Goal: Task Accomplishment & Management: Manage account settings

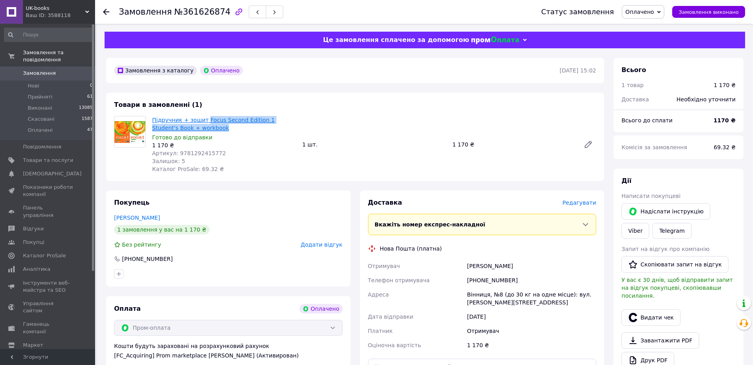
drag, startPoint x: 238, startPoint y: 129, endPoint x: 211, endPoint y: 120, distance: 28.5
click at [211, 120] on span "Підручник + зошит Focus Second Edition 1 Student's Book + workbook" at bounding box center [224, 124] width 144 height 16
copy link "Focus Second Edition 1 Student's Book + workbook"
click at [630, 225] on link "Viber" at bounding box center [635, 231] width 28 height 16
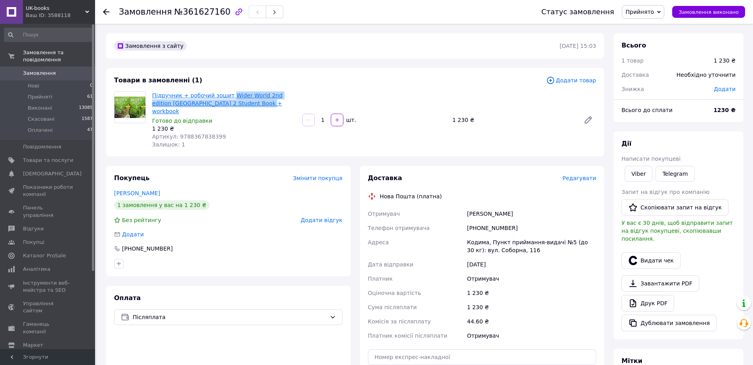
drag, startPoint x: 276, startPoint y: 102, endPoint x: 238, endPoint y: 94, distance: 38.0
click at [238, 94] on span "Підручник + робочий зошит Wider World 2nd edition Ukraine 2 Student Book + work…" at bounding box center [224, 103] width 144 height 24
copy link "Wider World 2nd edition Ukraine 2 Student Book + workbook"
click at [636, 173] on link "Viber" at bounding box center [638, 174] width 28 height 16
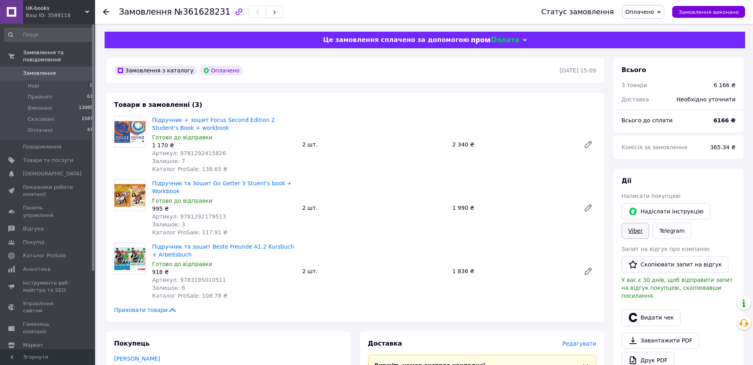
click at [643, 230] on link "Viber" at bounding box center [635, 231] width 28 height 16
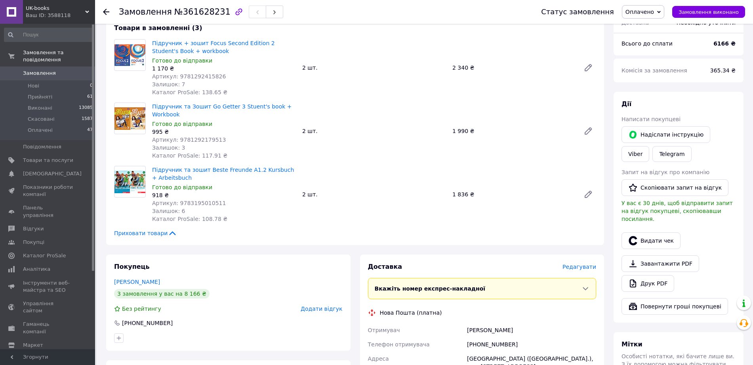
scroll to position [99, 0]
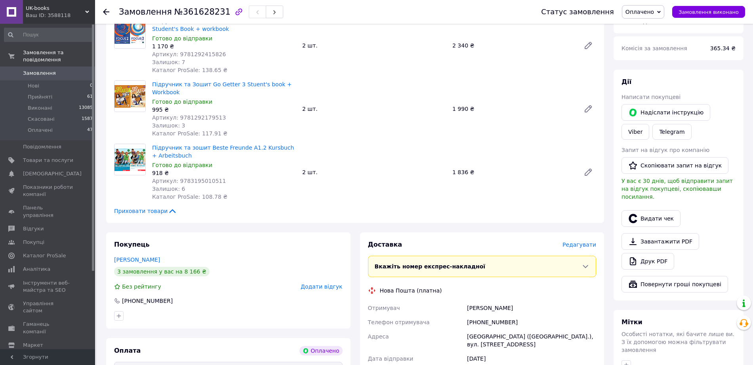
click at [582, 248] on span "Редагувати" at bounding box center [579, 244] width 34 height 6
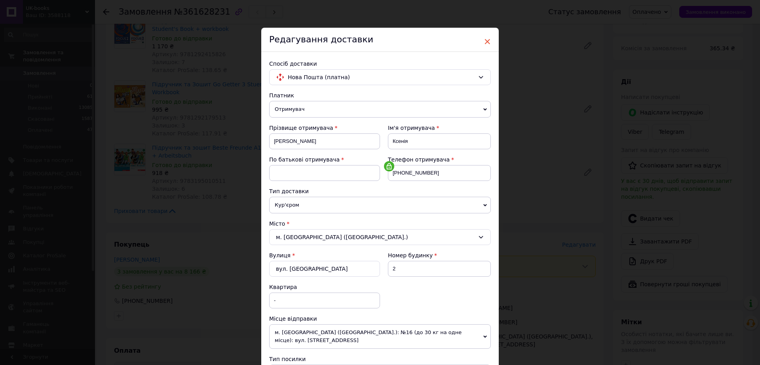
click at [485, 42] on span "×" at bounding box center [487, 41] width 7 height 13
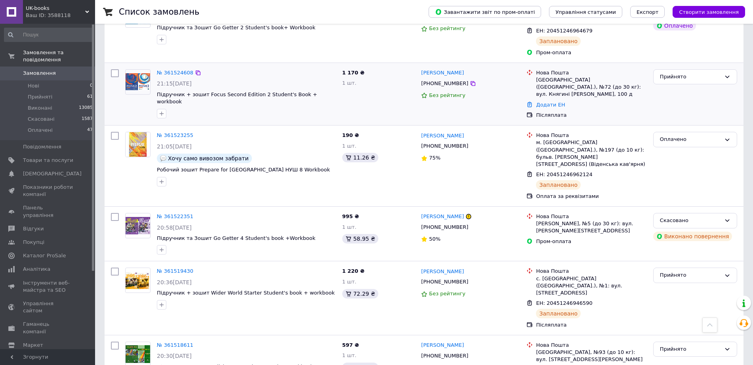
scroll to position [1781, 0]
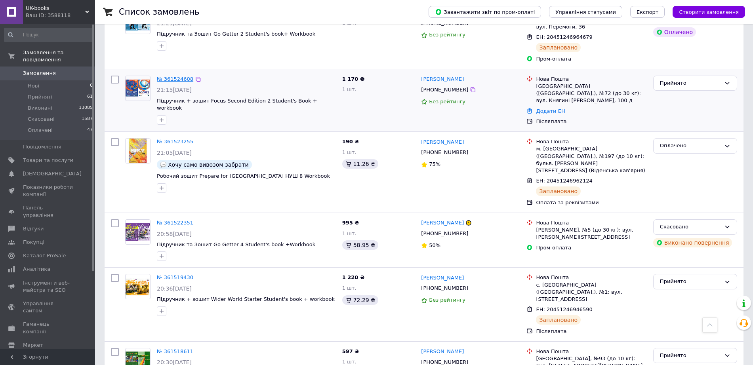
click at [171, 82] on link "№ 361524608" at bounding box center [175, 79] width 36 height 6
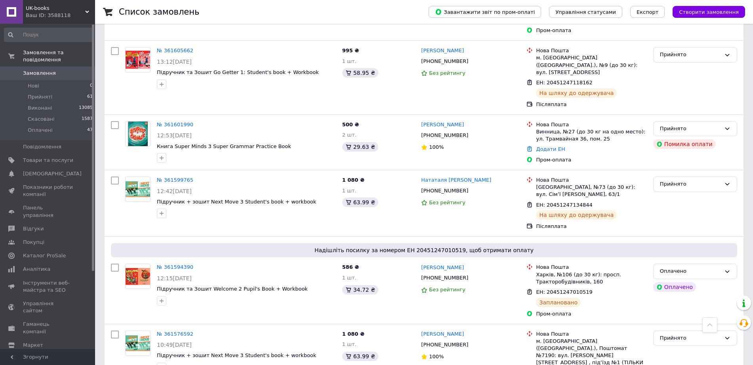
scroll to position [594, 0]
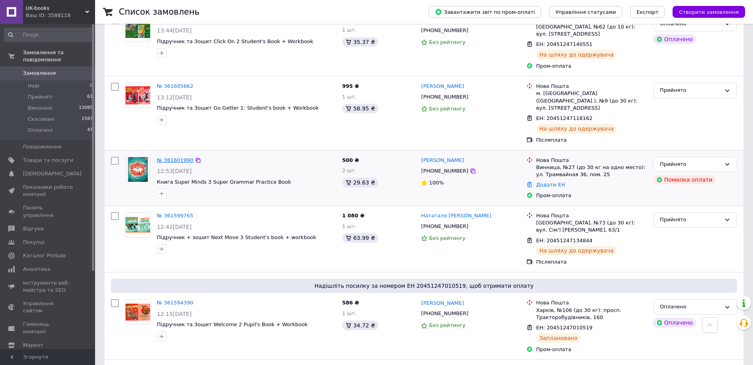
click at [167, 163] on link "№ 361601990" at bounding box center [175, 160] width 36 height 6
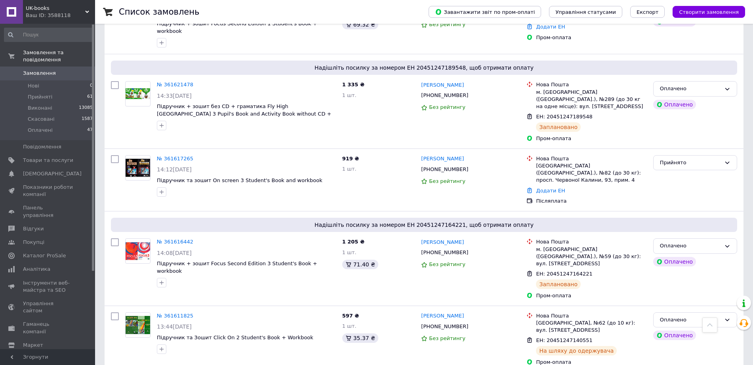
scroll to position [247, 0]
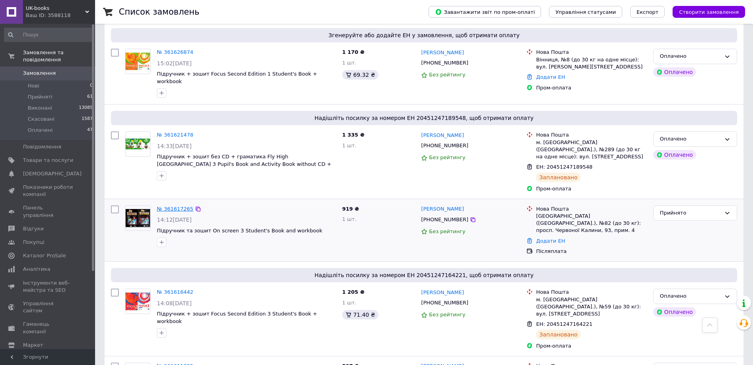
click at [170, 212] on link "№ 361617265" at bounding box center [175, 209] width 36 height 6
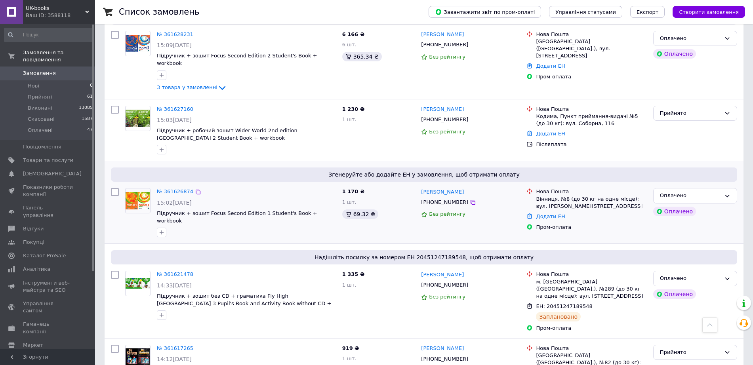
scroll to position [99, 0]
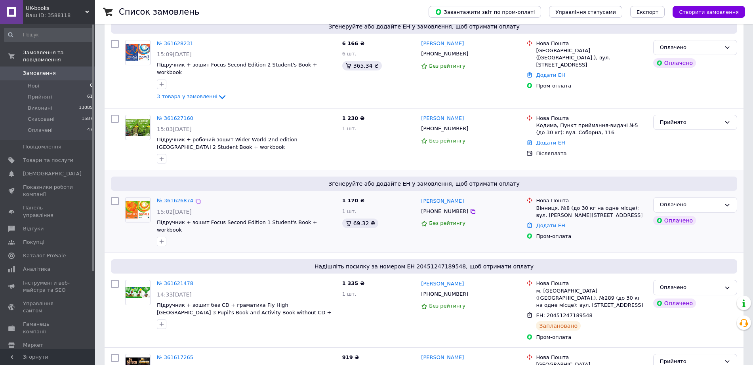
click at [175, 203] on link "№ 361626874" at bounding box center [175, 201] width 36 height 6
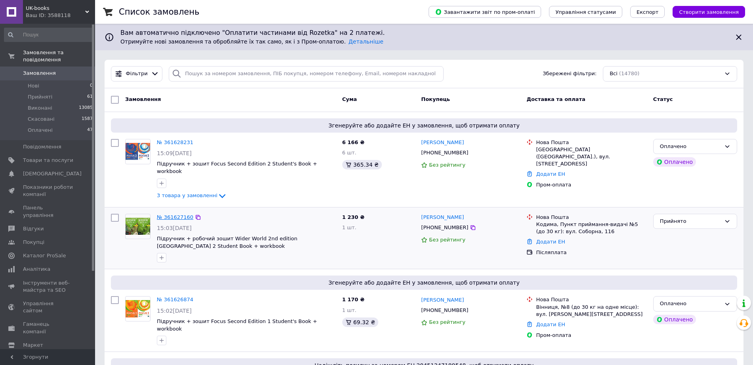
click at [184, 220] on link "№ 361627160" at bounding box center [175, 217] width 36 height 6
click at [182, 142] on link "№ 361628231" at bounding box center [175, 142] width 36 height 6
click at [60, 164] on span "Товари та послуги" at bounding box center [48, 160] width 50 height 7
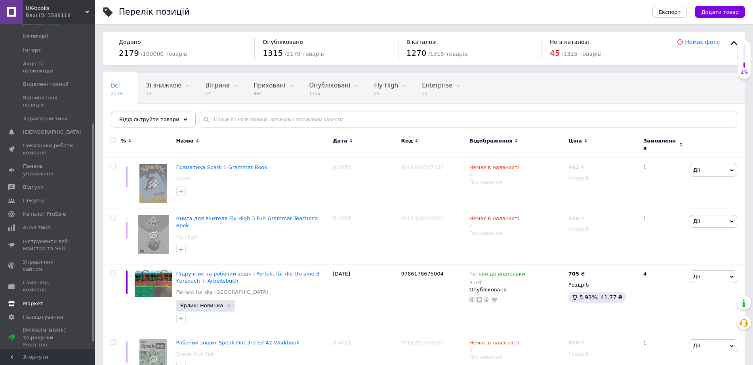
scroll to position [148, 0]
click at [62, 319] on span "Налаштування" at bounding box center [43, 316] width 40 height 7
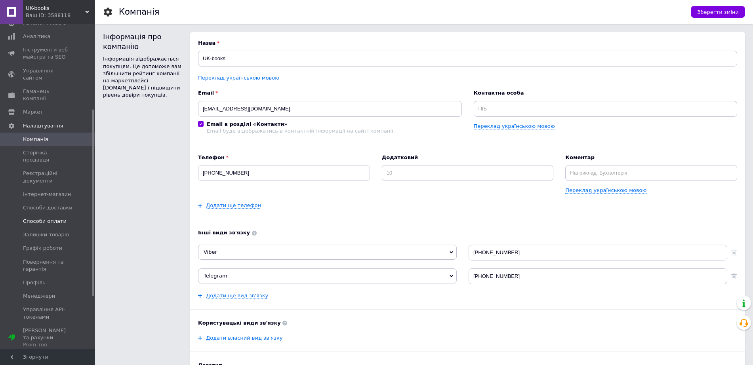
click at [71, 225] on span "Способи оплати" at bounding box center [48, 221] width 50 height 7
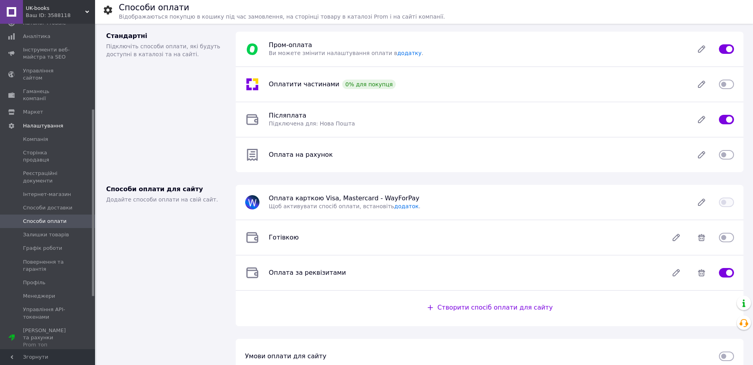
scroll to position [16, 0]
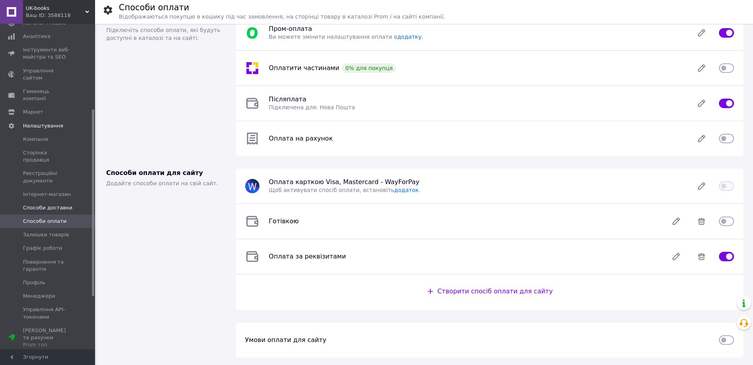
click at [71, 211] on span "Способи доставки" at bounding box center [47, 207] width 49 height 7
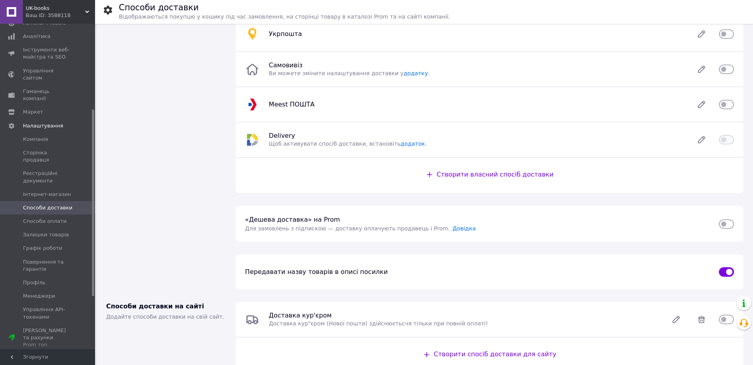
scroll to position [99, 0]
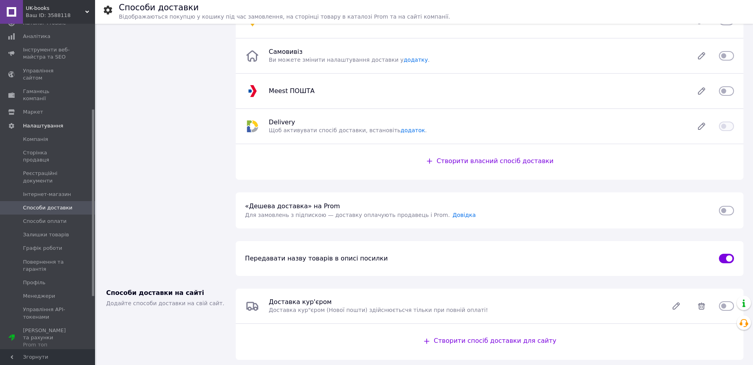
click at [728, 211] on input "checkbox" at bounding box center [726, 211] width 15 height 8
checkbox input "true"
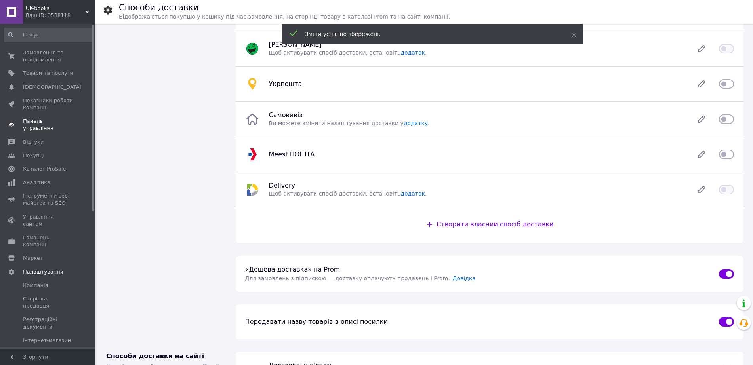
scroll to position [0, 0]
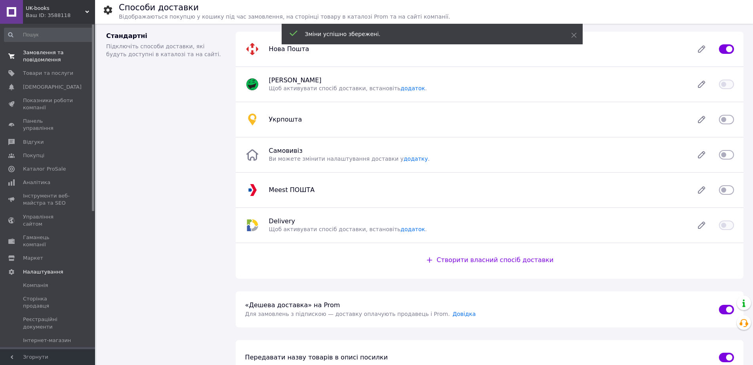
click at [66, 55] on span "Замовлення та повідомлення" at bounding box center [48, 56] width 50 height 14
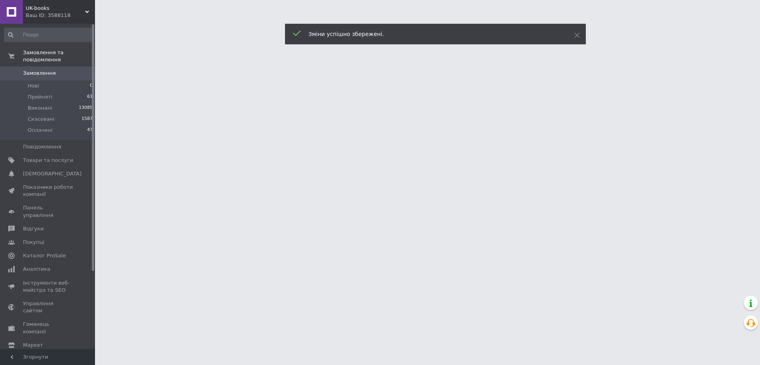
click at [61, 77] on span "Замовлення" at bounding box center [48, 73] width 50 height 7
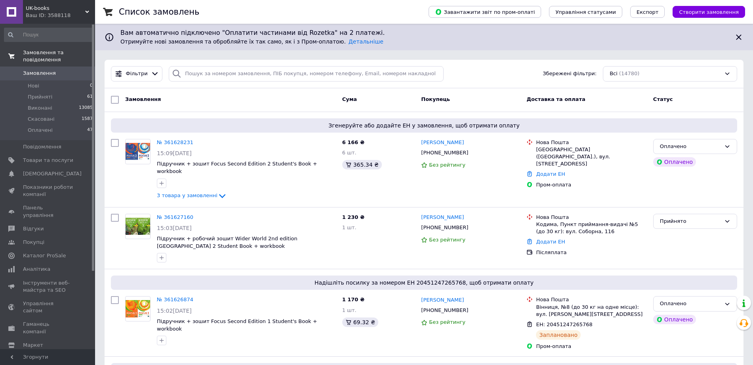
click at [62, 67] on link "Замовлення та повідомлення" at bounding box center [48, 56] width 97 height 21
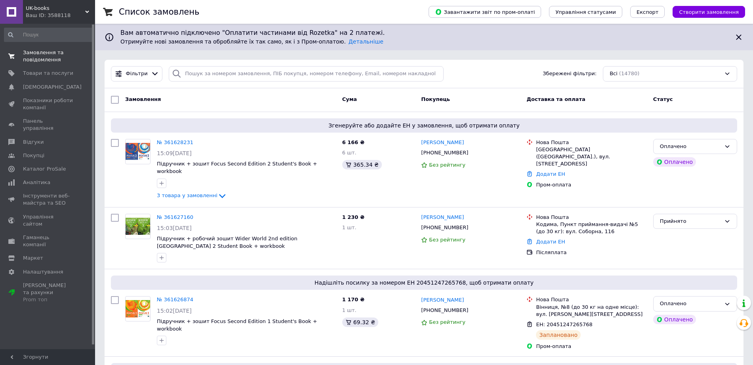
click at [54, 63] on span "Замовлення та повідомлення" at bounding box center [48, 56] width 50 height 14
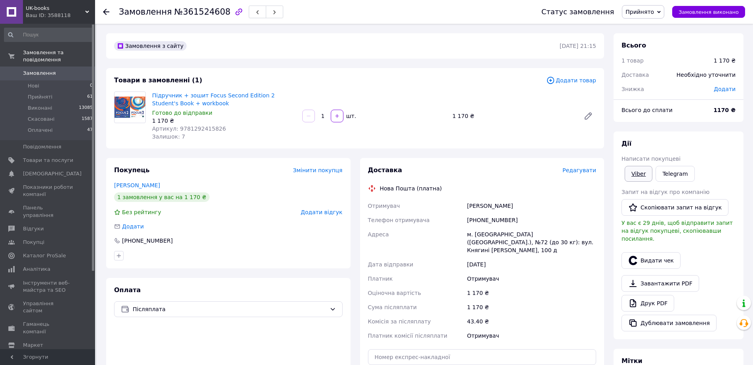
click at [638, 174] on link "Viber" at bounding box center [638, 174] width 28 height 16
click at [637, 174] on link "Viber" at bounding box center [638, 174] width 28 height 16
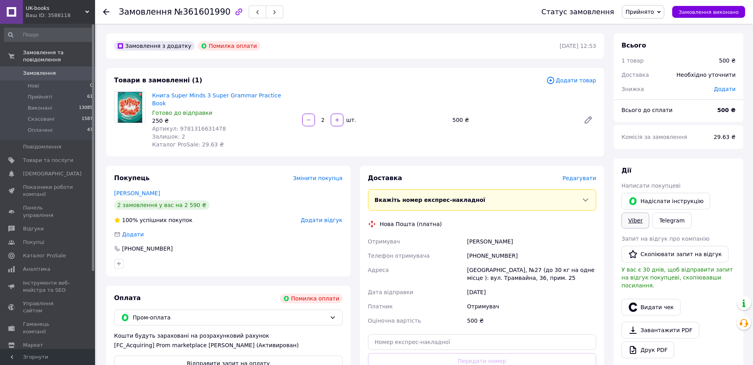
click at [636, 222] on link "Viber" at bounding box center [635, 221] width 28 height 16
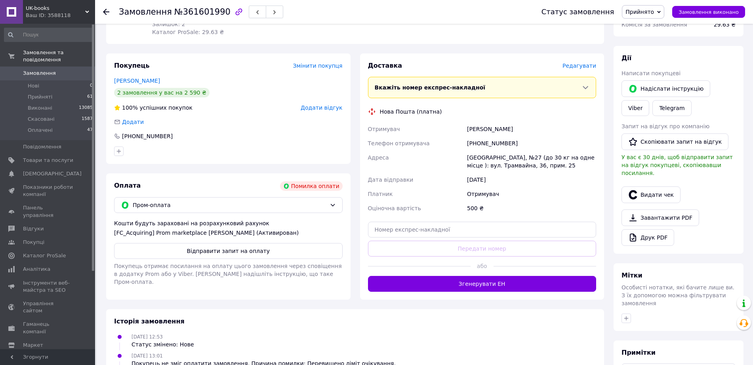
scroll to position [148, 0]
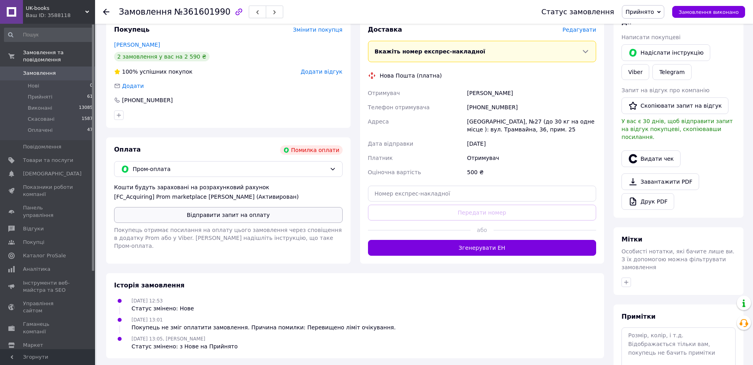
click at [256, 223] on button "Відправити запит на оплату" at bounding box center [228, 215] width 228 height 16
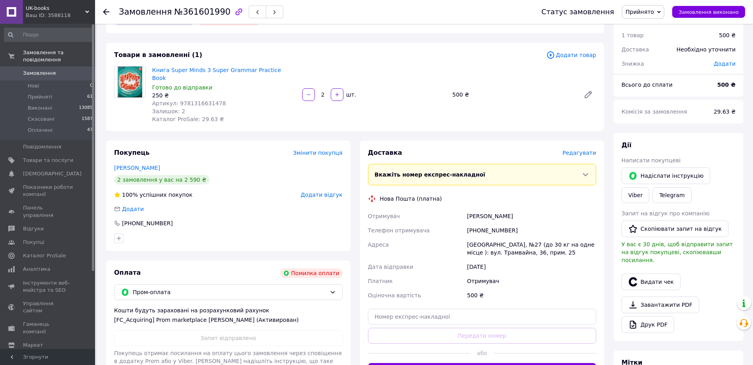
scroll to position [0, 0]
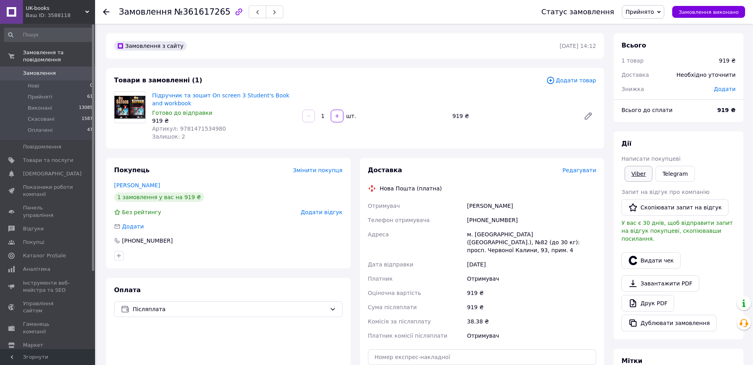
click at [646, 177] on link "Viber" at bounding box center [638, 174] width 28 height 16
click at [581, 172] on span "Редагувати" at bounding box center [579, 170] width 34 height 6
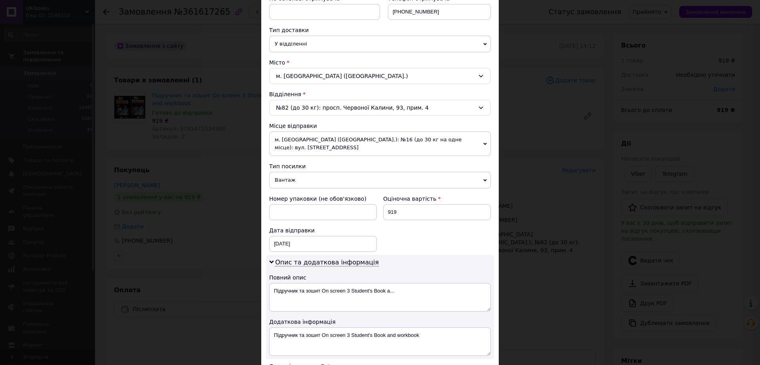
scroll to position [198, 0]
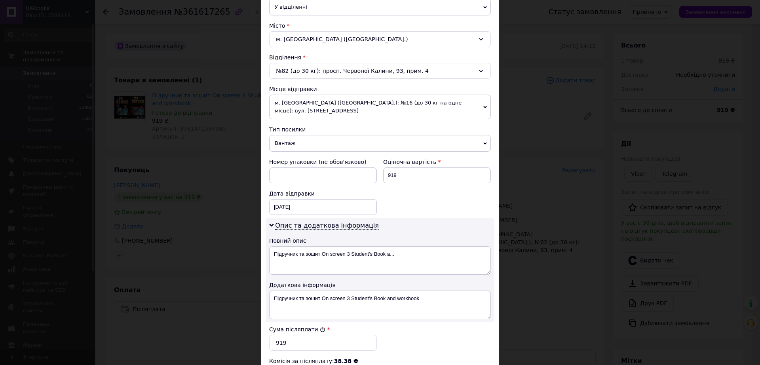
click at [308, 141] on span "Вантаж" at bounding box center [380, 143] width 222 height 17
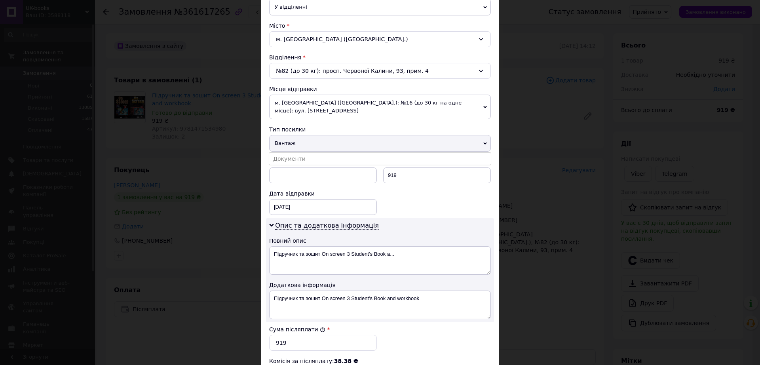
click at [308, 154] on ul "Документи" at bounding box center [380, 158] width 222 height 13
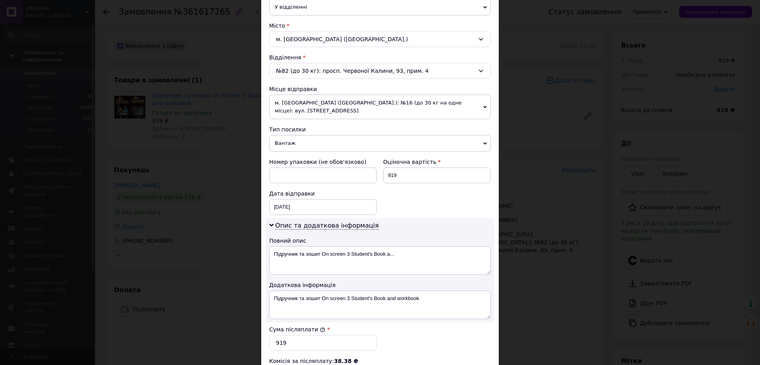
click at [322, 145] on span "Вантаж" at bounding box center [380, 143] width 222 height 17
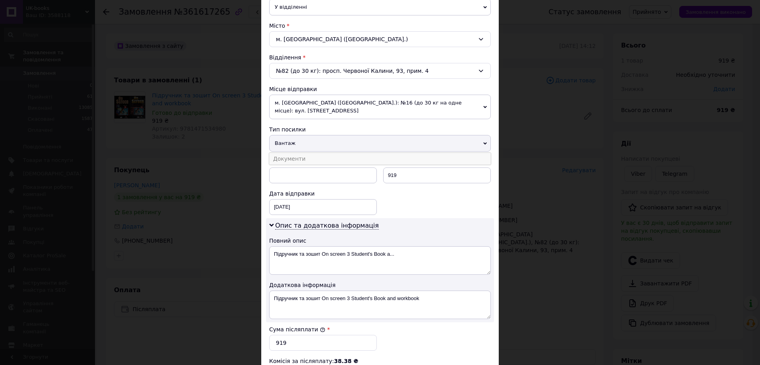
click at [313, 156] on li "Документи" at bounding box center [380, 159] width 222 height 12
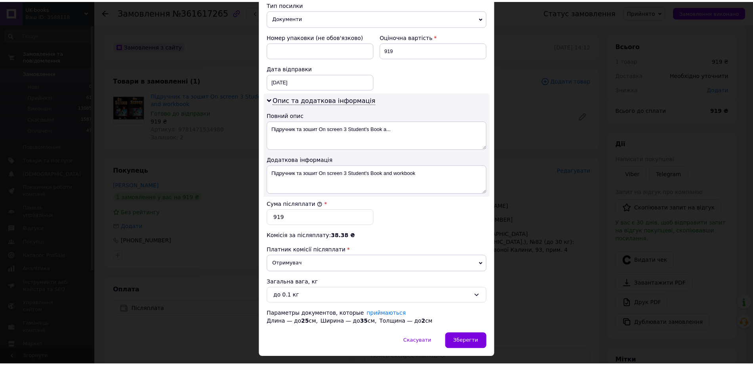
scroll to position [347, 0]
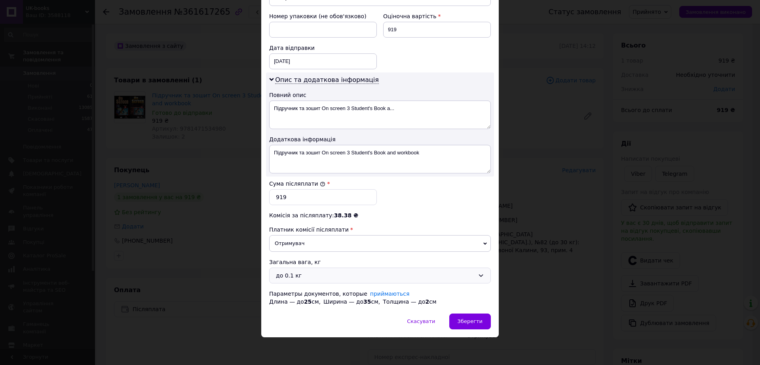
click at [301, 282] on div "до 0.1 кг" at bounding box center [380, 276] width 222 height 16
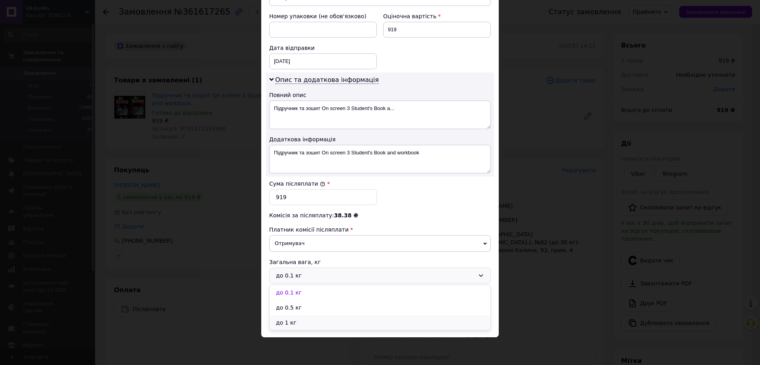
click at [298, 322] on li "до 1 кг" at bounding box center [380, 322] width 221 height 15
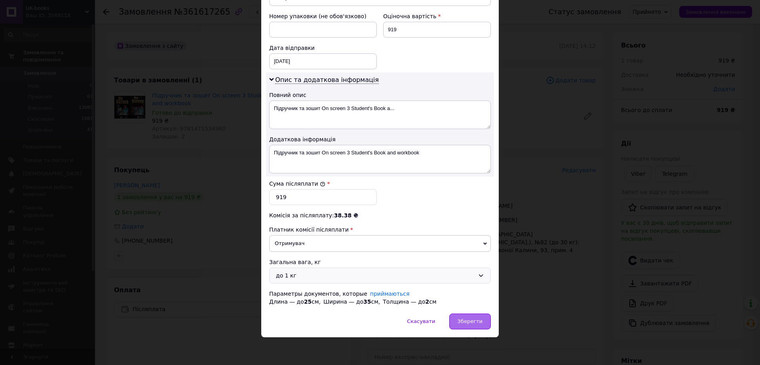
click at [458, 320] on span "Зберегти" at bounding box center [470, 321] width 25 height 6
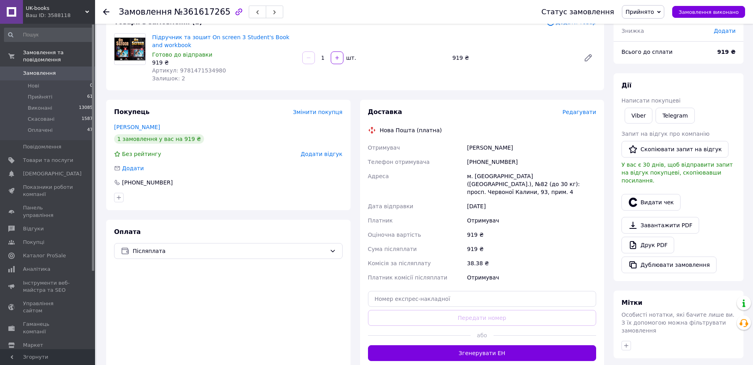
scroll to position [148, 0]
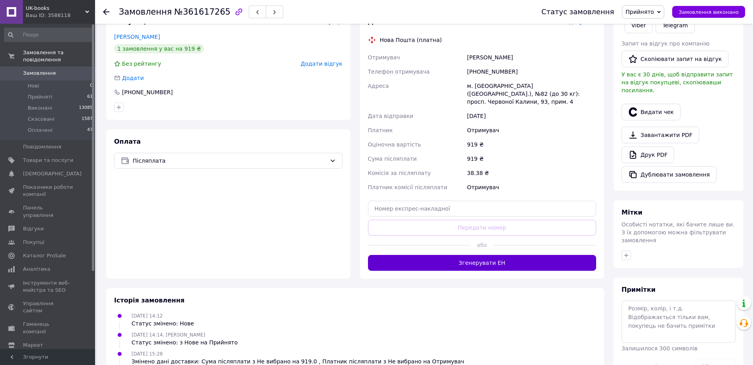
click at [530, 261] on button "Згенерувати ЕН" at bounding box center [482, 263] width 228 height 16
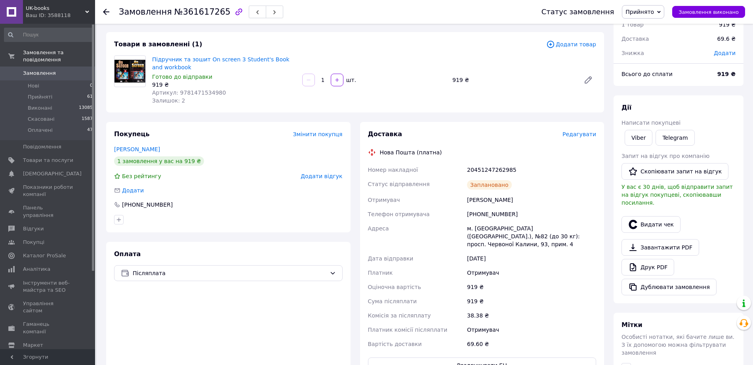
scroll to position [0, 0]
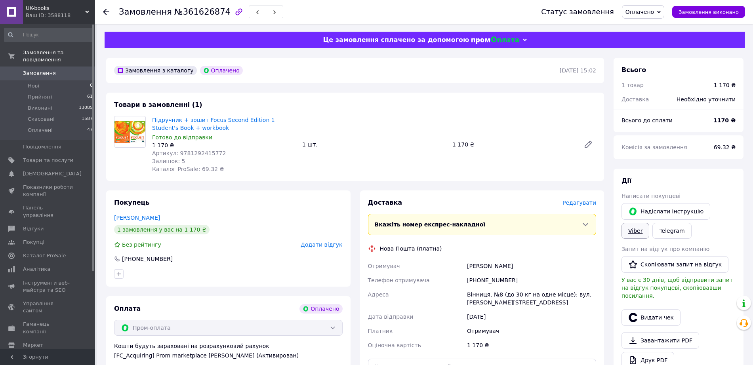
click at [635, 234] on link "Viber" at bounding box center [635, 231] width 28 height 16
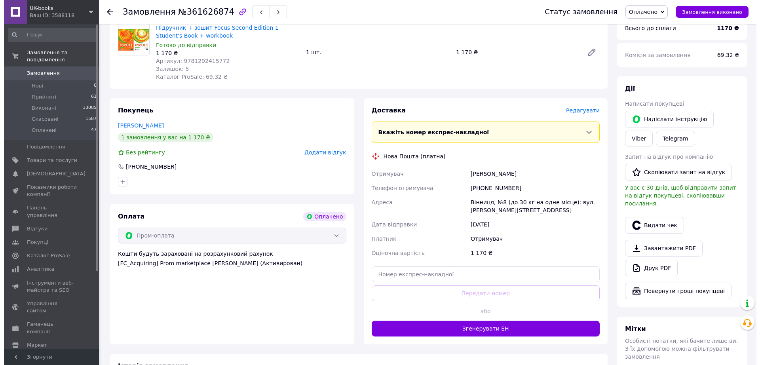
scroll to position [49, 0]
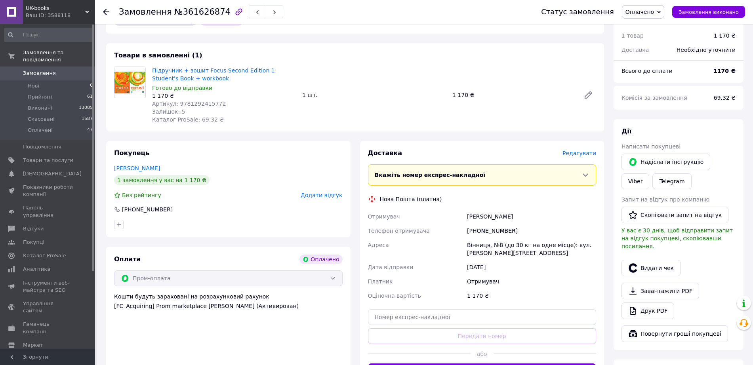
click at [579, 152] on span "Редагувати" at bounding box center [579, 153] width 34 height 6
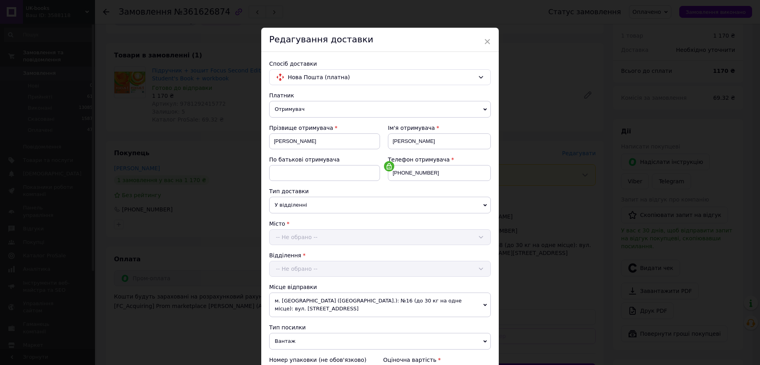
scroll to position [99, 0]
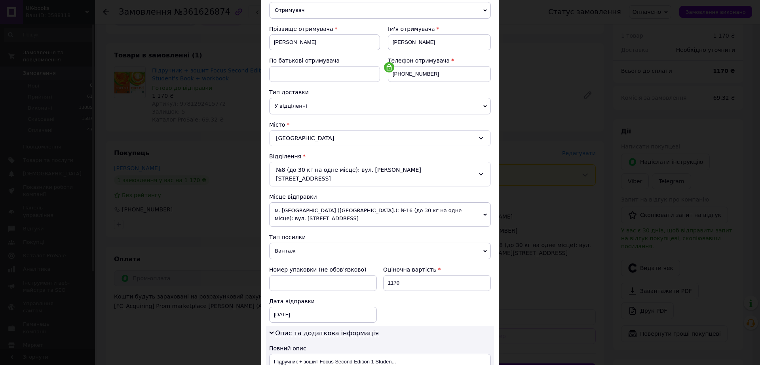
click at [306, 243] on span "Вантаж" at bounding box center [380, 251] width 222 height 17
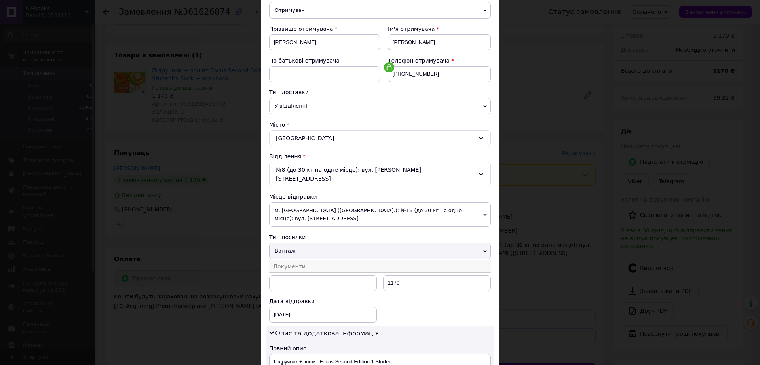
click at [304, 260] on li "Документи" at bounding box center [380, 266] width 222 height 12
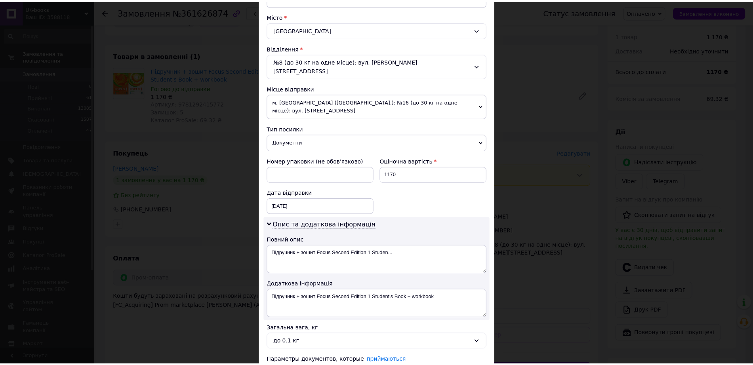
scroll to position [268, 0]
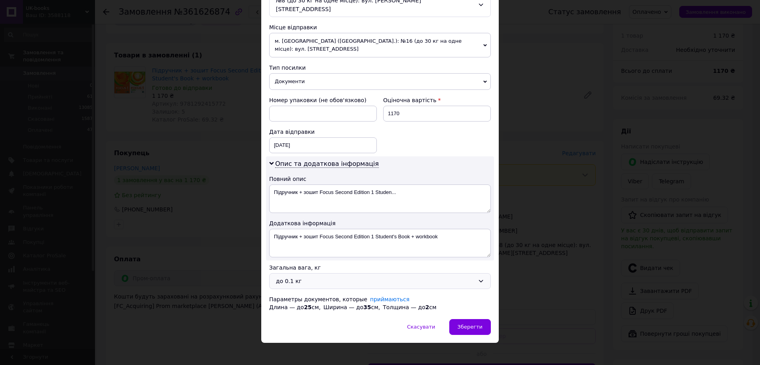
click at [285, 277] on div "до 0.1 кг" at bounding box center [375, 281] width 199 height 9
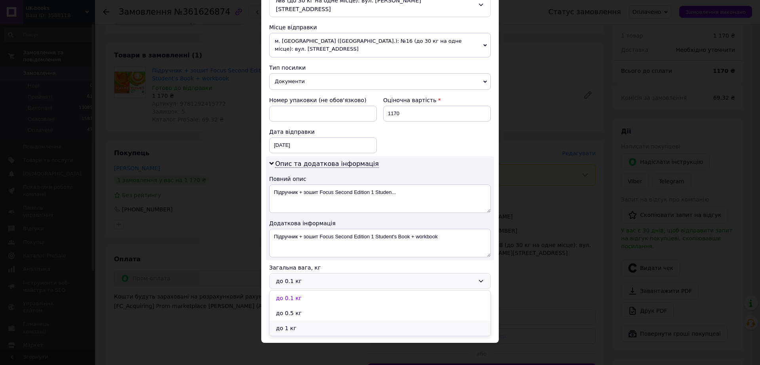
click at [300, 323] on li "до 1 кг" at bounding box center [380, 328] width 221 height 15
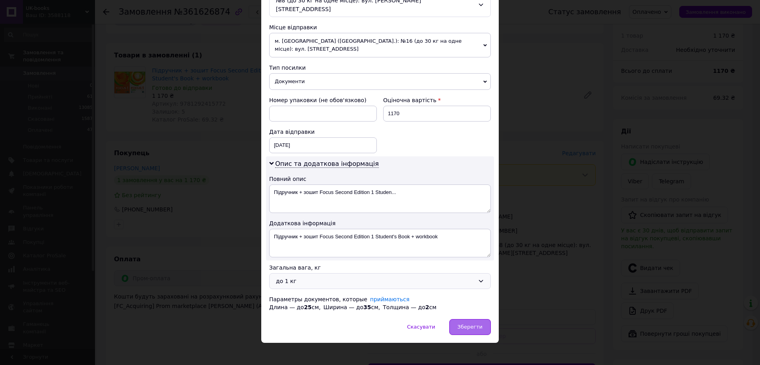
click at [481, 325] on span "Зберегти" at bounding box center [470, 327] width 25 height 6
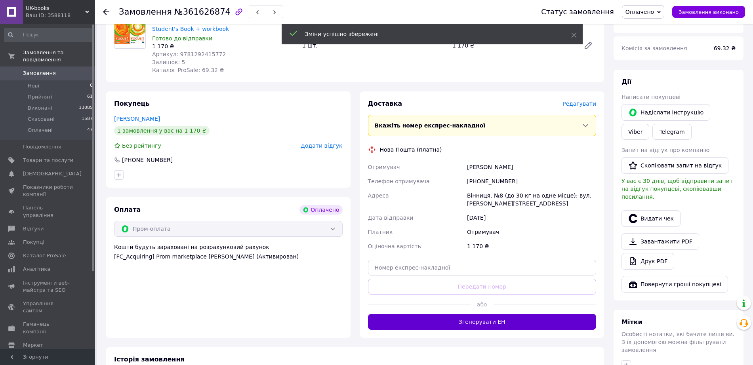
click at [488, 317] on button "Згенерувати ЕН" at bounding box center [482, 322] width 228 height 16
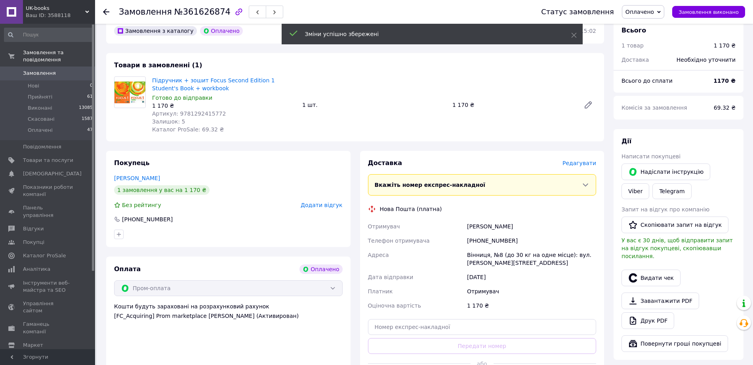
scroll to position [0, 0]
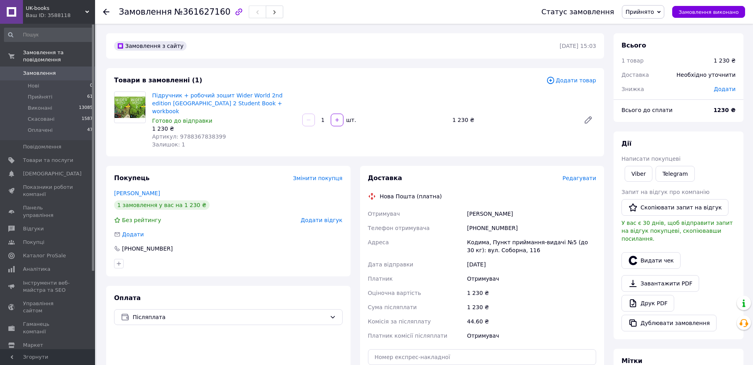
click at [581, 175] on span "Редагувати" at bounding box center [579, 178] width 34 height 6
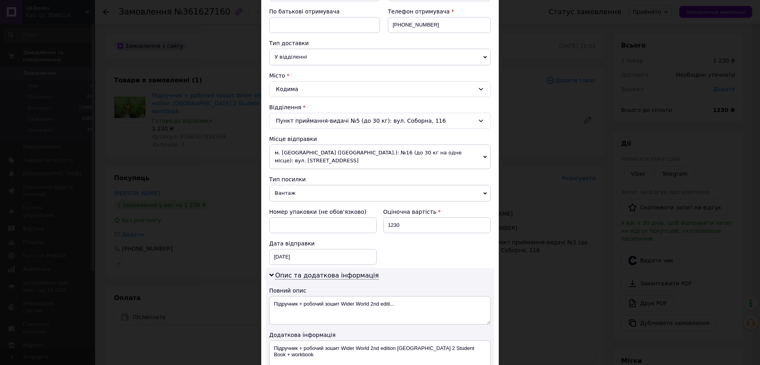
scroll to position [148, 0]
click at [307, 193] on span "Вантаж" at bounding box center [380, 192] width 222 height 17
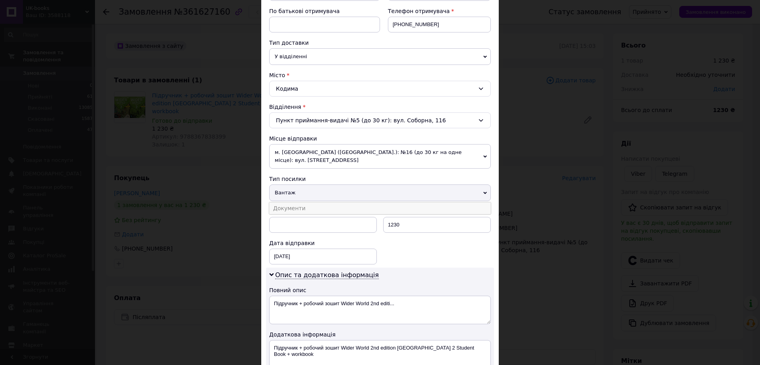
click at [299, 214] on li "Документи" at bounding box center [380, 208] width 222 height 12
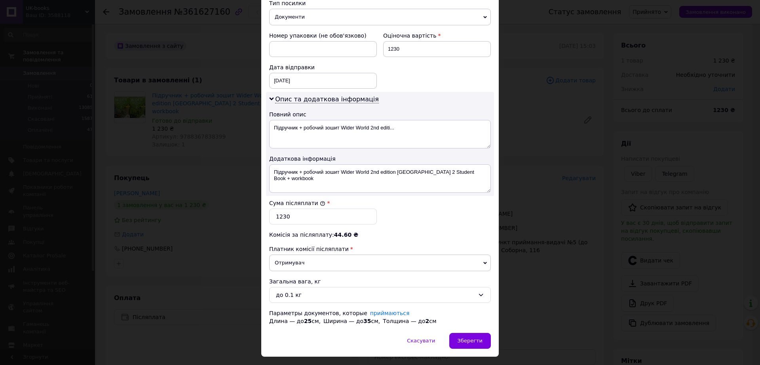
scroll to position [347, 0]
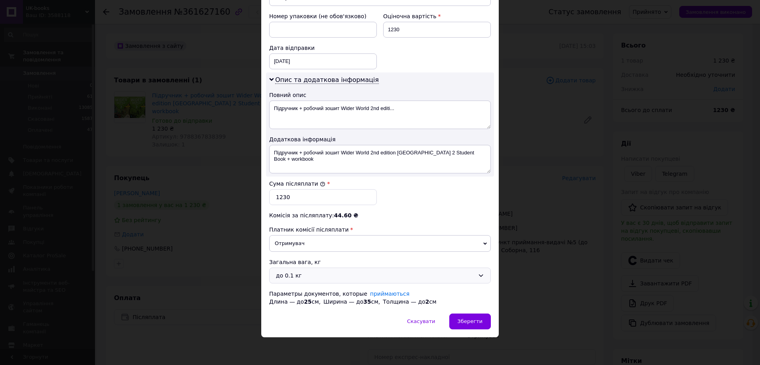
click at [296, 272] on div "до 0.1 кг" at bounding box center [375, 275] width 199 height 9
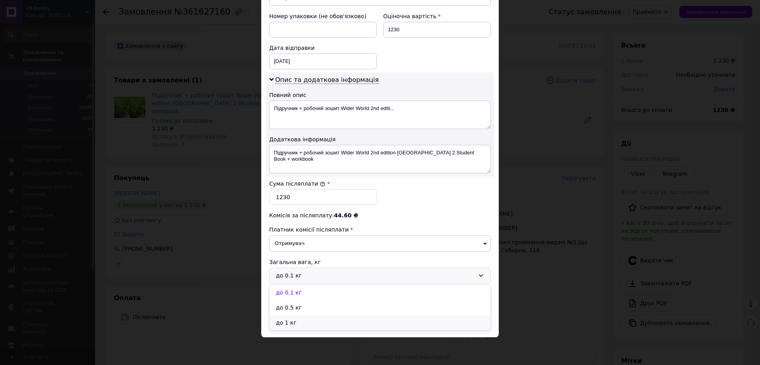
click at [304, 323] on li "до 1 кг" at bounding box center [380, 322] width 221 height 15
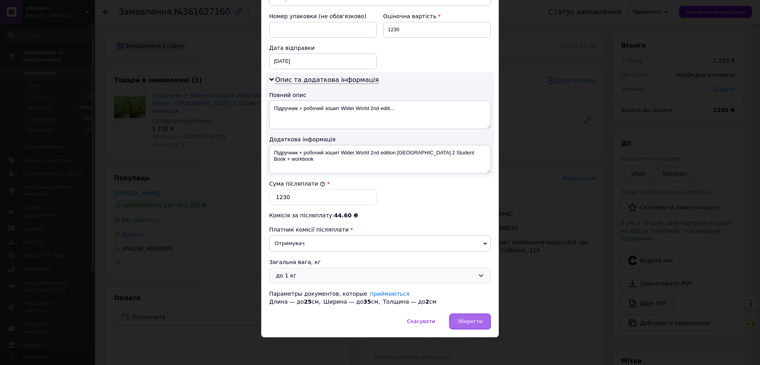
click at [467, 324] on span "Зберегти" at bounding box center [470, 321] width 25 height 6
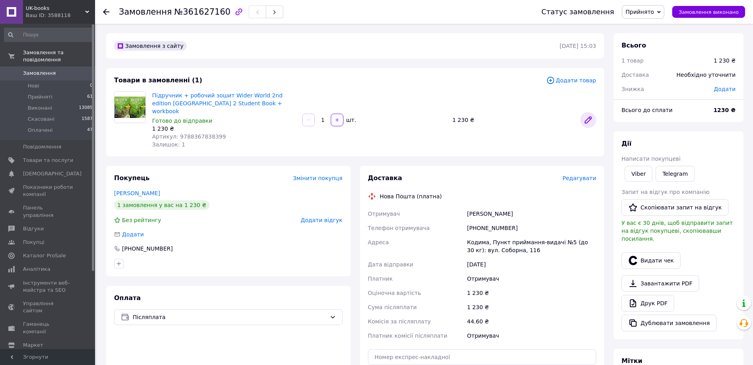
click at [586, 120] on icon at bounding box center [588, 120] width 6 height 6
click at [583, 175] on span "Редагувати" at bounding box center [579, 178] width 34 height 6
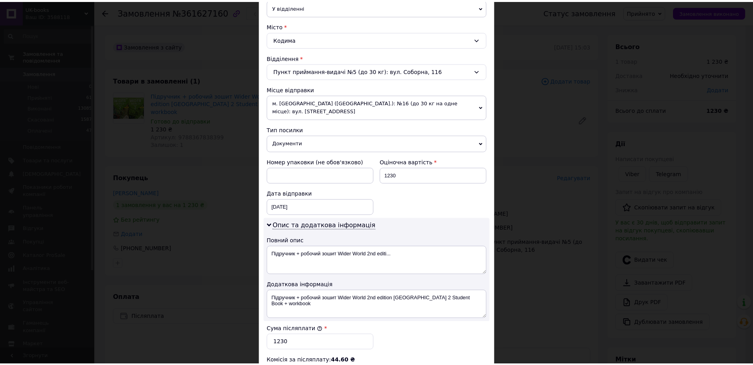
scroll to position [346, 0]
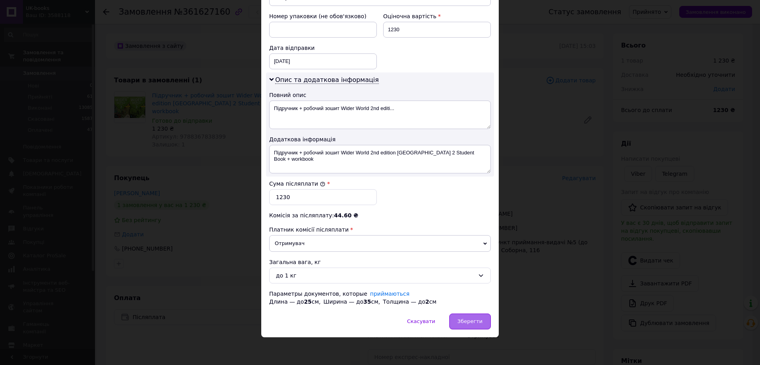
click at [471, 316] on div "Зберегти" at bounding box center [470, 322] width 42 height 16
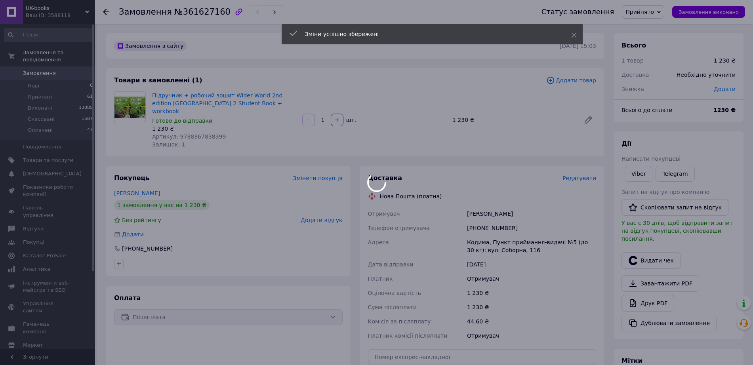
scroll to position [99, 0]
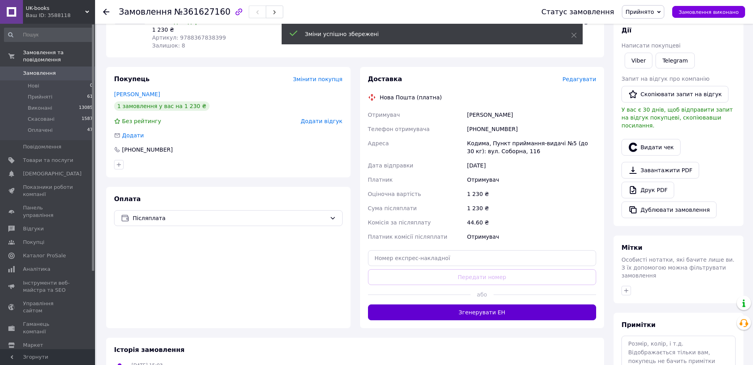
click at [487, 309] on button "Згенерувати ЕН" at bounding box center [482, 312] width 228 height 16
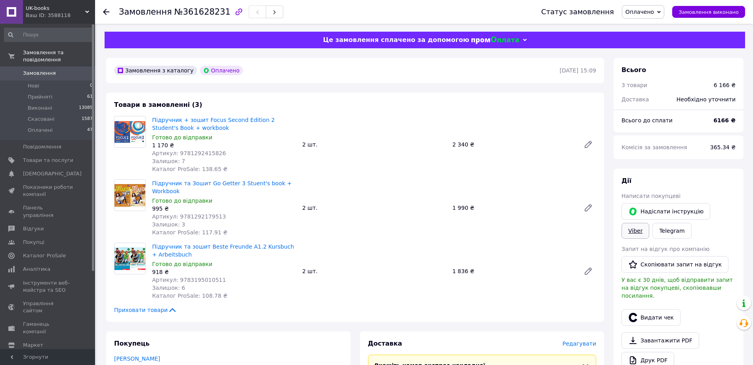
click at [644, 236] on link "Viber" at bounding box center [635, 231] width 28 height 16
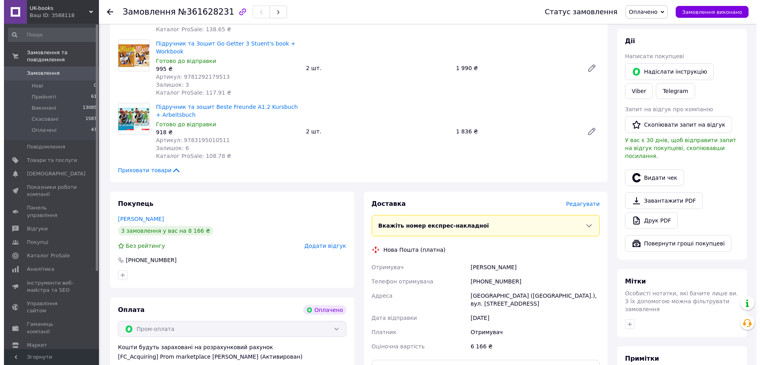
scroll to position [198, 0]
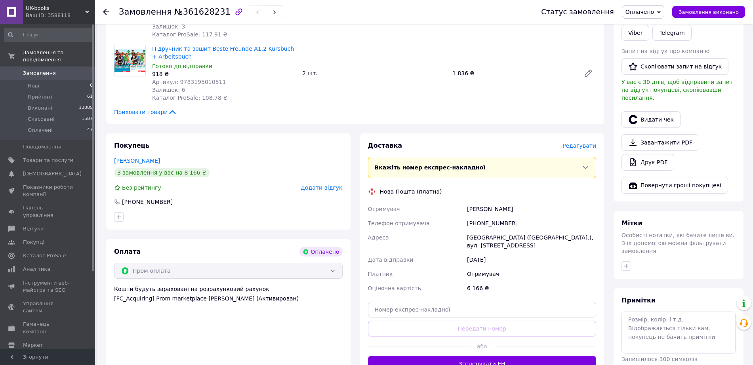
click at [581, 146] on span "Редагувати" at bounding box center [579, 146] width 34 height 6
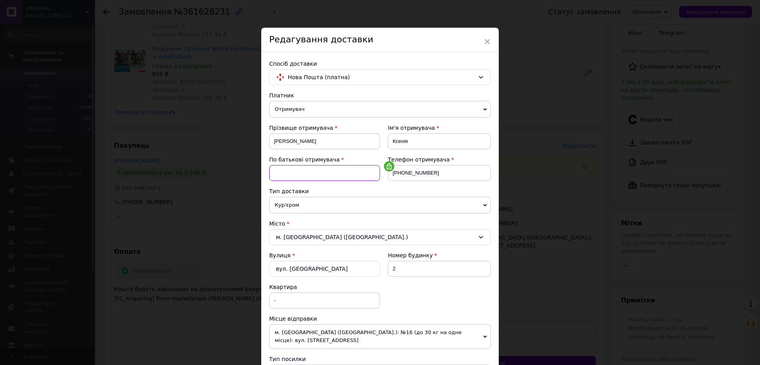
click at [302, 180] on input at bounding box center [324, 173] width 111 height 16
paste input "Олександрівна"
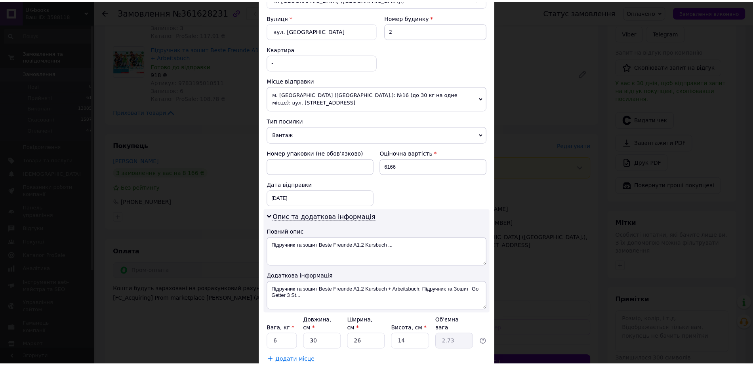
scroll to position [302, 0]
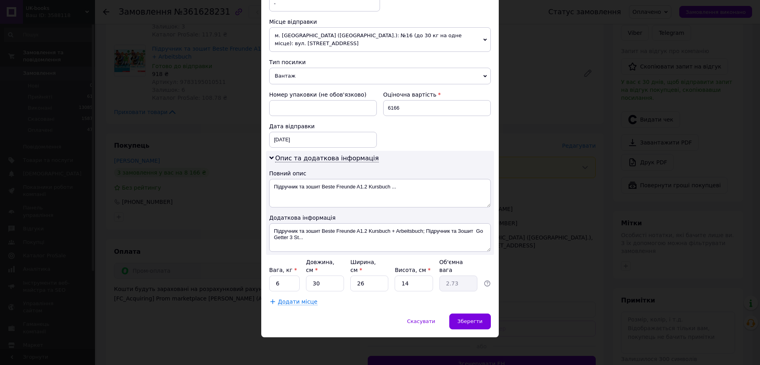
type input "Олександрівна"
click at [275, 286] on input "6" at bounding box center [284, 284] width 30 height 16
type input "4"
type input "2"
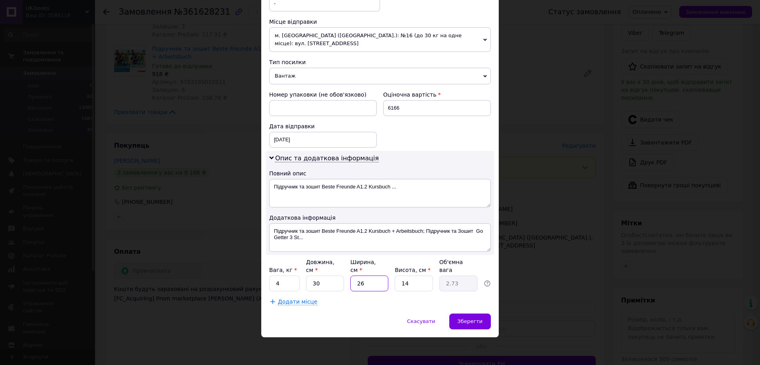
type input "0.21"
type input "22"
type input "2.31"
type input "22"
type input "1"
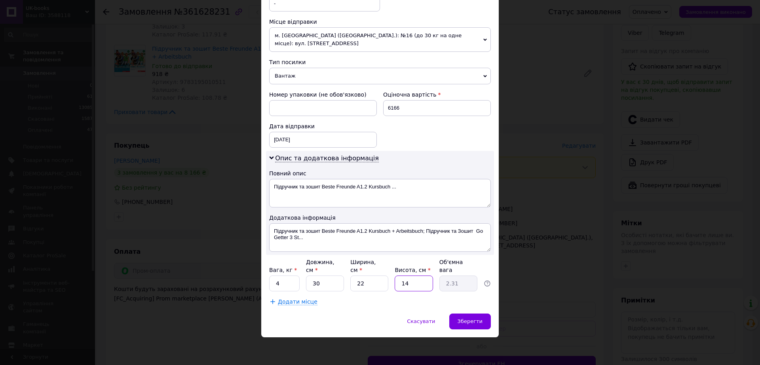
type input "0.17"
type input "10"
type input "1.65"
type input "10"
click at [355, 310] on div "Спосіб доставки Нова Пошта (платна) Платник Отримувач Відправник Прізвище отрим…" at bounding box center [380, 34] width 238 height 559
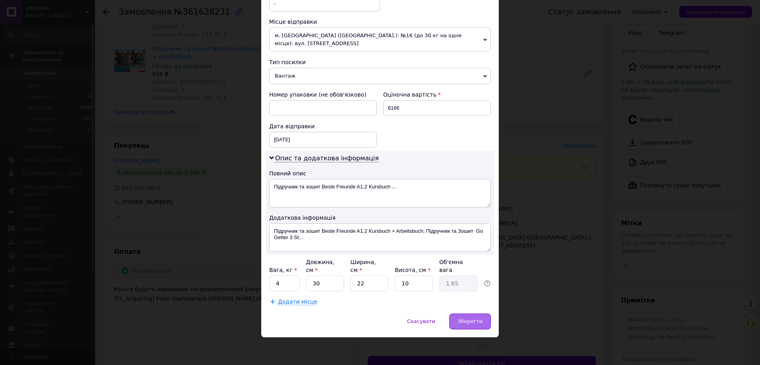
click at [466, 322] on span "Зберегти" at bounding box center [470, 321] width 25 height 6
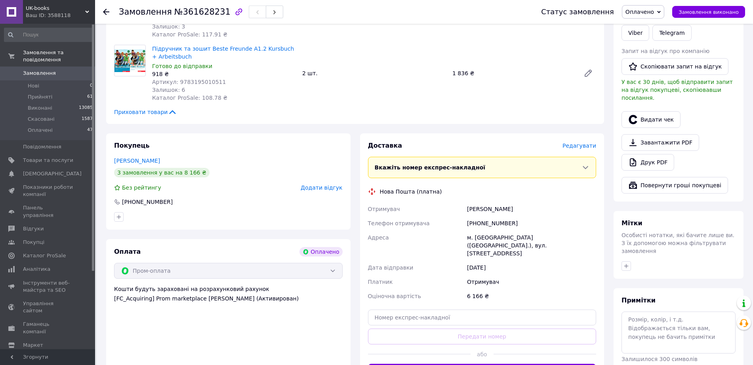
scroll to position [297, 0]
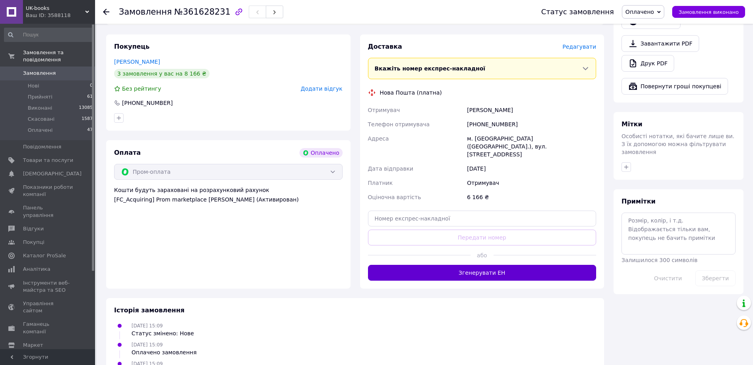
click at [519, 265] on button "Згенерувати ЕН" at bounding box center [482, 273] width 228 height 16
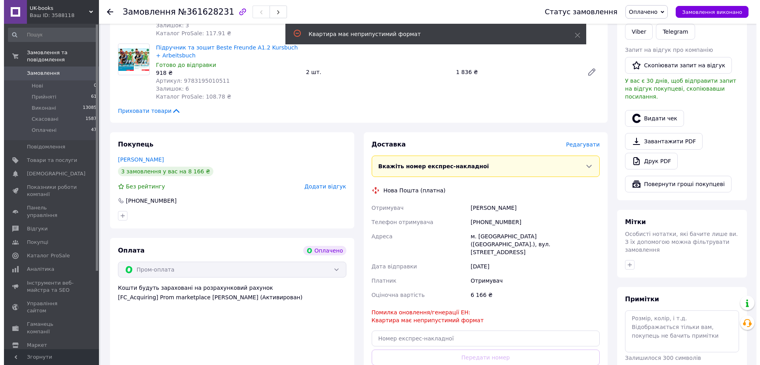
scroll to position [198, 0]
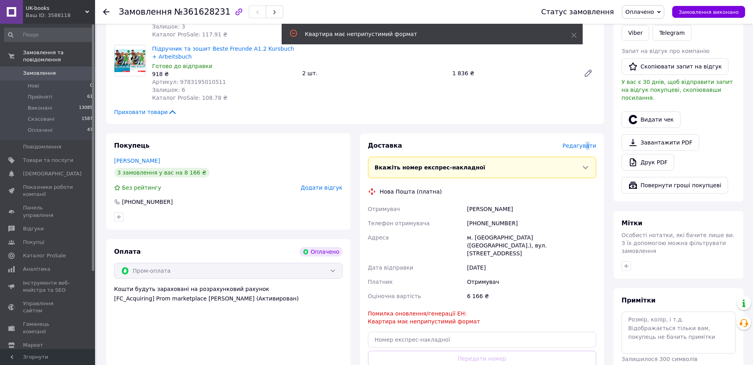
click at [587, 149] on span "Редагувати" at bounding box center [579, 146] width 34 height 6
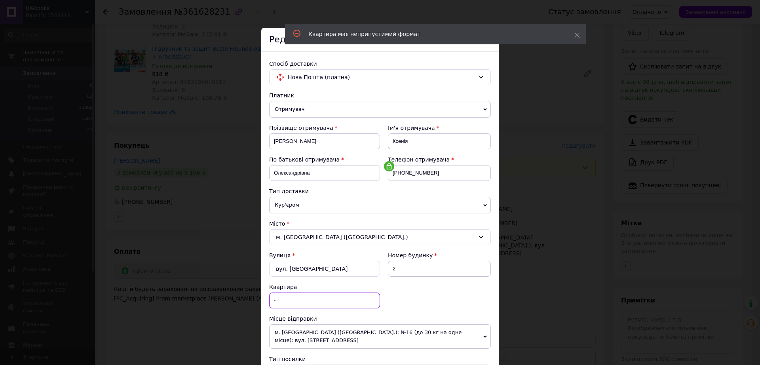
click at [344, 302] on input "-" at bounding box center [324, 301] width 111 height 16
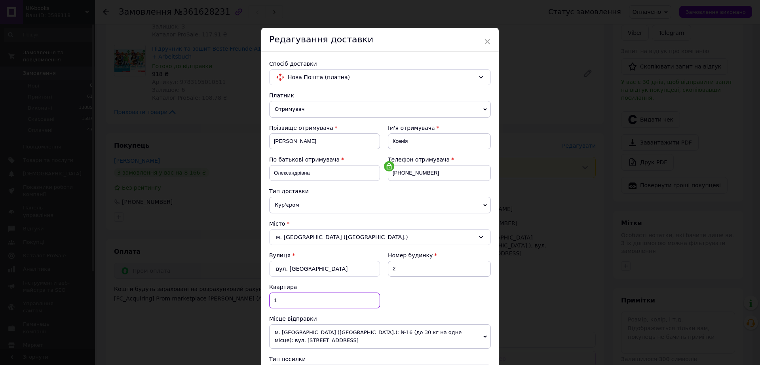
type input "1"
click at [415, 307] on div "Вулиця * вул. Лаврська Номер будинку 2 Квартира 1" at bounding box center [380, 282] width 222 height 63
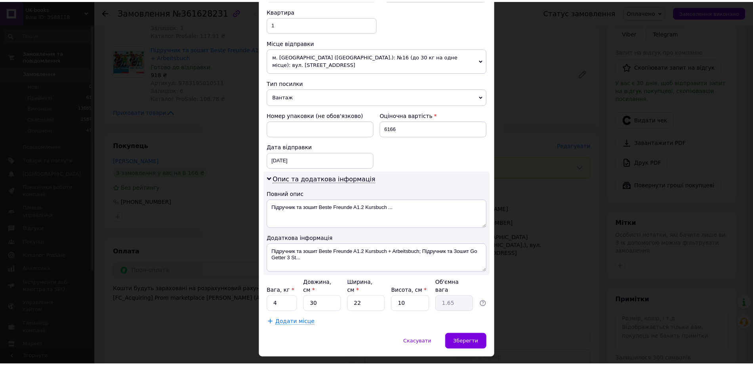
scroll to position [302, 0]
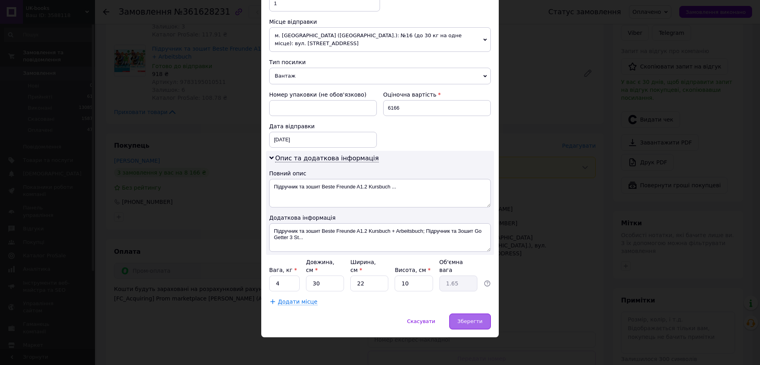
click at [464, 324] on span "Зберегти" at bounding box center [470, 321] width 25 height 6
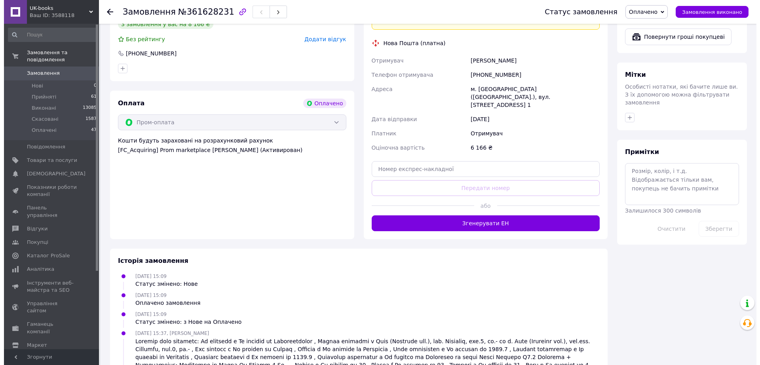
scroll to position [148, 0]
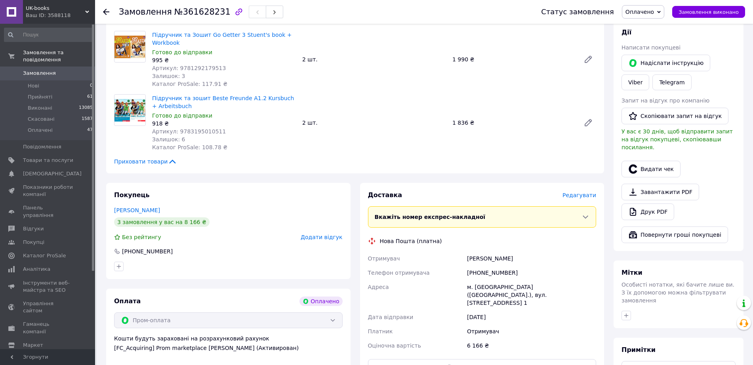
click at [570, 197] on span "Редагувати" at bounding box center [579, 195] width 34 height 6
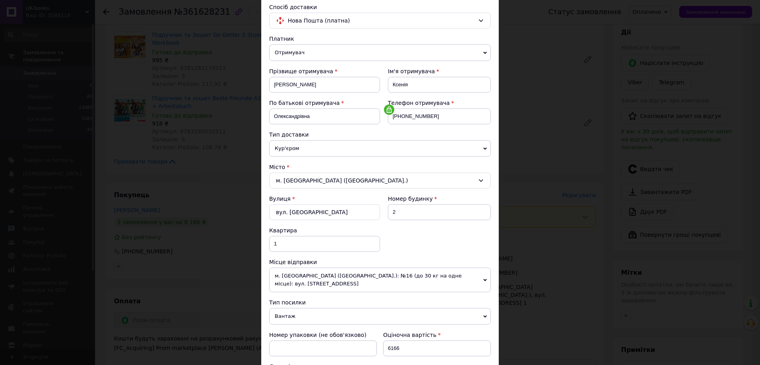
scroll to position [99, 0]
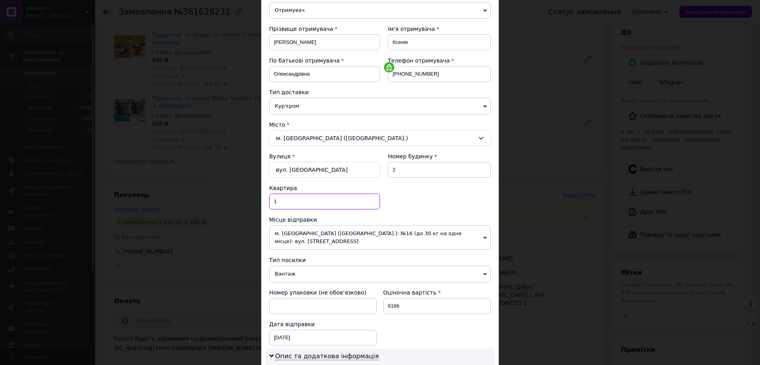
click at [321, 204] on input "1" at bounding box center [324, 202] width 111 height 16
click at [412, 202] on div "Вулиця * вул. Лаврська Номер будинку 2 Квартира" at bounding box center [380, 183] width 222 height 63
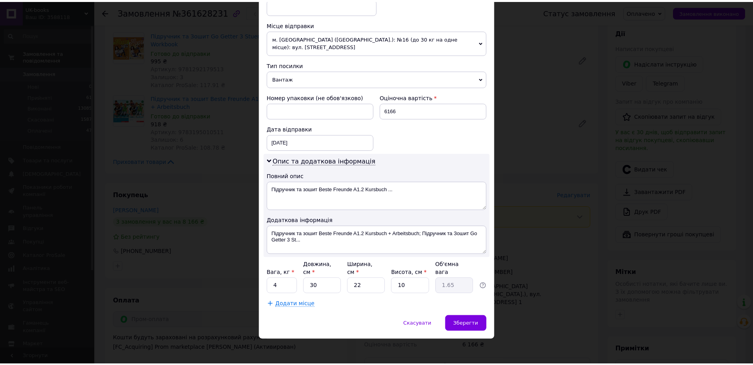
scroll to position [302, 0]
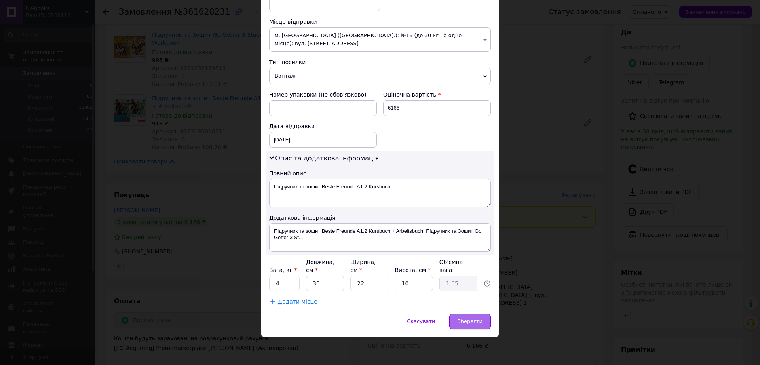
click at [481, 323] on div "Зберегти" at bounding box center [470, 322] width 42 height 16
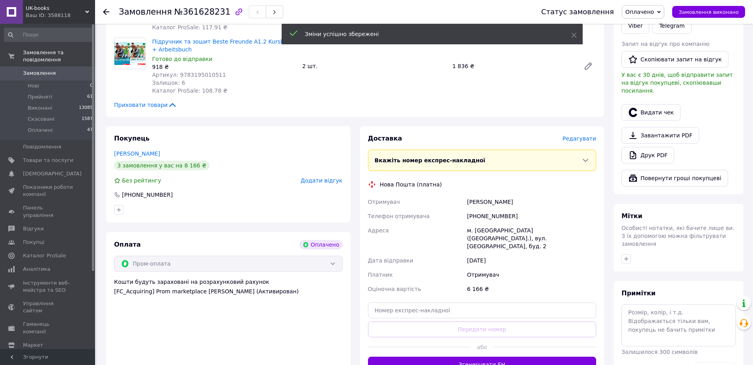
scroll to position [247, 0]
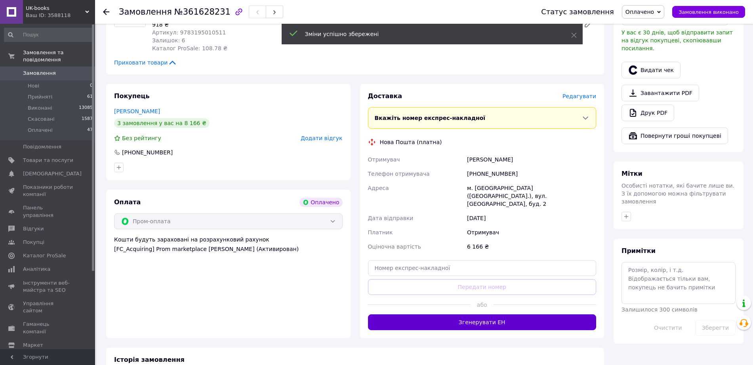
click at [526, 314] on button "Згенерувати ЕН" at bounding box center [482, 322] width 228 height 16
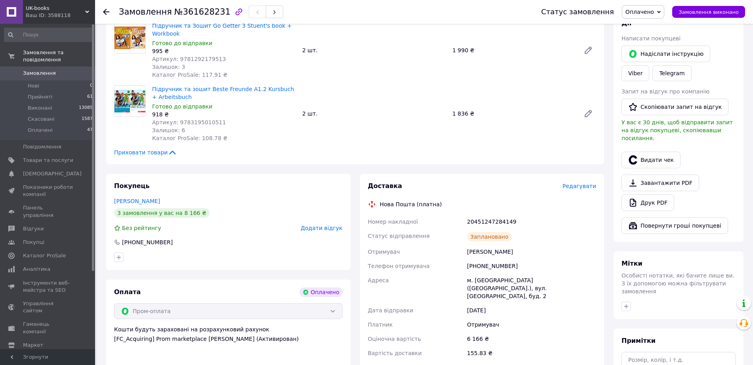
scroll to position [148, 0]
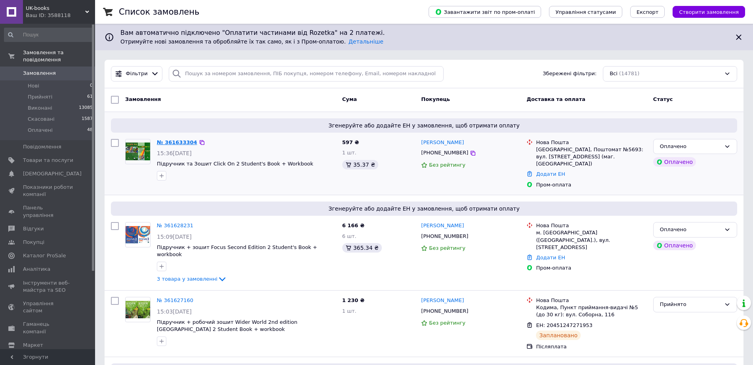
click at [181, 140] on link "№ 361633304" at bounding box center [177, 142] width 40 height 6
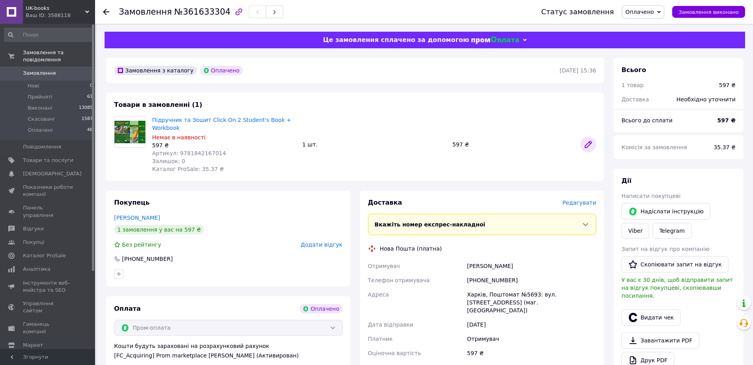
click at [586, 142] on icon at bounding box center [588, 145] width 10 height 10
click at [67, 77] on span "Замовлення" at bounding box center [48, 73] width 50 height 7
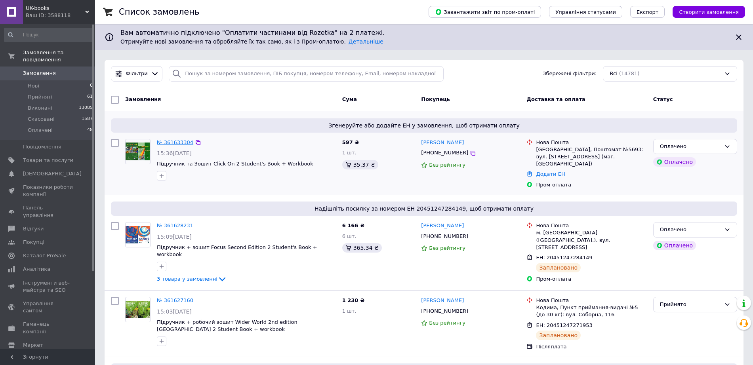
click at [187, 145] on link "№ 361633304" at bounding box center [175, 142] width 36 height 6
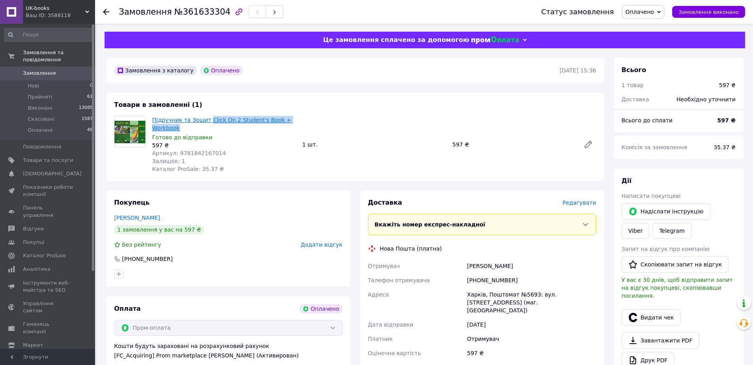
drag, startPoint x: 196, startPoint y: 129, endPoint x: 213, endPoint y: 124, distance: 17.7
click at [213, 124] on span "Підручник та Зошит Click On 2 Student's Book + Workbook" at bounding box center [224, 124] width 144 height 16
copy link "Click On 2 Student's Book + Workbook"
click at [636, 235] on link "Viber" at bounding box center [635, 231] width 28 height 16
click at [578, 206] on span "Редагувати" at bounding box center [579, 203] width 34 height 6
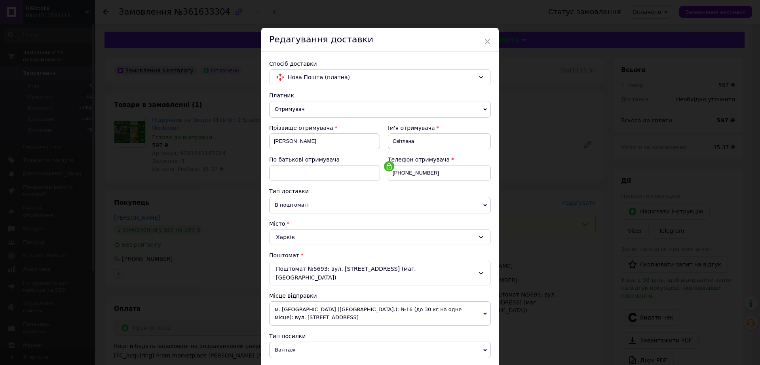
click at [342, 342] on span "Вантаж" at bounding box center [380, 350] width 222 height 17
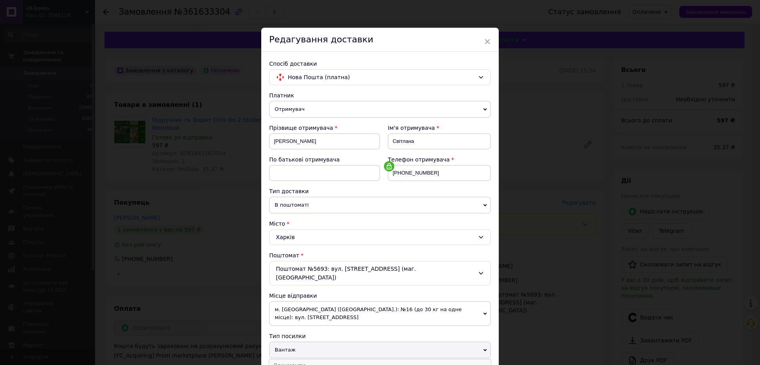
click at [317, 359] on li "Документи" at bounding box center [380, 365] width 222 height 12
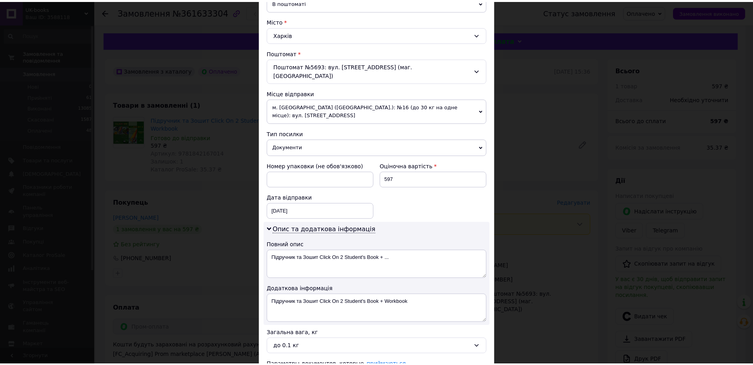
scroll to position [268, 0]
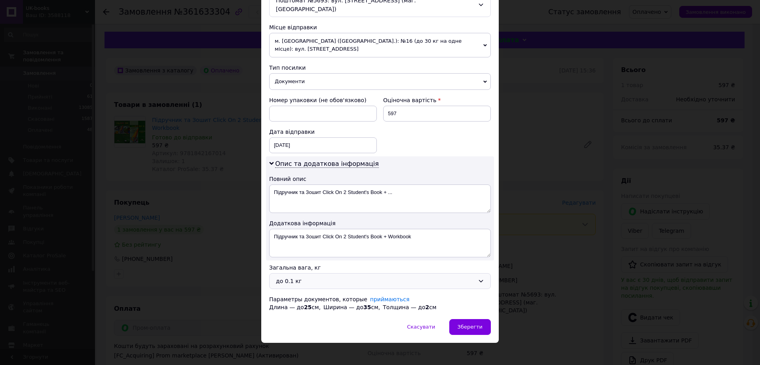
click at [309, 277] on div "до 0.1 кг" at bounding box center [375, 281] width 199 height 9
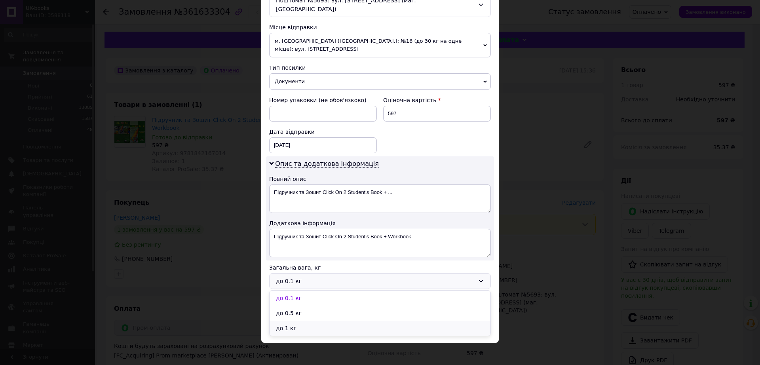
click at [303, 325] on li "до 1 кг" at bounding box center [380, 328] width 221 height 15
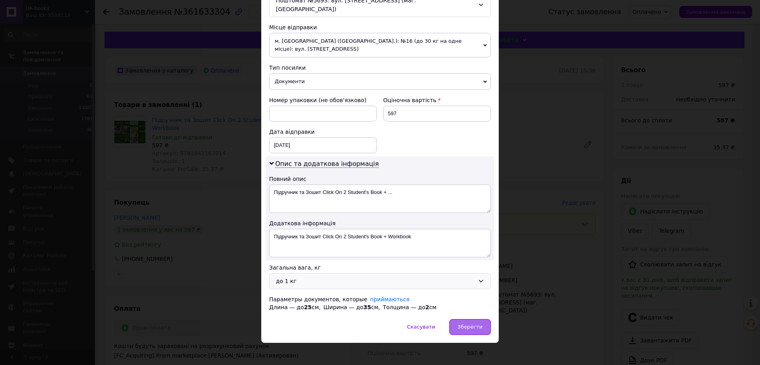
click at [479, 324] on span "Зберегти" at bounding box center [470, 327] width 25 height 6
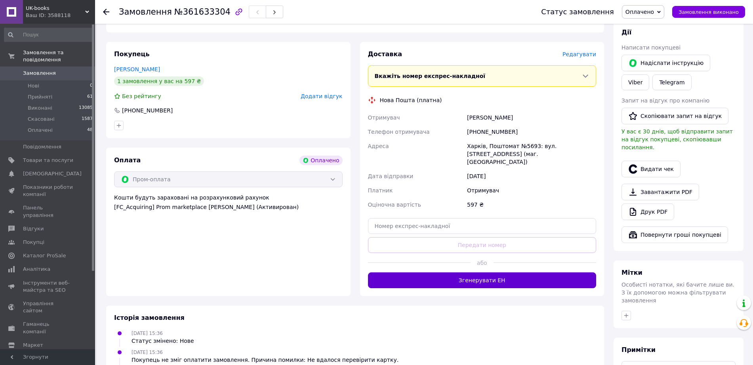
click at [492, 276] on button "Згенерувати ЕН" at bounding box center [482, 280] width 228 height 16
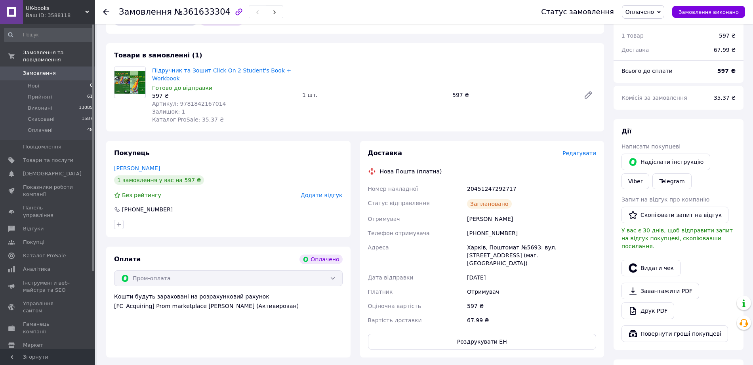
click at [59, 74] on span "Замовлення" at bounding box center [48, 73] width 50 height 7
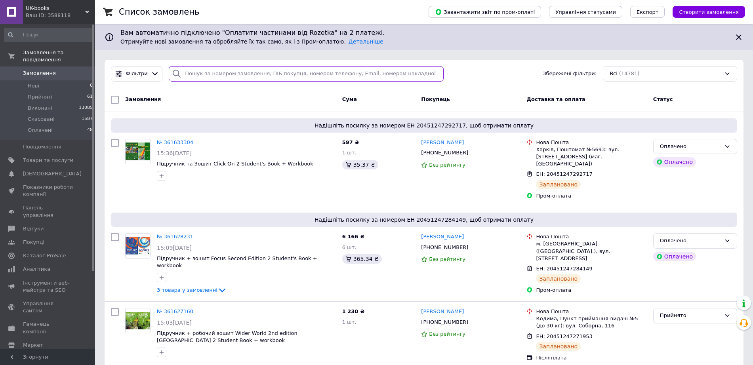
click at [207, 72] on input "search" at bounding box center [306, 73] width 275 height 15
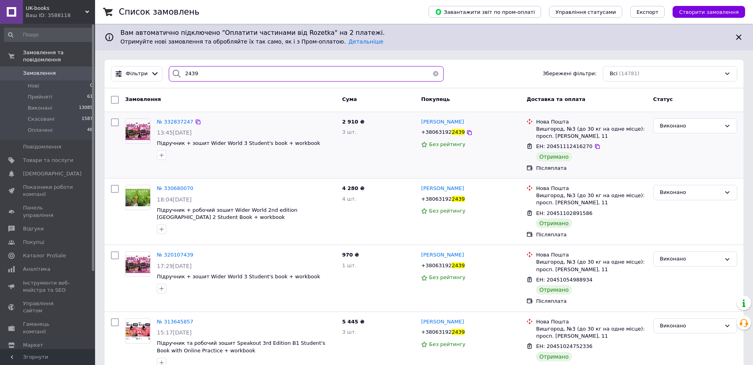
type input "2439"
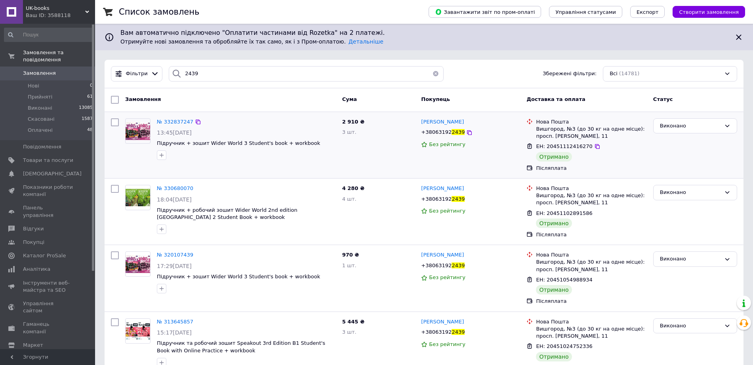
click at [447, 135] on span "+38063192" at bounding box center [436, 132] width 30 height 6
copy div "+38063192 2439"
click at [504, 165] on div "Альона Бородич +38063192 2439 Без рейтингу" at bounding box center [470, 145] width 105 height 60
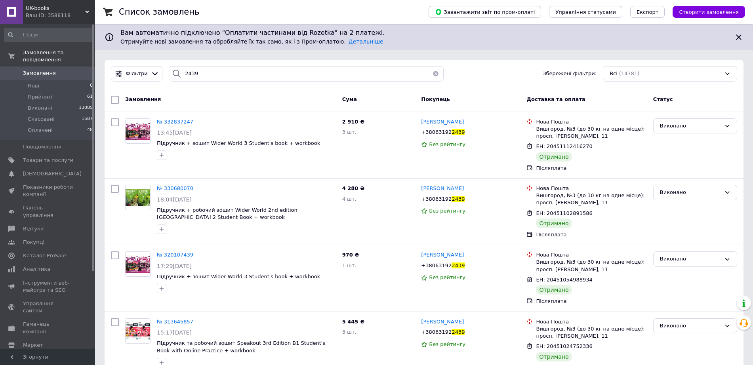
click at [78, 77] on span "0" at bounding box center [84, 73] width 22 height 7
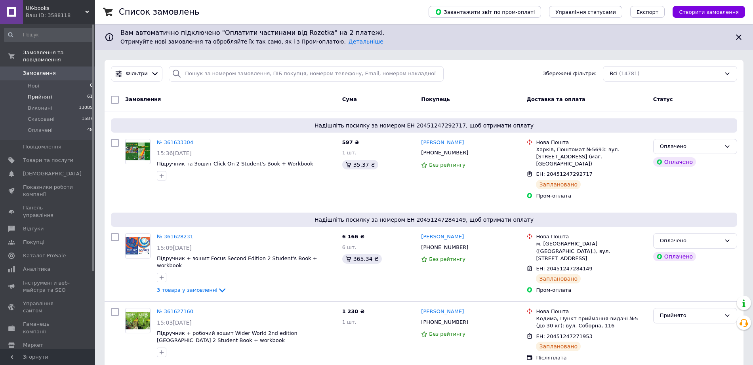
click at [77, 103] on li "Прийняті 61" at bounding box center [48, 96] width 97 height 11
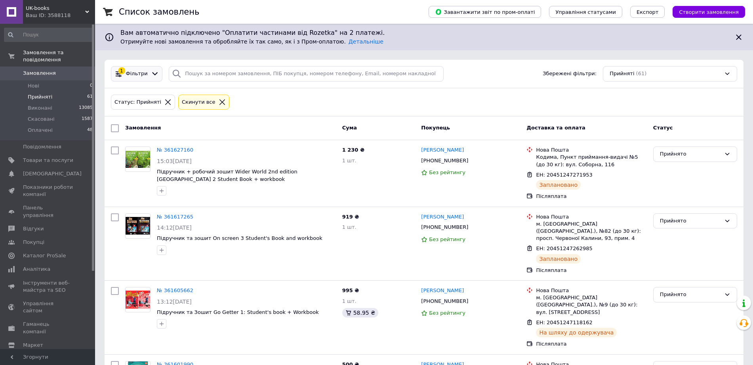
click at [139, 73] on span "Фільтри" at bounding box center [137, 74] width 22 height 8
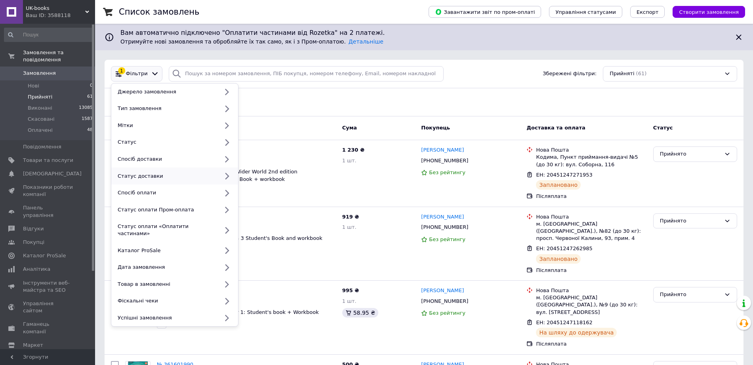
click at [144, 180] on div "Статус доставки" at bounding box center [166, 176] width 104 height 7
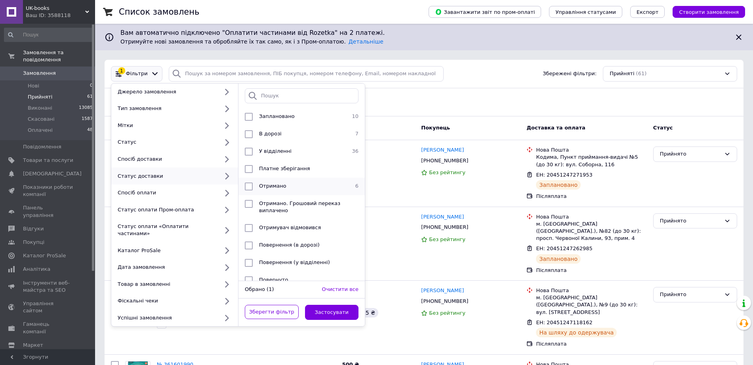
click at [286, 189] on span "Отримано" at bounding box center [272, 186] width 27 height 6
checkbox input "true"
click at [341, 320] on button "Застосувати" at bounding box center [332, 312] width 54 height 15
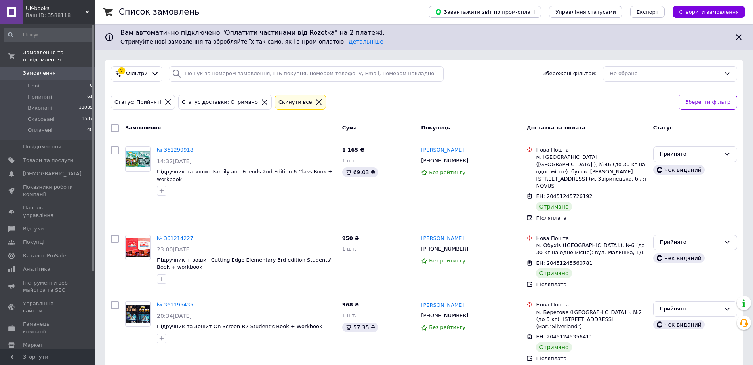
click at [112, 128] on input "checkbox" at bounding box center [115, 128] width 8 height 8
checkbox input "true"
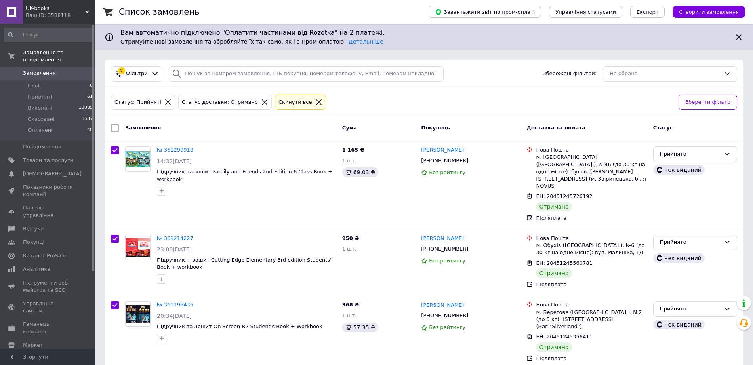
checkbox input "true"
click at [171, 129] on span "Дії для 6 замовлень" at bounding box center [152, 128] width 54 height 7
click at [154, 131] on span "Дії для 6 замовлень" at bounding box center [152, 128] width 54 height 7
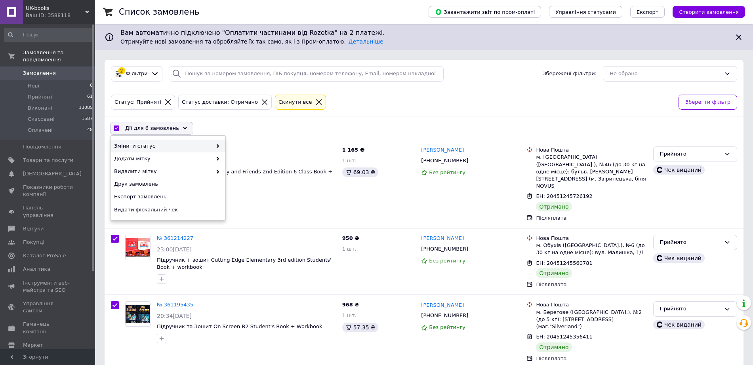
click at [149, 147] on span "Змінити статус" at bounding box center [163, 146] width 98 height 7
click at [246, 158] on div "Виконано" at bounding box center [282, 158] width 115 height 13
checkbox input "false"
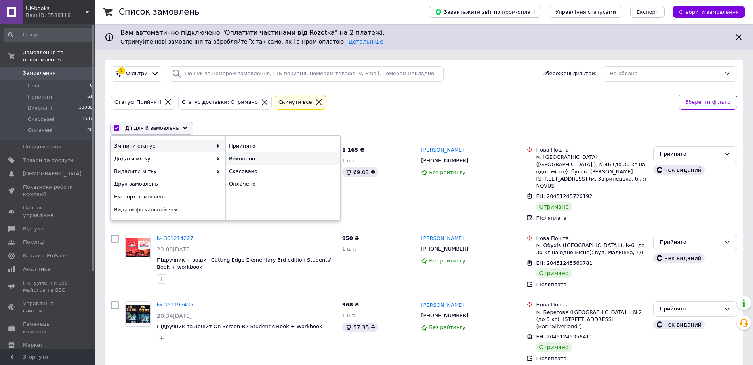
checkbox input "false"
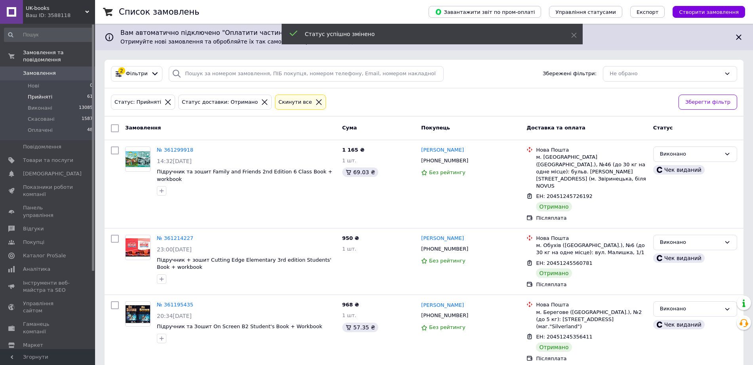
click at [68, 102] on li "Прийняті 61" at bounding box center [48, 96] width 97 height 11
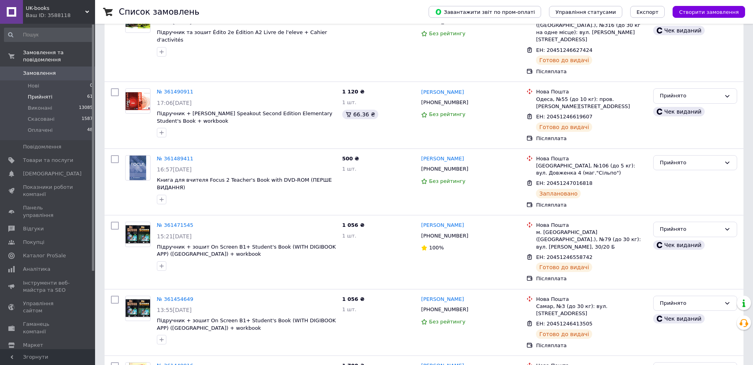
scroll to position [4614, 0]
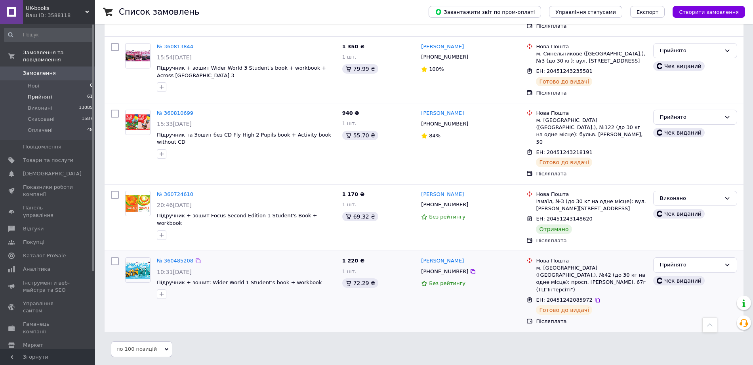
click at [185, 258] on link "№ 360485208" at bounding box center [175, 261] width 36 height 6
click at [179, 116] on link "№ 360810699" at bounding box center [175, 113] width 36 height 6
click at [175, 49] on link "№ 360813844" at bounding box center [175, 47] width 36 height 6
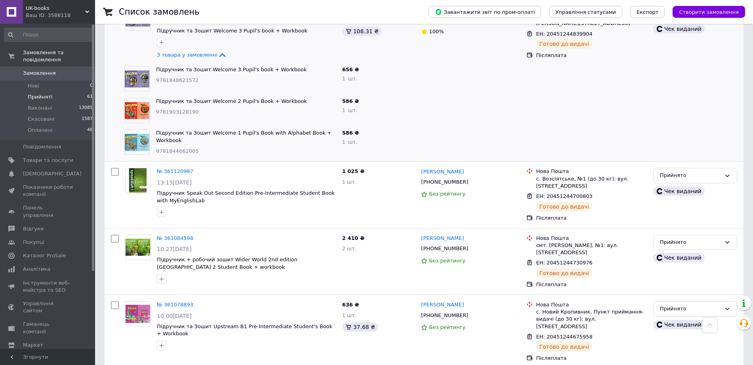
scroll to position [3674, 0]
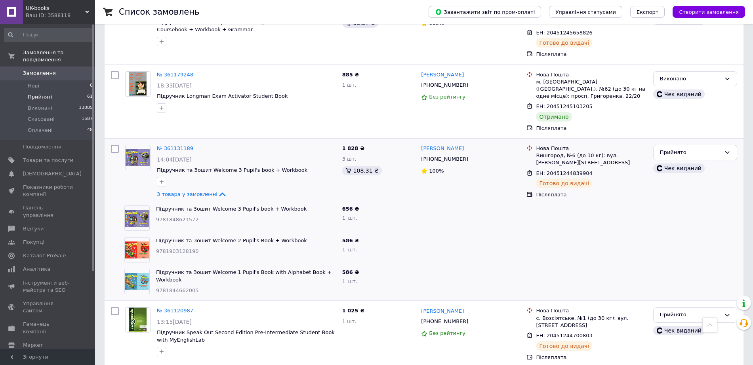
click at [72, 72] on link "Замовлення 0" at bounding box center [48, 73] width 97 height 13
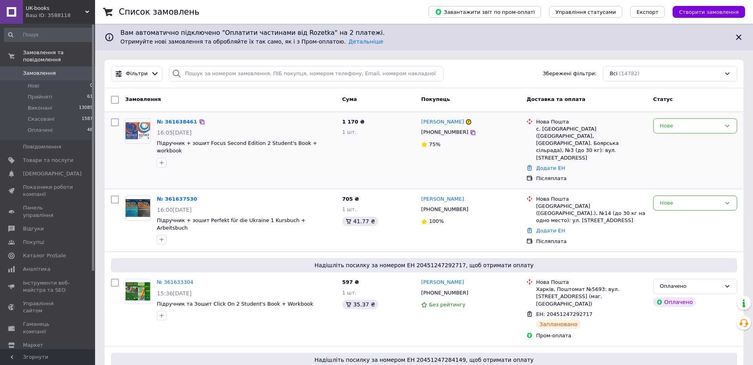
click at [458, 129] on div "Вікторія Кожокару +380962727795 75%" at bounding box center [470, 150] width 105 height 70
click at [461, 124] on link "Вікторія Кожокару" at bounding box center [442, 122] width 43 height 8
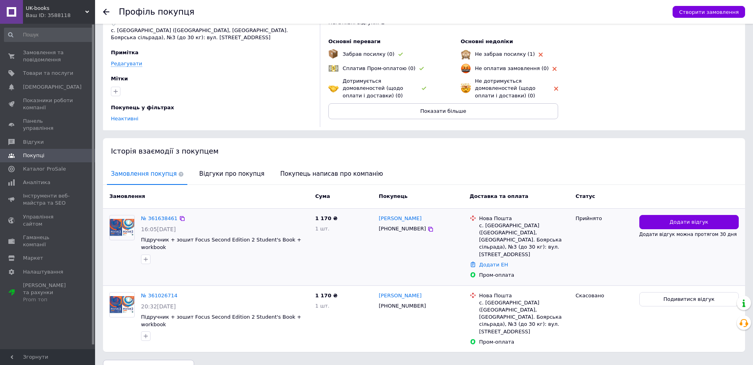
scroll to position [89, 0]
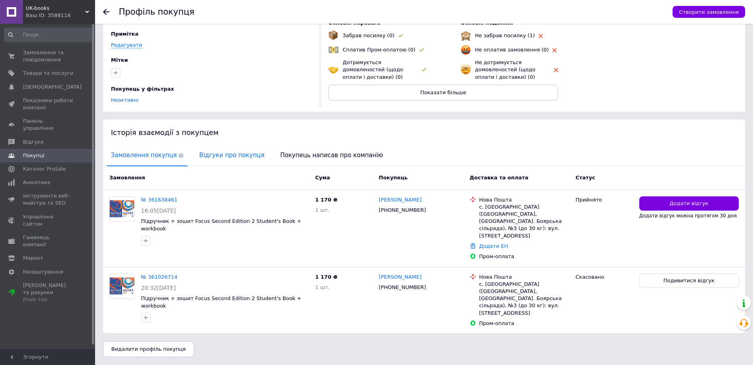
click at [234, 148] on span "Відгуки про покупця" at bounding box center [231, 155] width 73 height 20
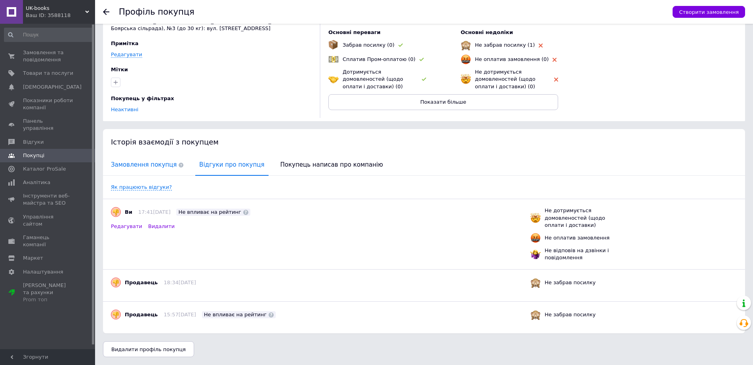
click at [134, 158] on span "Замовлення покупця" at bounding box center [147, 165] width 80 height 20
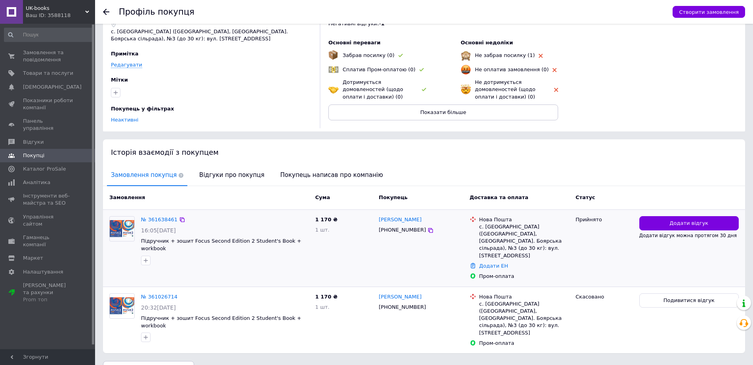
scroll to position [89, 0]
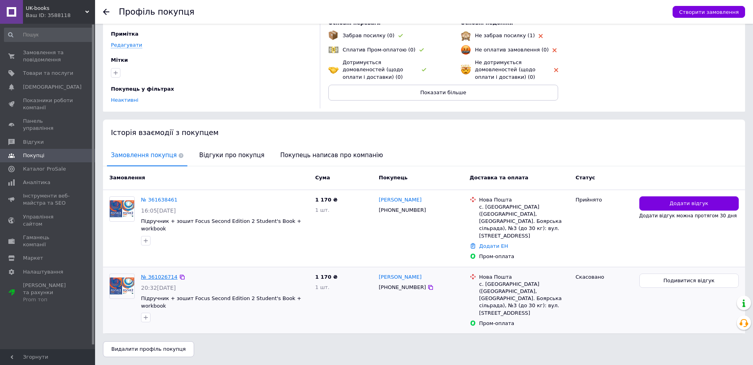
click at [166, 274] on link "№ 361026714" at bounding box center [159, 277] width 36 height 6
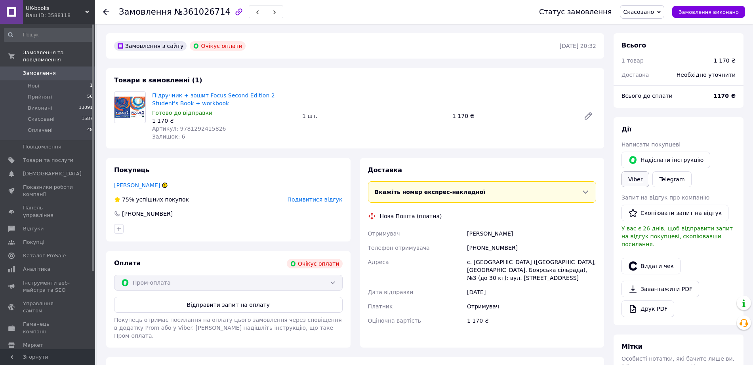
click at [631, 182] on link "Viber" at bounding box center [635, 179] width 28 height 16
click at [56, 91] on li "Нові 1" at bounding box center [48, 85] width 97 height 11
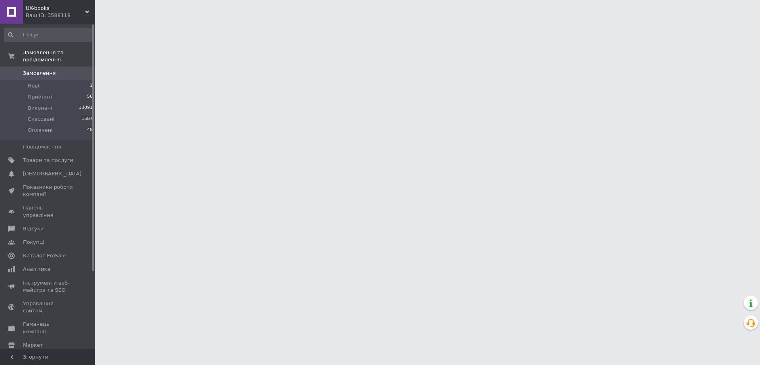
click at [59, 77] on span "Замовлення" at bounding box center [48, 73] width 50 height 7
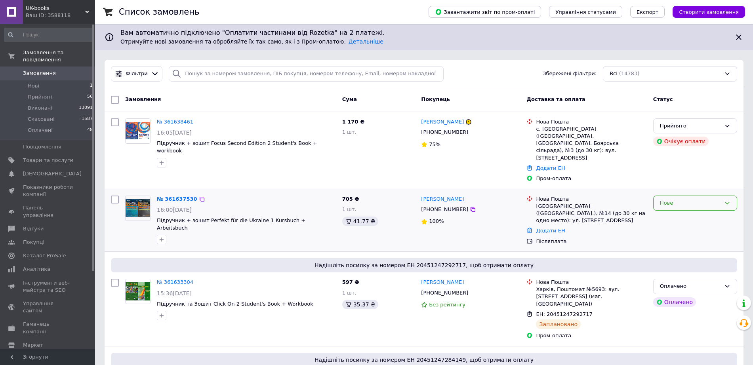
click at [668, 199] on div "Нове" at bounding box center [690, 203] width 61 height 8
click at [665, 215] on li "Прийнято" at bounding box center [694, 219] width 83 height 15
click at [184, 197] on link "№ 361637530" at bounding box center [175, 199] width 36 height 6
click at [171, 121] on link "№ 361638461" at bounding box center [175, 122] width 36 height 6
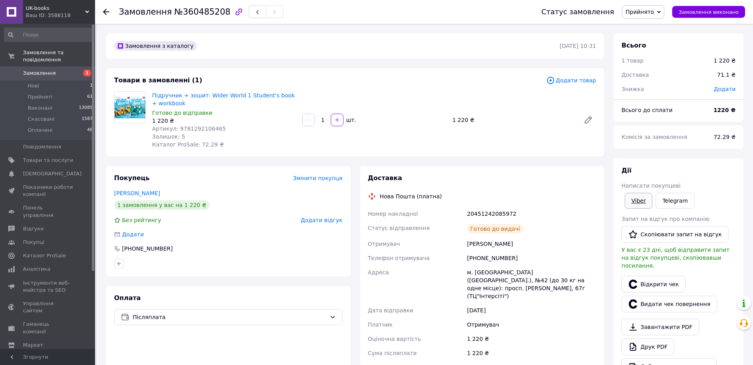
click at [642, 200] on link "Viber" at bounding box center [638, 201] width 28 height 16
click at [154, 182] on div "Покупець Змінити покупця" at bounding box center [228, 178] width 228 height 9
click at [143, 194] on link "Патинко Оля" at bounding box center [137, 193] width 46 height 6
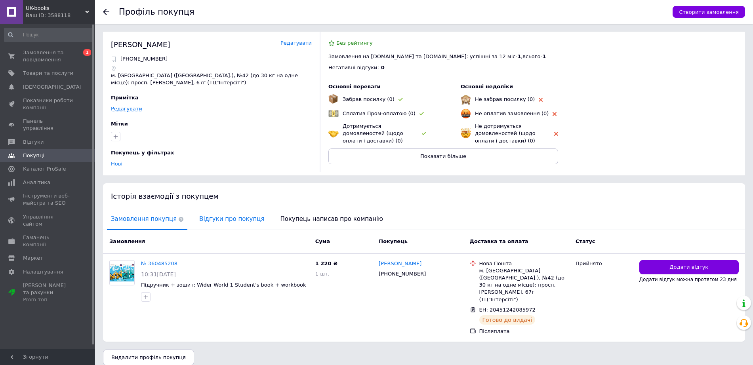
click at [213, 229] on span "Відгуки про покупця" at bounding box center [231, 219] width 73 height 20
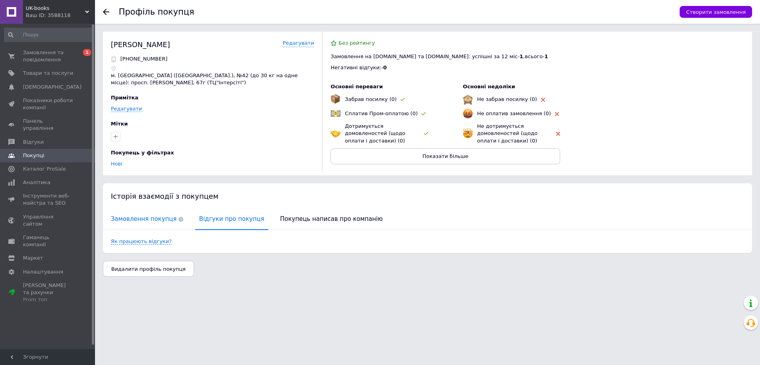
click at [160, 229] on span "Замовлення покупця" at bounding box center [147, 219] width 80 height 20
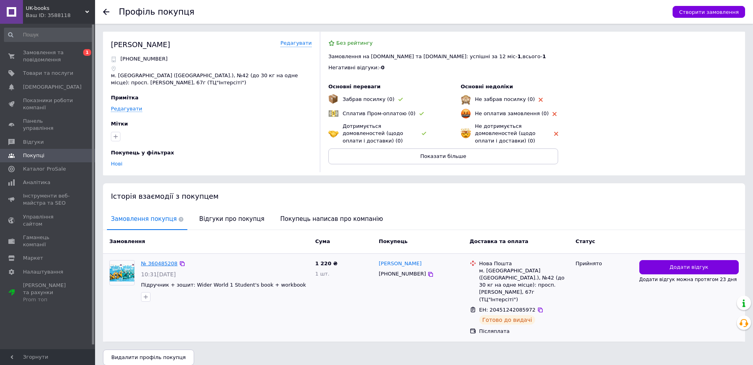
click at [170, 266] on link "№ 360485208" at bounding box center [159, 263] width 36 height 6
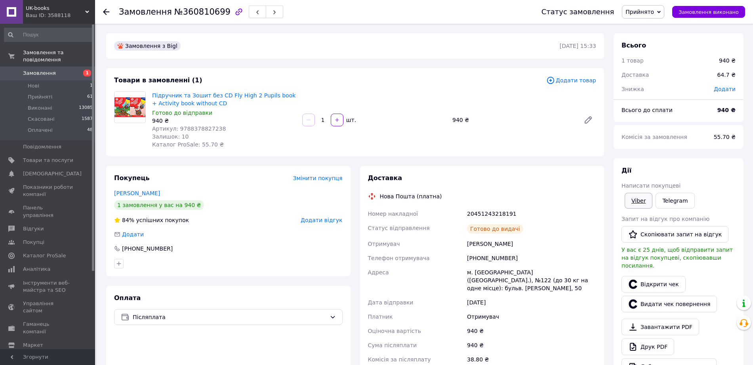
click at [635, 205] on link "Viber" at bounding box center [638, 201] width 28 height 16
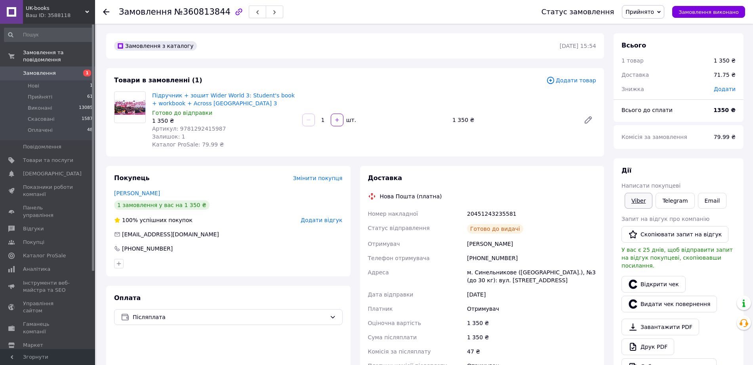
click at [635, 202] on link "Viber" at bounding box center [638, 201] width 28 height 16
click at [493, 208] on div "20451243235581" at bounding box center [531, 214] width 132 height 14
copy div "20451243235581"
click at [156, 194] on link "Отрода Оксана" at bounding box center [137, 193] width 46 height 6
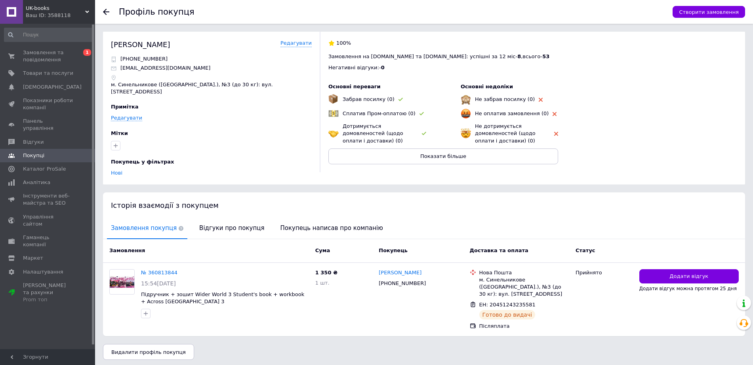
click at [235, 239] on div "Відгуки про покупця" at bounding box center [231, 228] width 73 height 21
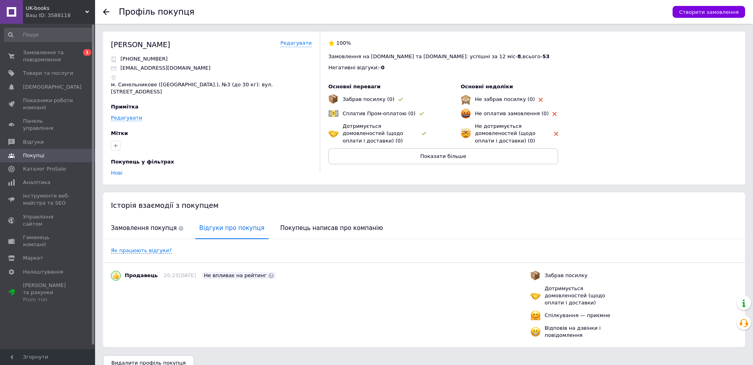
click at [234, 238] on span "Відгуки про покупця" at bounding box center [231, 228] width 73 height 20
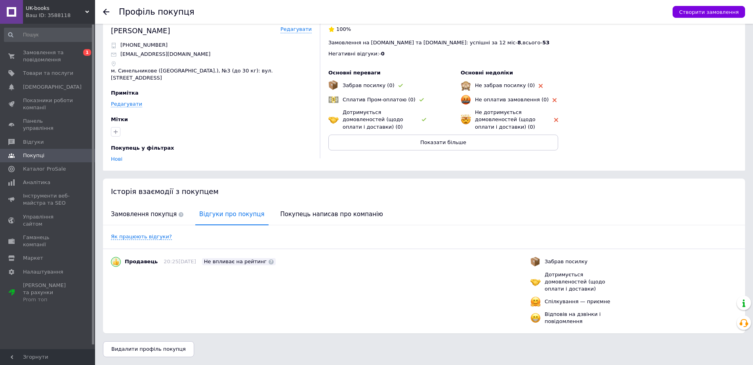
scroll to position [41, 0]
click at [128, 204] on span "Замовлення покупця" at bounding box center [147, 214] width 80 height 20
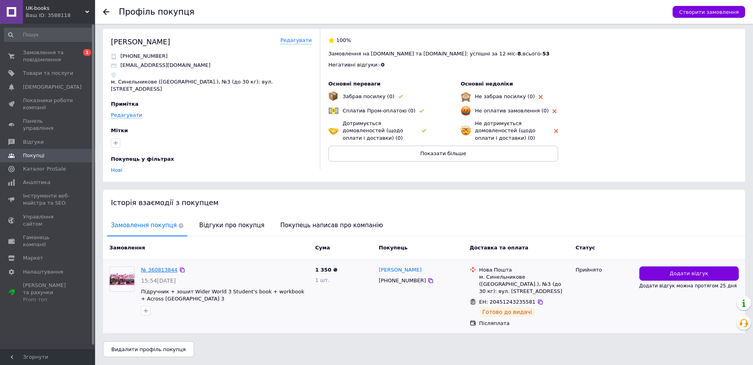
click at [149, 267] on link "№ 360813844" at bounding box center [159, 270] width 36 height 6
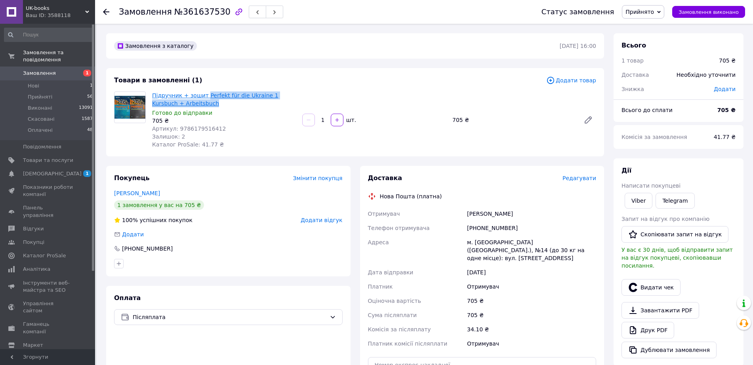
drag, startPoint x: 228, startPoint y: 106, endPoint x: 210, endPoint y: 98, distance: 19.0
click at [210, 98] on span "Підручник + зошит Perfekt für die Ukraine 1 Kursbuch + Arbeitsbuch" at bounding box center [224, 99] width 144 height 16
copy link "Perfekt für die Ukraine 1 Kursbuch + Arbeitsbuch"
click at [643, 203] on link "Viber" at bounding box center [638, 201] width 28 height 16
click at [56, 77] on span "Замовлення" at bounding box center [39, 73] width 33 height 7
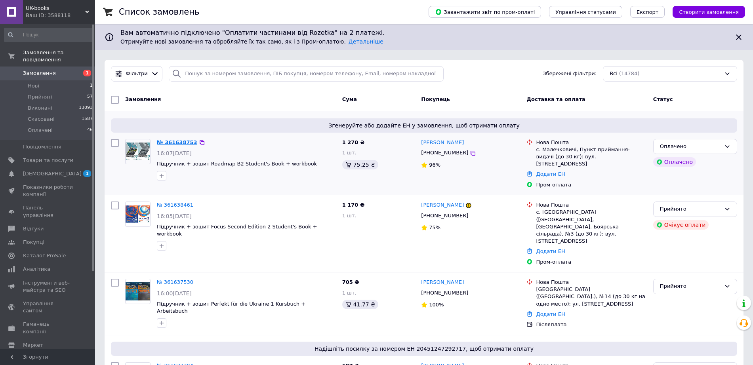
click at [191, 144] on link "№ 361638753" at bounding box center [177, 142] width 40 height 6
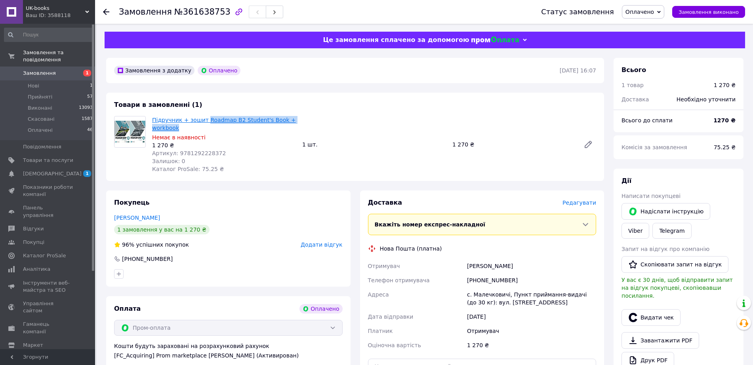
drag, startPoint x: 205, startPoint y: 129, endPoint x: 211, endPoint y: 124, distance: 7.8
click at [211, 124] on span "Підручник + зошит Roadmap B2 Student's Book + workbook" at bounding box center [224, 124] width 144 height 16
copy link "Roadmap B2 Student's Book + workbook"
click at [635, 232] on link "Viber" at bounding box center [635, 231] width 28 height 16
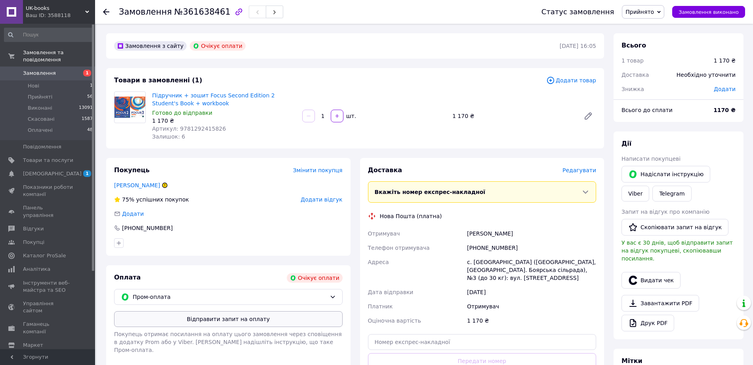
click at [202, 317] on button "Відправити запит на оплату" at bounding box center [228, 319] width 228 height 16
click at [152, 187] on link "Кожокару Вікторія" at bounding box center [137, 185] width 46 height 6
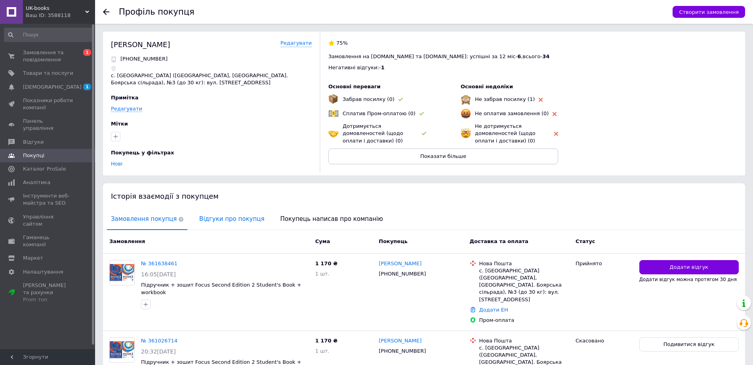
click at [228, 229] on span "Відгуки про покупця" at bounding box center [231, 219] width 73 height 20
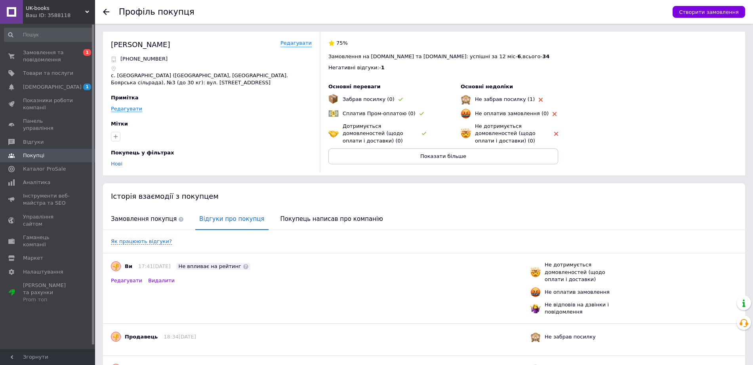
scroll to position [80, 0]
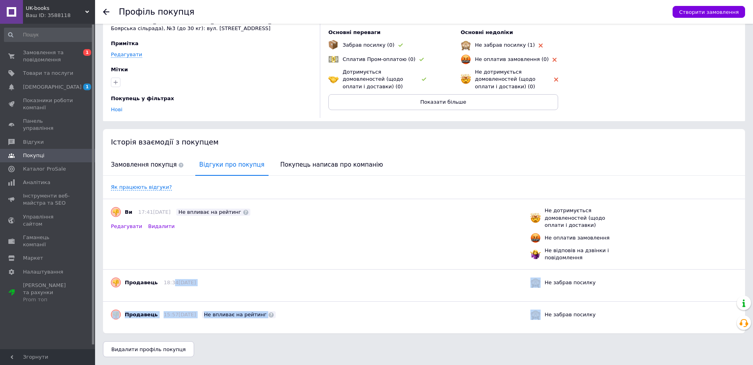
drag, startPoint x: 176, startPoint y: 284, endPoint x: 423, endPoint y: 331, distance: 251.9
click at [371, 365] on html "UK-books Ваш ID: 3588118 Сайт UK-books Кабінет покупця Перевірити стан системи …" at bounding box center [376, 155] width 753 height 419
click at [424, 326] on div "Продавець 15:57, 19.04.2024 Не впливає на рейтинг Не забрав посилку" at bounding box center [424, 317] width 642 height 32
click at [414, 304] on div "Продавець 15:57, 19.04.2024 Не впливає на рейтинг Не забрав посилку" at bounding box center [424, 317] width 642 height 32
click at [133, 155] on span "Замовлення покупця" at bounding box center [147, 165] width 80 height 20
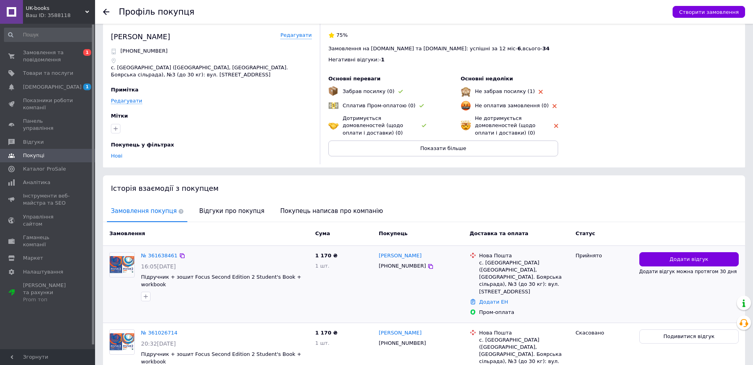
scroll to position [0, 0]
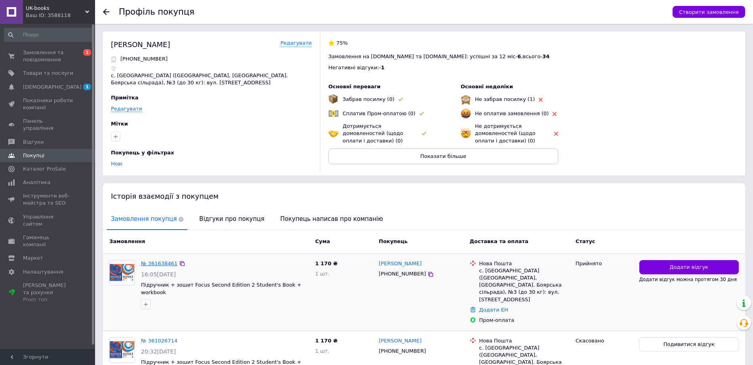
click at [166, 266] on link "№ 361638461" at bounding box center [159, 263] width 36 height 6
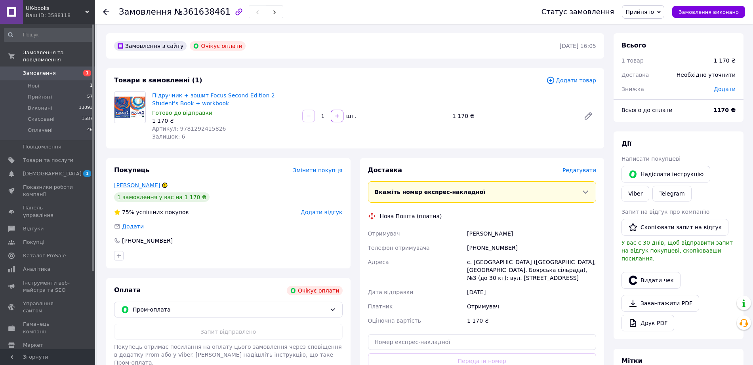
click at [152, 188] on link "Кожокару Вікторія" at bounding box center [137, 185] width 46 height 6
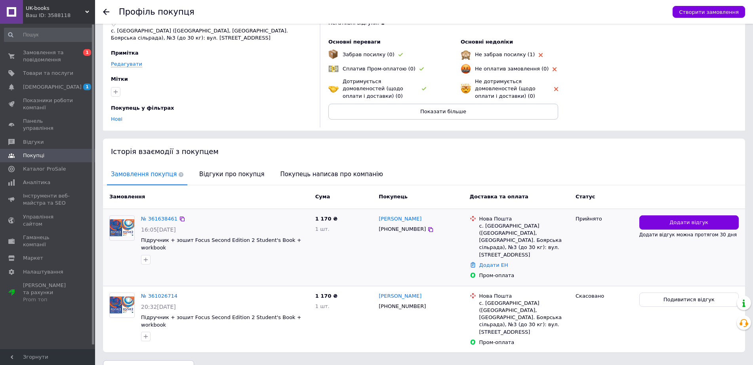
scroll to position [89, 0]
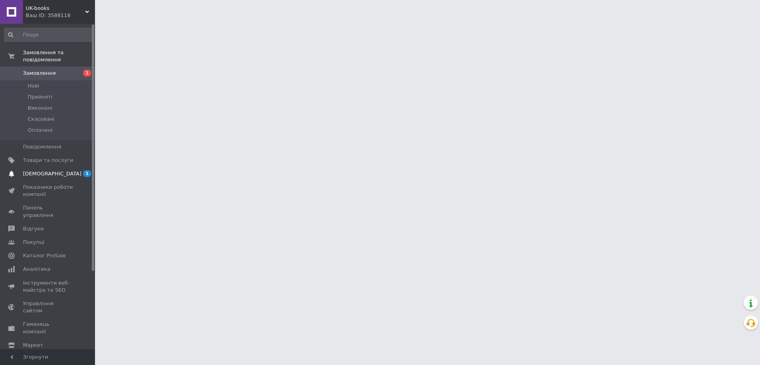
click at [66, 177] on span "[DEMOGRAPHIC_DATA]" at bounding box center [48, 173] width 50 height 7
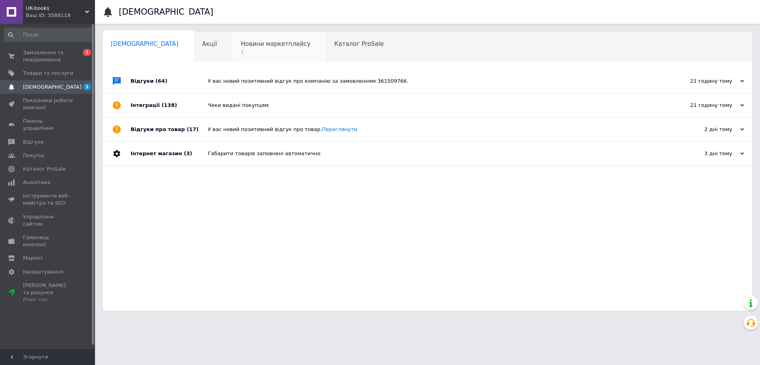
click at [241, 47] on span "Новини маркетплейсу" at bounding box center [276, 43] width 70 height 7
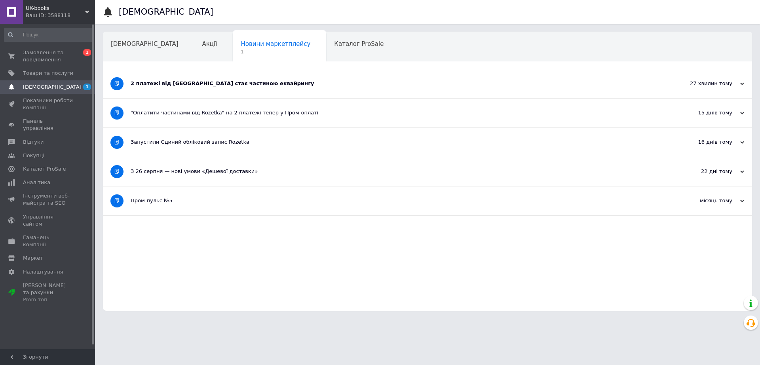
click at [372, 80] on div "2 платежі від [GEOGRAPHIC_DATA] стає частиною еквайрингу" at bounding box center [398, 83] width 534 height 7
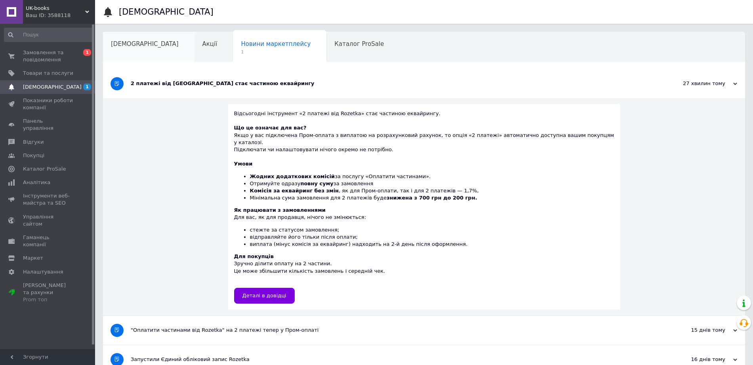
click at [115, 42] on span "[DEMOGRAPHIC_DATA]" at bounding box center [145, 43] width 68 height 7
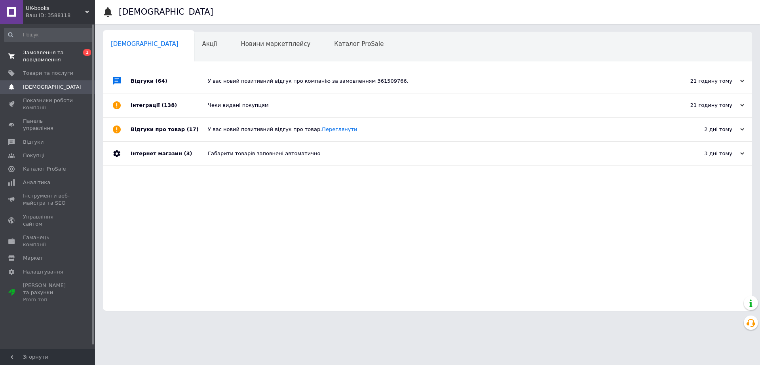
click at [53, 67] on link "Замовлення та повідомлення 0 1" at bounding box center [48, 56] width 97 height 21
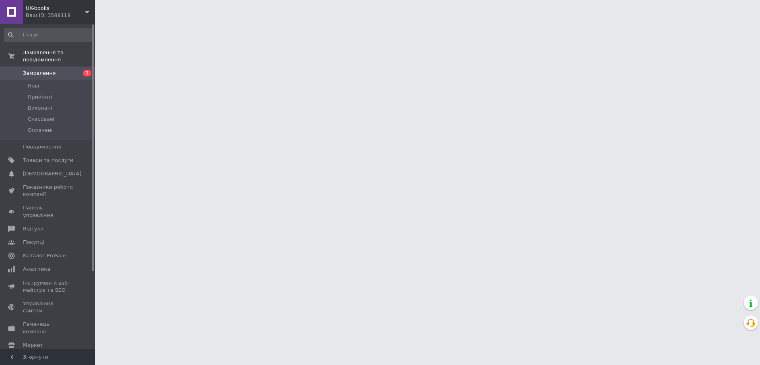
click at [70, 76] on span "Замовлення" at bounding box center [48, 73] width 50 height 7
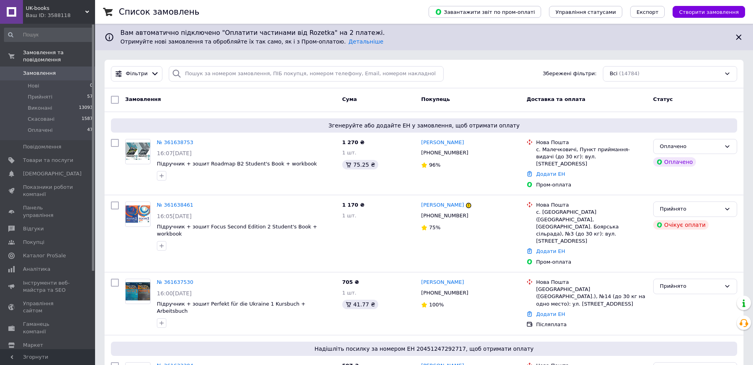
click at [170, 140] on link "№ 361638753" at bounding box center [175, 142] width 36 height 6
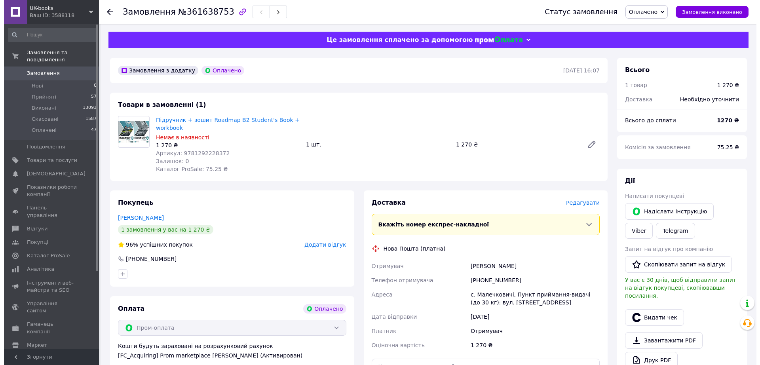
scroll to position [49, 0]
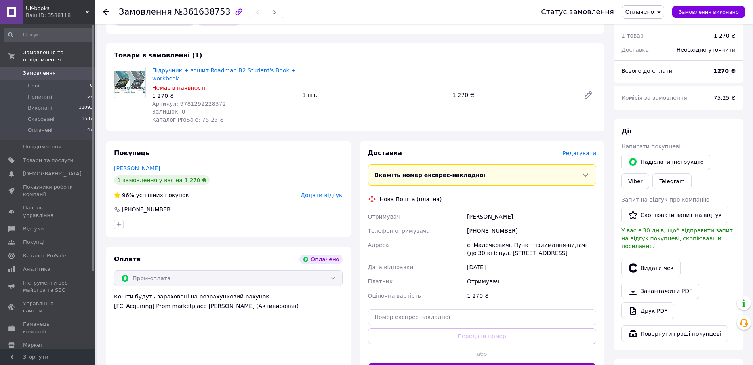
click at [577, 156] on span "Редагувати" at bounding box center [579, 153] width 34 height 6
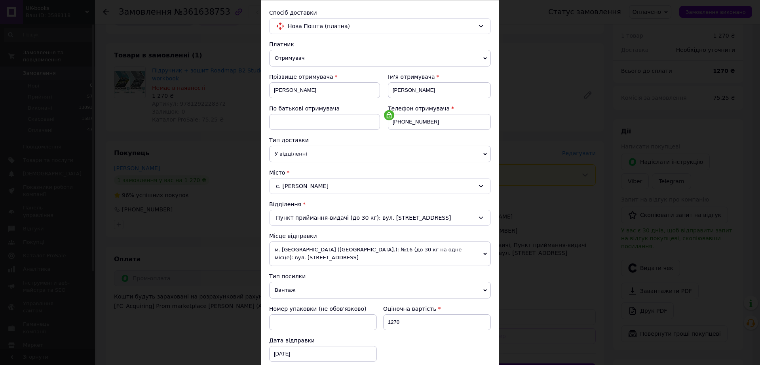
scroll to position [99, 0]
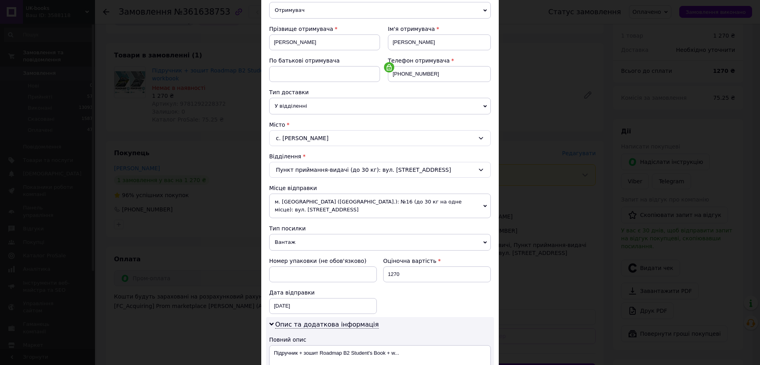
click at [317, 238] on span "Вантаж" at bounding box center [380, 242] width 222 height 17
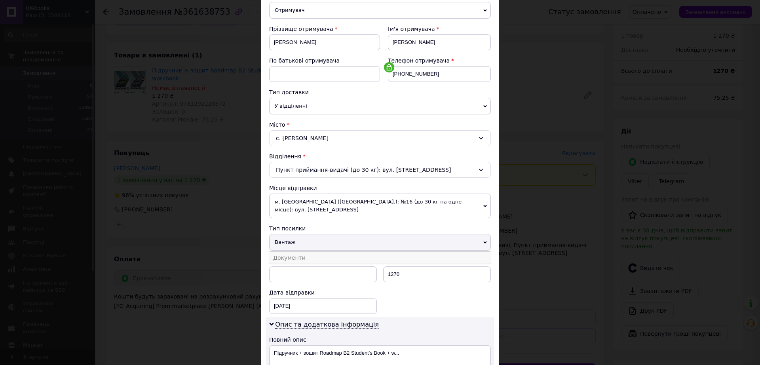
click at [317, 257] on li "Документи" at bounding box center [380, 258] width 222 height 12
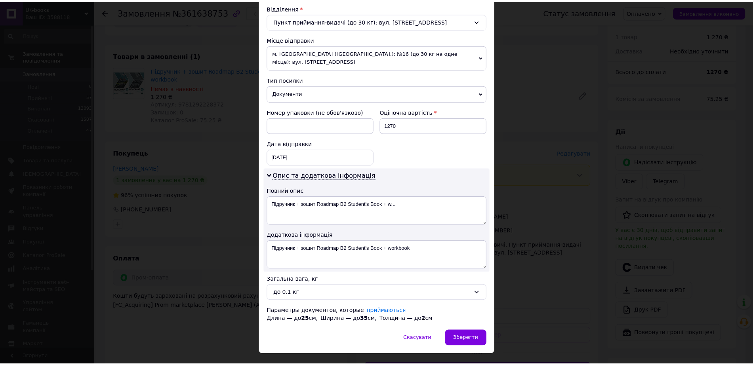
scroll to position [268, 0]
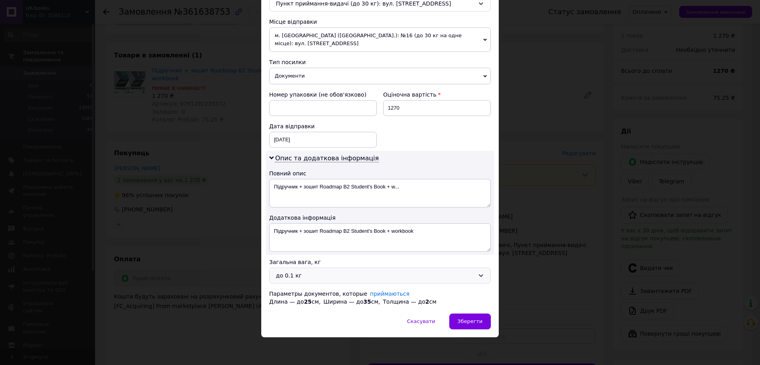
click at [290, 280] on div "до 0.1 кг" at bounding box center [380, 276] width 222 height 16
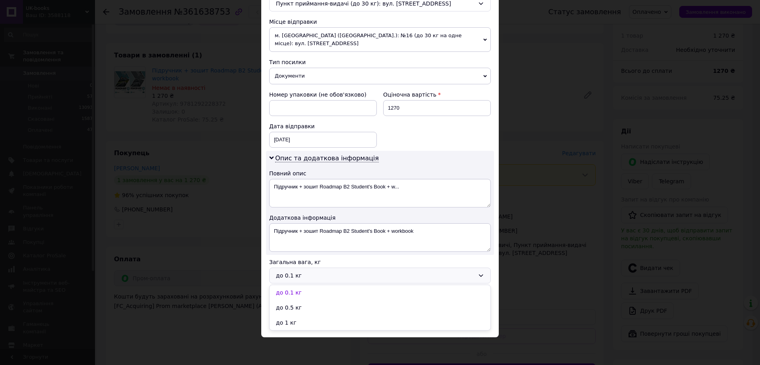
click at [302, 321] on li "до 1 кг" at bounding box center [380, 322] width 221 height 15
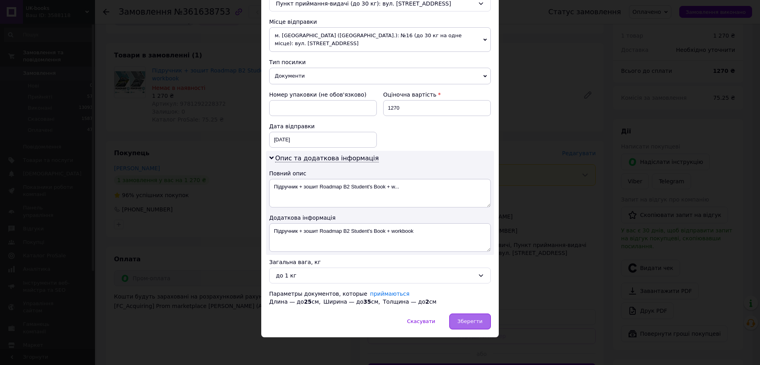
click at [458, 319] on span "Зберегти" at bounding box center [470, 321] width 25 height 6
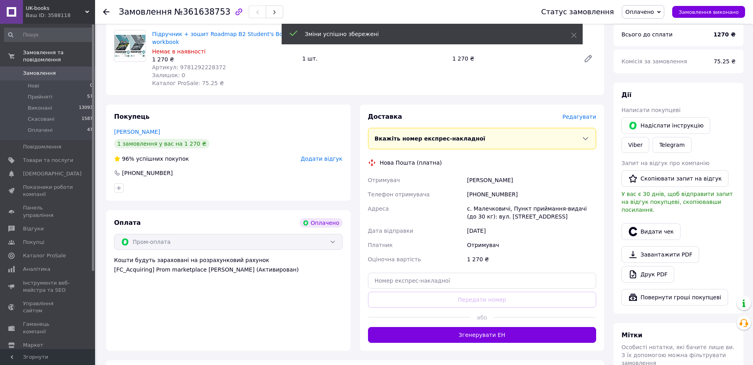
scroll to position [148, 0]
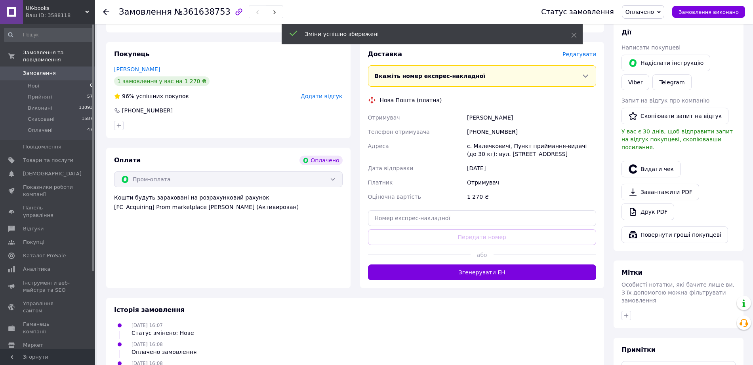
click at [531, 264] on div at bounding box center [544, 254] width 103 height 19
click at [543, 280] on button "Згенерувати ЕН" at bounding box center [482, 272] width 228 height 16
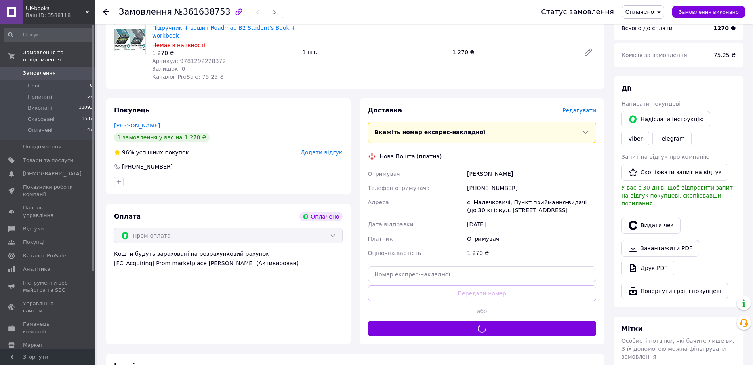
scroll to position [49, 0]
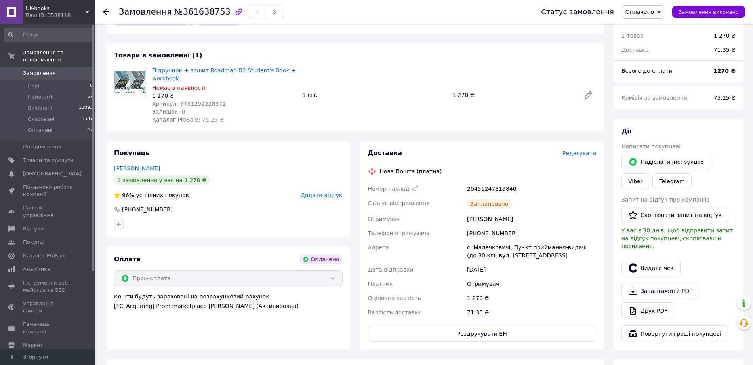
click at [72, 80] on link "Замовлення 0" at bounding box center [48, 73] width 97 height 13
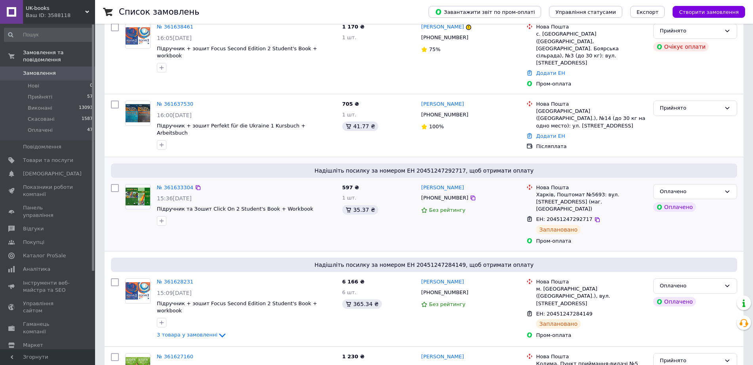
scroll to position [247, 0]
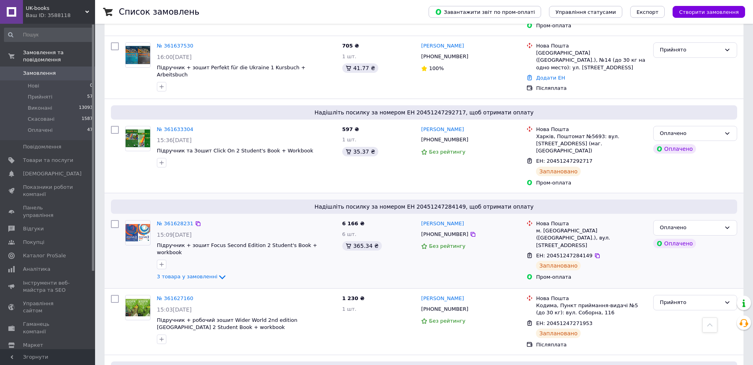
drag, startPoint x: 416, startPoint y: 241, endPoint x: 449, endPoint y: 280, distance: 52.0
click at [449, 280] on div "Ксенія Кондаурова +380962730715 Без рейтингу" at bounding box center [470, 251] width 105 height 68
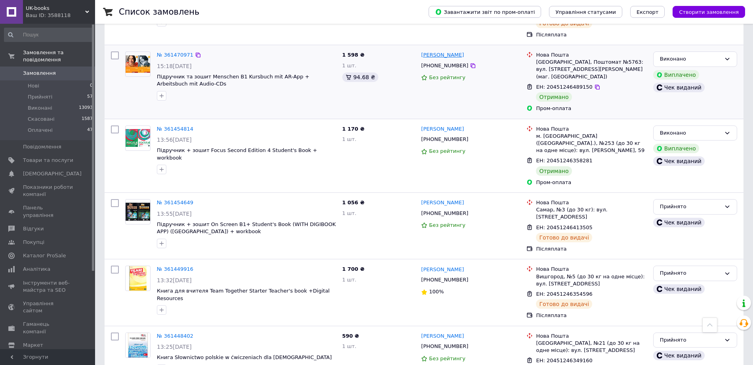
scroll to position [4008, 0]
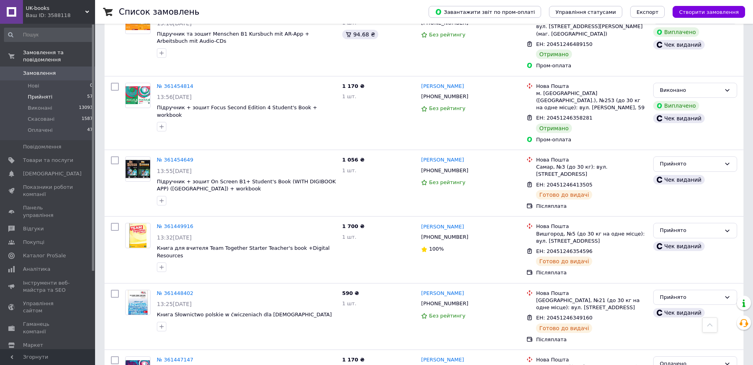
click at [62, 101] on li "Прийняті 57" at bounding box center [48, 96] width 97 height 11
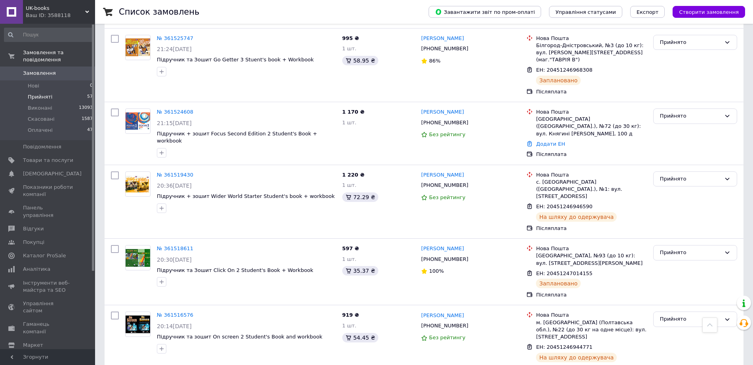
scroll to position [947, 0]
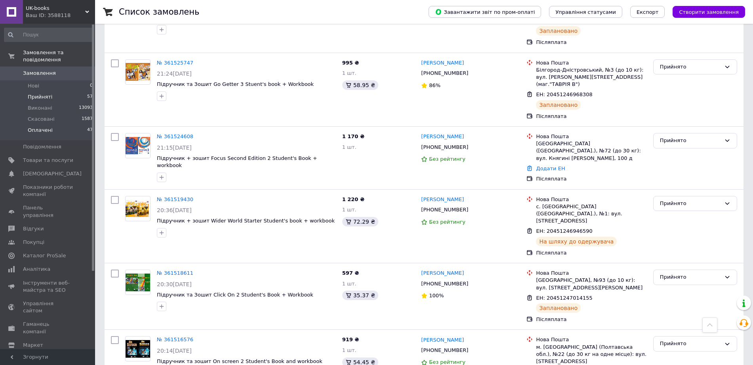
click at [81, 140] on li "Оплачені 47" at bounding box center [48, 132] width 97 height 15
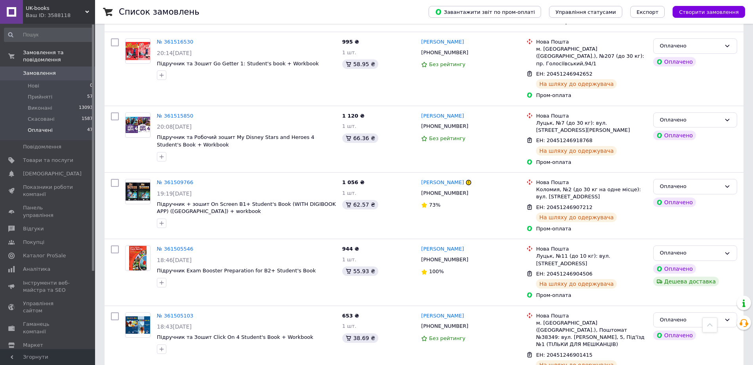
scroll to position [1336, 0]
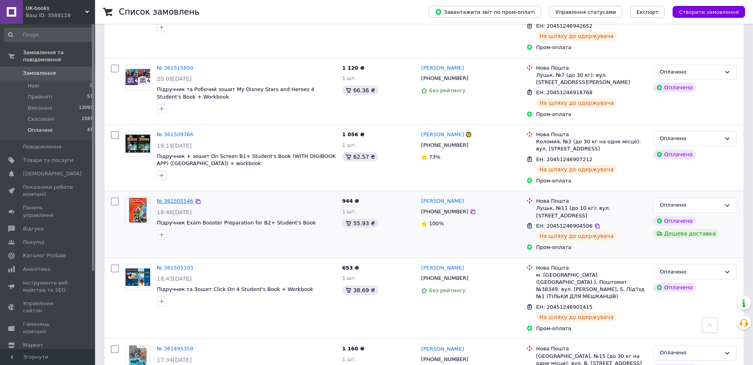
click at [183, 204] on link "№ 361505546" at bounding box center [175, 201] width 36 height 6
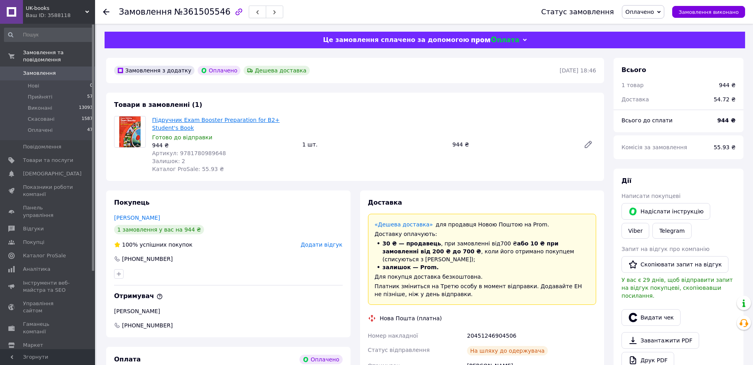
click at [255, 122] on link "Підручник Exam Booster Preparation for B2+ Student's Book" at bounding box center [215, 124] width 127 height 14
click at [51, 77] on span "Замовлення" at bounding box center [39, 73] width 33 height 7
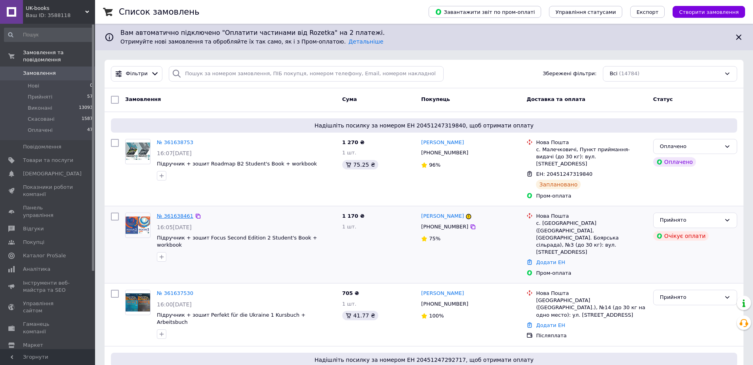
click at [171, 219] on link "№ 361638461" at bounding box center [175, 216] width 36 height 6
click at [167, 291] on link "№ 361637530" at bounding box center [175, 293] width 36 height 6
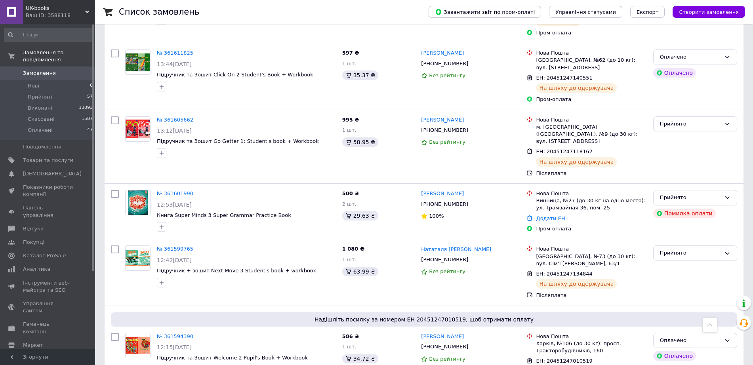
scroll to position [990, 0]
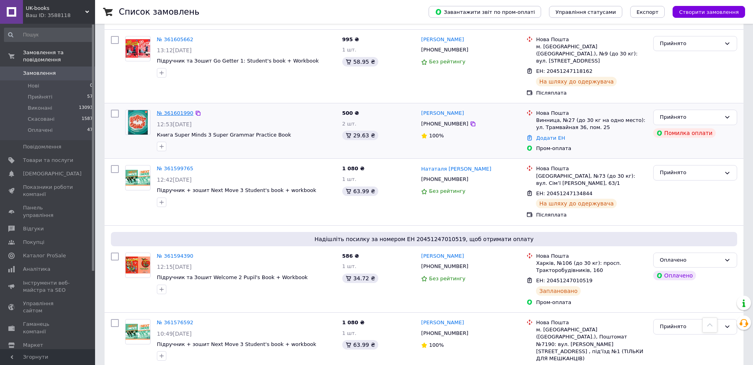
click at [174, 116] on link "№ 361601990" at bounding box center [175, 113] width 36 height 6
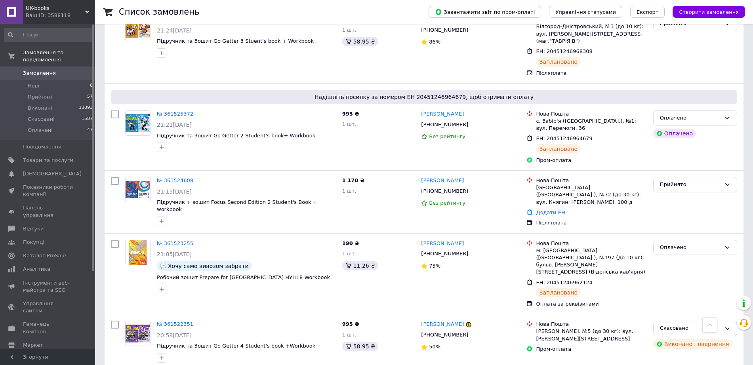
scroll to position [2128, 0]
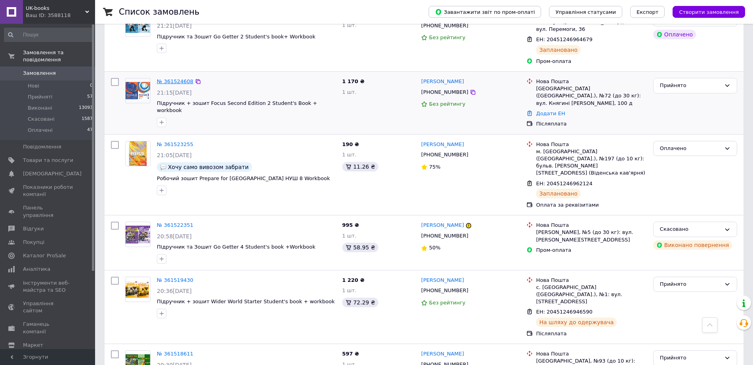
click at [169, 84] on link "№ 361524608" at bounding box center [175, 81] width 36 height 6
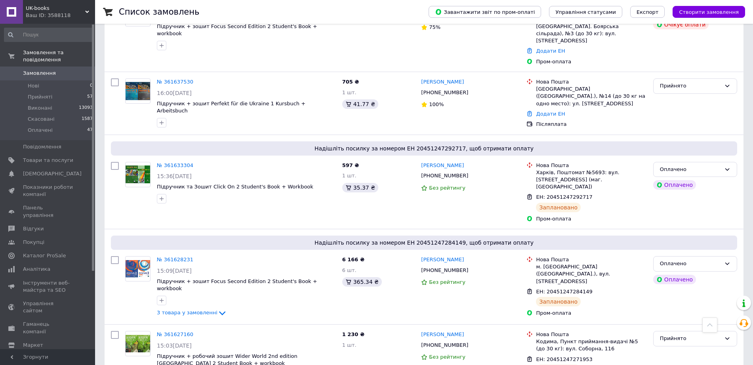
scroll to position [148, 0]
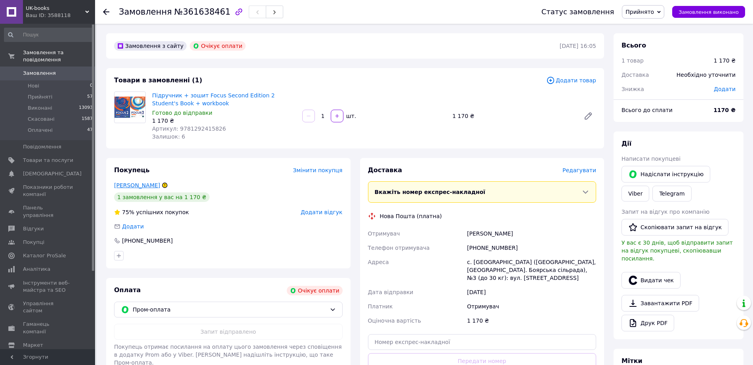
click at [145, 186] on link "[PERSON_NAME]" at bounding box center [137, 185] width 46 height 6
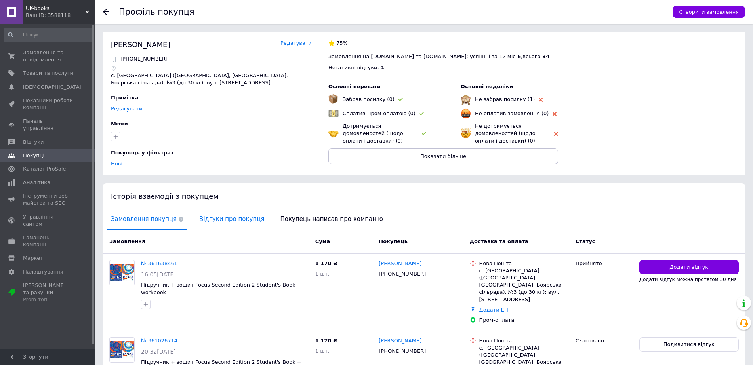
click at [243, 229] on span "Відгуки про покупця" at bounding box center [231, 219] width 73 height 20
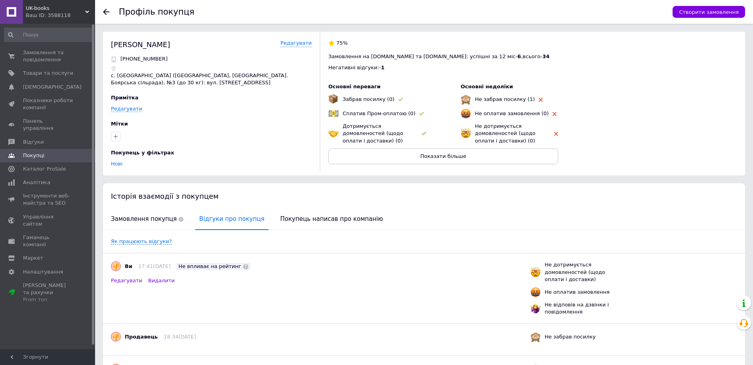
scroll to position [49, 0]
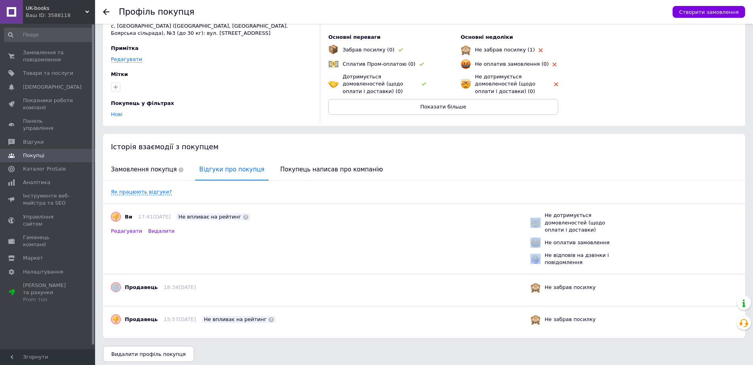
drag, startPoint x: 623, startPoint y: 278, endPoint x: 498, endPoint y: 236, distance: 132.1
click at [500, 238] on div "Ви 17:41[DATE] Не впливає на рейтинг Редагувати Видалити Не дотримується домовл…" at bounding box center [424, 239] width 626 height 54
click at [472, 235] on div "Ви 17:41[DATE] Не впливає на рейтинг Редагувати Видалити" at bounding box center [317, 223] width 413 height 23
click at [364, 266] on div "Ви 17:41[DATE] Не впливає на рейтинг Редагувати Видалити Не дотримується домовл…" at bounding box center [424, 239] width 626 height 54
click at [444, 266] on div "Ви 17:41[DATE] Не впливає на рейтинг Редагувати Видалити Не дотримується домовл…" at bounding box center [424, 239] width 626 height 54
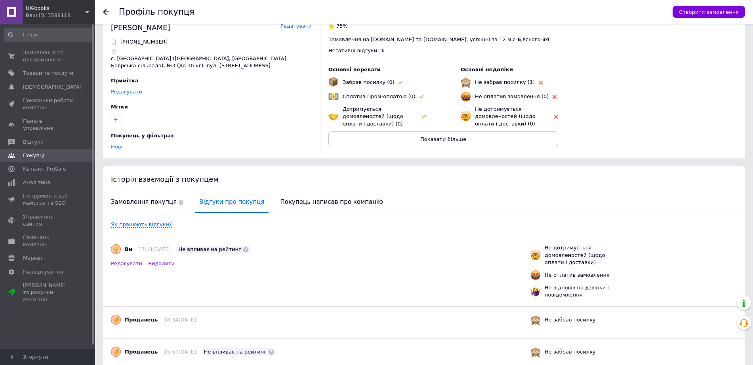
scroll to position [0, 0]
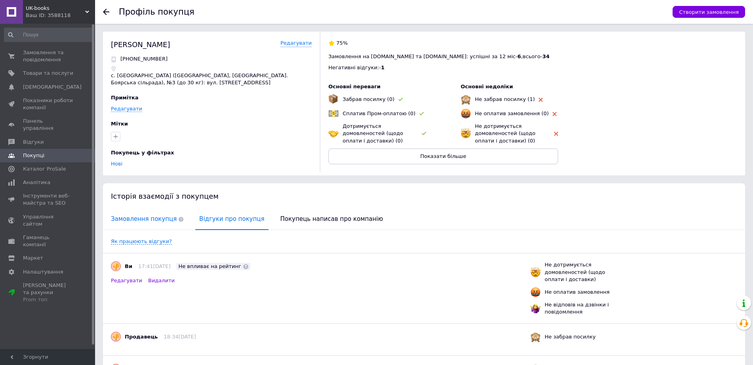
click at [147, 229] on span "Замовлення покупця" at bounding box center [147, 219] width 80 height 20
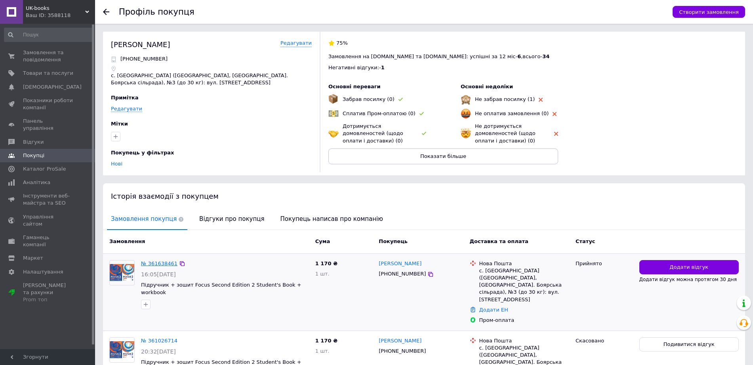
click at [162, 266] on link "№ 361638461" at bounding box center [159, 263] width 36 height 6
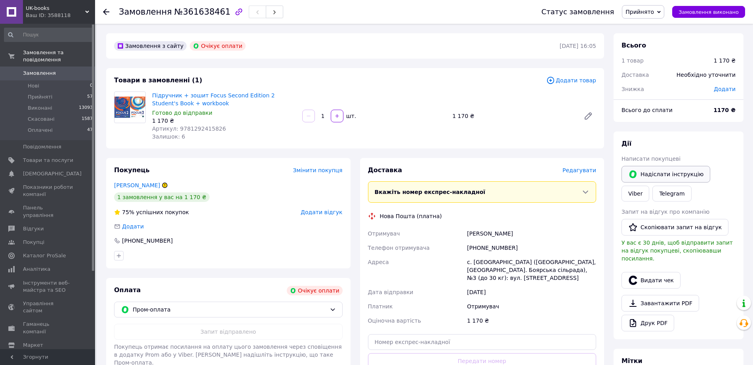
click at [688, 176] on button "Надіслати інструкцію" at bounding box center [665, 174] width 89 height 17
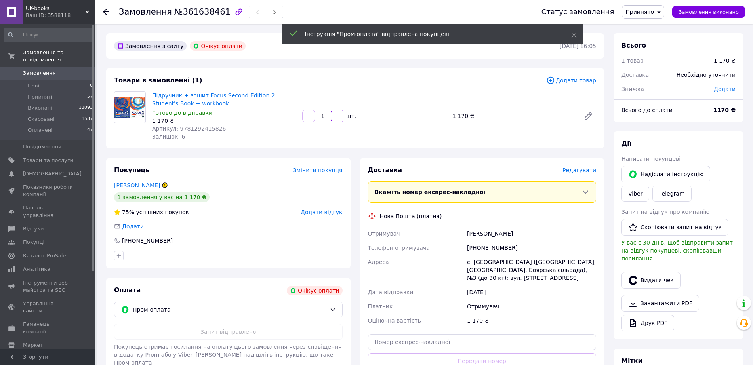
click at [148, 185] on link "[PERSON_NAME]" at bounding box center [137, 185] width 46 height 6
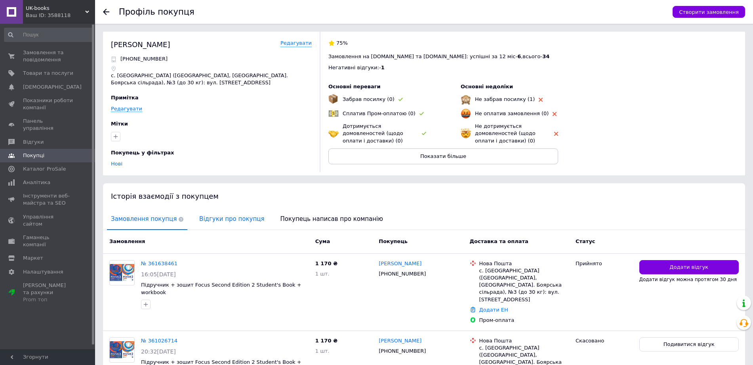
click at [219, 229] on span "Відгуки про покупця" at bounding box center [231, 219] width 73 height 20
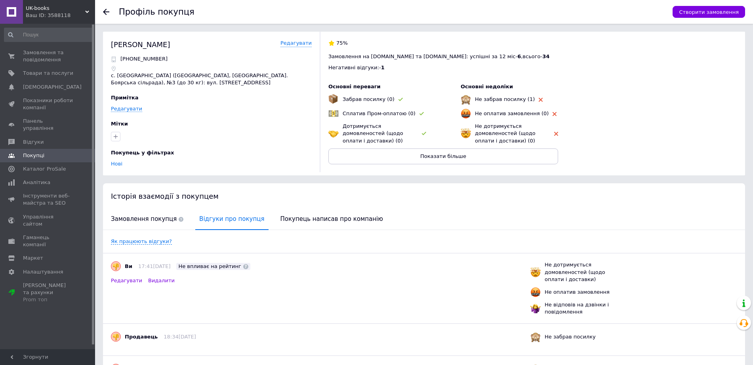
scroll to position [80, 0]
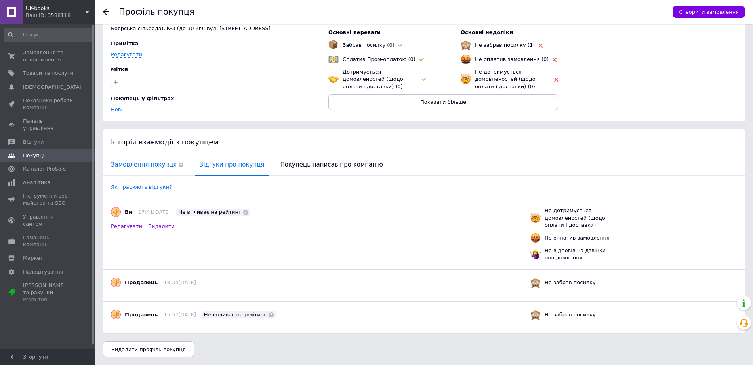
click at [134, 155] on span "Замовлення покупця" at bounding box center [147, 165] width 80 height 20
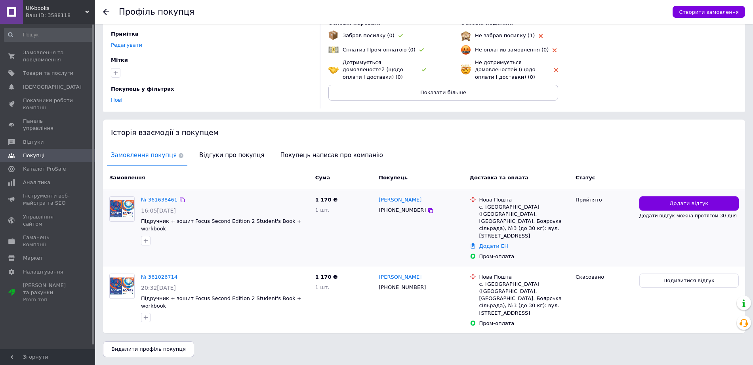
click at [156, 199] on link "№ 361638461" at bounding box center [159, 200] width 36 height 6
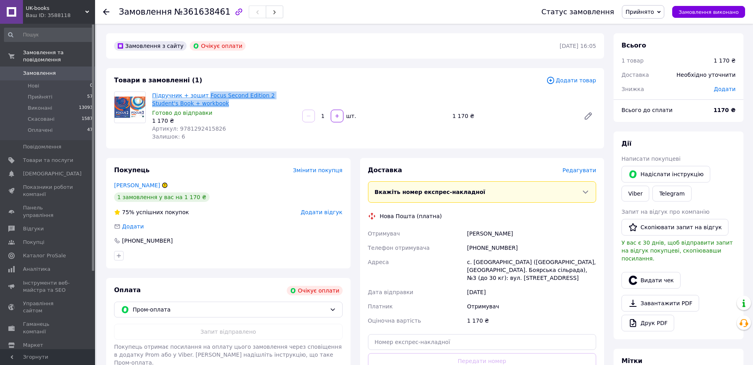
drag, startPoint x: 234, startPoint y: 103, endPoint x: 210, endPoint y: 95, distance: 24.7
click at [210, 95] on span "Підручник + зошит Focus Second Edition 2 Student's Book + workbook" at bounding box center [224, 99] width 144 height 16
copy link "Focus Second Edition 2 Student's Book + workbook"
click at [630, 195] on link "Viber" at bounding box center [635, 194] width 28 height 16
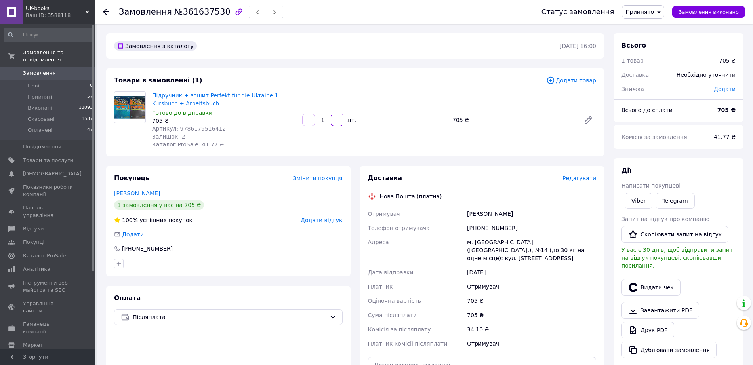
click at [147, 196] on link "[PERSON_NAME]" at bounding box center [137, 193] width 46 height 6
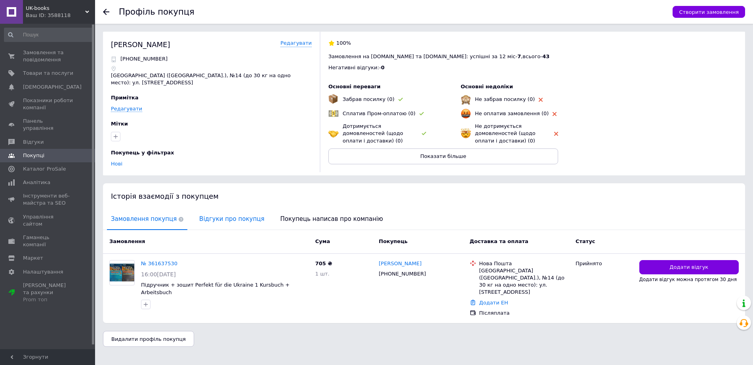
click at [226, 229] on span "Відгуки про покупця" at bounding box center [231, 219] width 73 height 20
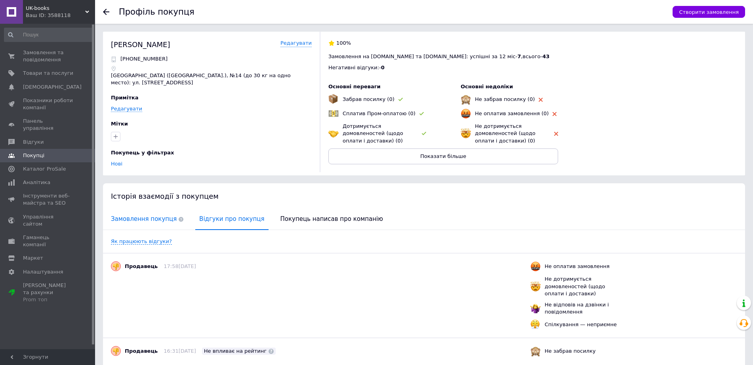
click at [150, 229] on span "Замовлення покупця" at bounding box center [147, 219] width 80 height 20
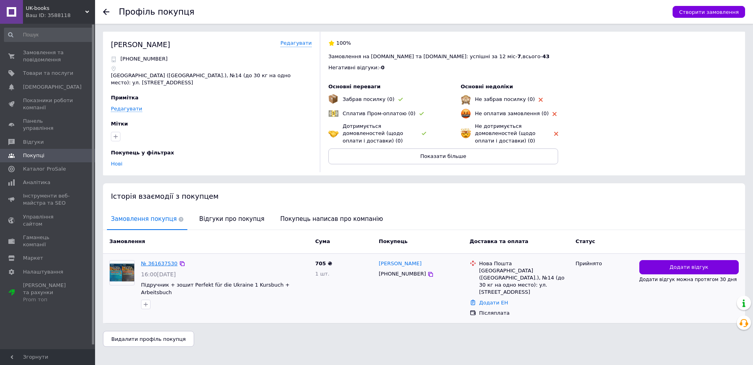
click at [167, 266] on link "№ 361637530" at bounding box center [159, 263] width 36 height 6
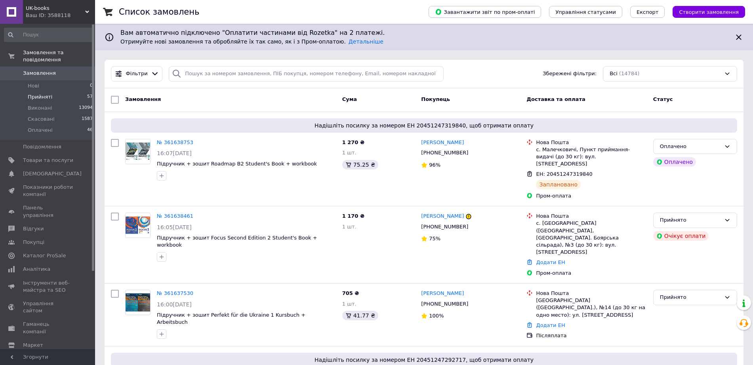
click at [67, 103] on li "Прийняті 57" at bounding box center [48, 96] width 97 height 11
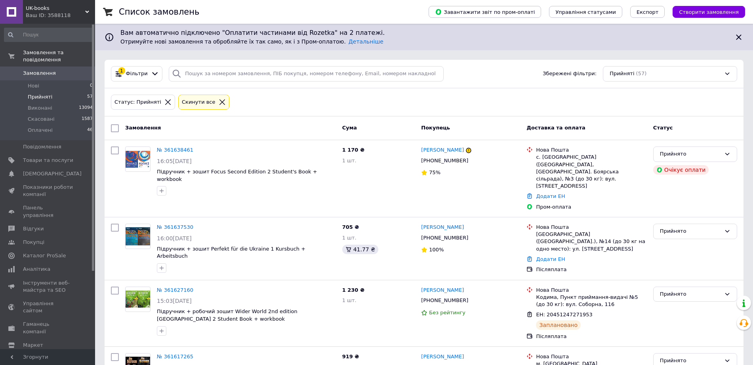
drag, startPoint x: 266, startPoint y: 204, endPoint x: 64, endPoint y: 80, distance: 236.9
click at [64, 77] on span "Замовлення" at bounding box center [48, 73] width 50 height 7
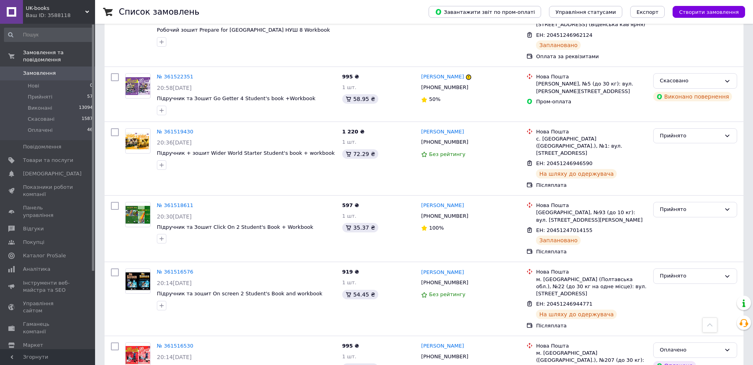
scroll to position [2177, 0]
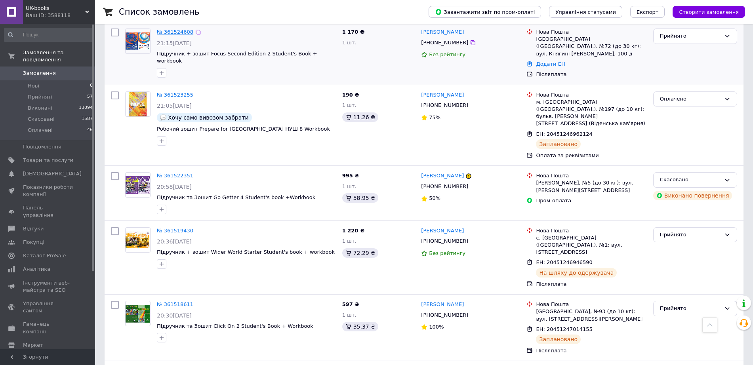
click at [178, 35] on link "№ 361524608" at bounding box center [175, 32] width 36 height 6
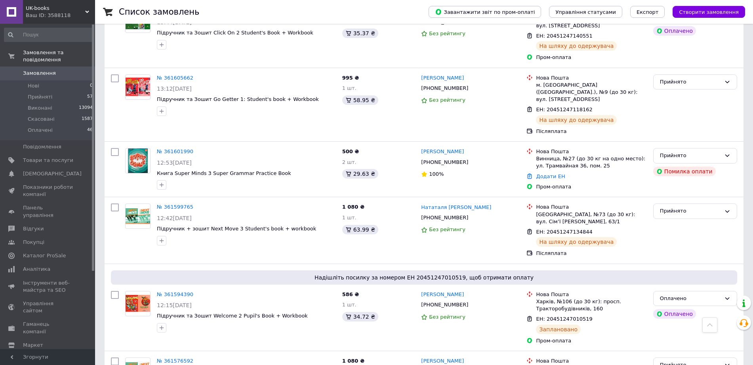
scroll to position [940, 0]
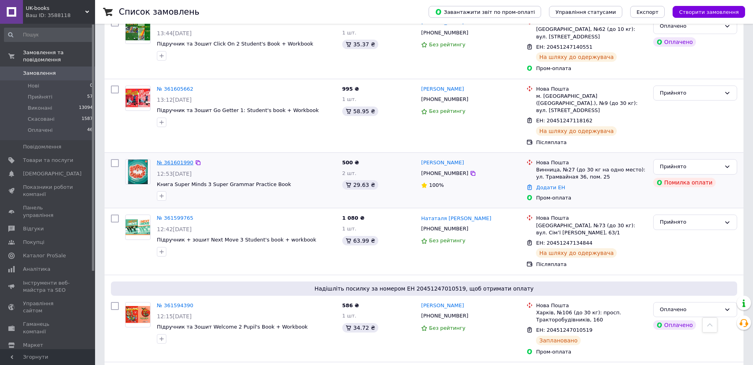
click at [176, 165] on link "№ 361601990" at bounding box center [175, 163] width 36 height 6
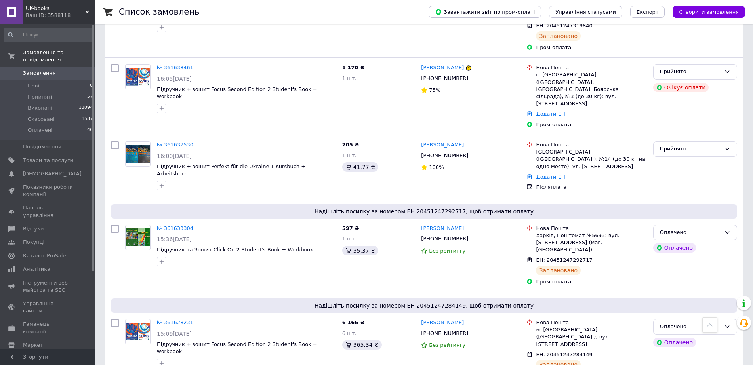
scroll to position [99, 0]
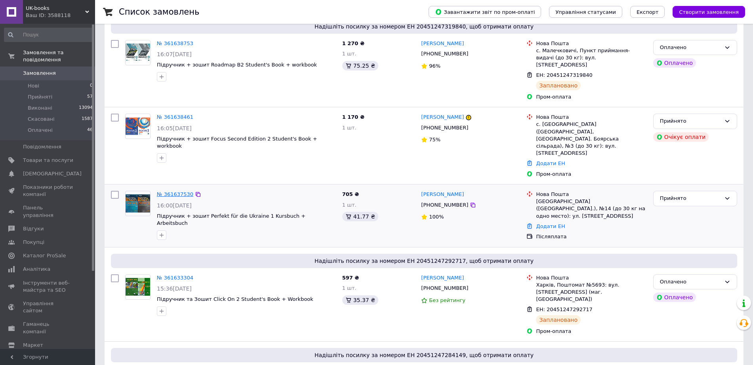
click at [177, 191] on link "№ 361637530" at bounding box center [175, 194] width 36 height 6
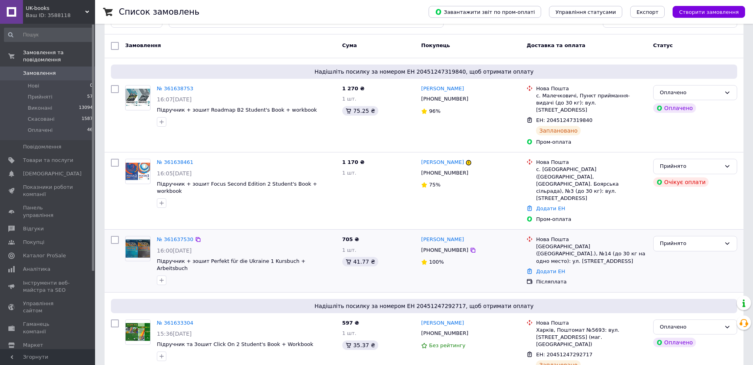
scroll to position [0, 0]
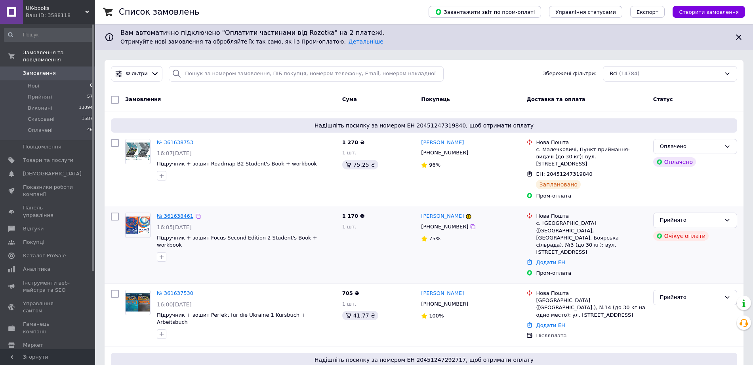
click at [174, 219] on link "№ 361638461" at bounding box center [175, 216] width 36 height 6
click at [72, 73] on span "Замовлення" at bounding box center [48, 73] width 50 height 7
click at [43, 77] on span "Замовлення" at bounding box center [39, 73] width 33 height 7
click at [71, 77] on span "Замовлення" at bounding box center [48, 73] width 50 height 7
click at [61, 76] on span "Замовлення" at bounding box center [48, 73] width 50 height 7
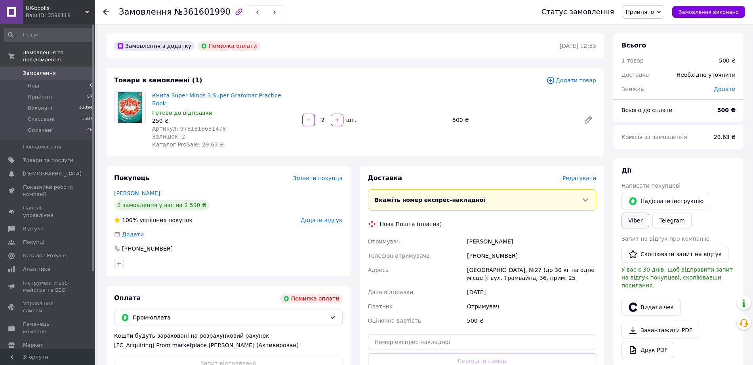
click at [638, 224] on link "Viber" at bounding box center [635, 221] width 28 height 16
click at [634, 216] on link "Viber" at bounding box center [635, 221] width 28 height 16
click at [640, 225] on link "Viber" at bounding box center [635, 221] width 28 height 16
click at [636, 215] on link "Viber" at bounding box center [635, 221] width 28 height 16
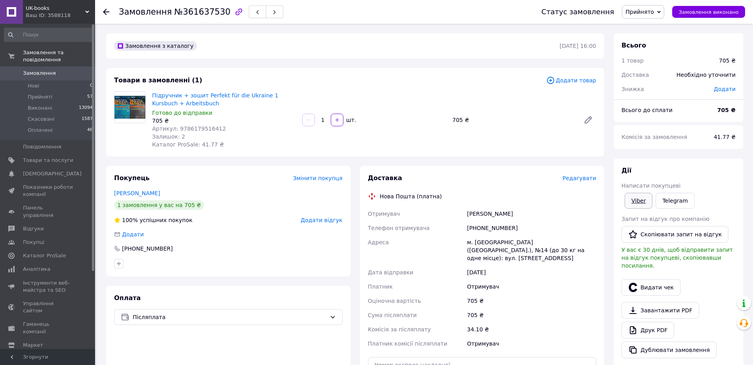
click at [641, 198] on link "Viber" at bounding box center [638, 201] width 28 height 16
click at [635, 200] on link "Viber" at bounding box center [638, 201] width 28 height 16
click at [648, 209] on div "Viber" at bounding box center [638, 200] width 31 height 19
click at [628, 199] on link "Viber" at bounding box center [638, 201] width 28 height 16
click at [644, 203] on link "Viber" at bounding box center [638, 201] width 28 height 16
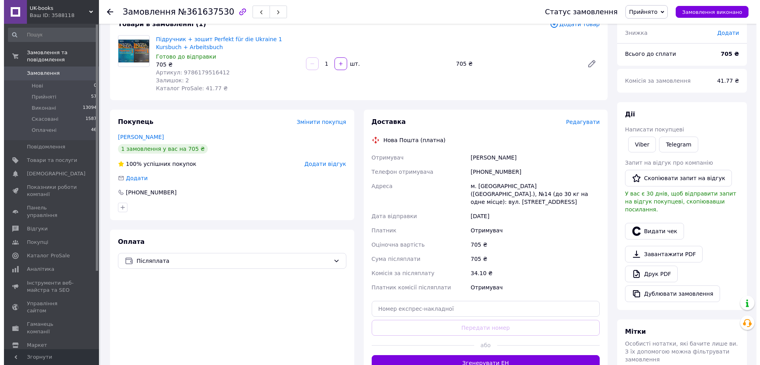
scroll to position [99, 0]
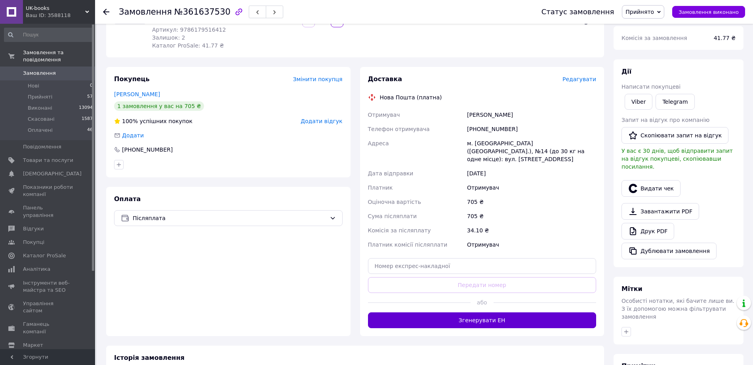
click at [452, 314] on button "Згенерувати ЕН" at bounding box center [482, 320] width 228 height 16
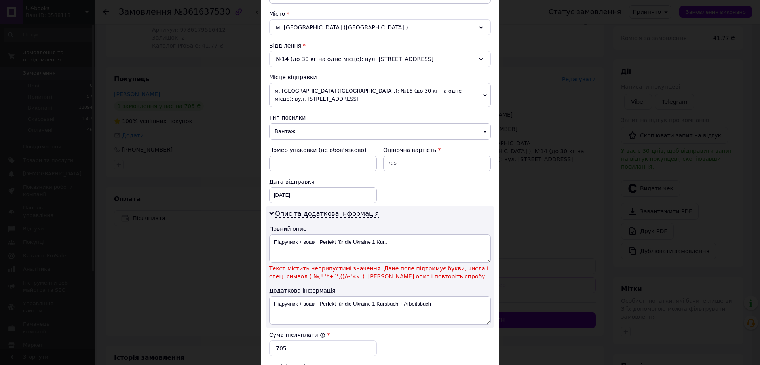
scroll to position [247, 0]
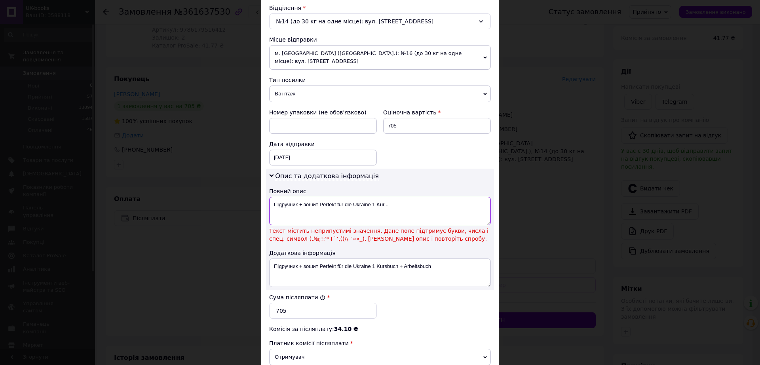
click at [356, 207] on textarea "Підручник + зошит Perfekt für die Ukraine 1 Kur..." at bounding box center [380, 211] width 222 height 29
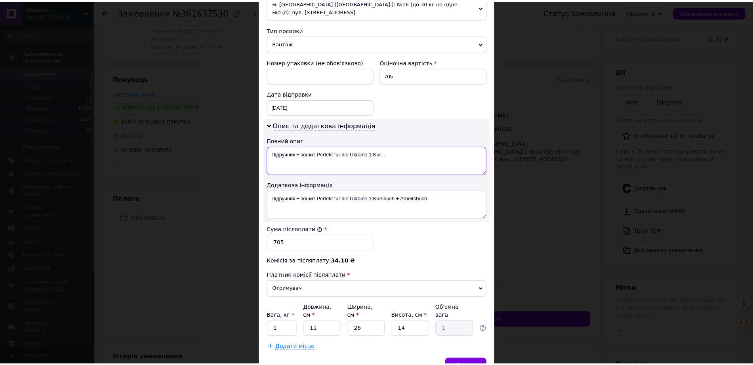
scroll to position [347, 0]
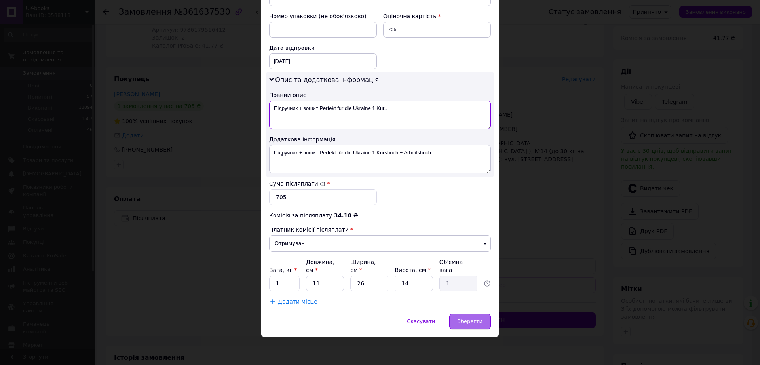
type textarea "Підручник + зошит Perfekt fur die Ukraine 1 Kur..."
click at [469, 318] on span "Зберегти" at bounding box center [470, 321] width 25 height 6
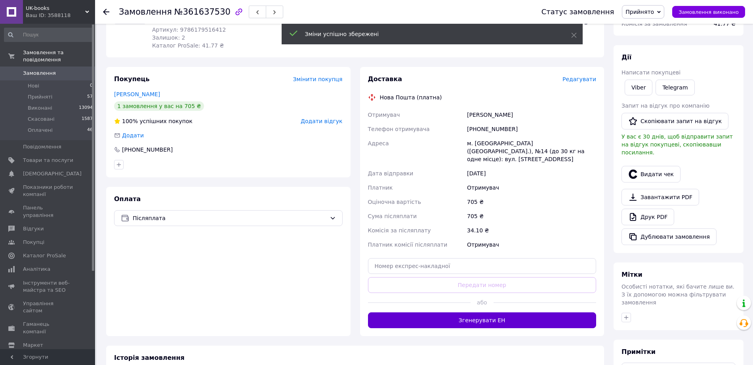
click at [491, 312] on button "Згенерувати ЕН" at bounding box center [482, 320] width 228 height 16
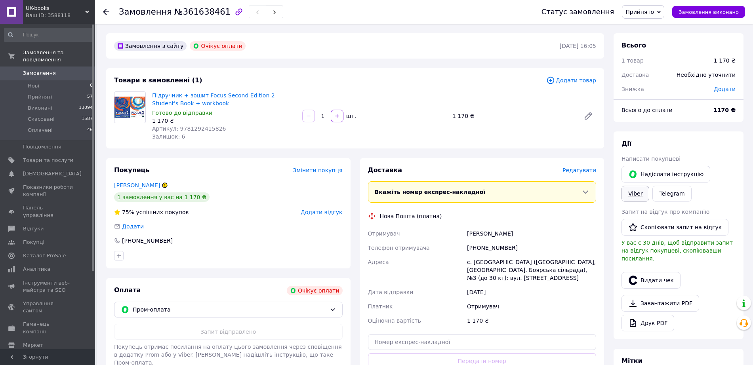
click at [645, 199] on link "Viber" at bounding box center [635, 194] width 28 height 16
click at [639, 188] on link "Viber" at bounding box center [635, 194] width 28 height 16
click at [638, 194] on link "Viber" at bounding box center [635, 194] width 28 height 16
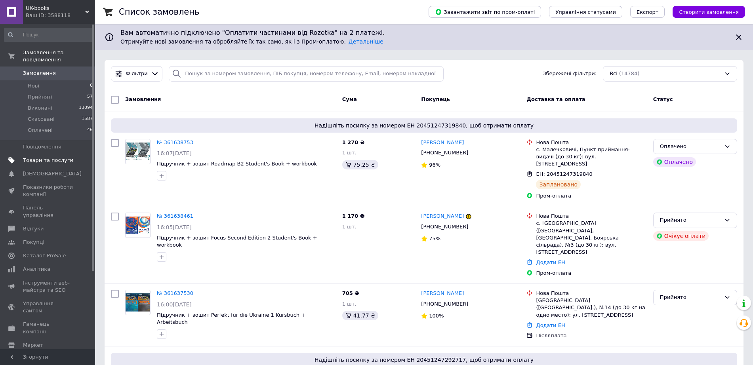
click at [77, 164] on span at bounding box center [84, 160] width 22 height 7
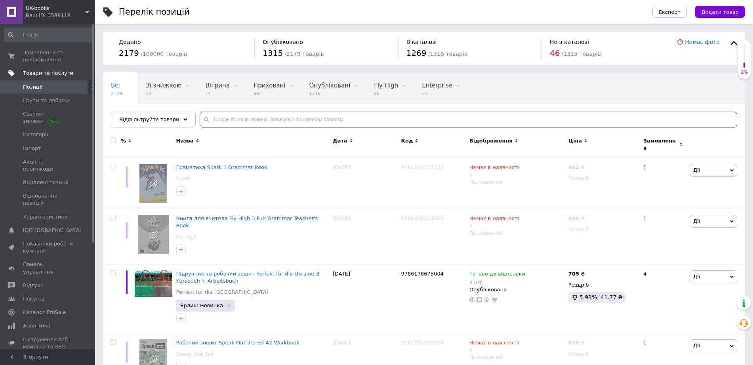
click at [242, 116] on input "text" at bounding box center [468, 120] width 537 height 16
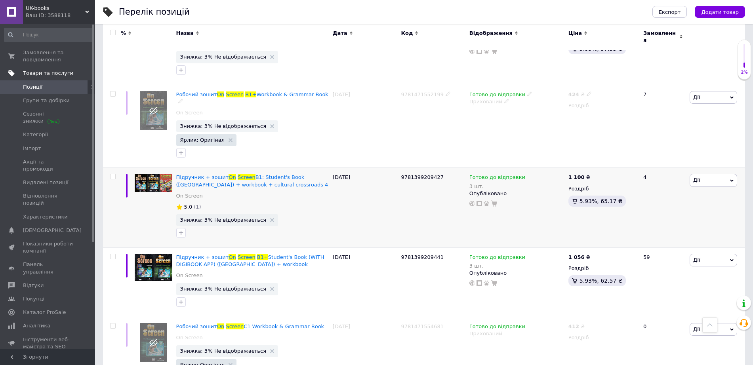
scroll to position [1336, 0]
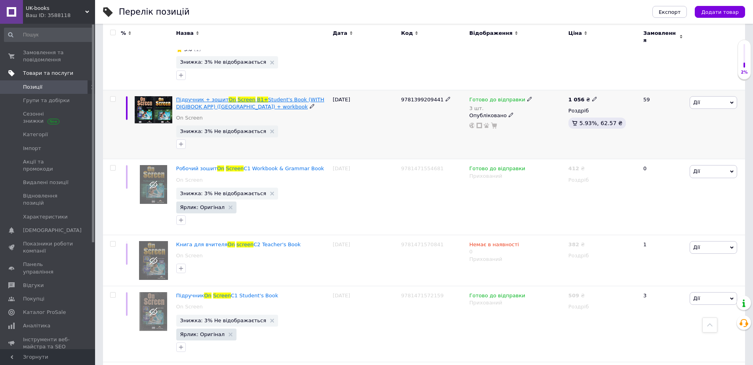
type input "on screen b1+"
click at [253, 103] on span "Screen" at bounding box center [247, 100] width 18 height 6
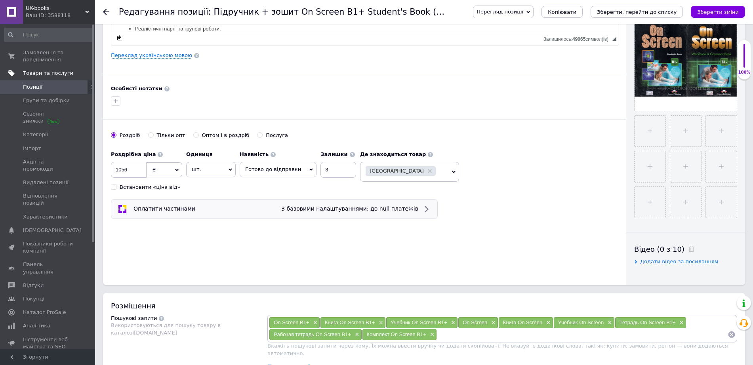
scroll to position [198, 0]
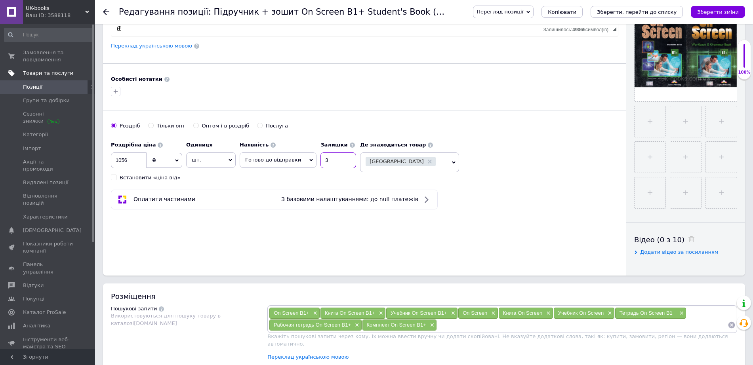
click at [344, 168] on input "3" at bounding box center [338, 160] width 36 height 16
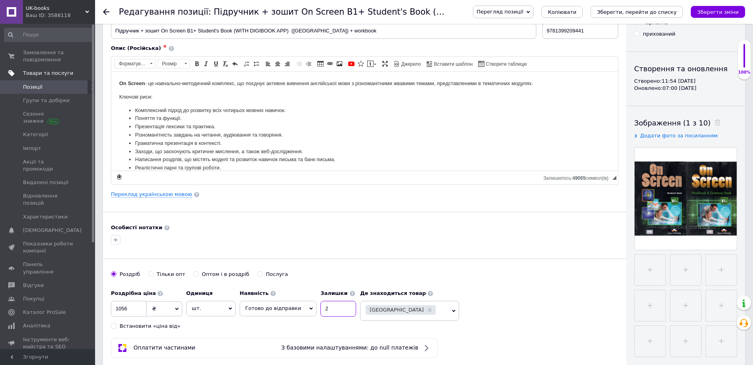
scroll to position [0, 0]
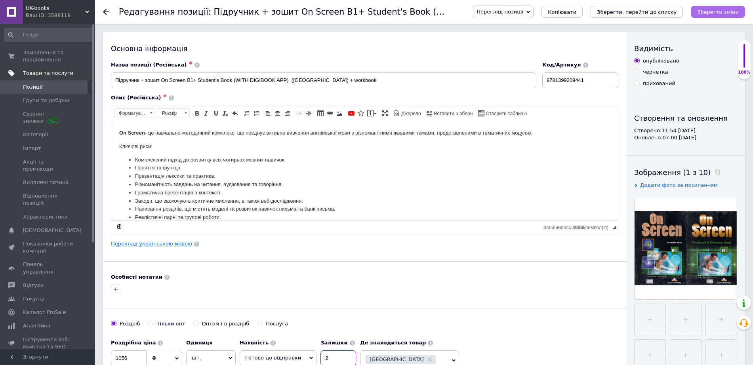
type input "2"
click at [721, 11] on icon "Зберегти зміни" at bounding box center [718, 12] width 42 height 6
click at [58, 61] on span "Замовлення та повідомлення" at bounding box center [48, 56] width 50 height 14
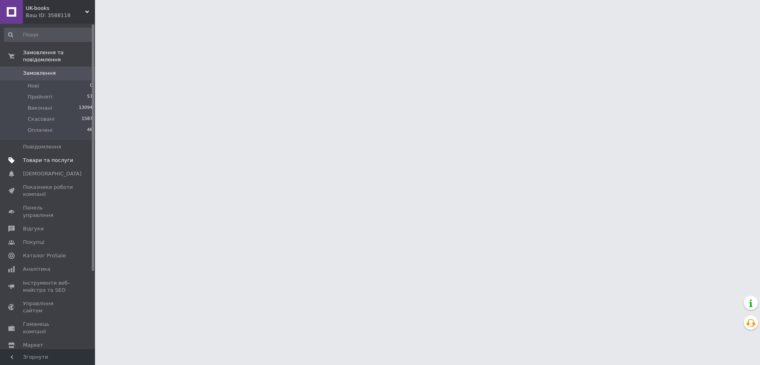
click at [64, 77] on span "Замовлення" at bounding box center [48, 73] width 50 height 7
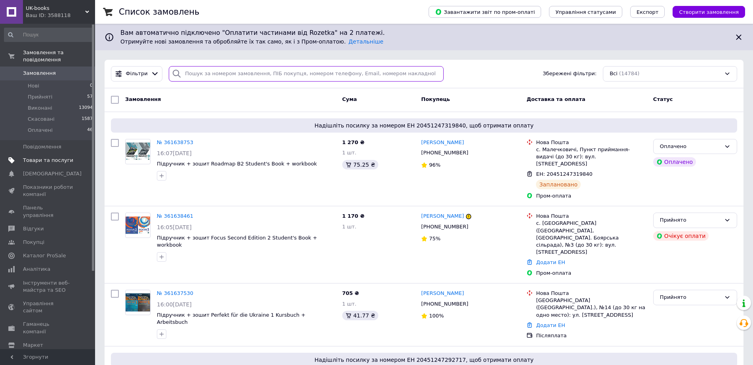
click at [210, 74] on input "search" at bounding box center [306, 73] width 275 height 15
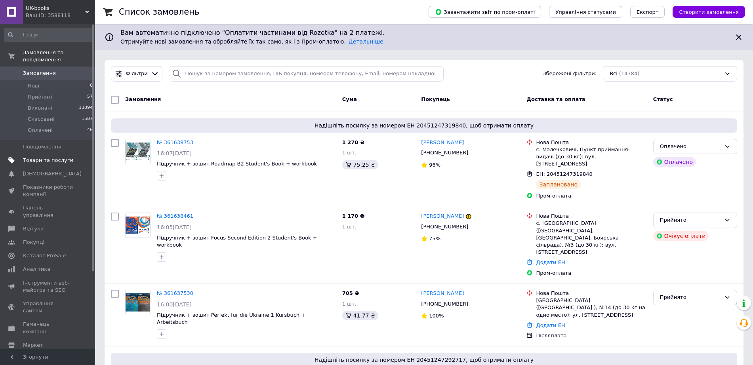
click at [59, 164] on span "Товари та послуги" at bounding box center [48, 160] width 50 height 7
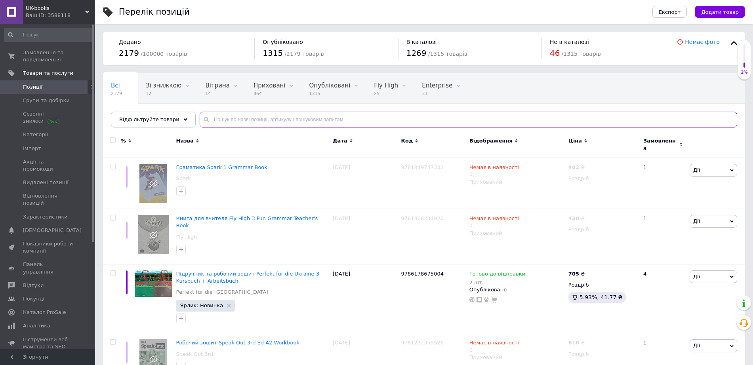
click at [247, 122] on input "text" at bounding box center [468, 120] width 537 height 16
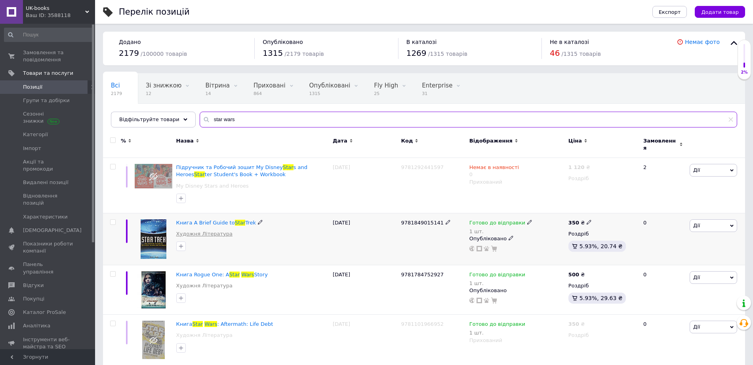
type input "star wars"
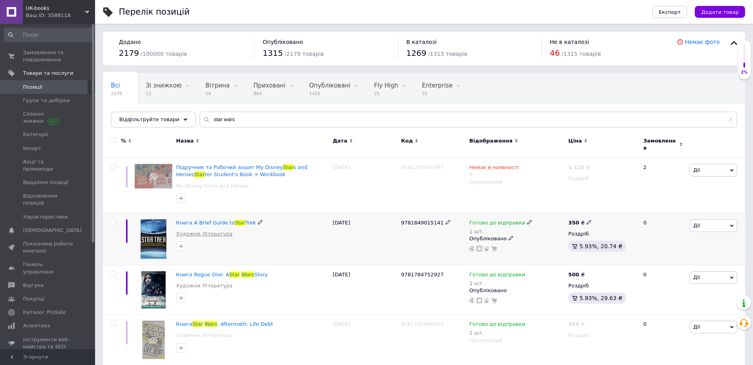
click at [194, 238] on link "Художня Література" at bounding box center [204, 233] width 56 height 7
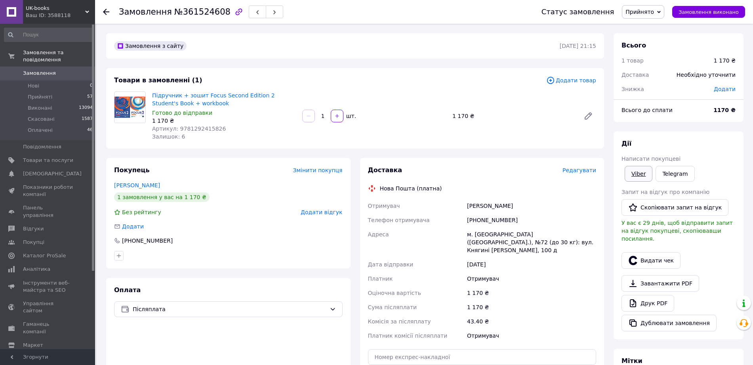
click at [641, 175] on link "Viber" at bounding box center [638, 174] width 28 height 16
click at [632, 177] on link "Viber" at bounding box center [638, 174] width 28 height 16
click at [632, 171] on link "Viber" at bounding box center [638, 174] width 28 height 16
click at [127, 187] on link "[PERSON_NAME]" at bounding box center [137, 185] width 46 height 6
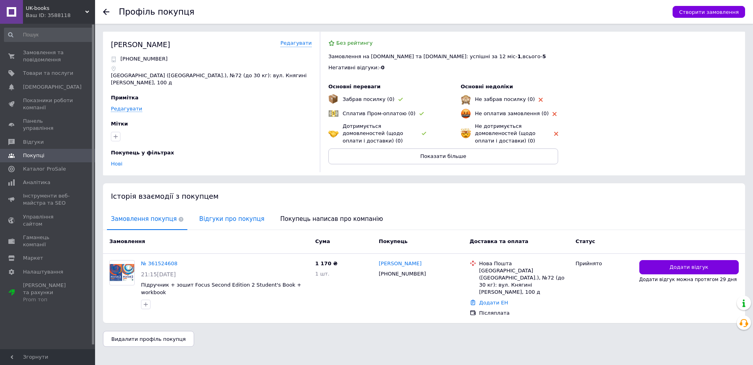
click at [200, 229] on span "Відгуки про покупця" at bounding box center [231, 219] width 73 height 20
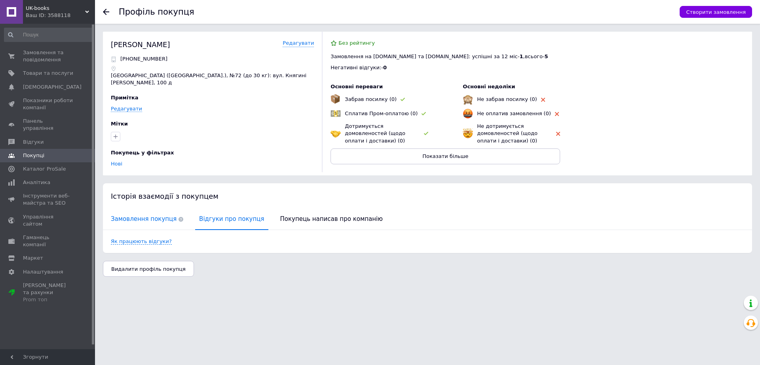
click at [164, 229] on span "Замовлення покупця" at bounding box center [147, 219] width 80 height 20
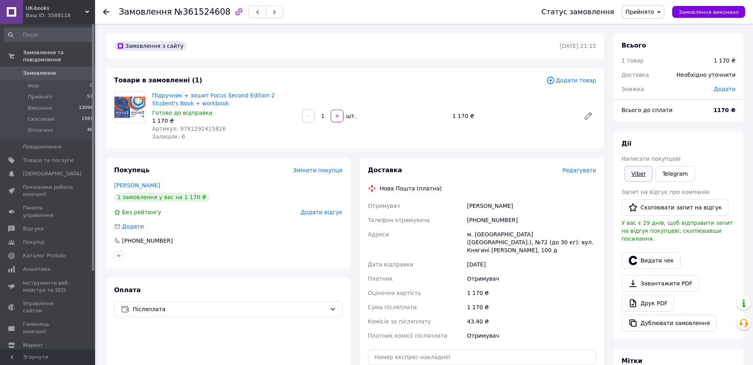
click at [638, 178] on link "Viber" at bounding box center [638, 174] width 28 height 16
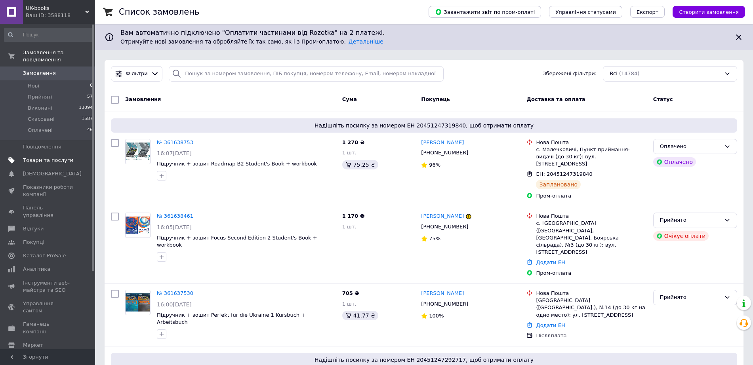
click at [44, 164] on span "Товари та послуги" at bounding box center [48, 160] width 50 height 7
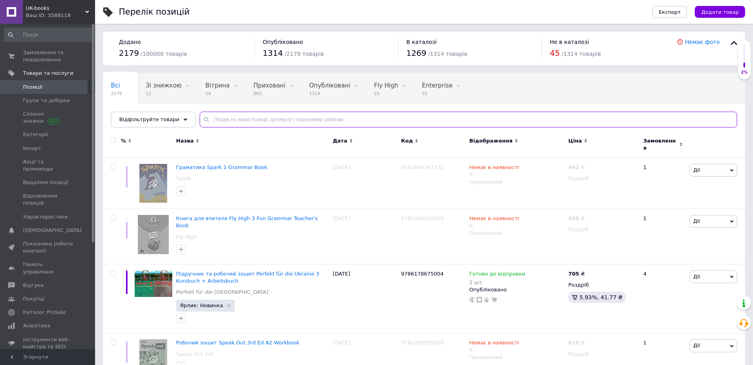
click at [302, 121] on input "text" at bounding box center [468, 120] width 537 height 16
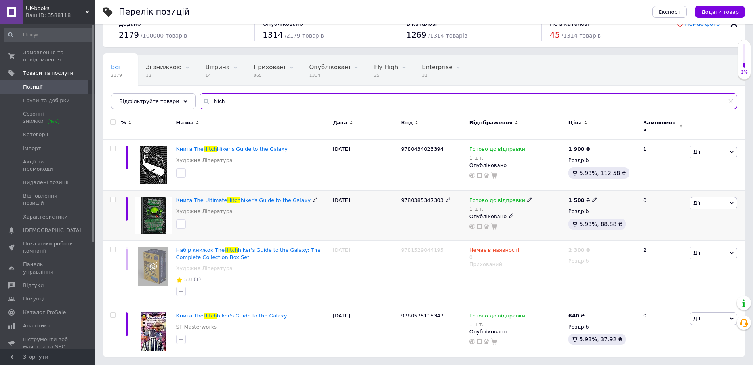
scroll to position [35, 0]
click at [425, 313] on span "9780575115347" at bounding box center [422, 316] width 43 height 6
copy span "9780575115347"
click at [249, 93] on input "hitch" at bounding box center [468, 101] width 537 height 16
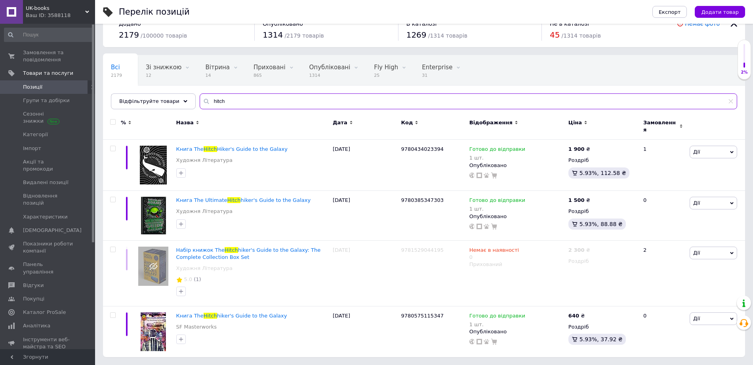
click at [249, 93] on input "hitch" at bounding box center [468, 101] width 537 height 16
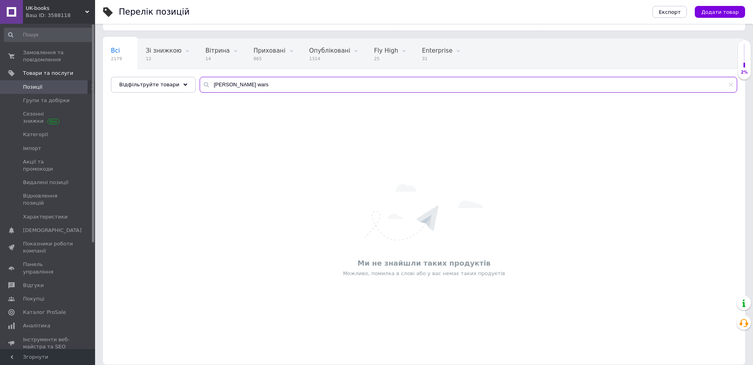
click at [229, 89] on input "starr wars" at bounding box center [468, 85] width 537 height 16
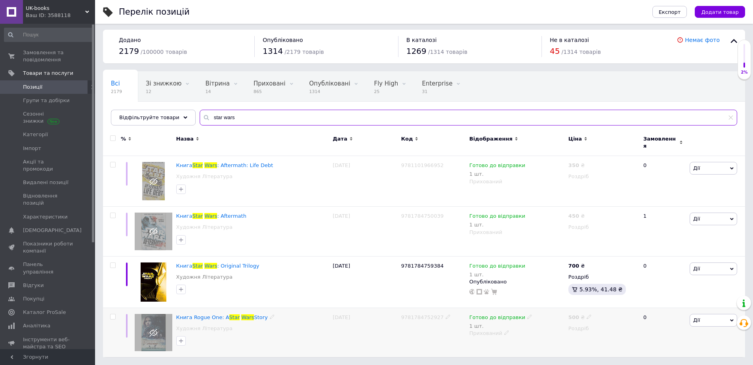
type input "star wars"
click at [427, 319] on span "9781784752927" at bounding box center [422, 317] width 43 height 6
copy span "9781784752927"
click at [48, 63] on span "Замовлення та повідомлення" at bounding box center [48, 56] width 50 height 14
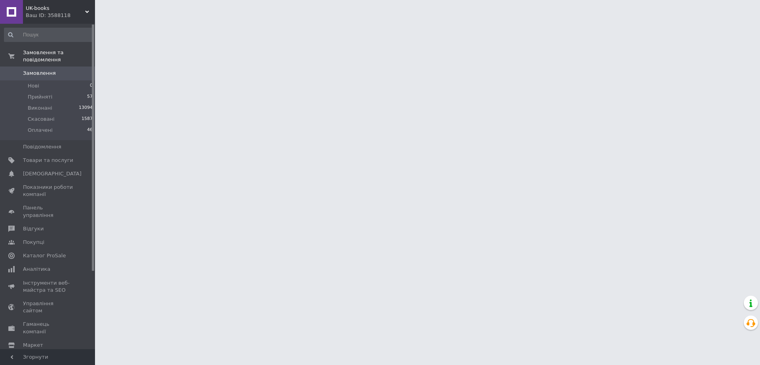
click at [61, 77] on span "Замовлення" at bounding box center [48, 73] width 50 height 7
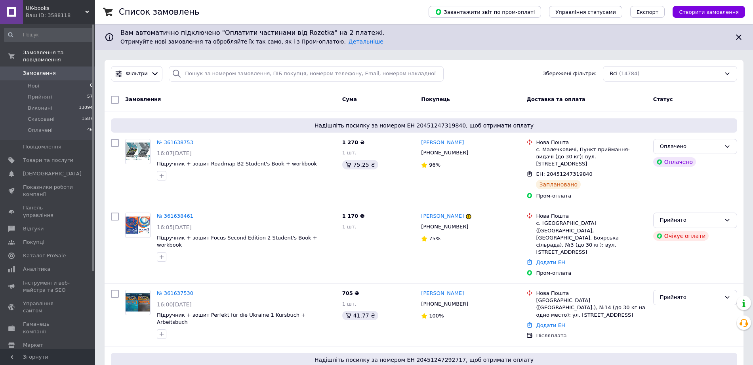
click at [48, 76] on span "Замовлення" at bounding box center [39, 73] width 33 height 7
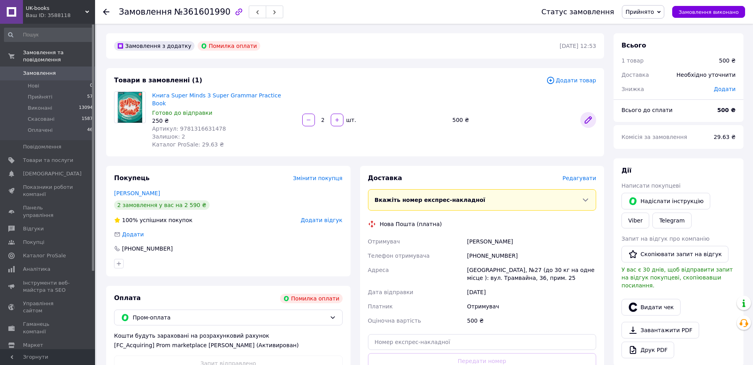
click at [593, 120] on link at bounding box center [588, 120] width 16 height 16
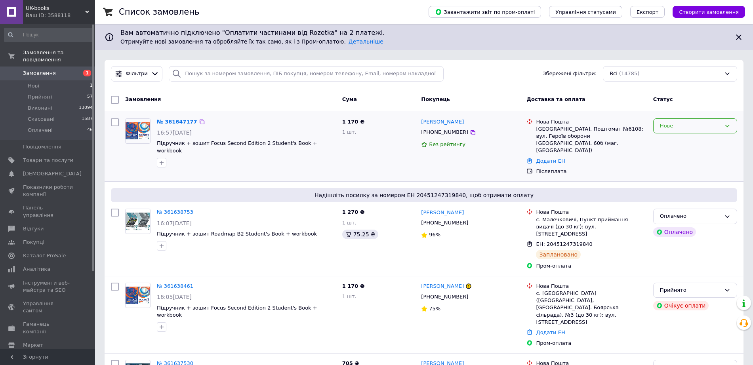
click at [694, 128] on div "Нове" at bounding box center [690, 126] width 61 height 8
click at [688, 142] on li "Прийнято" at bounding box center [694, 142] width 83 height 15
click at [178, 122] on link "№ 361647177" at bounding box center [175, 122] width 36 height 6
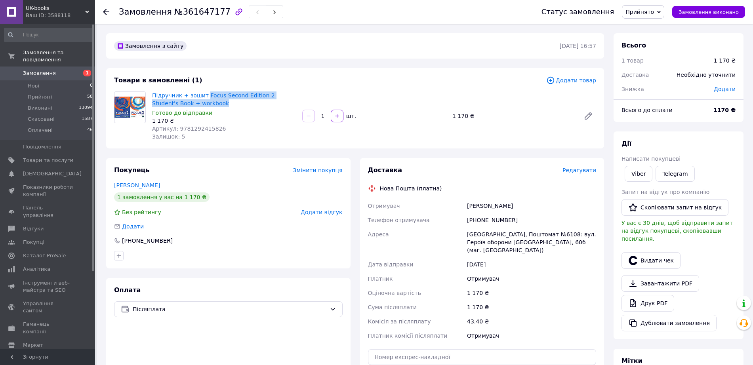
drag, startPoint x: 235, startPoint y: 106, endPoint x: 210, endPoint y: 93, distance: 28.3
click at [210, 93] on span "Підручник + зошит Focus Second Edition 2 Student's Book + workbook" at bounding box center [224, 99] width 144 height 16
copy link "Focus Second Edition 2 Student's Book + workbook"
click at [639, 176] on link "Viber" at bounding box center [638, 174] width 28 height 16
click at [674, 180] on link "Telegram" at bounding box center [674, 174] width 39 height 16
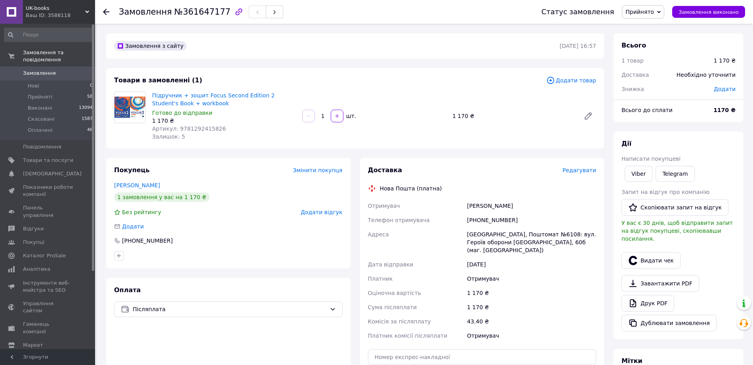
click at [580, 173] on span "Редагувати" at bounding box center [579, 170] width 34 height 6
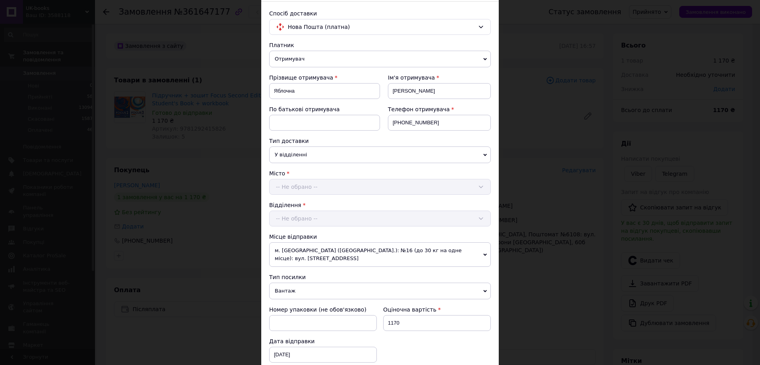
scroll to position [99, 0]
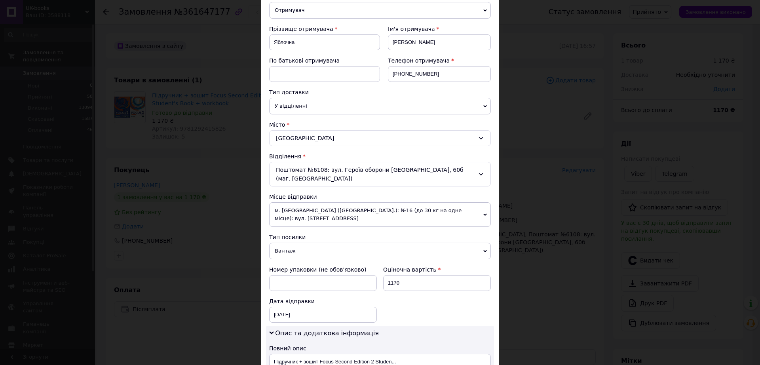
click at [310, 244] on span "Вантаж" at bounding box center [380, 251] width 222 height 17
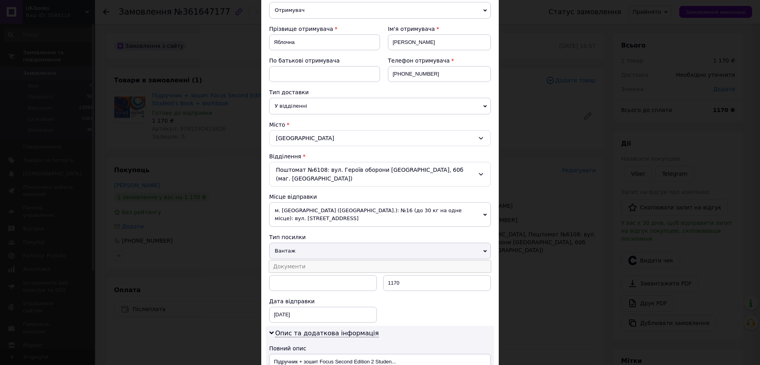
click at [306, 260] on li "Документи" at bounding box center [380, 266] width 222 height 12
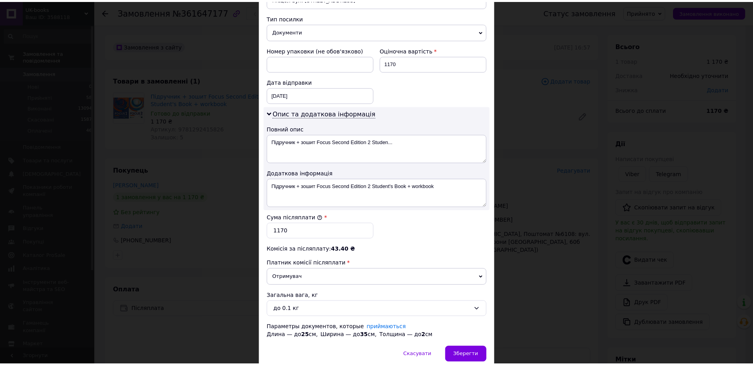
scroll to position [347, 0]
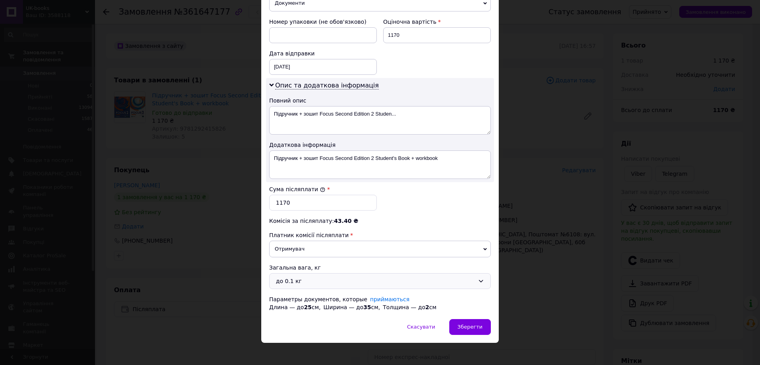
click at [306, 279] on div "до 0.1 кг" at bounding box center [375, 281] width 199 height 9
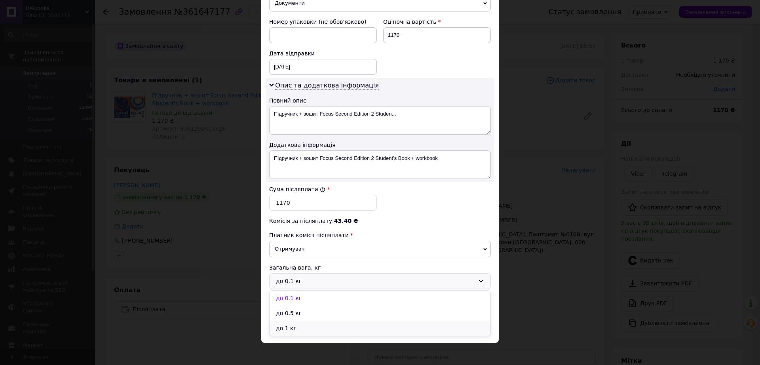
click at [317, 321] on li "до 1 кг" at bounding box center [380, 328] width 221 height 15
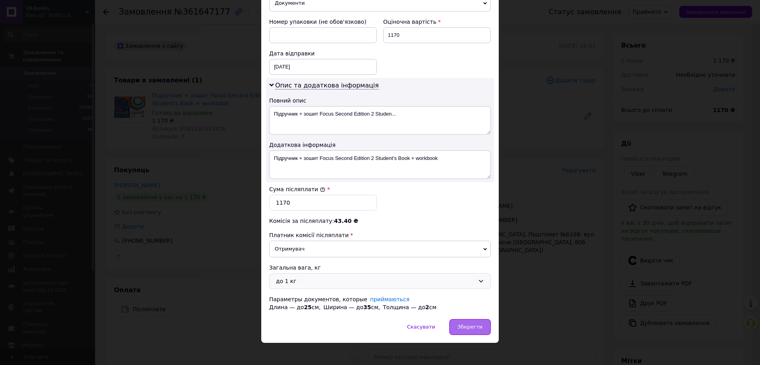
click at [471, 324] on span "Зберегти" at bounding box center [470, 327] width 25 height 6
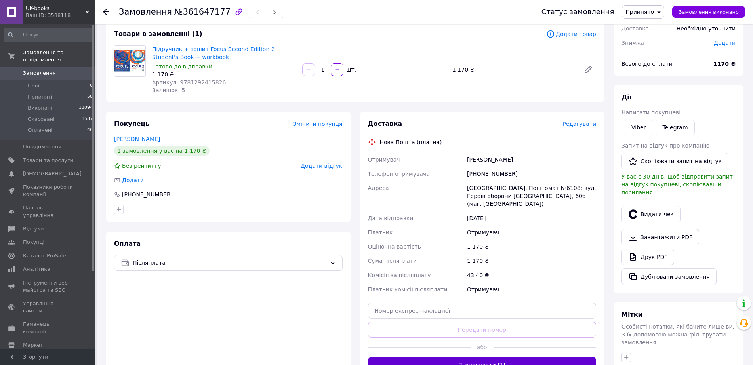
scroll to position [99, 0]
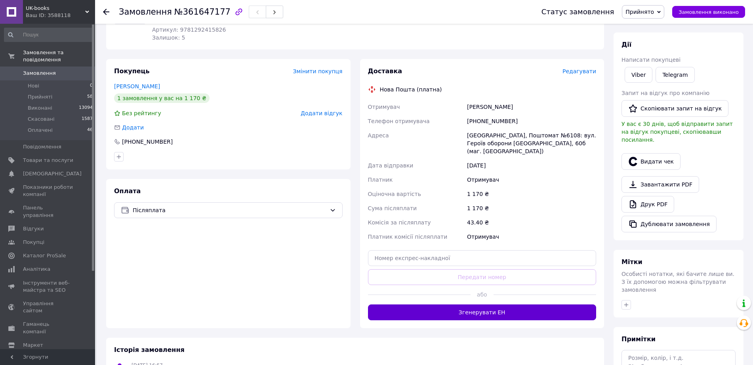
click at [503, 306] on button "Згенерувати ЕН" at bounding box center [482, 312] width 228 height 16
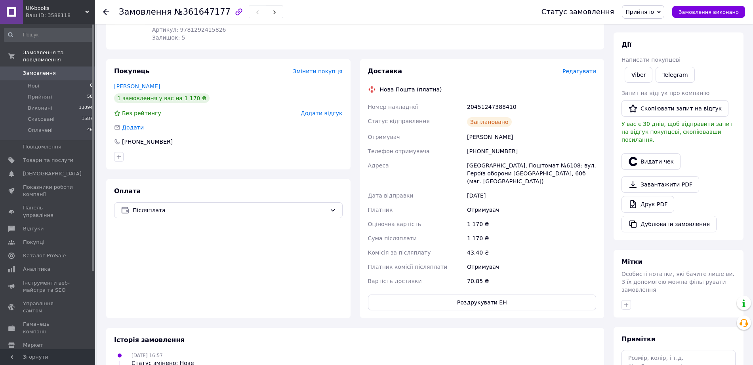
click at [69, 72] on link "Замовлення 0" at bounding box center [48, 73] width 97 height 13
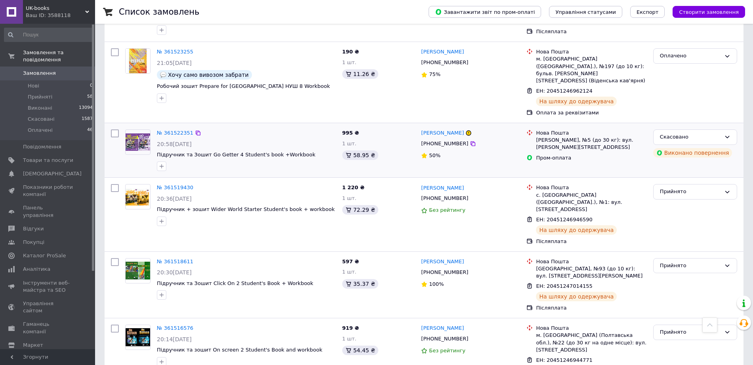
scroll to position [2227, 0]
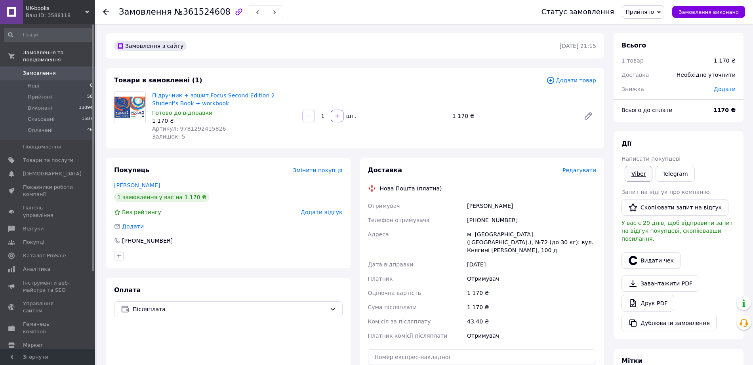
click at [640, 176] on link "Viber" at bounding box center [638, 174] width 28 height 16
click at [686, 174] on link "Telegram" at bounding box center [674, 174] width 39 height 16
click at [44, 80] on link "Замовлення 0" at bounding box center [48, 73] width 97 height 13
click at [50, 75] on span "Замовлення" at bounding box center [39, 73] width 33 height 7
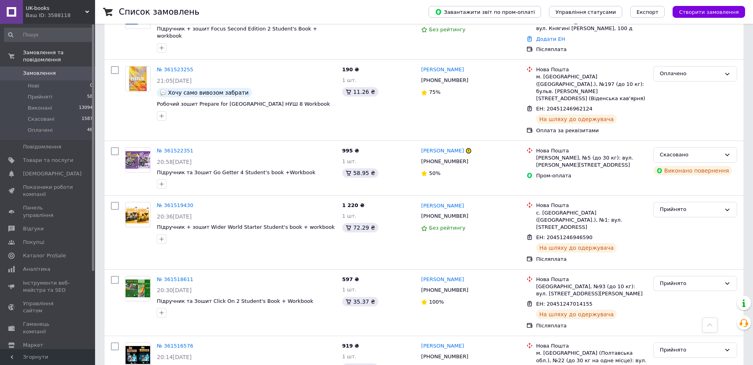
scroll to position [2128, 0]
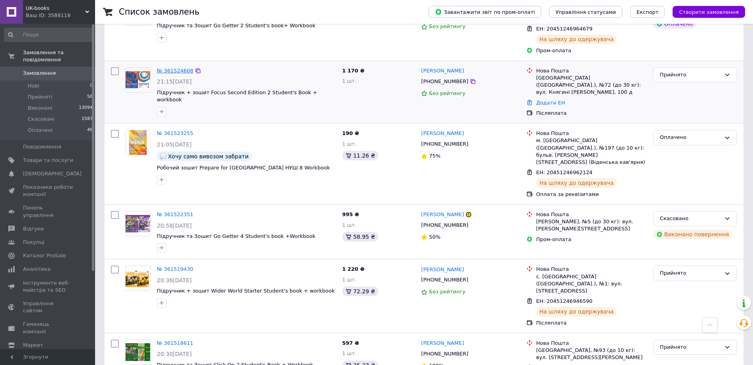
click at [182, 74] on link "№ 361524608" at bounding box center [175, 71] width 36 height 6
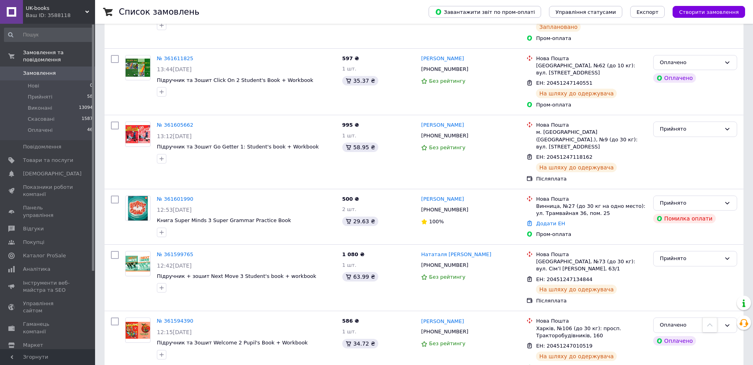
scroll to position [990, 0]
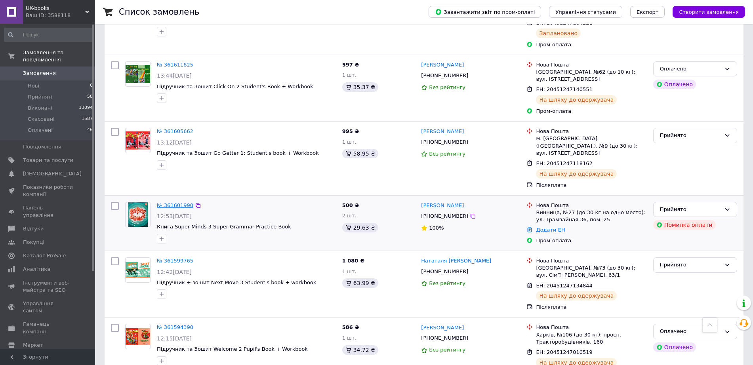
click at [169, 208] on link "№ 361601990" at bounding box center [175, 205] width 36 height 6
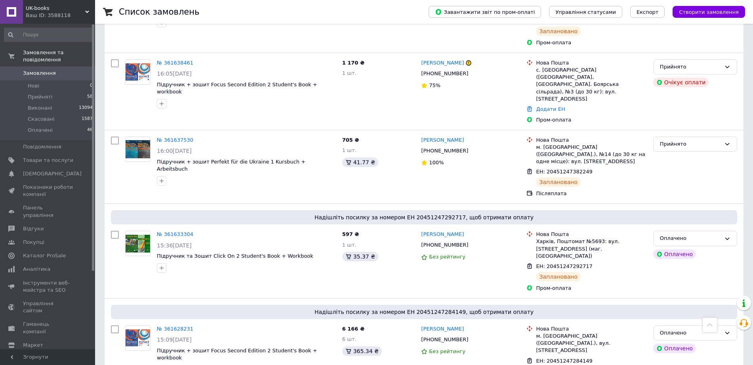
scroll to position [148, 0]
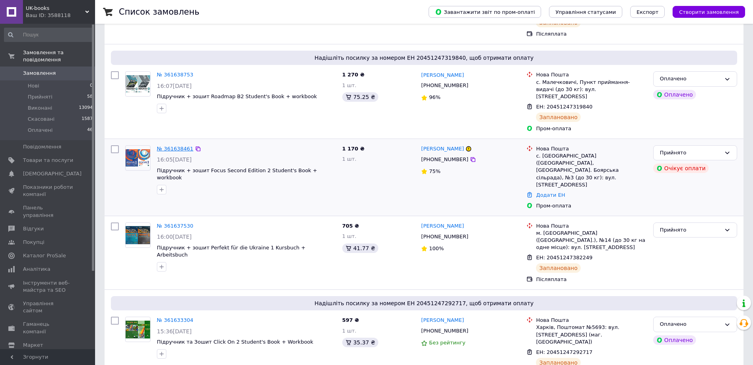
click at [164, 149] on link "№ 361638461" at bounding box center [175, 149] width 36 height 6
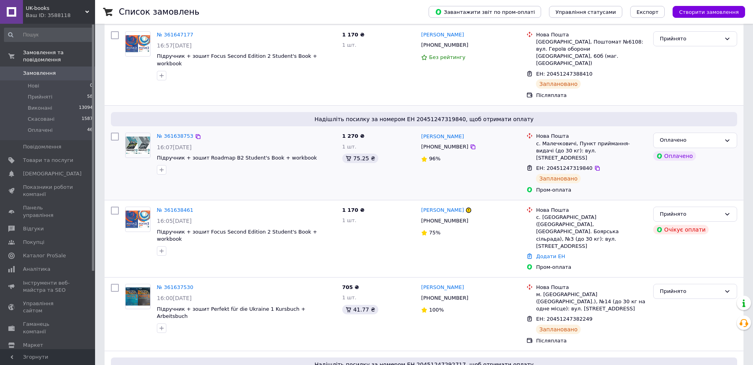
scroll to position [0, 0]
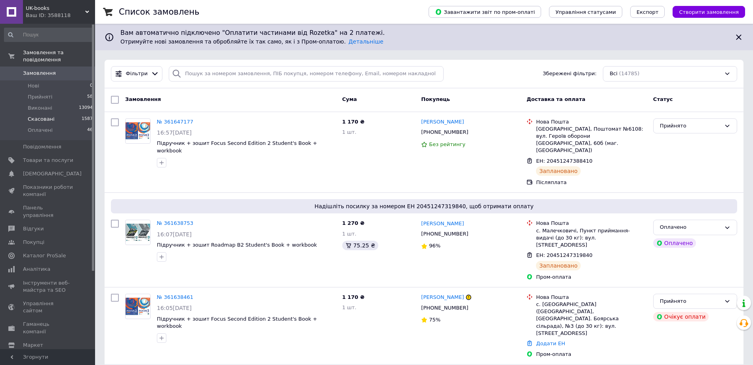
click at [51, 123] on span "Скасовані" at bounding box center [41, 119] width 27 height 7
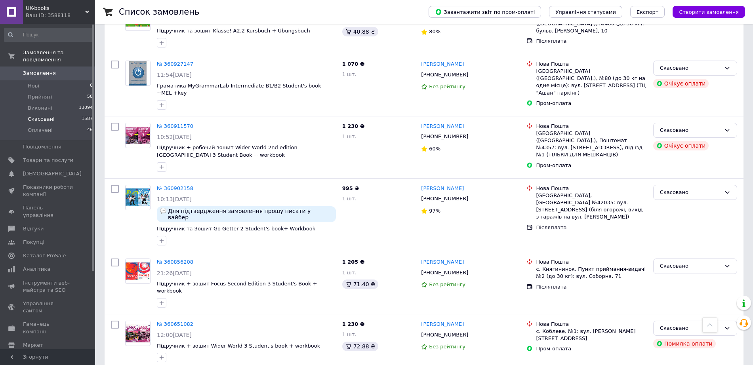
scroll to position [1237, 0]
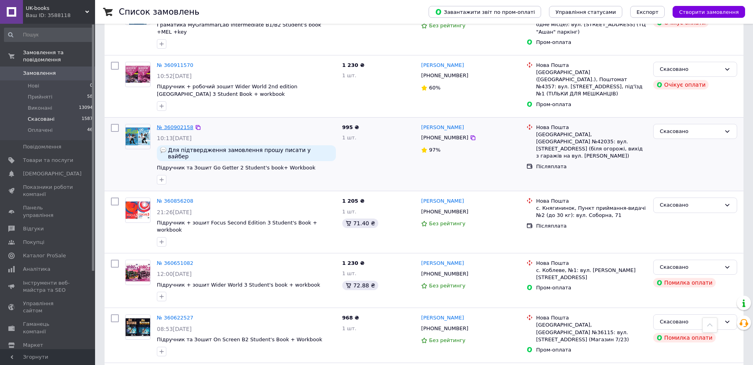
click at [183, 130] on link "№ 360902158" at bounding box center [175, 127] width 36 height 6
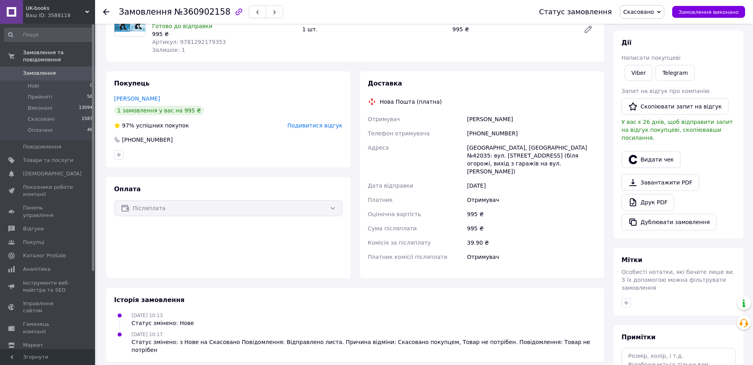
scroll to position [161, 0]
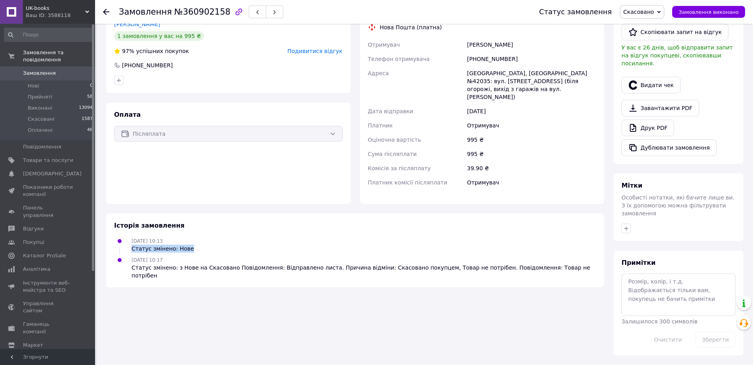
drag, startPoint x: 167, startPoint y: 227, endPoint x: 207, endPoint y: 247, distance: 44.8
click at [205, 247] on div "Історія замовлення [DATE] 10:13 Статус змінено: Нове [DATE] 10:17 Статус змінен…" at bounding box center [355, 250] width 498 height 74
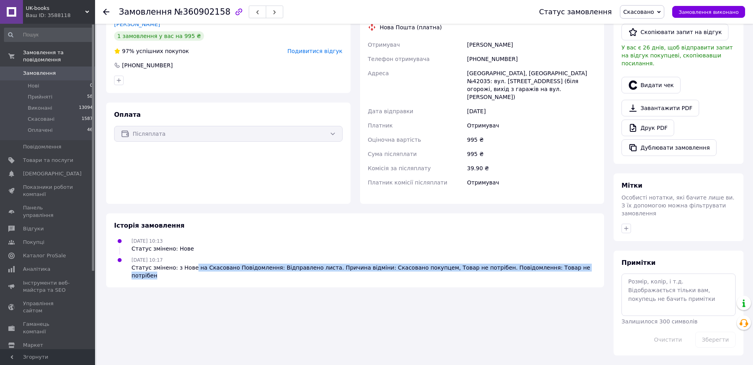
click at [193, 268] on div "Статус змінено: з Нове на Скасовано Повідомлення: Відправлено листа. Причина ві…" at bounding box center [363, 272] width 464 height 16
click at [232, 291] on div "Замовлення з сайту Для підтвердження замовлення прошу писати у вайбер [DATE] 10…" at bounding box center [354, 113] width 507 height 483
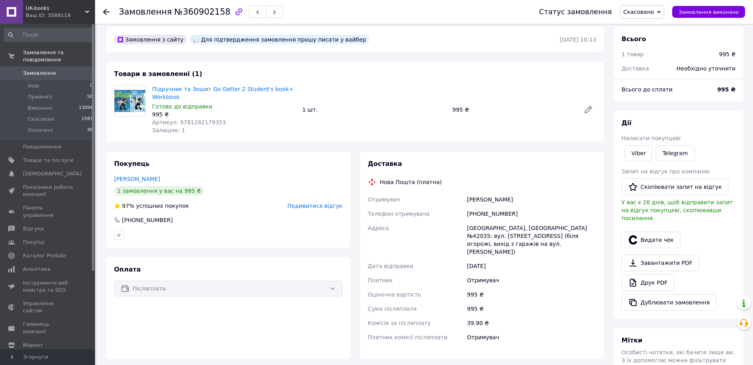
scroll to position [0, 0]
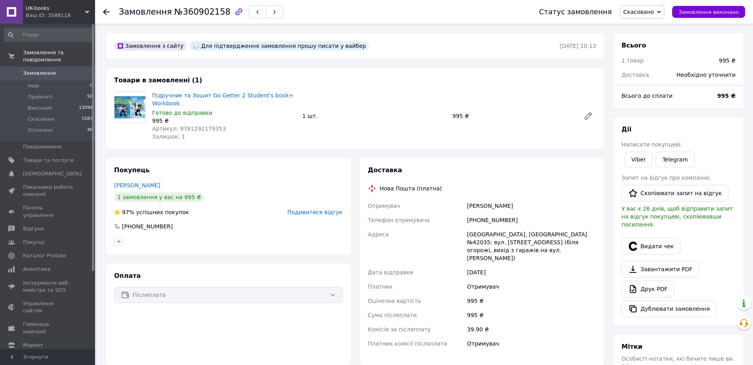
click at [49, 76] on span "Замовлення" at bounding box center [39, 73] width 33 height 7
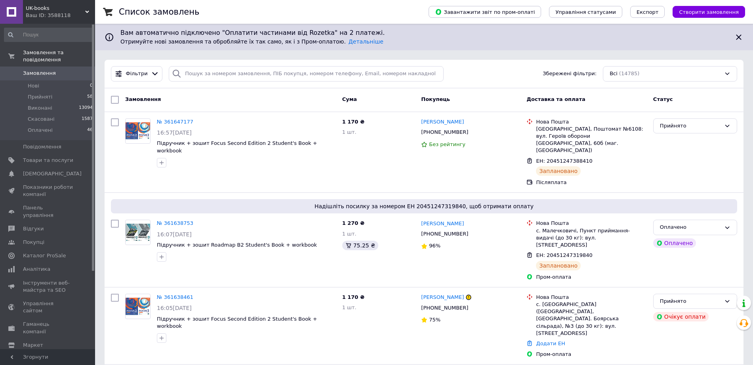
click at [58, 72] on link "Замовлення 0" at bounding box center [48, 73] width 97 height 13
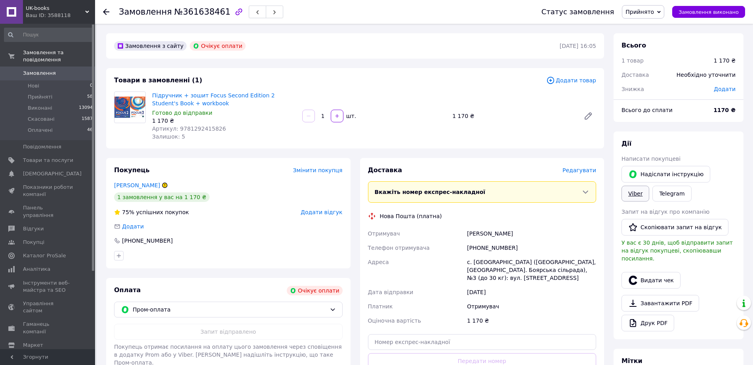
click at [636, 196] on link "Viber" at bounding box center [635, 194] width 28 height 16
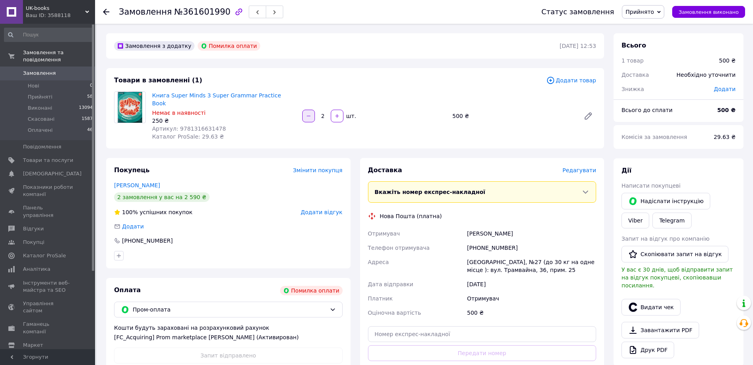
click at [307, 117] on icon "button" at bounding box center [309, 116] width 6 height 6
type input "1"
click at [589, 115] on icon at bounding box center [588, 116] width 6 height 6
click at [154, 186] on link "[PERSON_NAME]" at bounding box center [137, 185] width 46 height 6
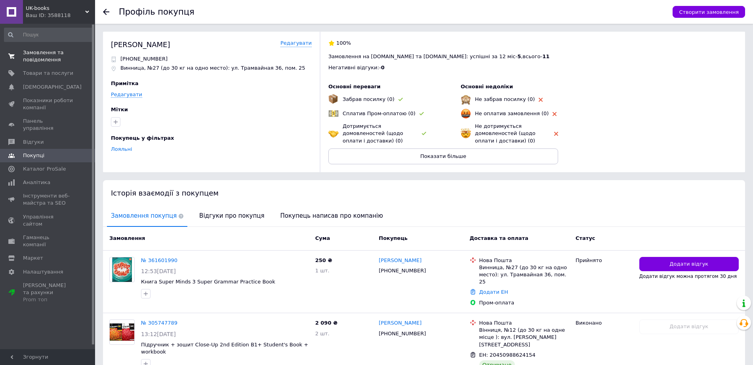
click at [58, 60] on span "Замовлення та повідомлення" at bounding box center [48, 56] width 50 height 14
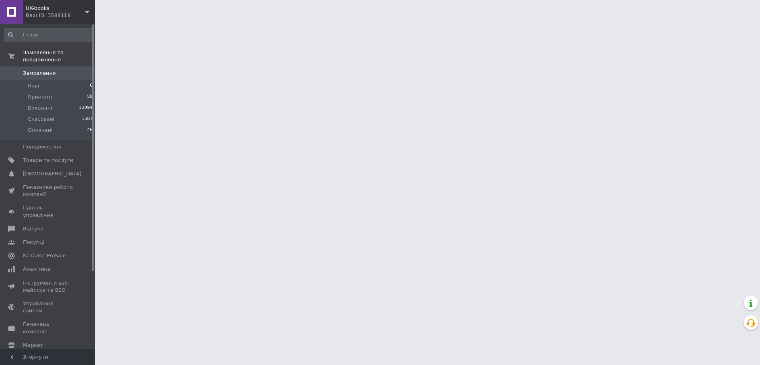
click at [67, 74] on span "Замовлення" at bounding box center [48, 73] width 50 height 7
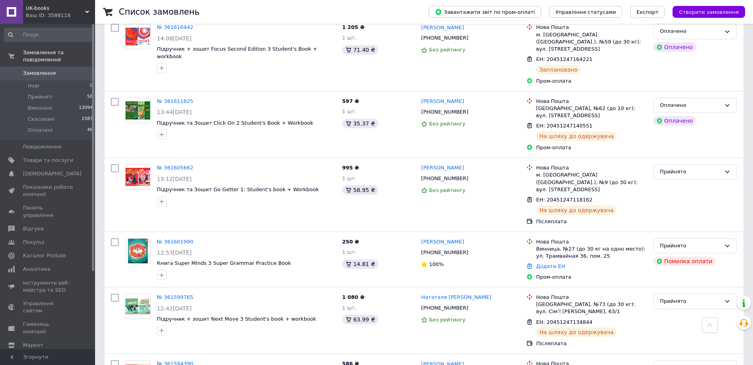
scroll to position [990, 0]
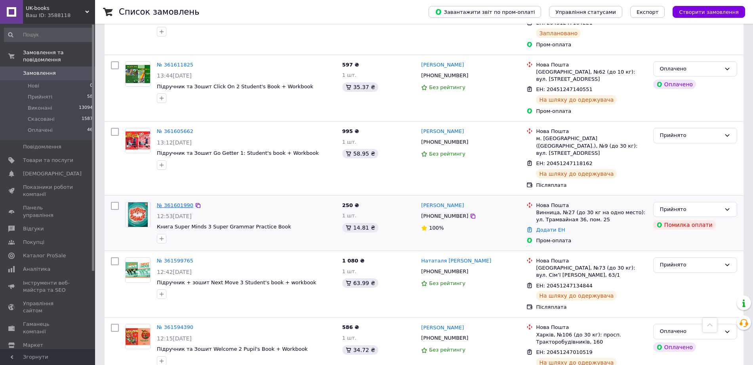
click at [175, 208] on link "№ 361601990" at bounding box center [175, 205] width 36 height 6
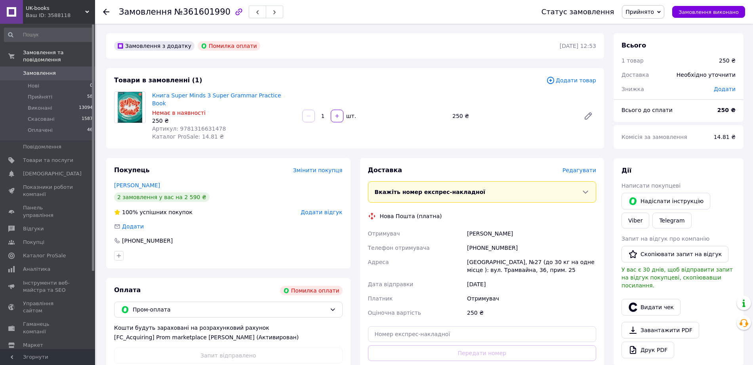
click at [213, 129] on span "Артикул: 9781316631478" at bounding box center [189, 128] width 74 height 6
copy span "9781316631478"
click at [66, 164] on span "Товари та послуги" at bounding box center [48, 160] width 50 height 7
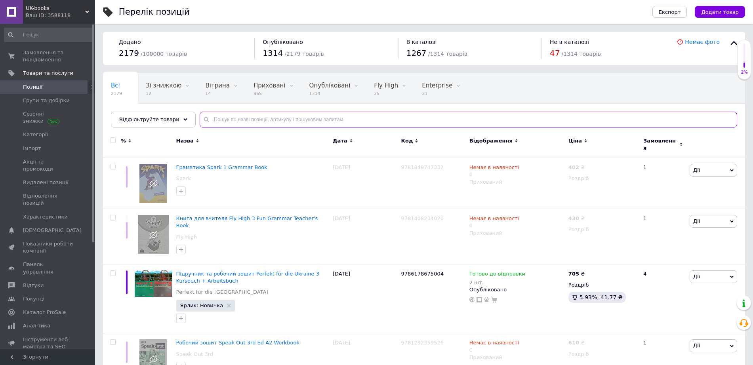
click at [300, 118] on input "text" at bounding box center [468, 120] width 537 height 16
paste input "9781316631478"
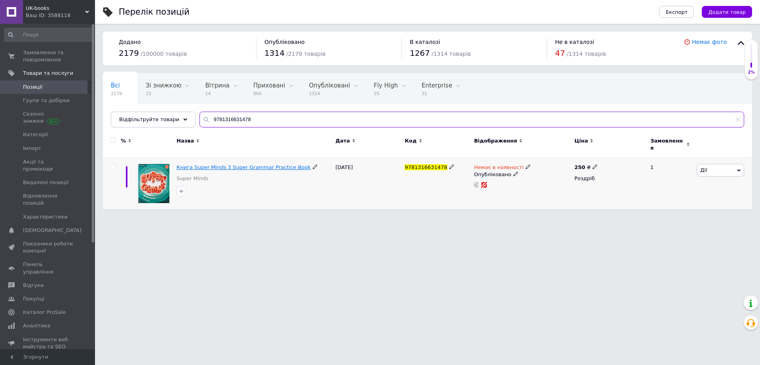
type input "9781316631478"
click at [221, 170] on span "Книга Super Minds 3 Super Grammar Practice Book" at bounding box center [244, 167] width 134 height 6
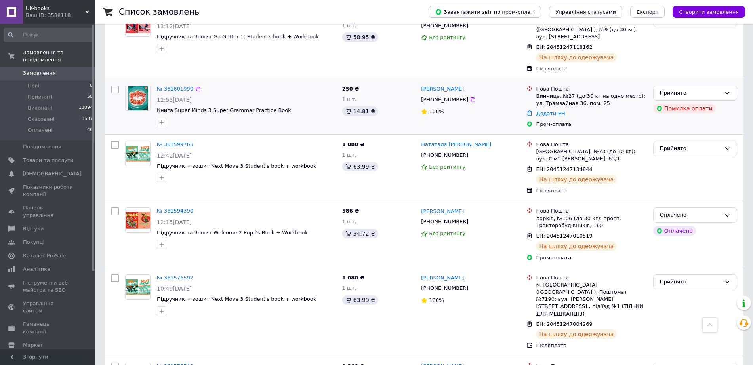
scroll to position [1089, 0]
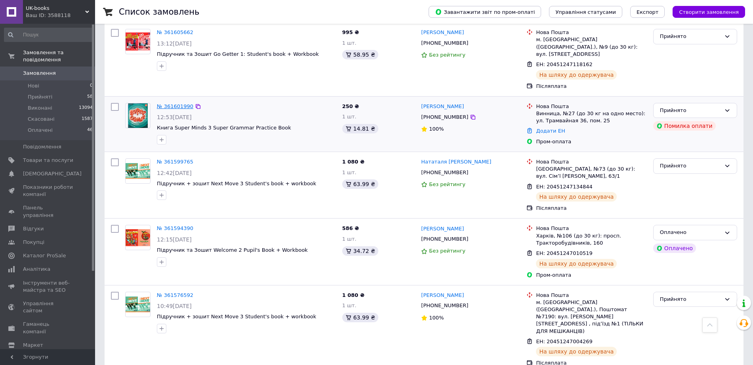
click at [185, 109] on link "№ 361601990" at bounding box center [175, 106] width 36 height 6
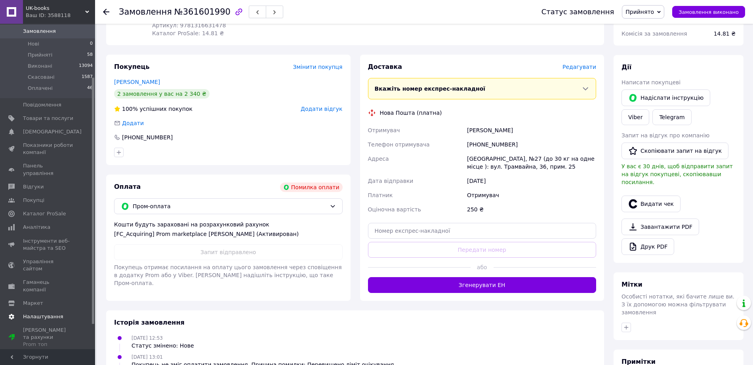
scroll to position [99, 0]
click at [56, 313] on span "Налаштування" at bounding box center [43, 316] width 40 height 7
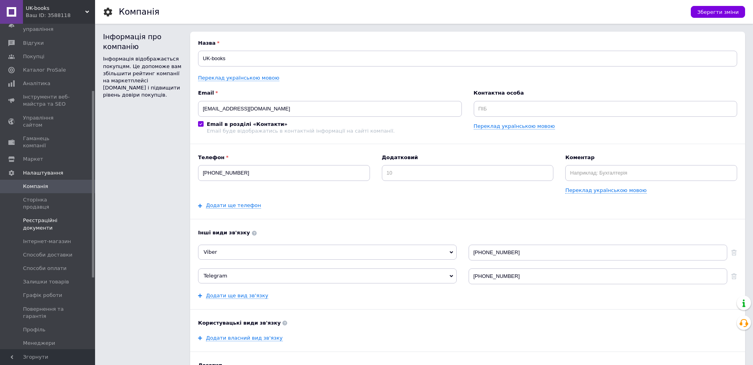
scroll to position [198, 0]
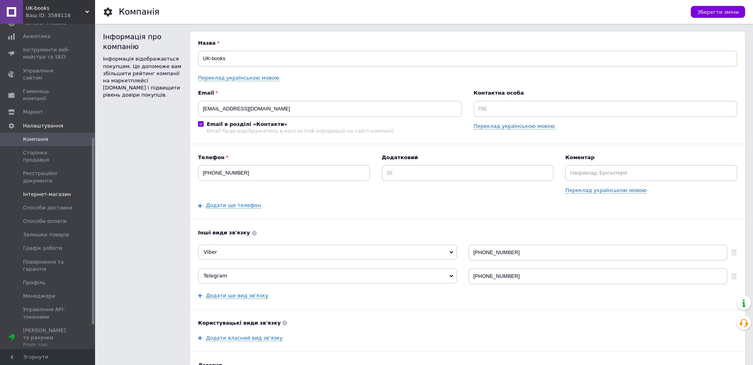
click at [57, 198] on span "Інтернет-магазин" at bounding box center [47, 194] width 48 height 7
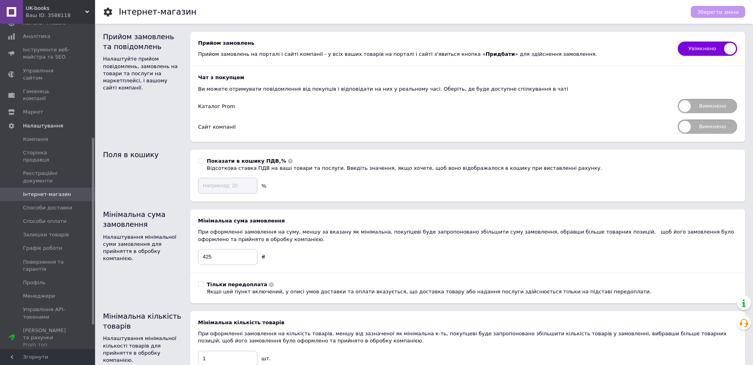
scroll to position [148, 0]
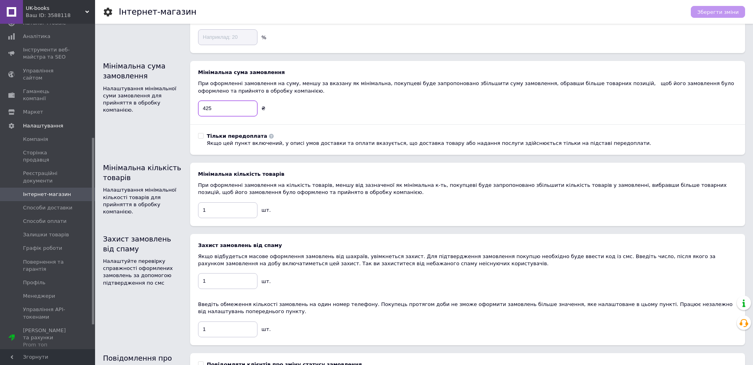
click at [220, 116] on input "425" at bounding box center [227, 109] width 59 height 16
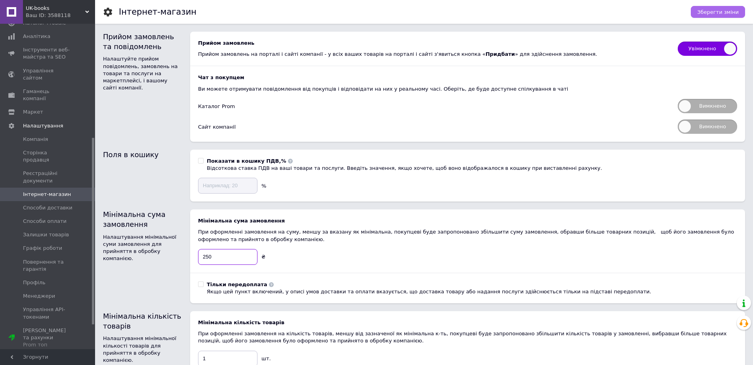
type input "250"
click at [725, 10] on span "Зберегти зміни" at bounding box center [718, 12] width 42 height 6
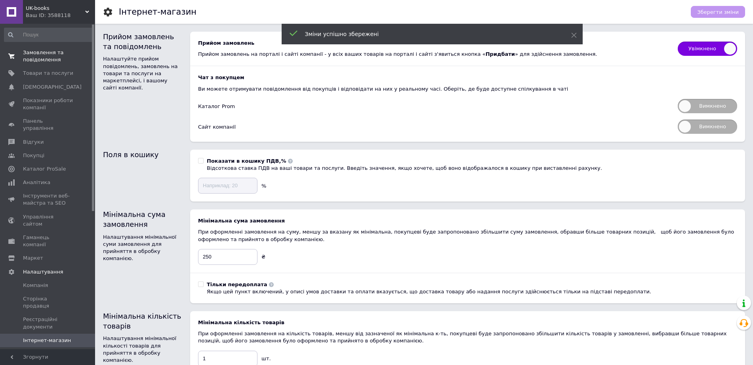
click at [60, 52] on span "Замовлення та повідомлення" at bounding box center [48, 56] width 50 height 14
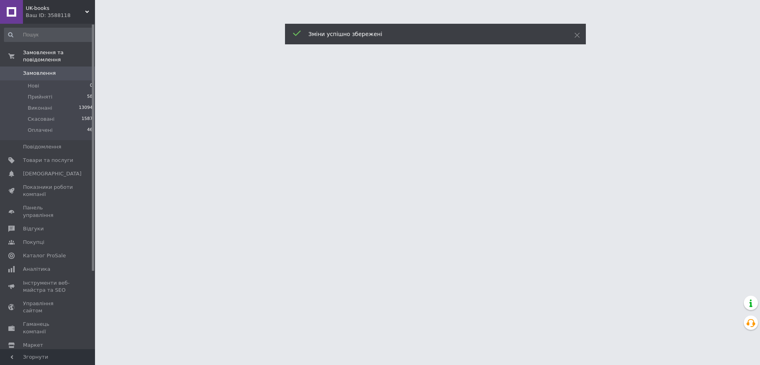
click at [56, 74] on span "Замовлення" at bounding box center [39, 73] width 33 height 7
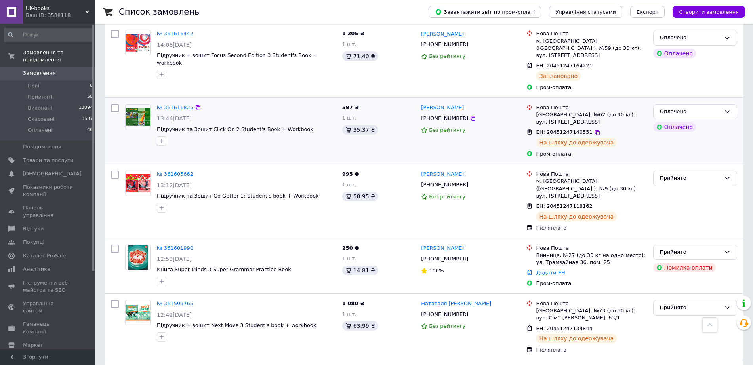
scroll to position [990, 0]
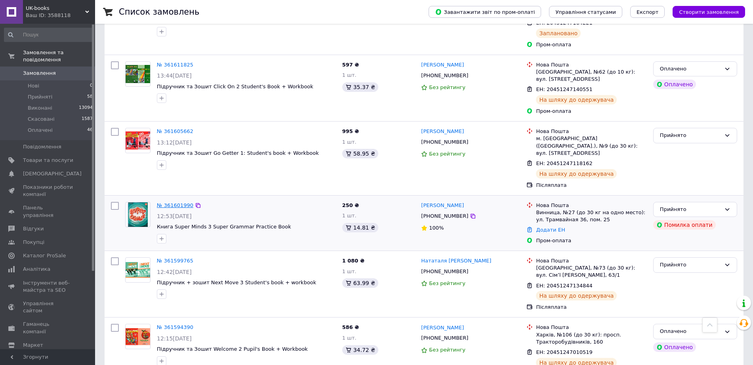
click at [177, 208] on link "№ 361601990" at bounding box center [175, 205] width 36 height 6
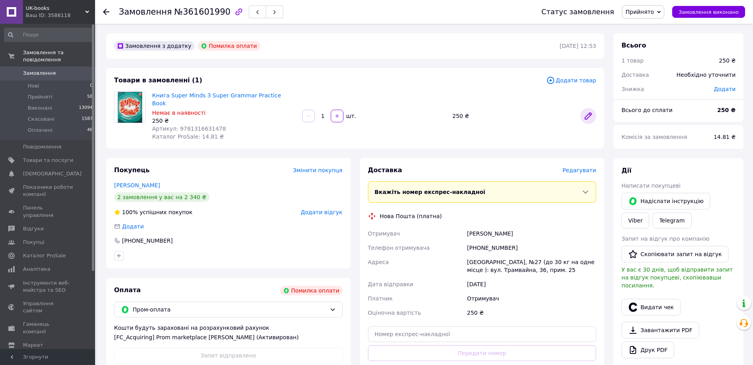
click at [589, 117] on icon at bounding box center [588, 116] width 6 height 6
click at [332, 116] on button "button" at bounding box center [337, 116] width 13 height 13
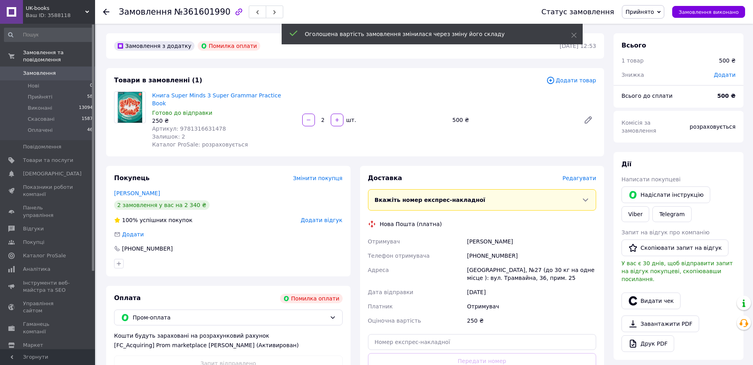
click at [311, 119] on icon "button" at bounding box center [309, 120] width 6 height 6
type input "1"
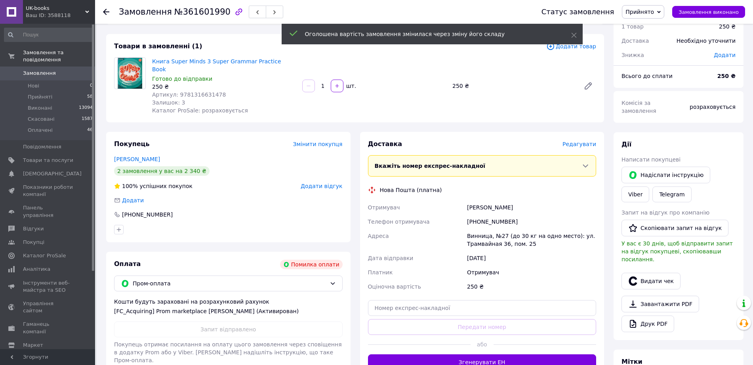
scroll to position [49, 0]
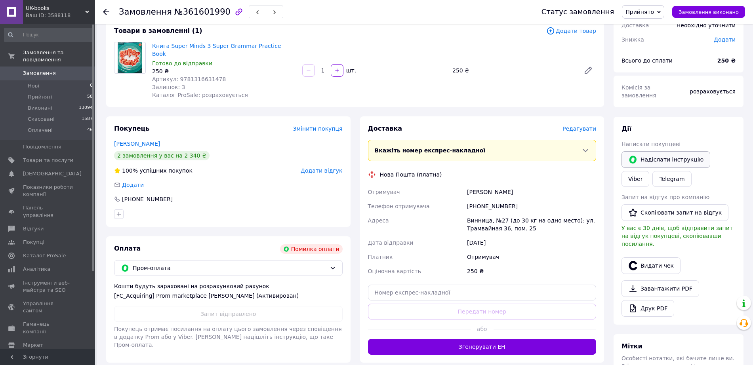
click at [680, 156] on button "Надіслати інструкцію" at bounding box center [665, 159] width 89 height 17
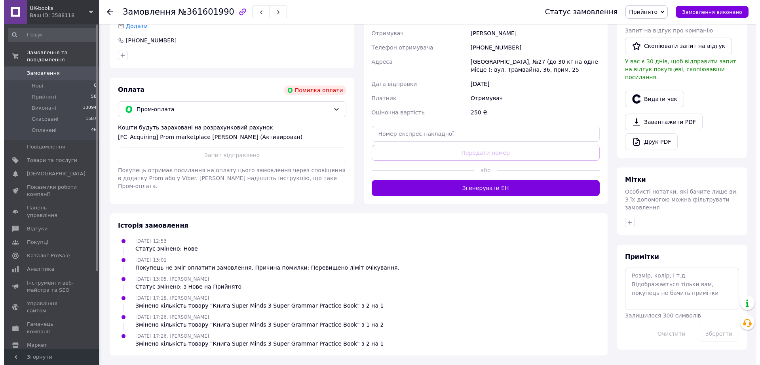
scroll to position [61, 0]
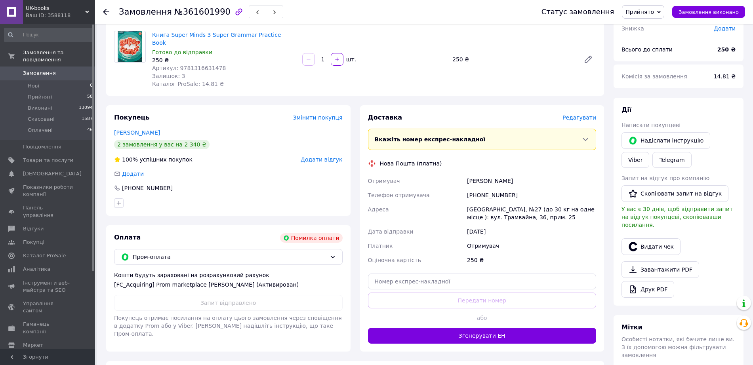
click at [207, 191] on div "[PHONE_NUMBER]" at bounding box center [228, 188] width 228 height 8
click at [165, 256] on span "Пром-оплата" at bounding box center [230, 257] width 194 height 9
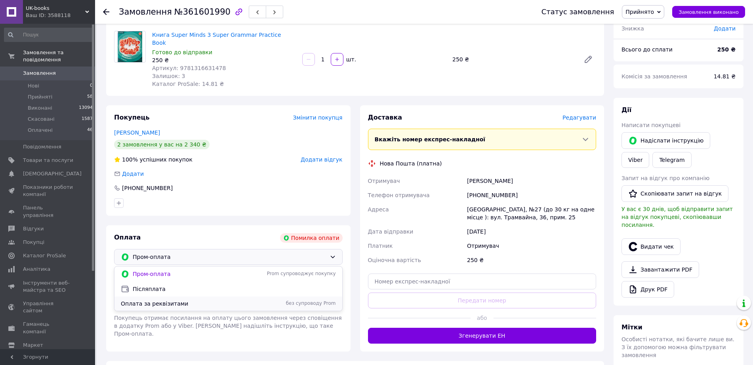
click at [160, 310] on div "Оплата за реквізитами без супроводу Prom" at bounding box center [228, 304] width 228 height 14
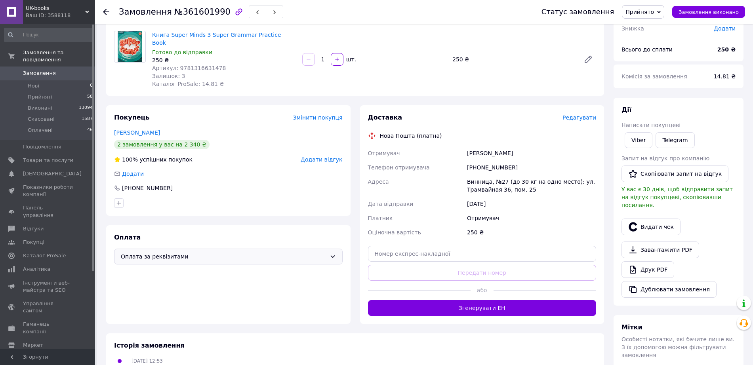
click at [579, 124] on div "Доставка Редагувати Нова Пошта (платна) Отримувач [PERSON_NAME] отримувача [PHO…" at bounding box center [482, 214] width 228 height 203
click at [580, 122] on div "Доставка Редагувати" at bounding box center [482, 117] width 228 height 9
click at [580, 121] on span "Редагувати" at bounding box center [579, 117] width 34 height 6
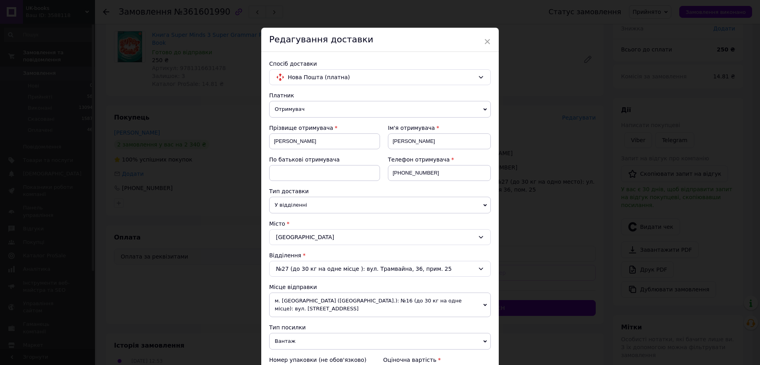
scroll to position [148, 0]
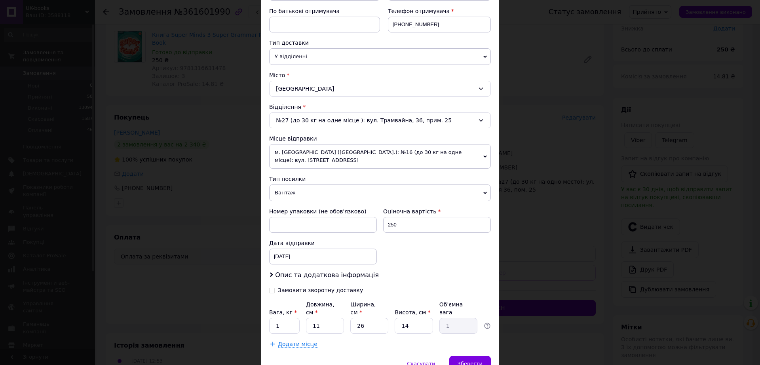
click at [303, 199] on span "Вантаж" at bounding box center [380, 192] width 222 height 17
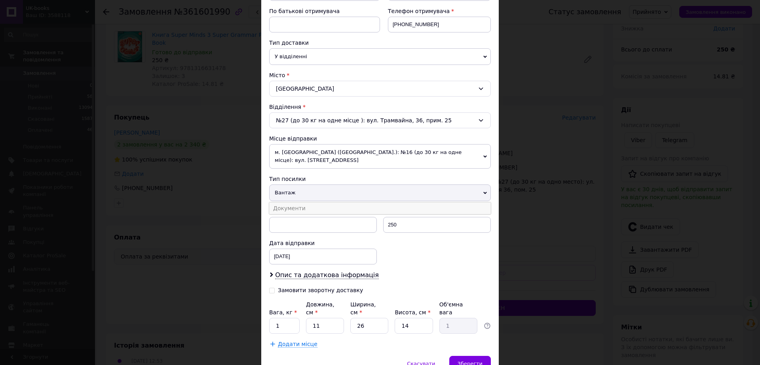
click at [303, 207] on li "Документи" at bounding box center [380, 208] width 222 height 12
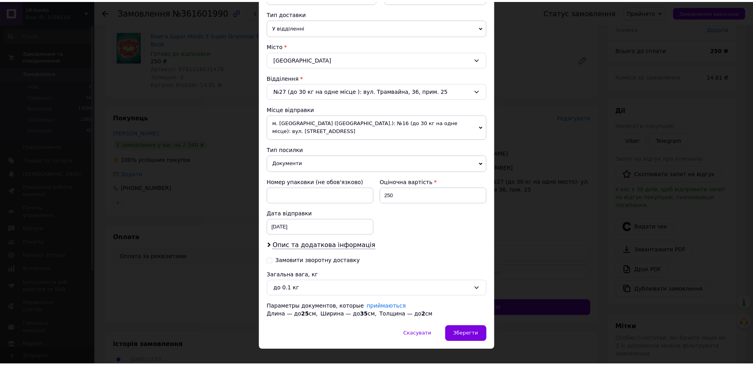
scroll to position [194, 0]
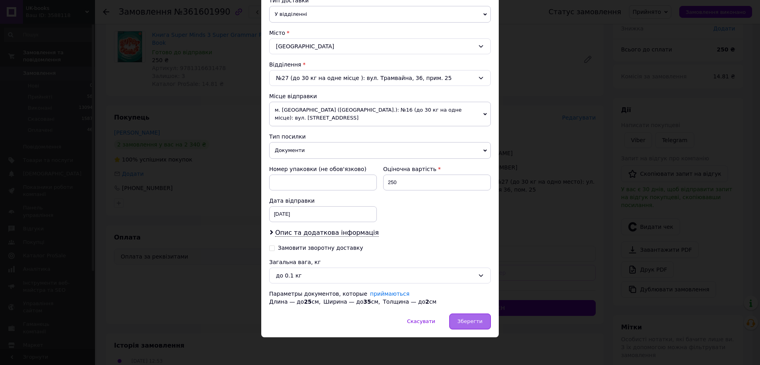
click at [473, 318] on span "Зберегти" at bounding box center [470, 321] width 25 height 6
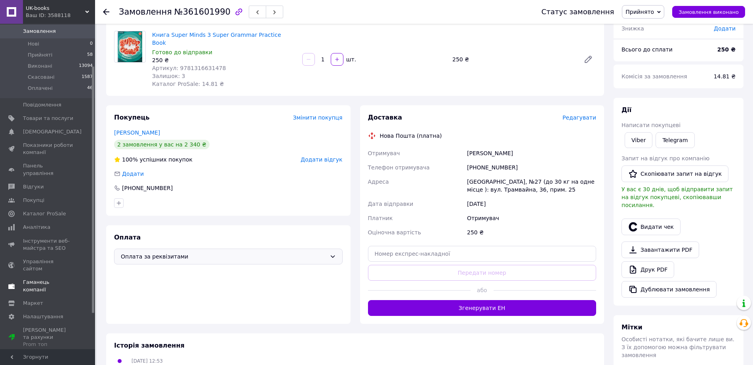
scroll to position [99, 0]
click at [54, 313] on span "Налаштування" at bounding box center [43, 316] width 40 height 7
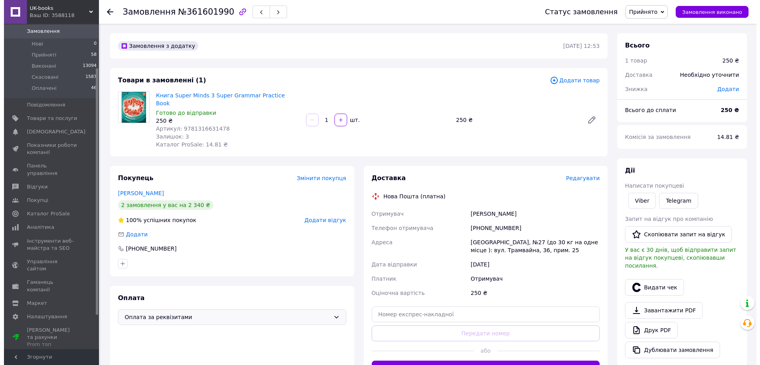
scroll to position [0, 0]
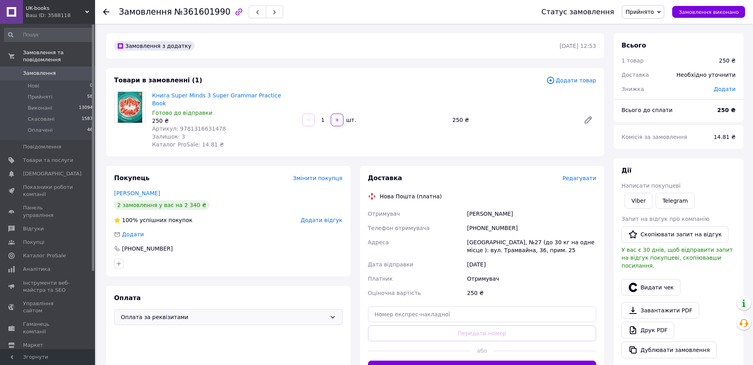
click at [63, 77] on span "Замовлення" at bounding box center [48, 73] width 50 height 7
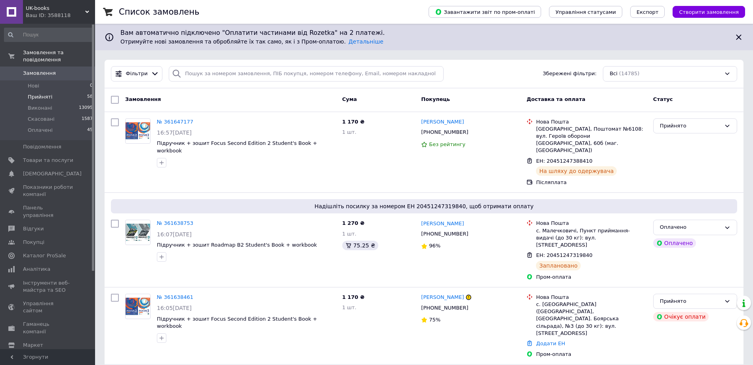
click at [70, 103] on li "Прийняті 58" at bounding box center [48, 96] width 97 height 11
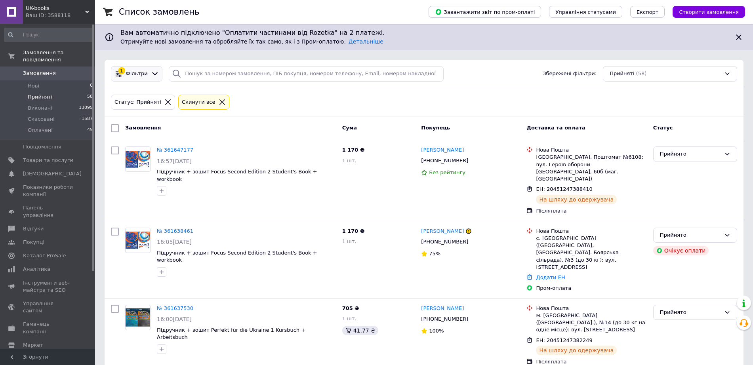
click at [144, 73] on span "Фільтри" at bounding box center [137, 74] width 22 height 8
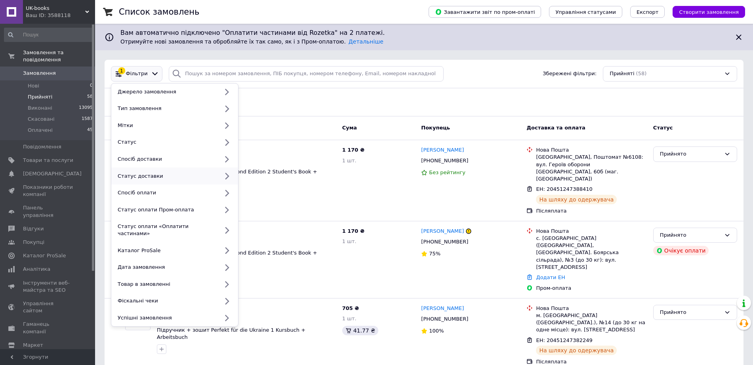
click at [165, 180] on div "Статус доставки" at bounding box center [166, 176] width 104 height 7
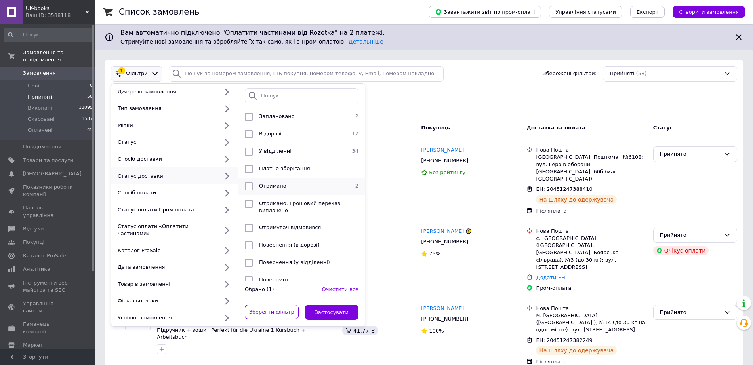
click at [267, 189] on span "Отримано" at bounding box center [272, 186] width 27 height 6
checkbox input "true"
click at [342, 320] on button "Застосувати" at bounding box center [332, 312] width 54 height 15
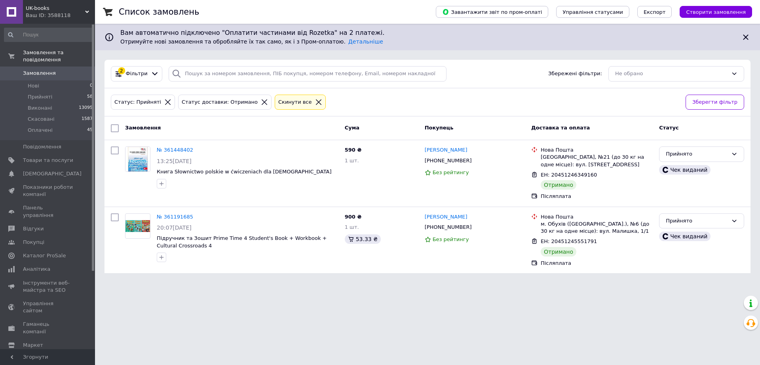
click at [114, 127] on input "checkbox" at bounding box center [115, 128] width 8 height 8
checkbox input "true"
click at [151, 129] on span "Дії для 2 замовлень" at bounding box center [152, 128] width 54 height 7
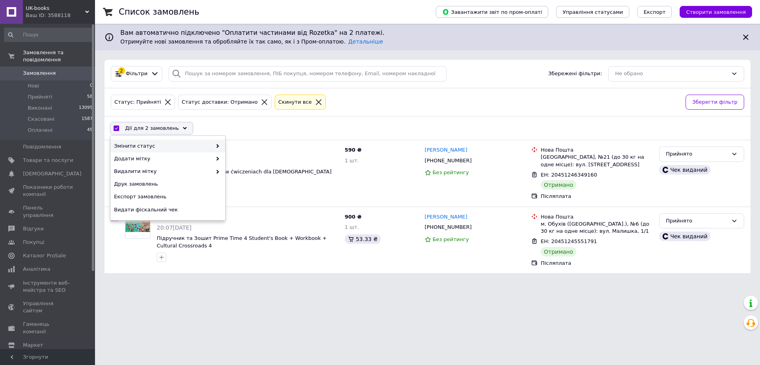
click at [178, 148] on span "Змінити статус" at bounding box center [163, 146] width 98 height 7
click at [260, 162] on div "Виконано" at bounding box center [282, 158] width 115 height 13
checkbox input "false"
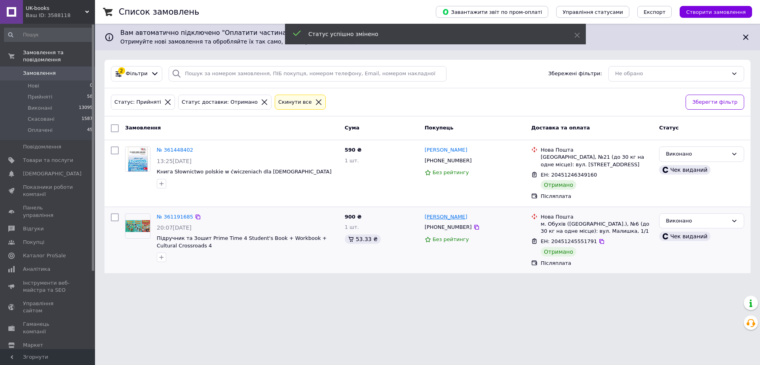
click at [437, 221] on link "Наталія Клименко" at bounding box center [446, 217] width 43 height 8
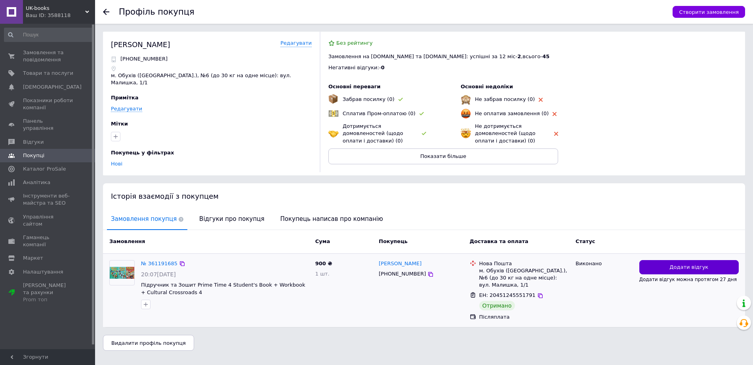
click at [683, 271] on span "Додати відгук" at bounding box center [688, 268] width 39 height 8
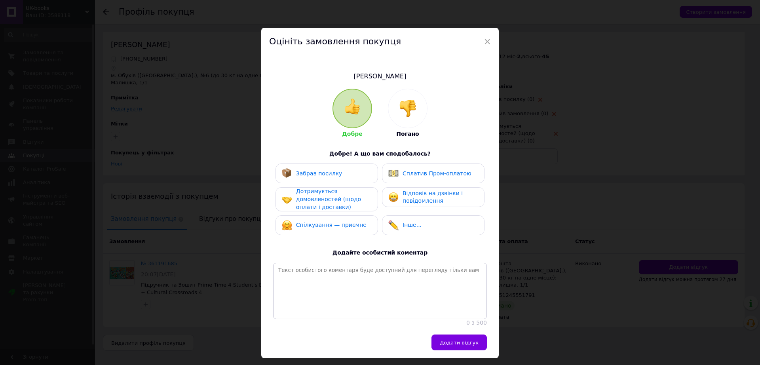
click at [335, 169] on div "Забрав посилку" at bounding box center [312, 173] width 61 height 10
click at [328, 203] on span "Дотримується домовленостей (щодо оплати і доставки)" at bounding box center [328, 199] width 65 height 22
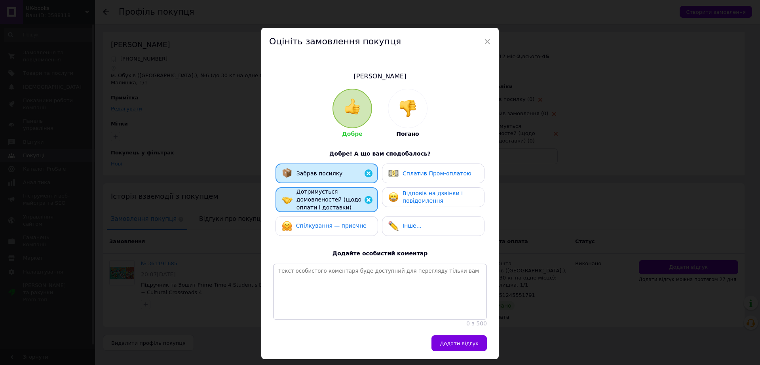
click at [435, 202] on span "Відповів на дзвінки і повідомлення" at bounding box center [433, 197] width 60 height 14
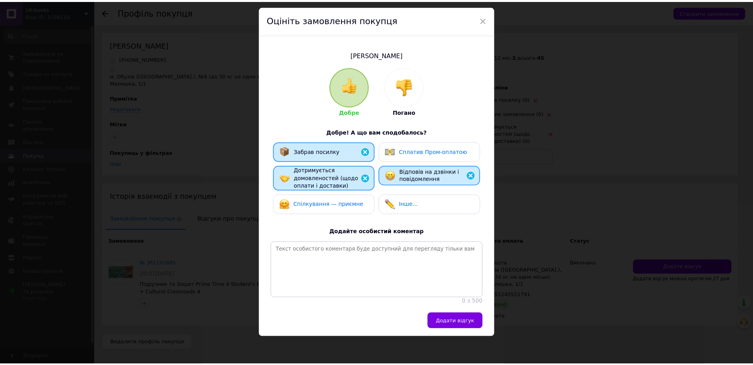
scroll to position [46, 0]
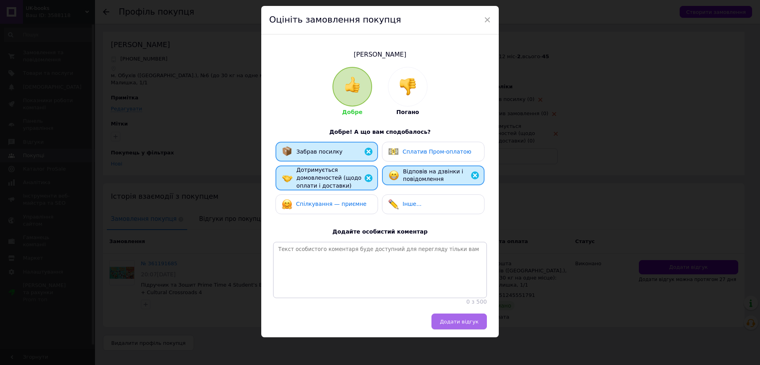
click at [450, 328] on button "Додати відгук" at bounding box center [459, 322] width 55 height 16
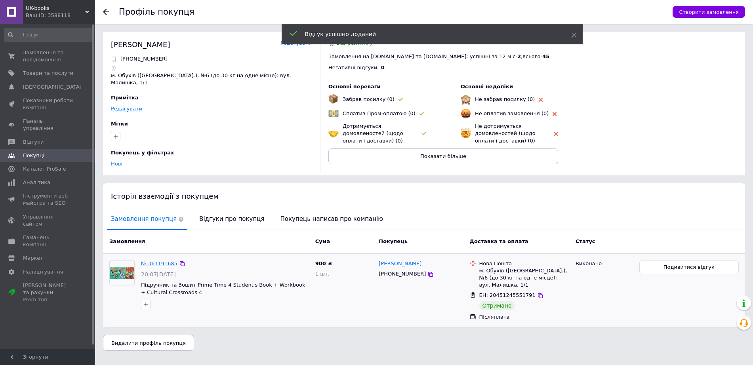
click at [159, 266] on link "№ 361191685" at bounding box center [159, 263] width 36 height 6
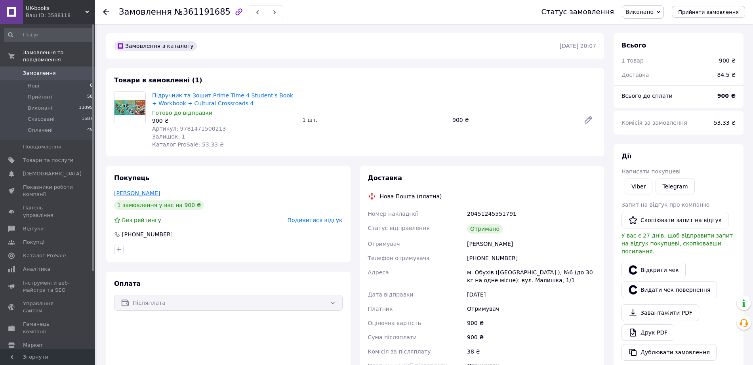
click at [137, 195] on link "Клименко Наталія" at bounding box center [137, 193] width 46 height 6
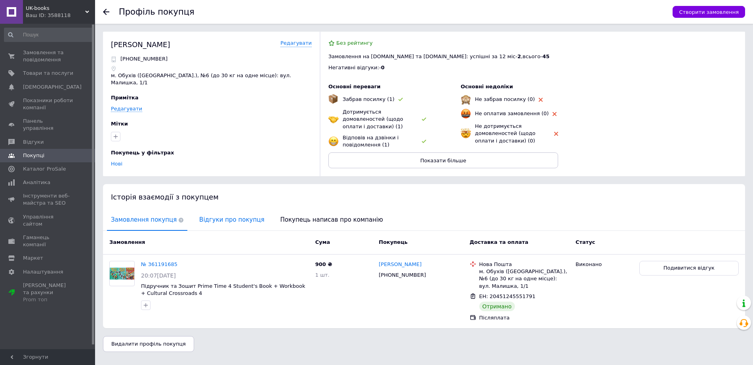
click at [195, 230] on span "Відгуки про покупця" at bounding box center [231, 220] width 73 height 20
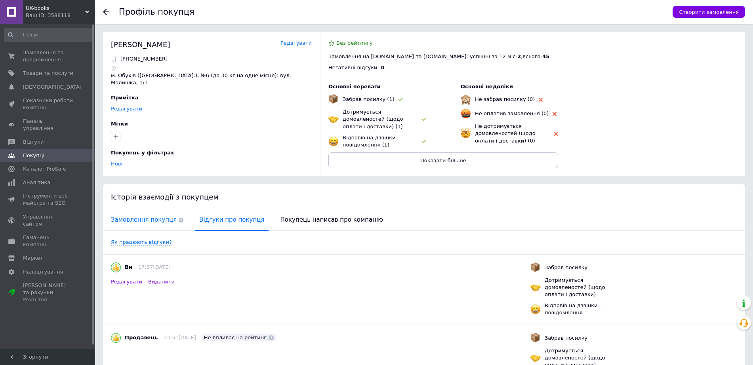
click at [156, 230] on span "Замовлення покупця" at bounding box center [147, 220] width 80 height 20
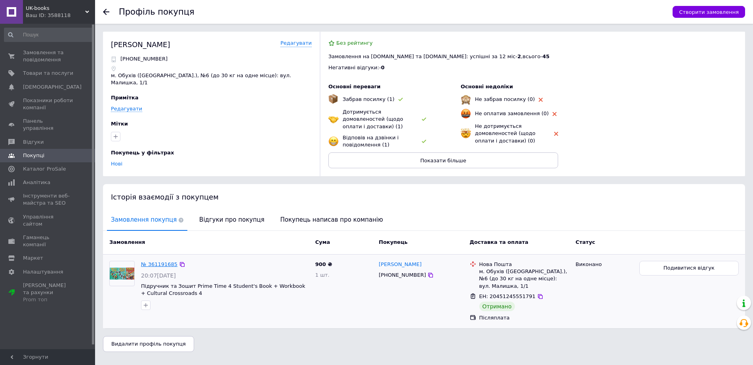
click at [165, 267] on link "№ 361191685" at bounding box center [159, 264] width 36 height 6
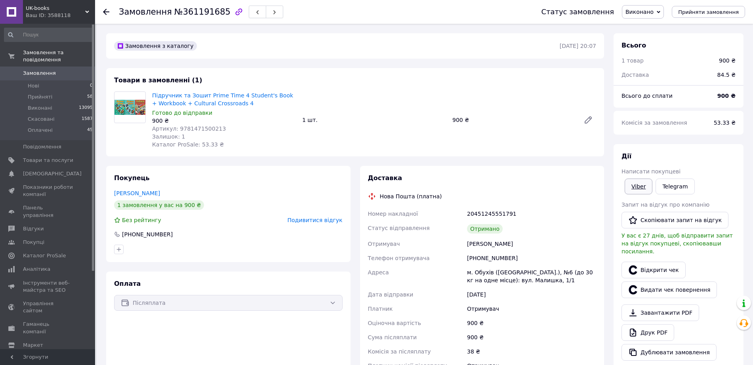
click at [627, 187] on link "Viber" at bounding box center [638, 187] width 28 height 16
click at [53, 77] on span "Замовлення" at bounding box center [39, 73] width 33 height 7
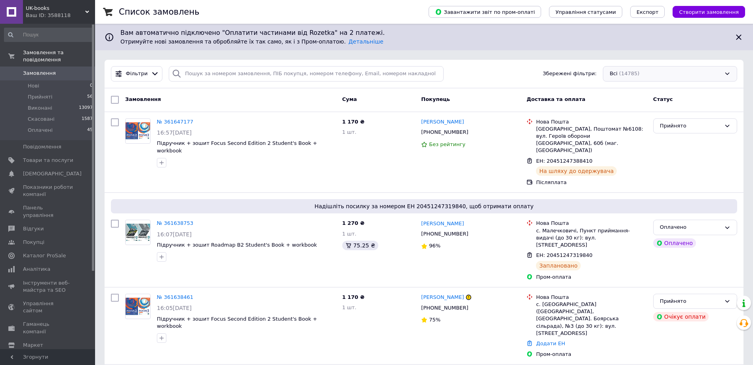
click at [638, 78] on div "Всі (14785)" at bounding box center [670, 73] width 134 height 15
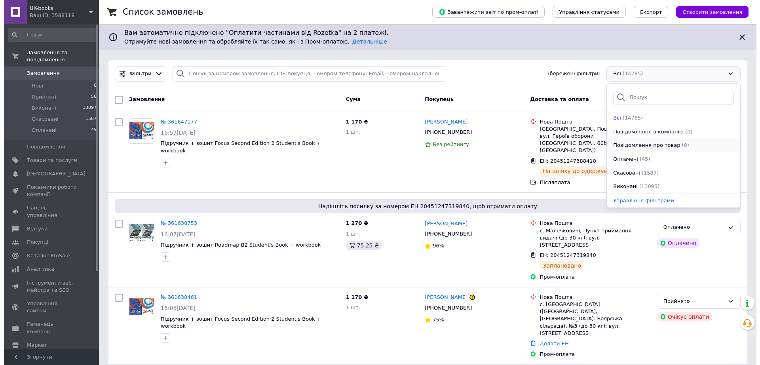
scroll to position [85, 0]
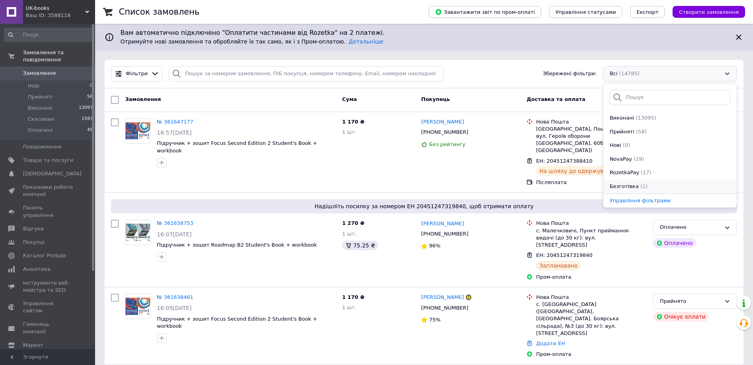
click at [631, 180] on li "Безготівка (1)" at bounding box center [669, 187] width 133 height 14
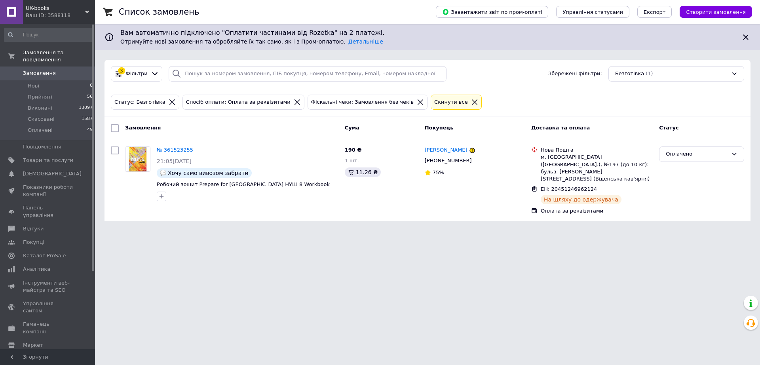
click at [118, 128] on input "checkbox" at bounding box center [115, 128] width 8 height 8
checkbox input "true"
click at [152, 131] on span "Дії для 1 замовлення" at bounding box center [153, 128] width 57 height 7
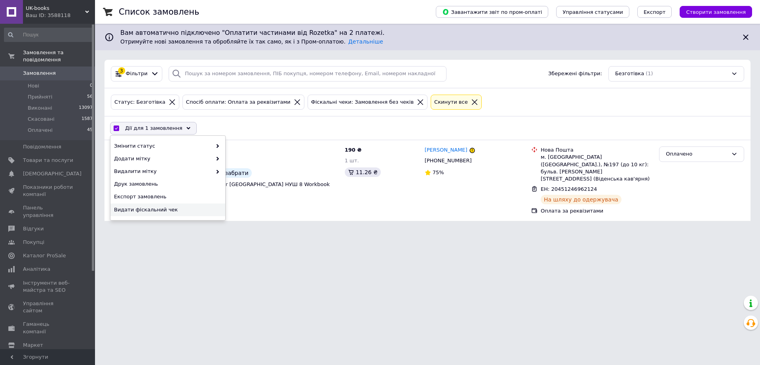
click at [177, 213] on span "Видати фіскальний чек" at bounding box center [167, 209] width 106 height 7
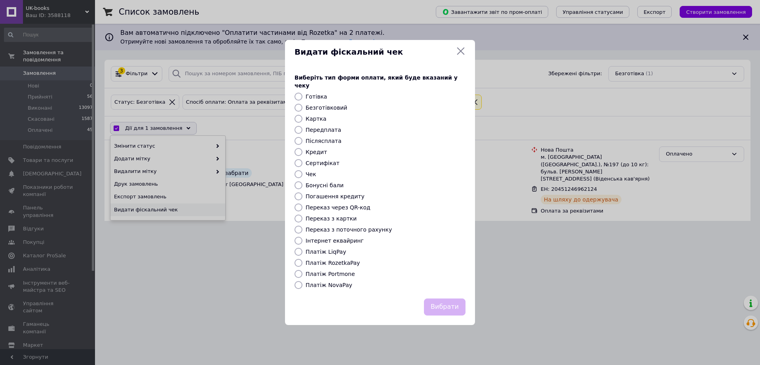
click at [317, 109] on label "Безготівковий" at bounding box center [327, 108] width 42 height 6
click at [302, 109] on input "Безготівковий" at bounding box center [299, 108] width 8 height 8
radio input "true"
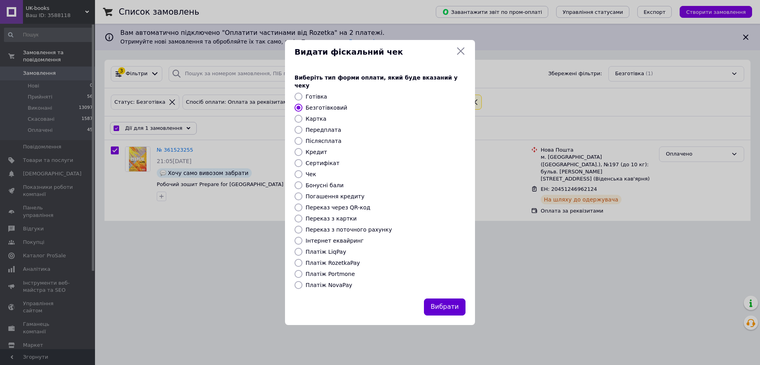
click at [453, 311] on button "Вибрати" at bounding box center [445, 306] width 42 height 17
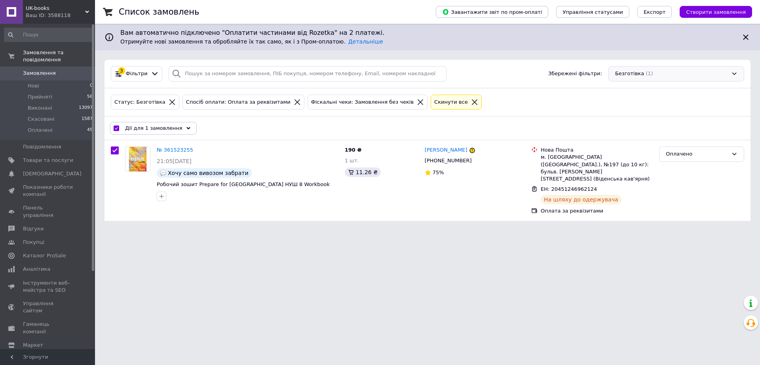
click at [643, 74] on div "Безготівка (1)" at bounding box center [676, 73] width 136 height 15
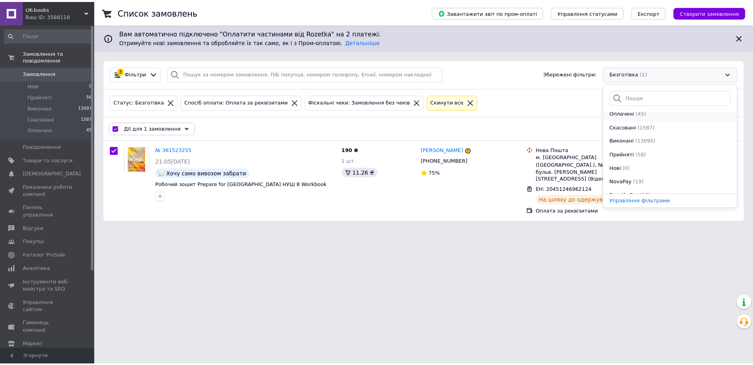
scroll to position [85, 0]
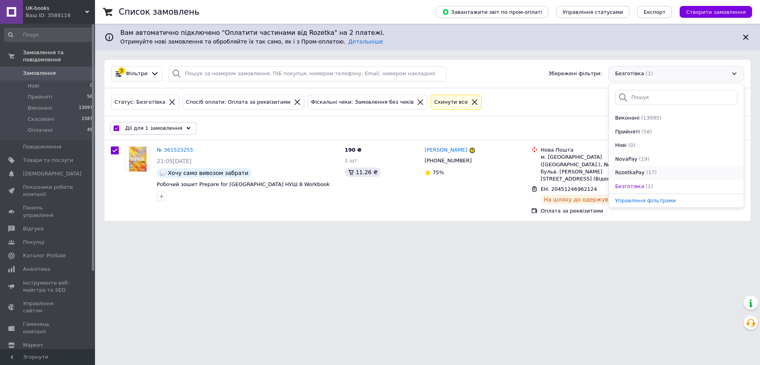
click at [656, 171] on span "(17)" at bounding box center [651, 172] width 11 height 6
checkbox input "false"
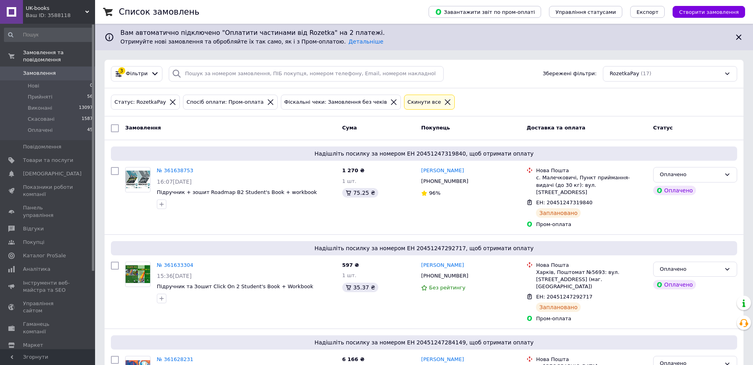
click at [114, 128] on input "checkbox" at bounding box center [115, 128] width 8 height 8
checkbox input "true"
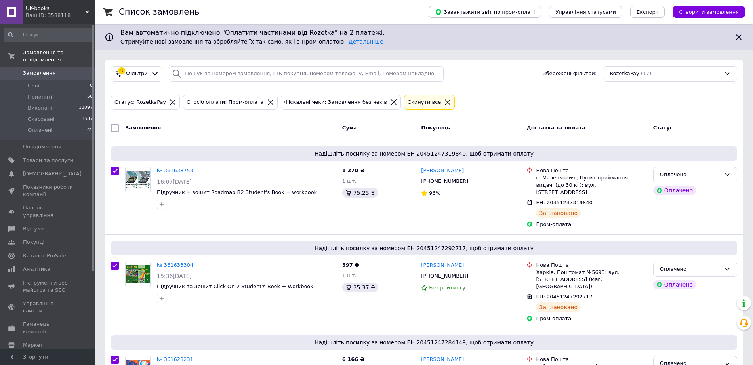
checkbox input "true"
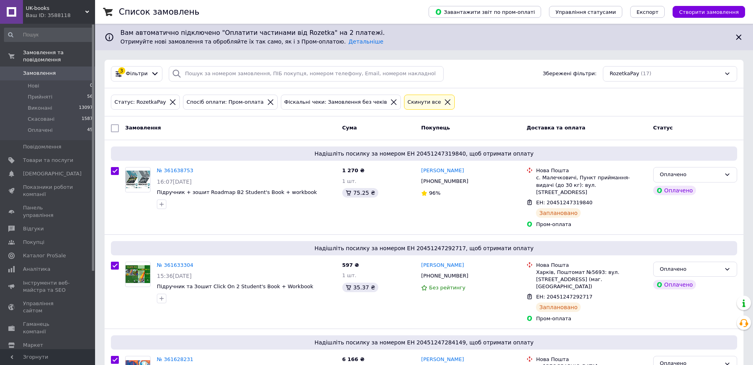
checkbox input "true"
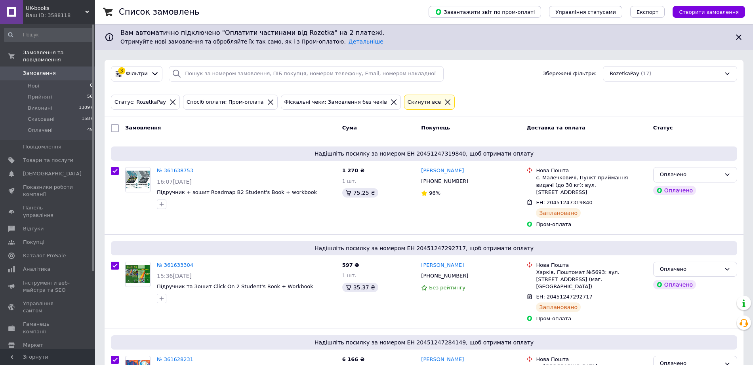
checkbox input "true"
click at [182, 129] on span "Дії для 17 замовлень" at bounding box center [153, 128] width 57 height 7
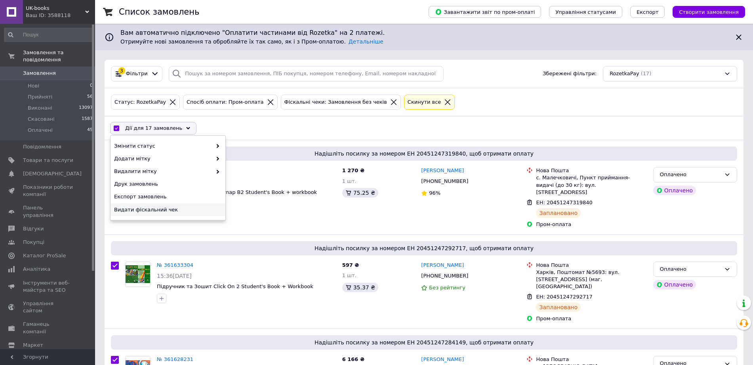
click at [144, 213] on span "Видати фіскальний чек" at bounding box center [167, 209] width 106 height 7
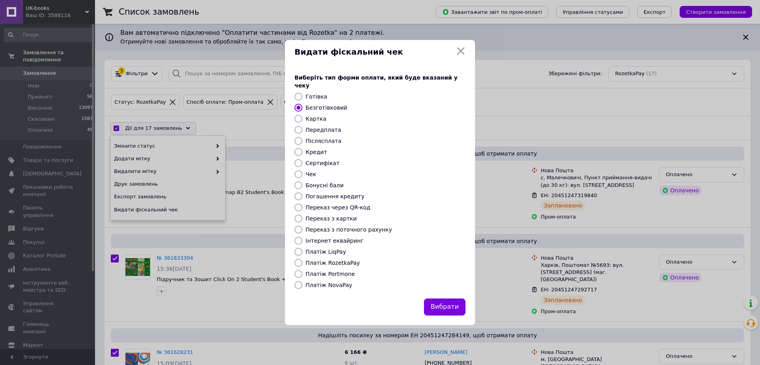
click at [331, 262] on label "Платіж RozetkaPay" at bounding box center [333, 263] width 54 height 6
click at [302, 262] on input "Платіж RozetkaPay" at bounding box center [299, 263] width 8 height 8
radio input "true"
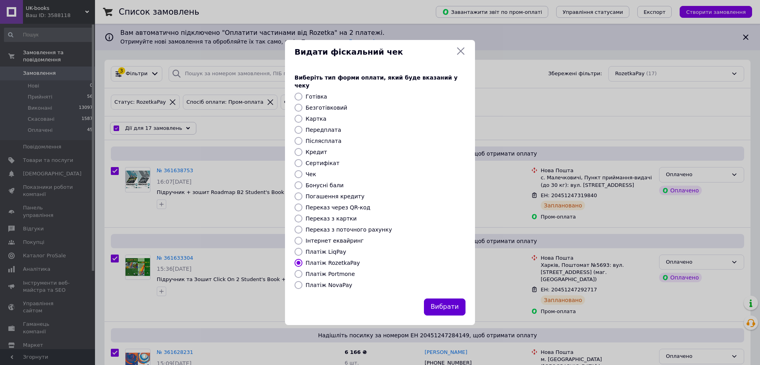
click at [447, 305] on button "Вибрати" at bounding box center [445, 306] width 42 height 17
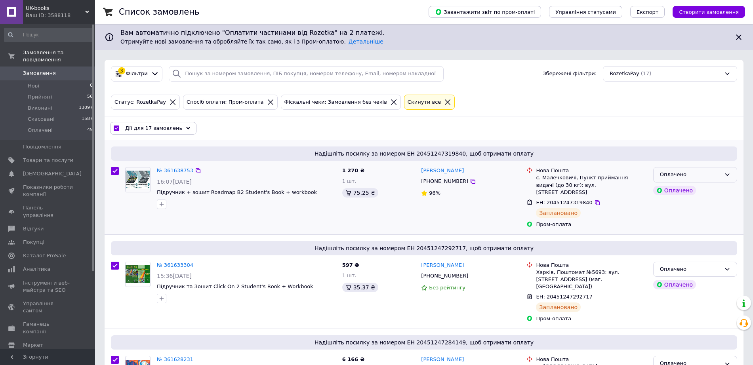
click at [702, 172] on div "Оплачено" at bounding box center [690, 175] width 61 height 8
click at [675, 75] on div "RozetkaPay (17)" at bounding box center [670, 73] width 134 height 15
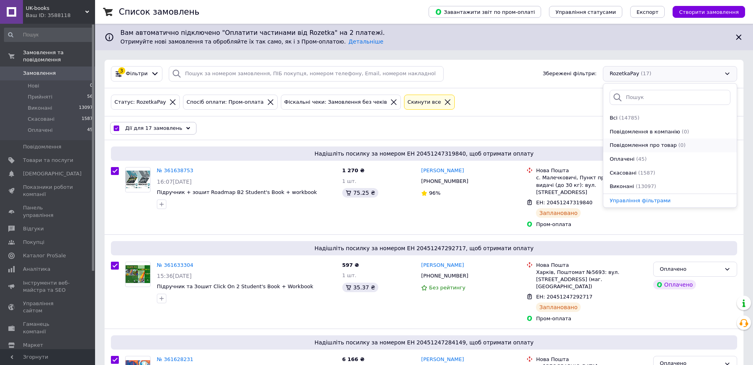
scroll to position [85, 0]
click at [631, 156] on span "NovaPay" at bounding box center [620, 160] width 22 height 8
checkbox input "false"
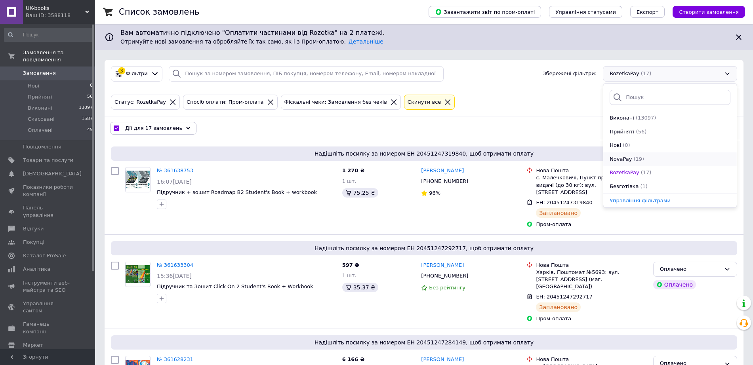
checkbox input "false"
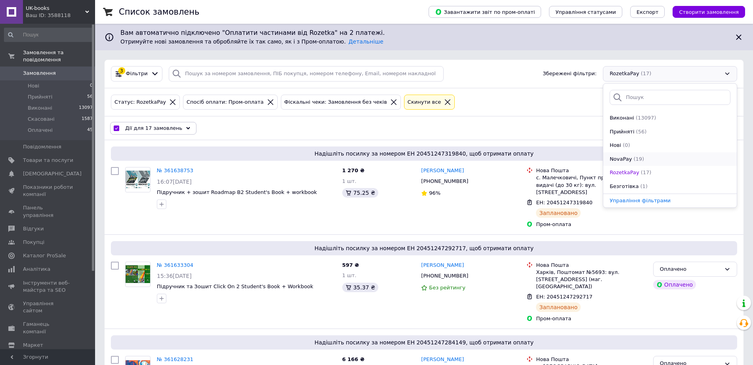
checkbox input "false"
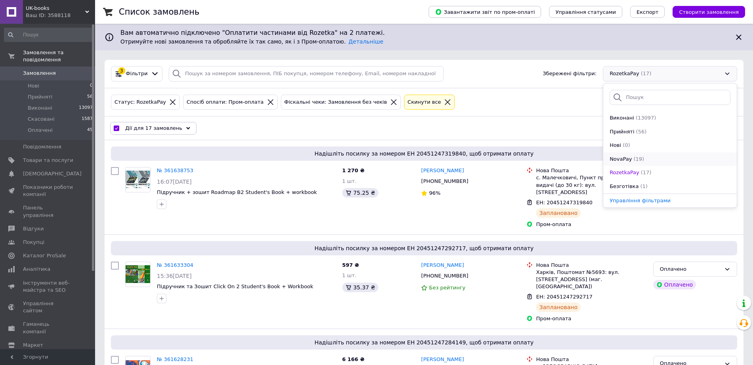
checkbox input "false"
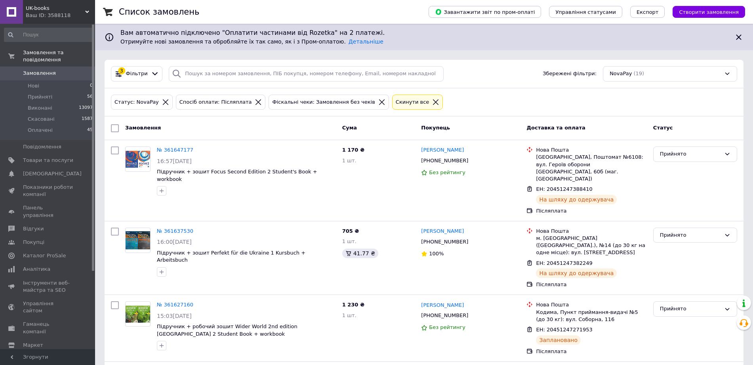
click at [117, 130] on input "checkbox" at bounding box center [115, 128] width 8 height 8
checkbox input "true"
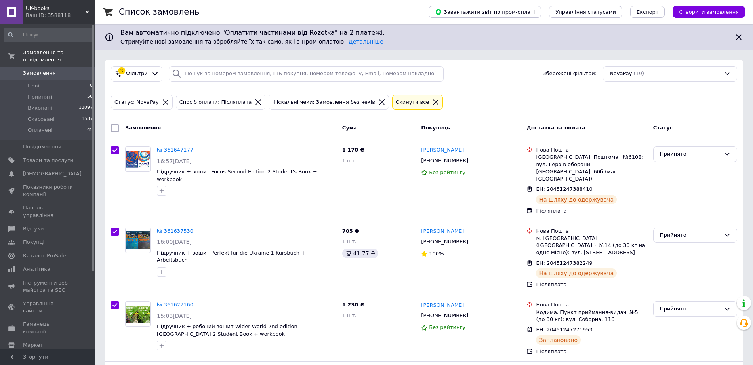
checkbox input "true"
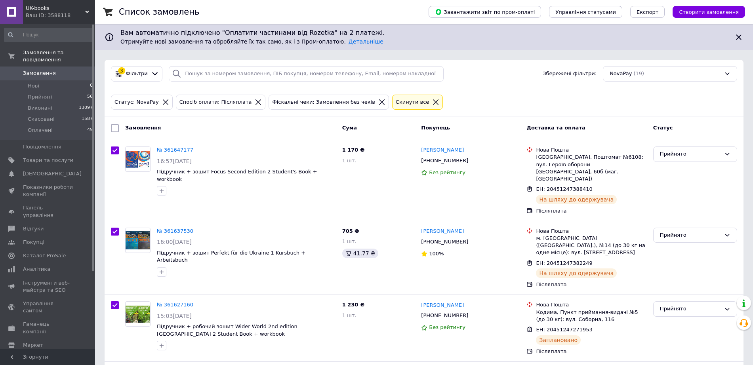
checkbox input "true"
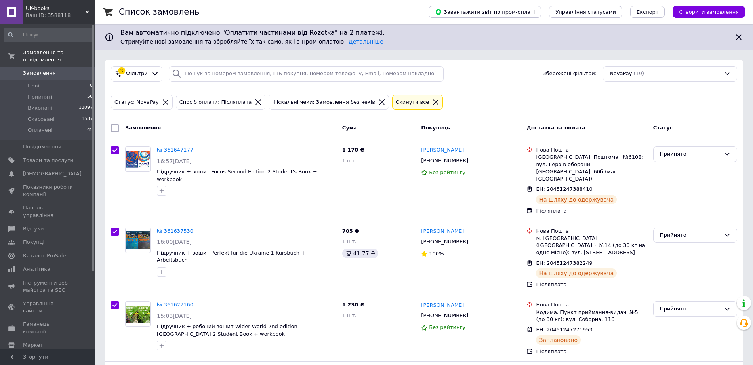
checkbox input "true"
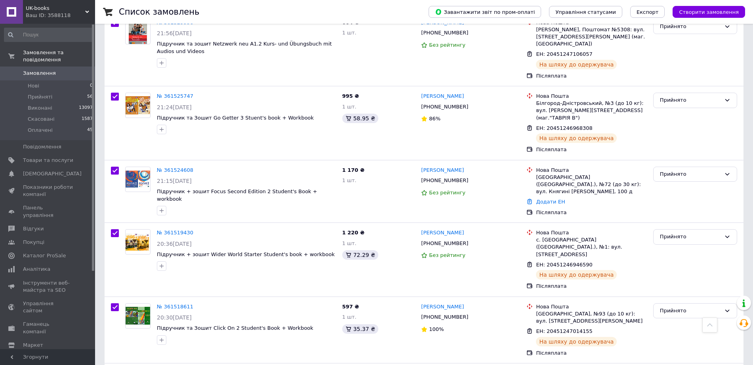
scroll to position [891, 0]
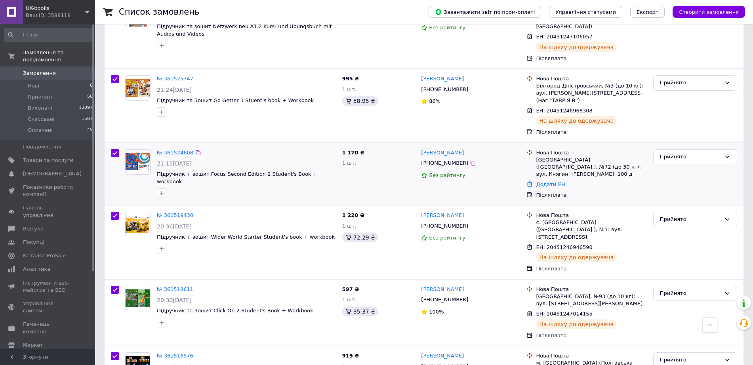
click at [115, 157] on input "checkbox" at bounding box center [115, 153] width 8 height 8
checkbox input "false"
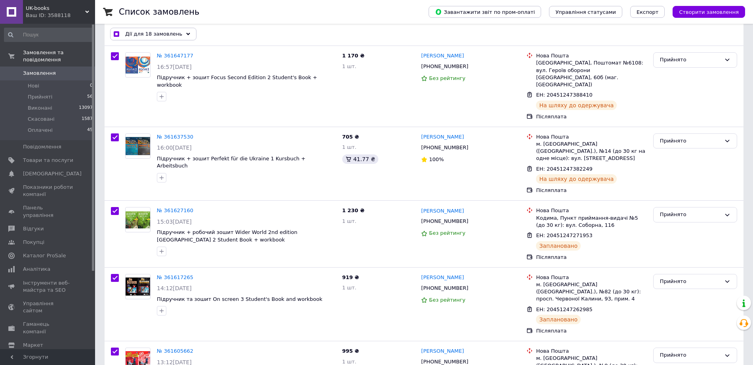
scroll to position [0, 0]
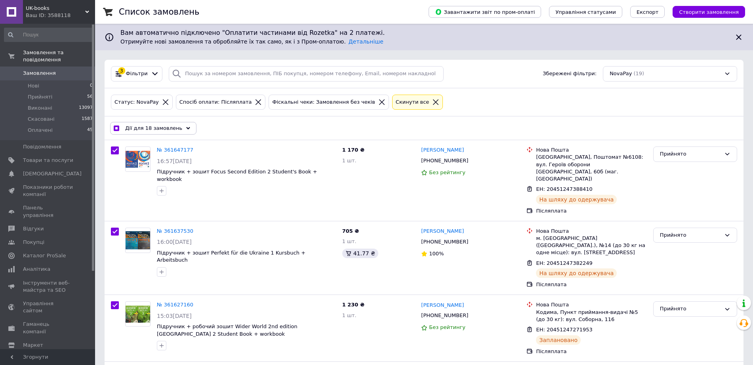
click at [168, 126] on span "Дії для 18 замовлень" at bounding box center [153, 128] width 57 height 7
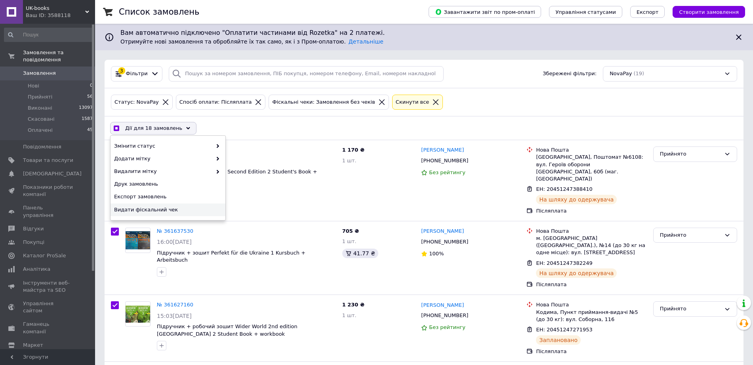
click at [150, 213] on span "Видати фіскальний чек" at bounding box center [167, 209] width 106 height 7
checkbox input "true"
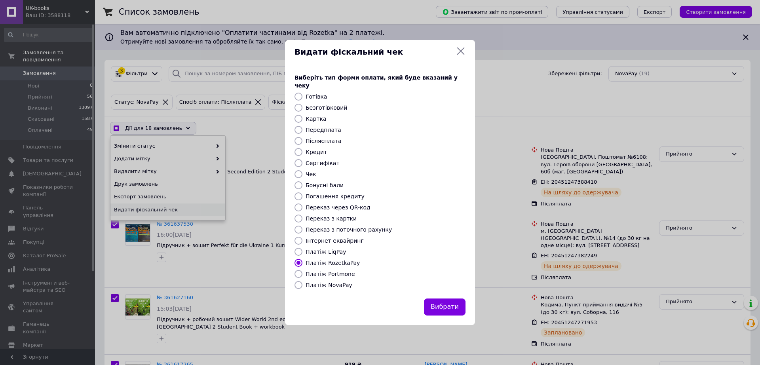
click at [320, 285] on label "Платіж NovaPay" at bounding box center [329, 285] width 47 height 6
click at [302, 285] on input "Платіж NovaPay" at bounding box center [299, 285] width 8 height 8
radio input "true"
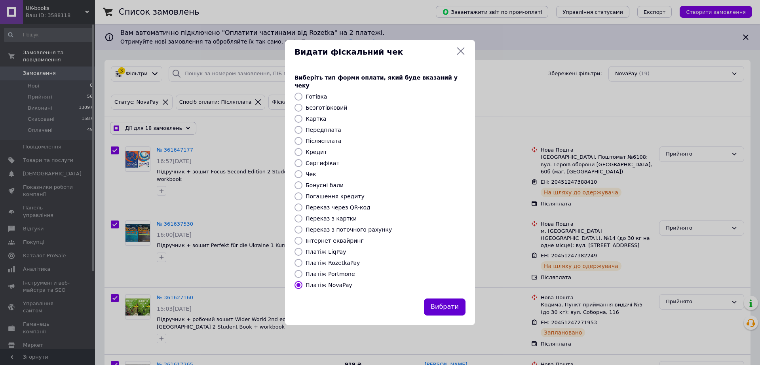
click at [456, 307] on button "Вибрати" at bounding box center [445, 306] width 42 height 17
checkbox input "true"
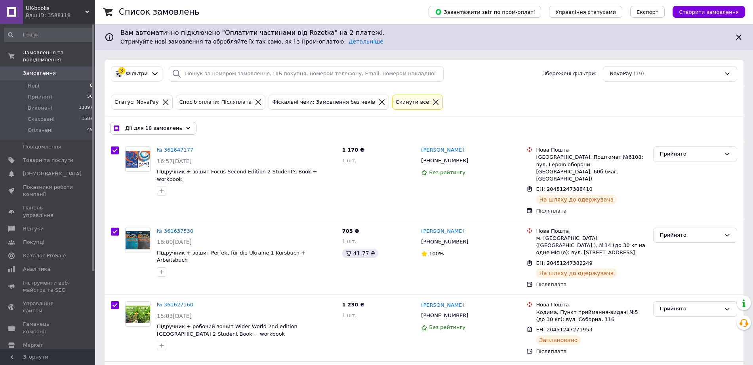
click at [78, 77] on span "0" at bounding box center [84, 73] width 22 height 7
checkbox input "false"
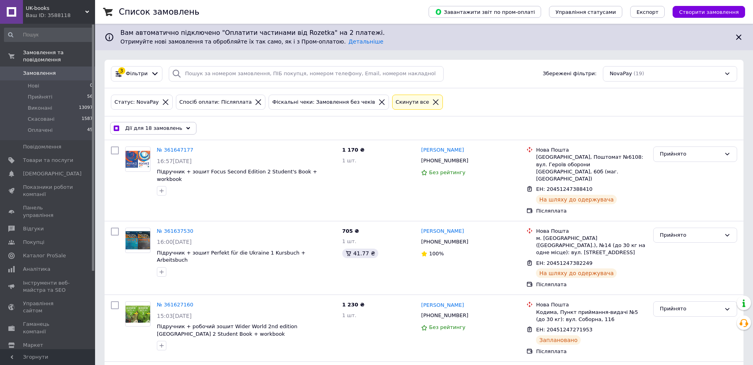
checkbox input "false"
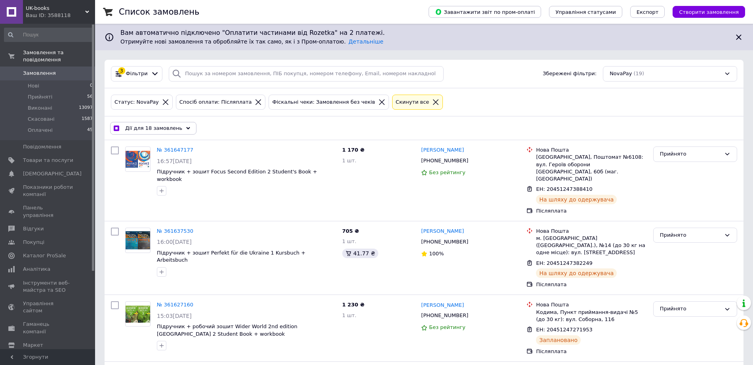
checkbox input "false"
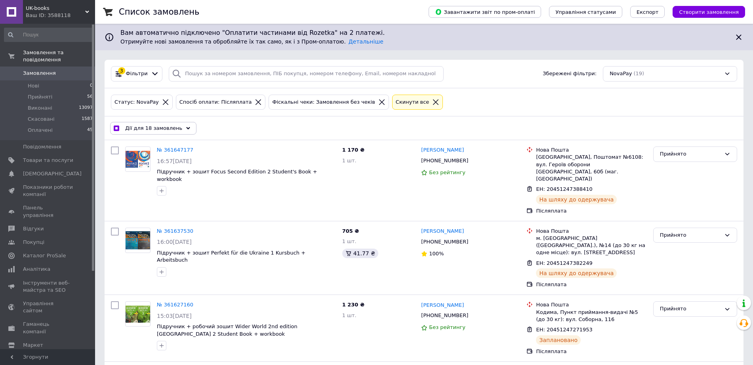
checkbox input "false"
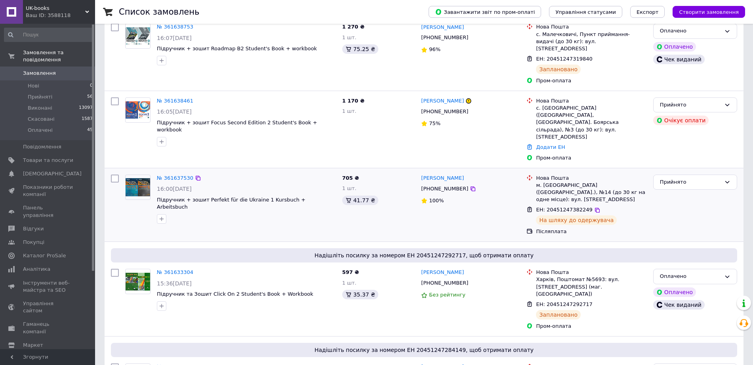
scroll to position [198, 0]
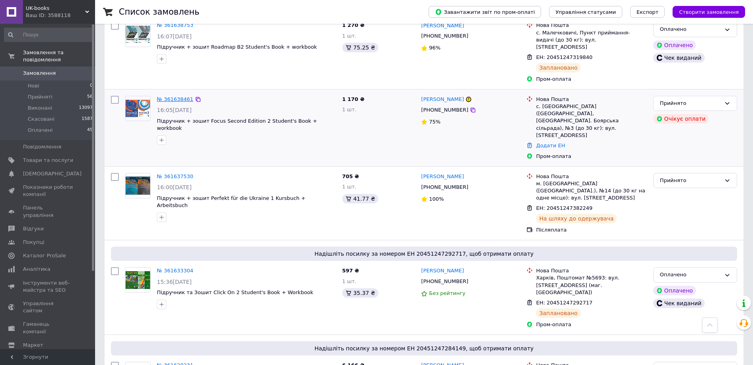
click at [169, 100] on link "№ 361638461" at bounding box center [175, 99] width 36 height 6
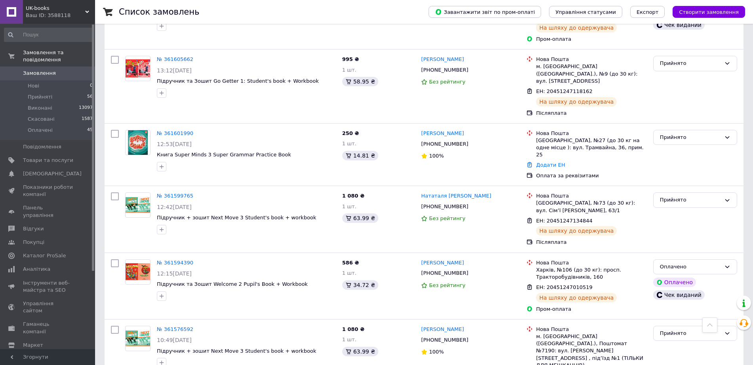
scroll to position [1089, 0]
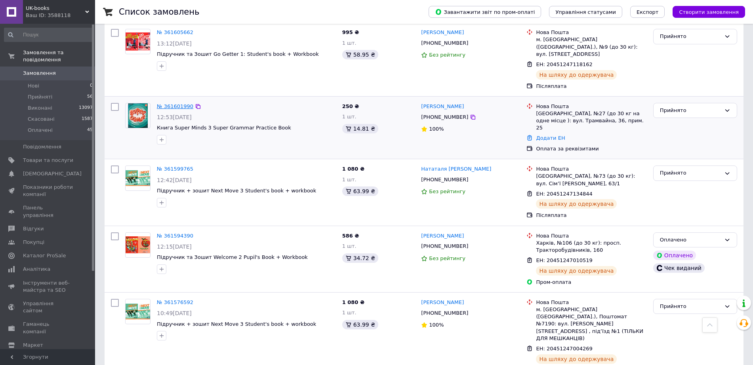
click at [189, 109] on link "№ 361601990" at bounding box center [175, 106] width 36 height 6
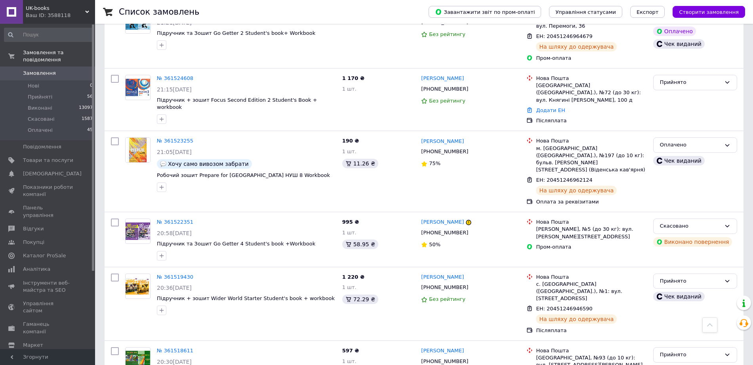
scroll to position [2177, 0]
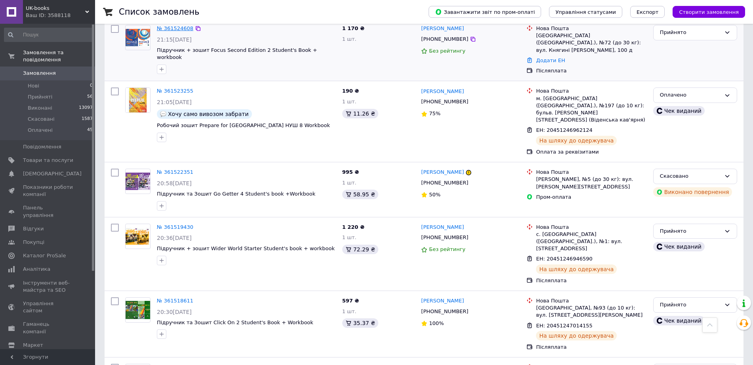
click at [171, 31] on link "№ 361524608" at bounding box center [175, 28] width 36 height 6
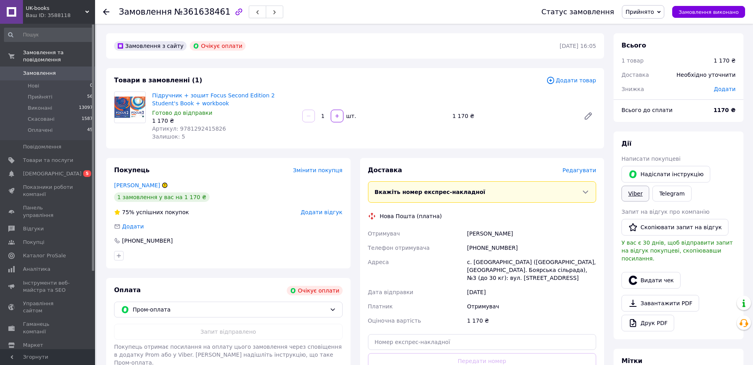
click at [634, 193] on link "Viber" at bounding box center [635, 194] width 28 height 16
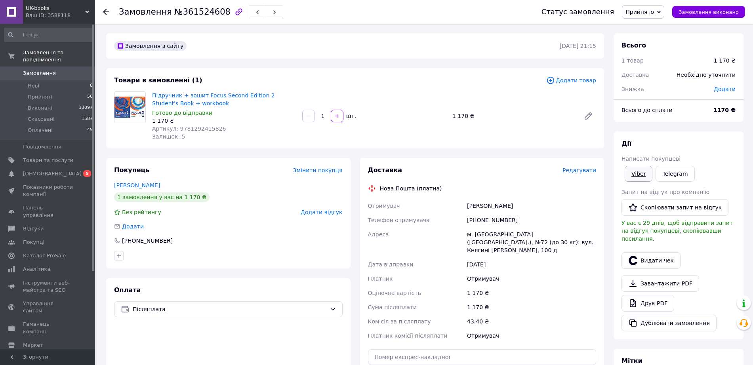
click at [643, 180] on link "Viber" at bounding box center [638, 174] width 28 height 16
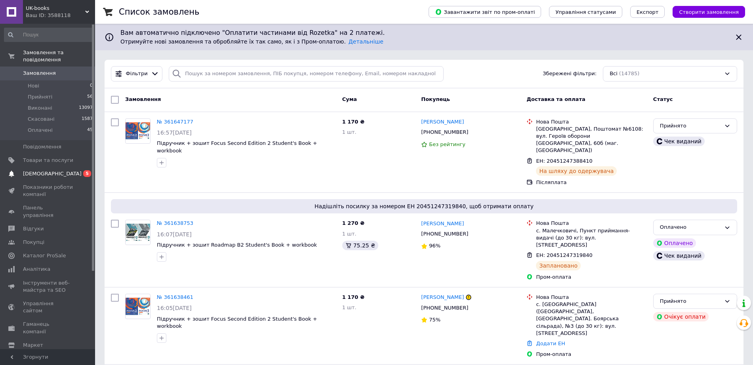
click at [63, 177] on span "[DEMOGRAPHIC_DATA]" at bounding box center [48, 173] width 50 height 7
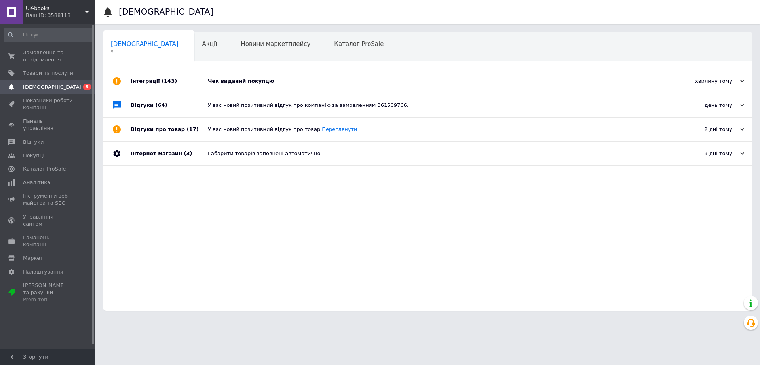
click at [430, 82] on div "Чек виданий покупцю" at bounding box center [436, 81] width 457 height 7
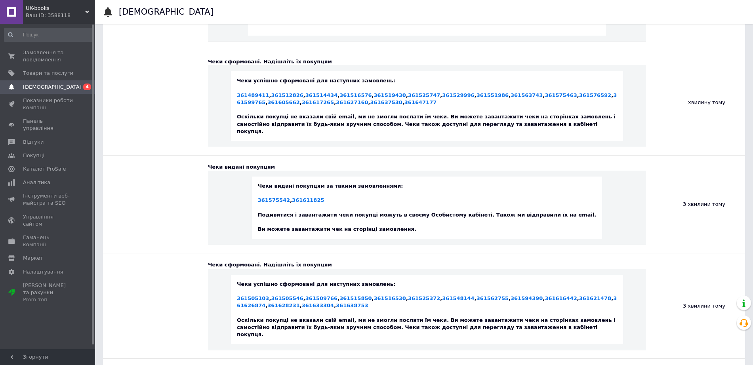
scroll to position [99, 0]
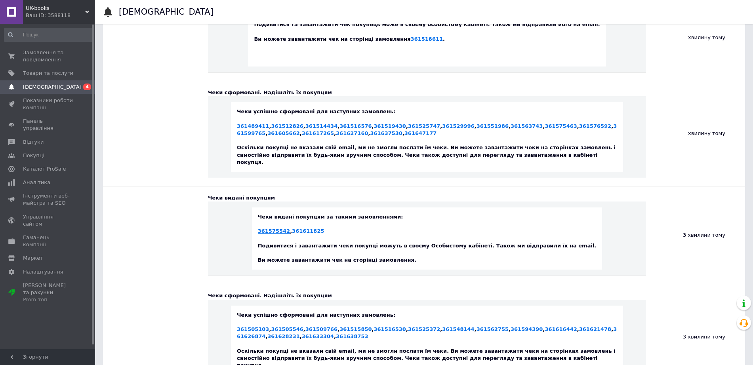
click at [268, 234] on link "361575542" at bounding box center [274, 231] width 32 height 6
click at [303, 234] on link "361611825" at bounding box center [308, 231] width 32 height 6
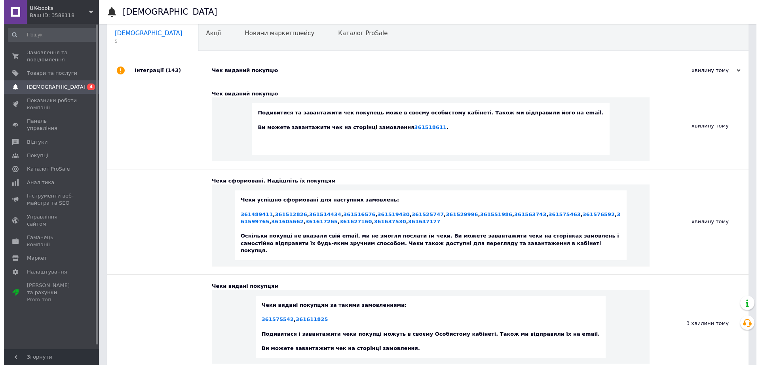
scroll to position [0, 0]
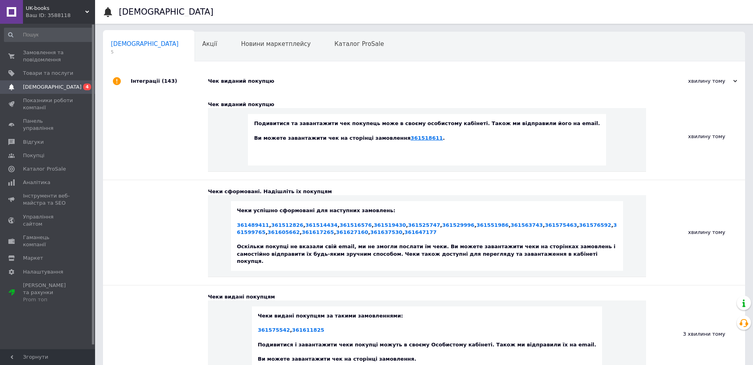
click at [424, 141] on link "361518611" at bounding box center [427, 138] width 32 height 6
click at [233, 49] on div "Новини маркетплейсу 0" at bounding box center [279, 47] width 93 height 30
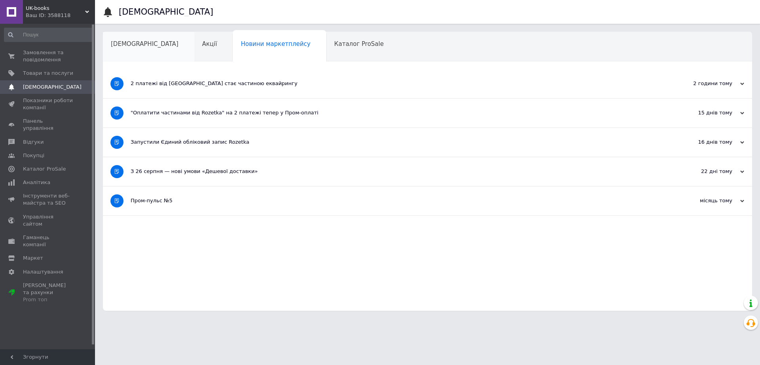
click at [134, 46] on span "[DEMOGRAPHIC_DATA]" at bounding box center [145, 43] width 68 height 7
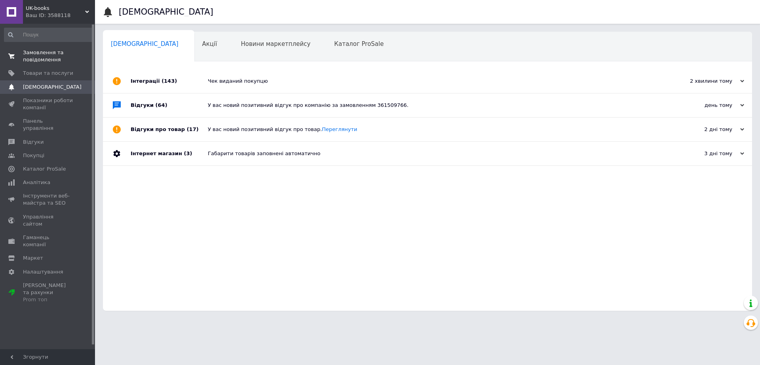
click at [52, 61] on span "Замовлення та повідомлення" at bounding box center [48, 56] width 50 height 14
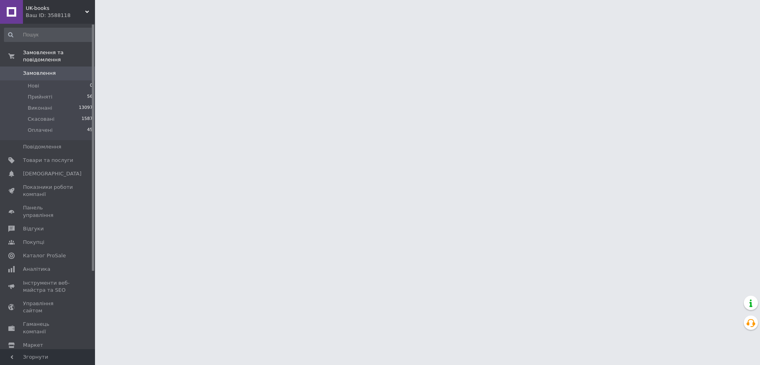
click at [67, 72] on link "Замовлення 0" at bounding box center [48, 73] width 97 height 13
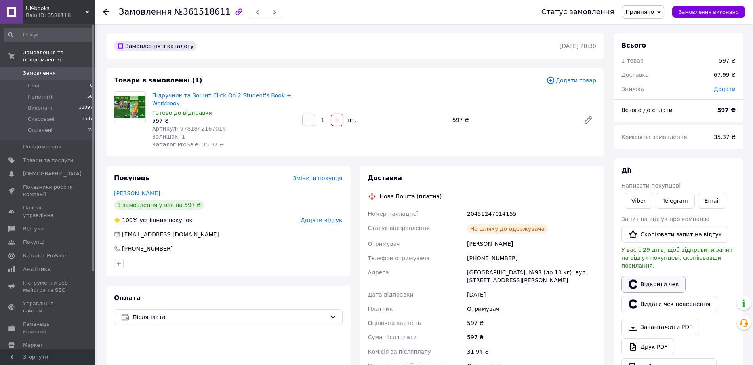
click at [671, 285] on link "Відкрити чек" at bounding box center [653, 284] width 64 height 17
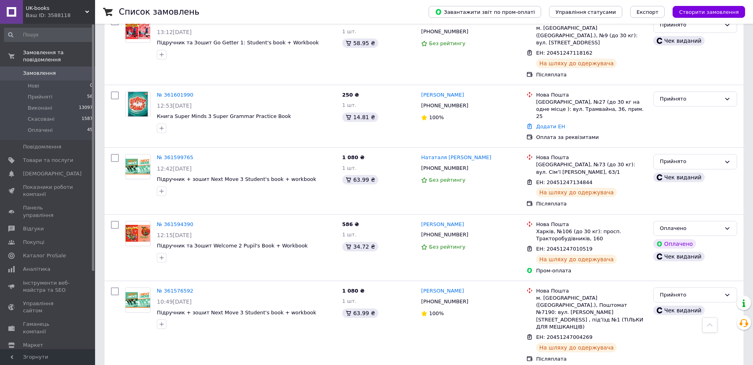
scroll to position [1138, 0]
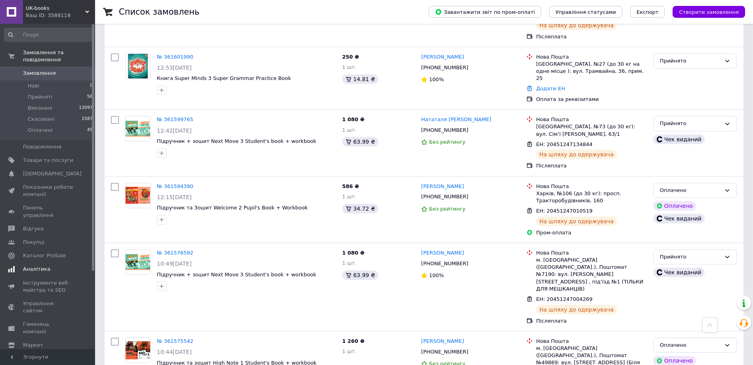
click at [57, 276] on link "Аналітика" at bounding box center [48, 268] width 97 height 13
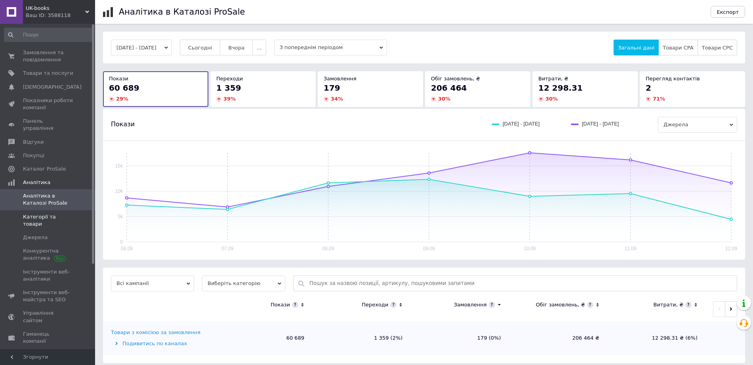
click at [58, 228] on span "Категорії та товари" at bounding box center [48, 220] width 50 height 14
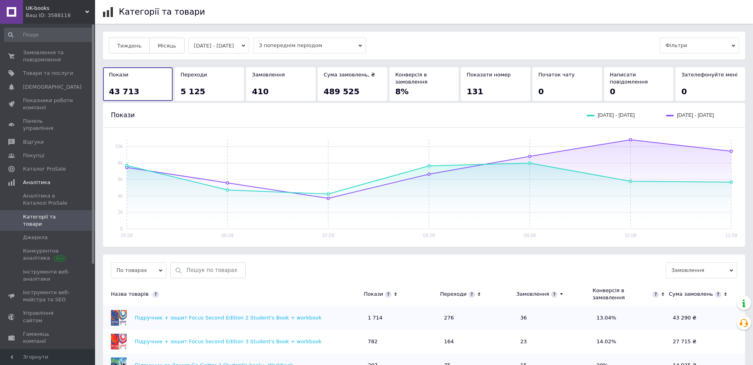
click at [249, 46] on button "05.09.2025 - 11.09.2025" at bounding box center [218, 46] width 61 height 16
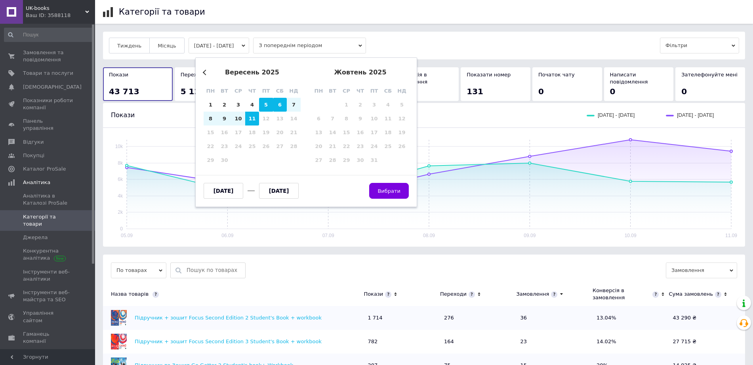
click at [279, 109] on div "6" at bounding box center [280, 105] width 14 height 14
type input "06.09.2025"
click at [252, 121] on div "11" at bounding box center [252, 119] width 14 height 14
type input "11.09.2025"
click at [398, 194] on span "Вибрати" at bounding box center [388, 191] width 23 height 6
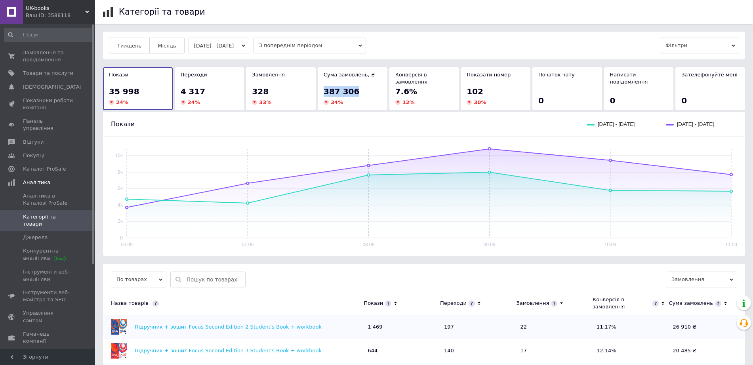
drag, startPoint x: 321, startPoint y: 97, endPoint x: 354, endPoint y: 99, distance: 33.4
click at [354, 99] on div "Сума замовлень, ₴ 387 306 34 %" at bounding box center [352, 88] width 70 height 43
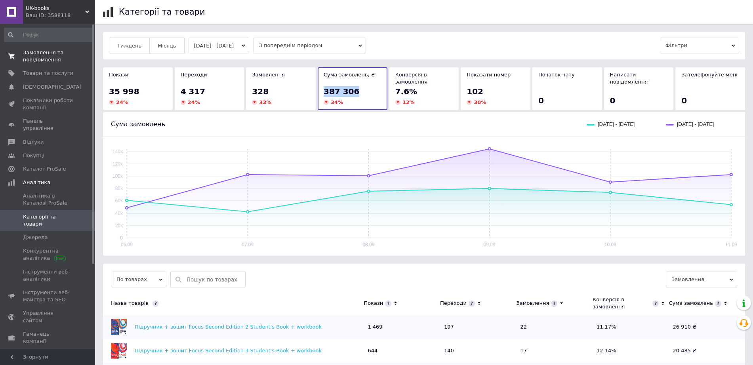
click at [67, 49] on span "Замовлення та повідомлення" at bounding box center [48, 56] width 50 height 14
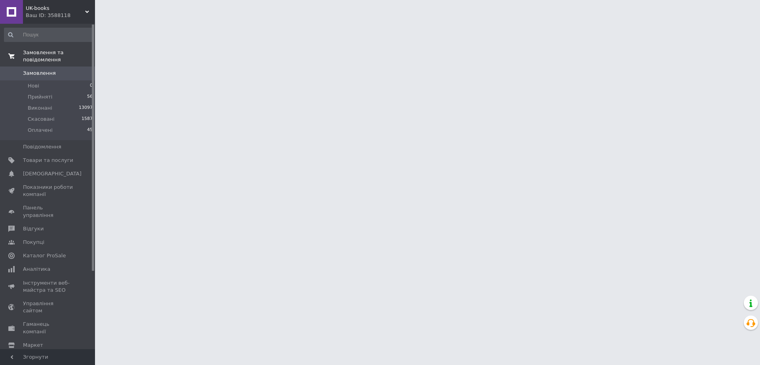
click at [71, 67] on link "Замовлення та повідомлення" at bounding box center [48, 56] width 97 height 21
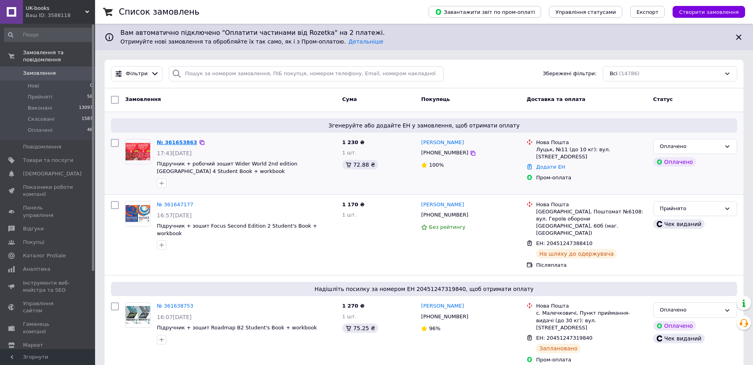
click at [175, 145] on link "№ 361653863" at bounding box center [177, 142] width 40 height 6
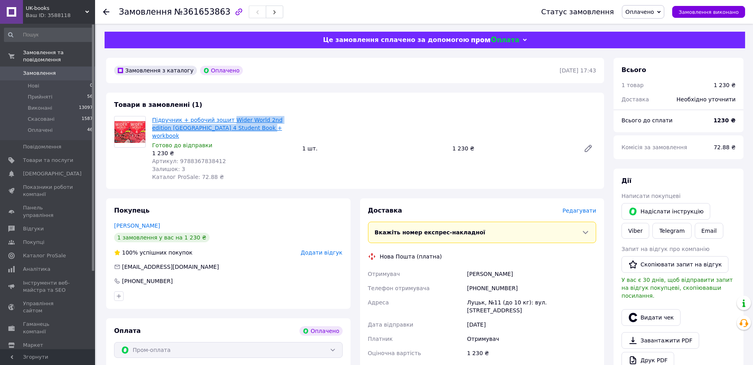
drag, startPoint x: 281, startPoint y: 129, endPoint x: 239, endPoint y: 122, distance: 42.2
click at [239, 122] on span "Підручник + робочий зошит Wider World 2nd edition Ukraine 4 Student Book + work…" at bounding box center [224, 128] width 144 height 24
copy link "Wider World 2nd edition Ukraine 4 Student Book + workbook"
click at [647, 235] on link "Viber" at bounding box center [635, 231] width 28 height 16
click at [681, 234] on link "Telegram" at bounding box center [671, 231] width 39 height 16
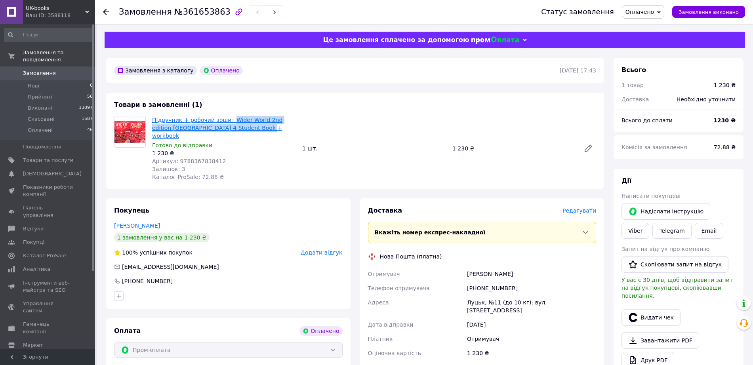
drag, startPoint x: 280, startPoint y: 128, endPoint x: 238, endPoint y: 119, distance: 43.3
click at [238, 119] on span "Підручник + робочий зошит Wider World 2nd edition [GEOGRAPHIC_DATA] 4 Student B…" at bounding box center [224, 128] width 144 height 24
copy link "Wider World 2nd edition [GEOGRAPHIC_DATA] 4 Student Book + workbook"
click at [641, 237] on link "Viber" at bounding box center [635, 231] width 28 height 16
click at [190, 132] on link "Підручник + робочий зошит Wider World 2nd edition [GEOGRAPHIC_DATA] 4 Student B…" at bounding box center [217, 128] width 130 height 22
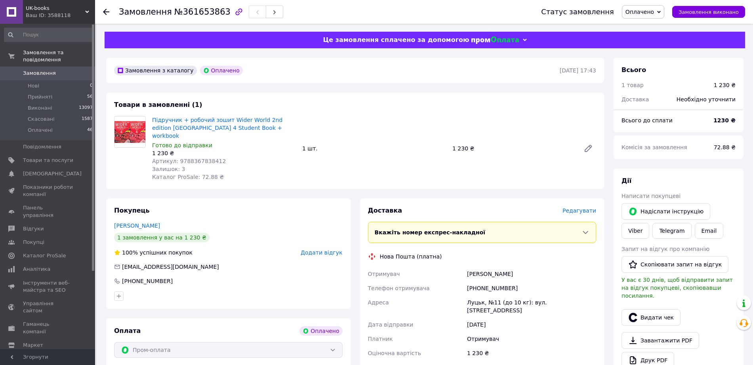
click at [378, 162] on div "Підручник + робочий зошит Wider World 2nd edition Ukraine 4 Student Book + work…" at bounding box center [374, 148] width 450 height 68
click at [76, 77] on span "0" at bounding box center [84, 73] width 22 height 7
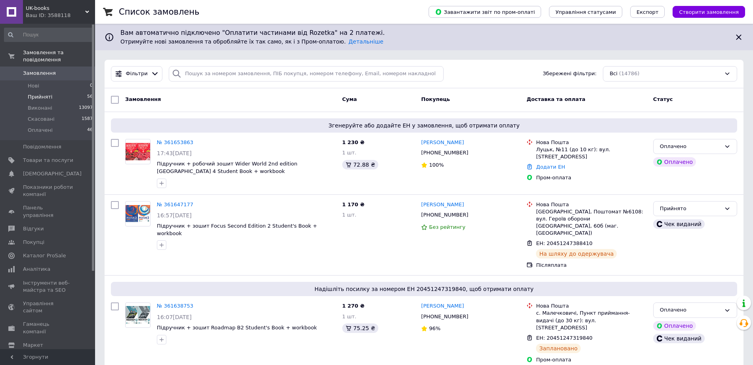
click at [52, 101] on span "Прийняті" at bounding box center [40, 96] width 25 height 7
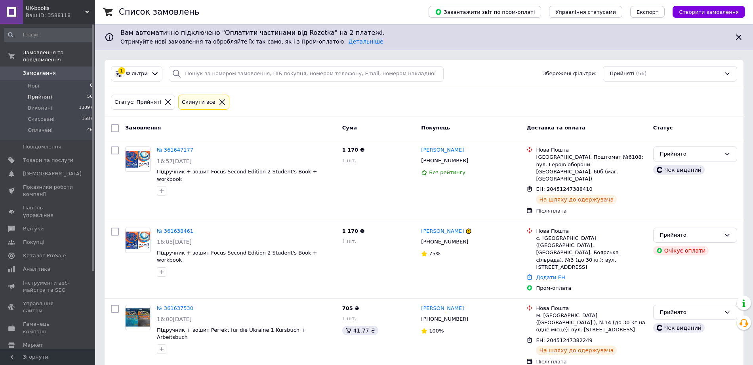
click at [52, 70] on link "Замовлення 0" at bounding box center [48, 73] width 97 height 13
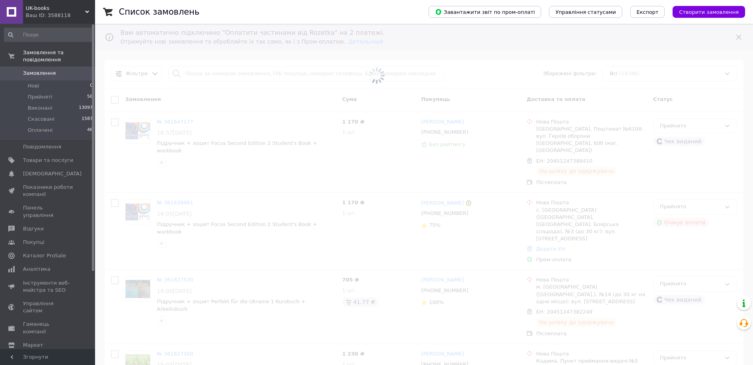
click at [53, 74] on span "Замовлення" at bounding box center [39, 73] width 33 height 7
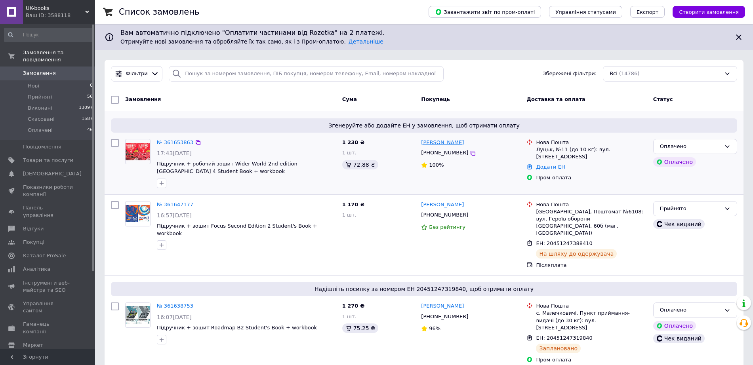
click at [439, 146] on link "[PERSON_NAME]" at bounding box center [442, 143] width 43 height 8
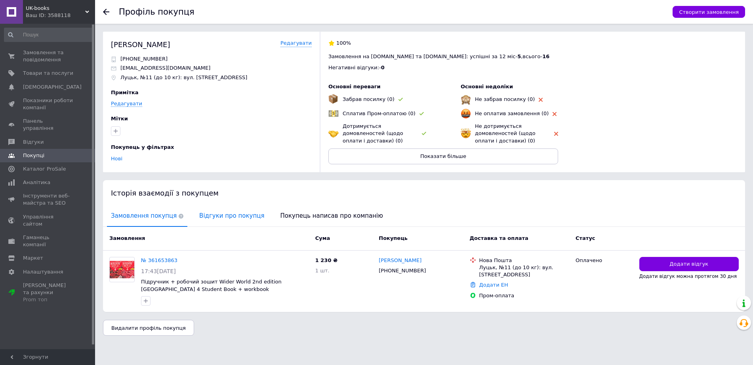
click at [230, 226] on span "Відгуки про покупця" at bounding box center [231, 216] width 73 height 20
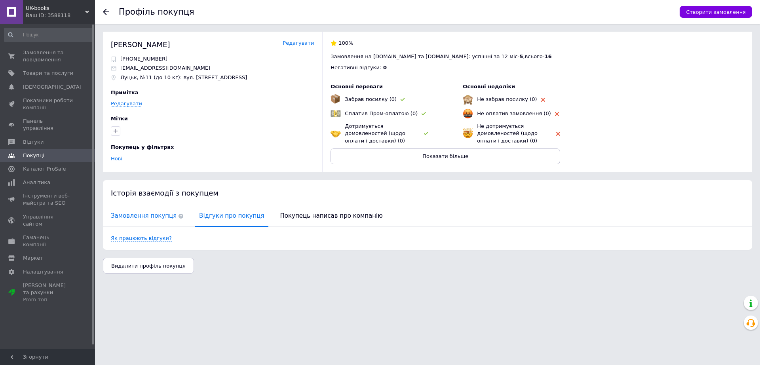
click at [118, 226] on span "Замовлення покупця" at bounding box center [147, 216] width 80 height 20
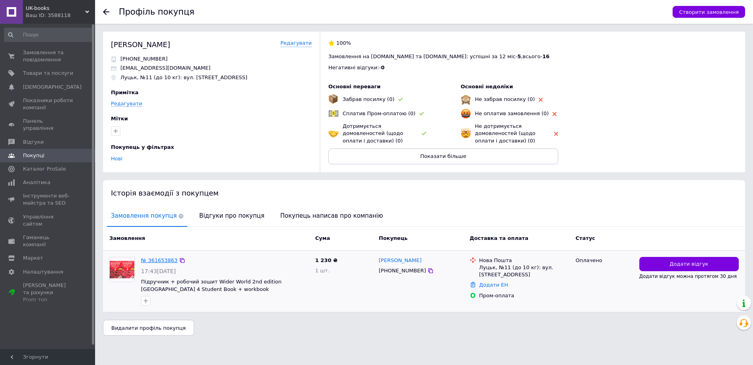
click at [150, 263] on link "№ 361653863" at bounding box center [159, 260] width 36 height 6
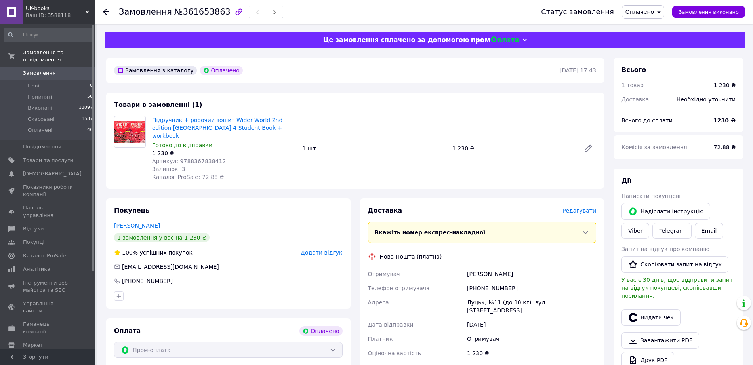
click at [29, 75] on span "Замовлення" at bounding box center [39, 73] width 33 height 7
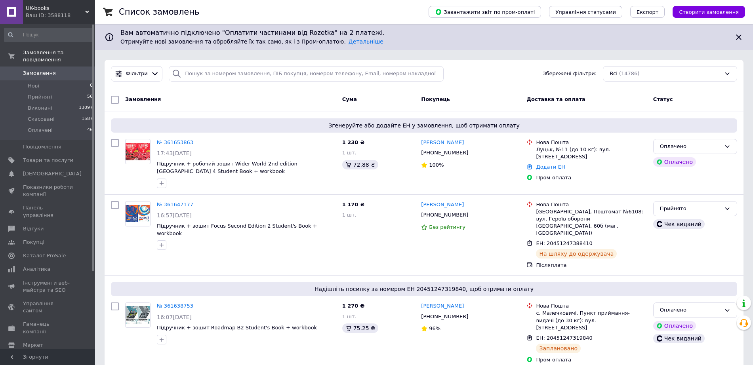
click at [56, 77] on span "Замовлення" at bounding box center [39, 73] width 33 height 7
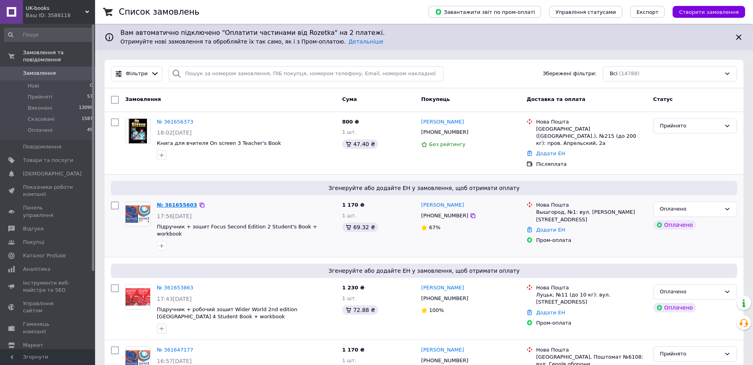
click at [194, 208] on link "№ 361655603" at bounding box center [177, 205] width 40 height 6
click at [173, 119] on link "№ 361656373" at bounding box center [175, 122] width 36 height 6
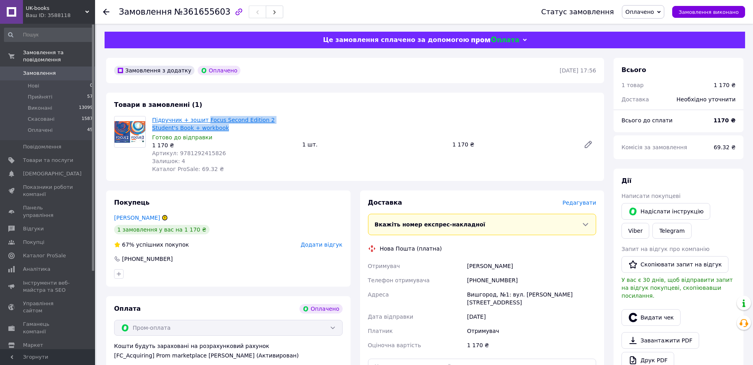
drag, startPoint x: 236, startPoint y: 130, endPoint x: 210, endPoint y: 122, distance: 27.2
click at [210, 122] on span "Підручник + зошит Focus Second Edition 2 Student's Book + workbook" at bounding box center [224, 124] width 144 height 16
copy link "Focus Second Edition 2 Student's Book + workbook"
click at [643, 236] on link "Viber" at bounding box center [635, 231] width 28 height 16
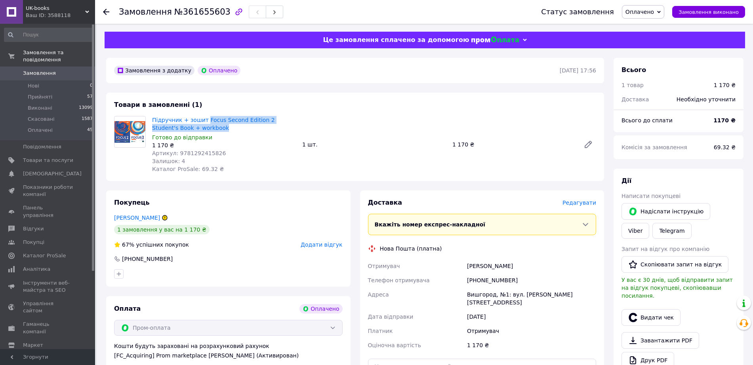
copy link "Focus Second Edition 2 Student's Book + workbook"
click at [634, 233] on link "Viber" at bounding box center [635, 231] width 28 height 16
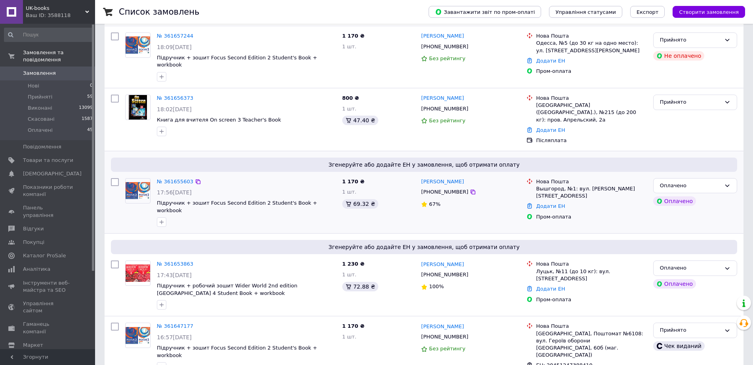
scroll to position [49, 0]
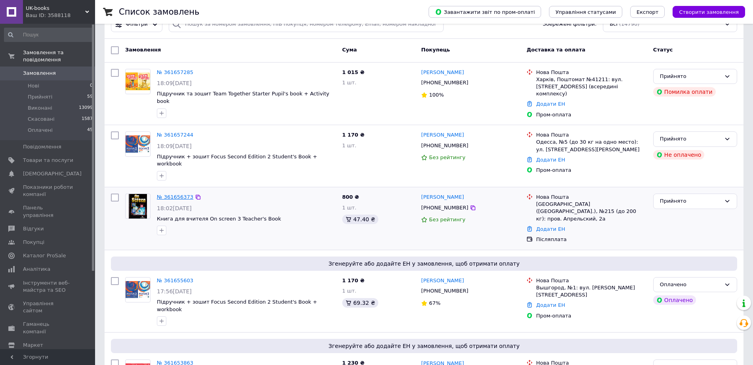
click at [178, 200] on link "№ 361656373" at bounding box center [175, 197] width 36 height 6
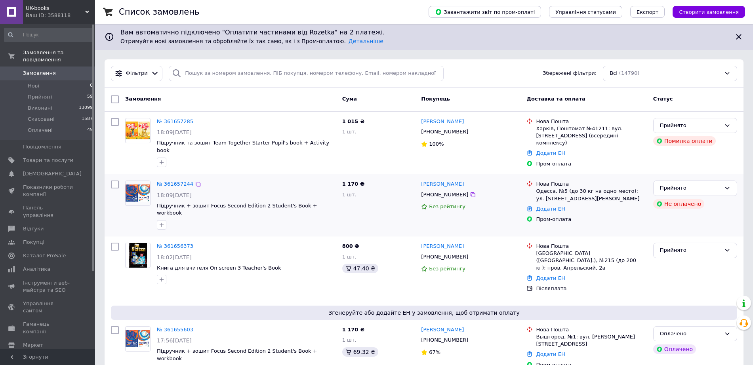
scroll to position [0, 0]
click at [184, 187] on link "№ 361657244" at bounding box center [175, 184] width 36 height 6
click at [164, 125] on link "№ 361657285" at bounding box center [175, 122] width 36 height 6
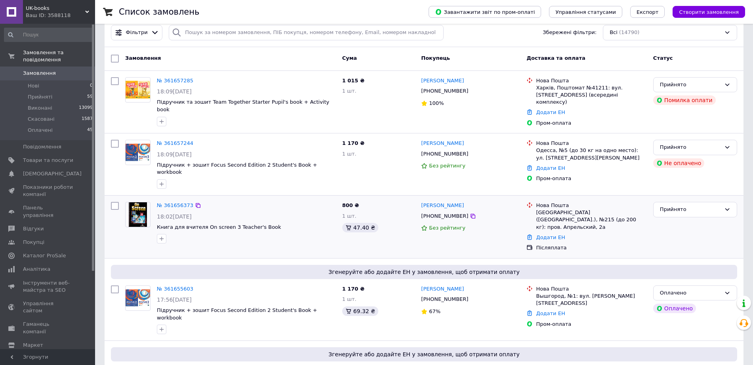
scroll to position [99, 0]
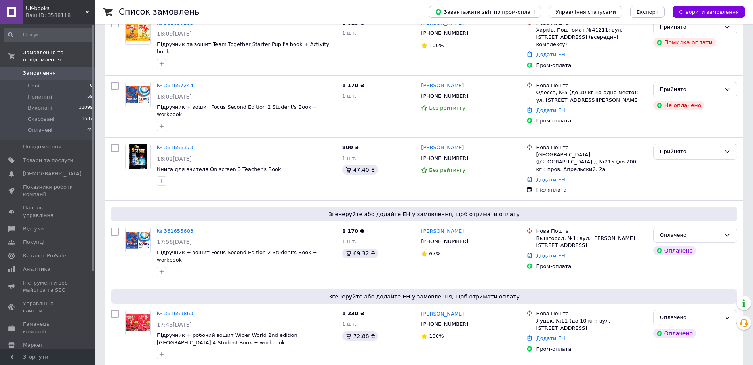
click at [60, 77] on span "Замовлення" at bounding box center [48, 73] width 50 height 7
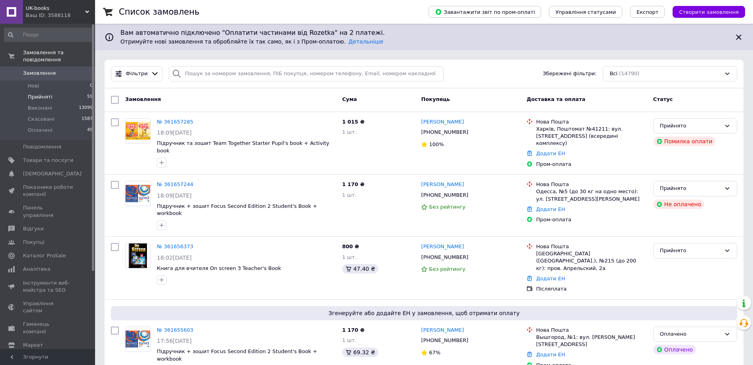
click at [63, 103] on li "Прийняті 59" at bounding box center [48, 96] width 97 height 11
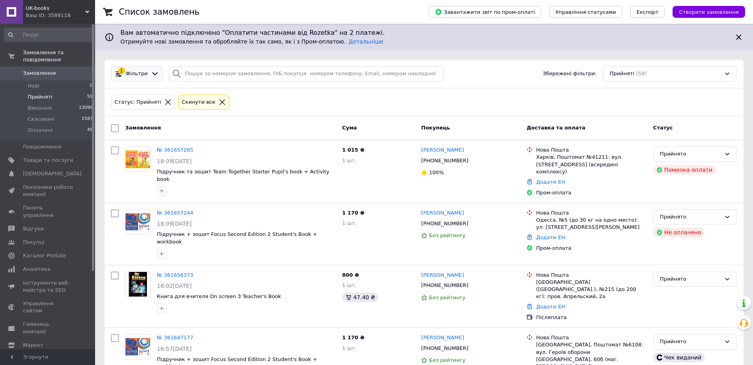
click at [148, 74] on span "Фільтри" at bounding box center [137, 74] width 22 height 8
click at [129, 73] on span "Фільтри" at bounding box center [137, 74] width 22 height 8
click at [153, 72] on icon at bounding box center [155, 74] width 8 height 8
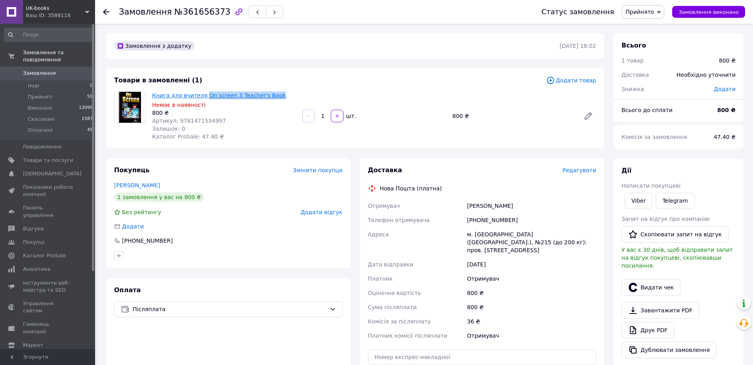
drag, startPoint x: 287, startPoint y: 97, endPoint x: 209, endPoint y: 97, distance: 78.4
click at [209, 97] on span "Книга для вчителя On screen 3 Teacher's Book" at bounding box center [224, 95] width 144 height 8
copy link "On screen 3 Teacher's Book"
click at [635, 202] on link "Viber" at bounding box center [638, 201] width 28 height 16
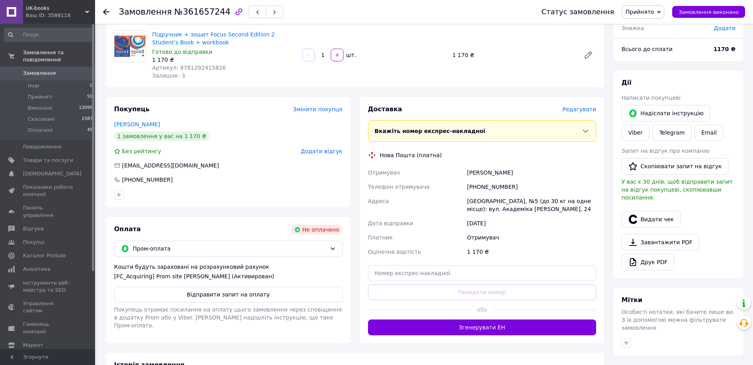
scroll to position [148, 0]
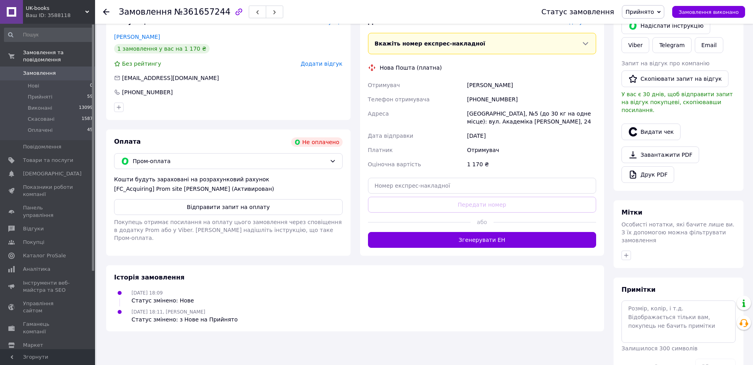
click at [287, 222] on span "Покупець отримає посилання на оплату цього замовлення через сповіщення в додатк…" at bounding box center [228, 230] width 228 height 22
click at [289, 208] on button "Відправити запит на оплату" at bounding box center [228, 207] width 228 height 16
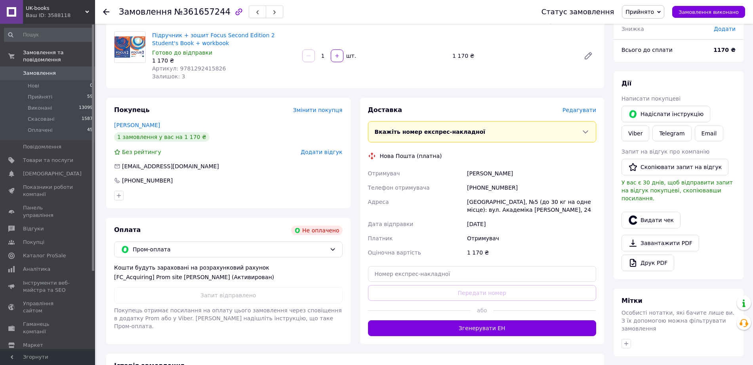
scroll to position [0, 0]
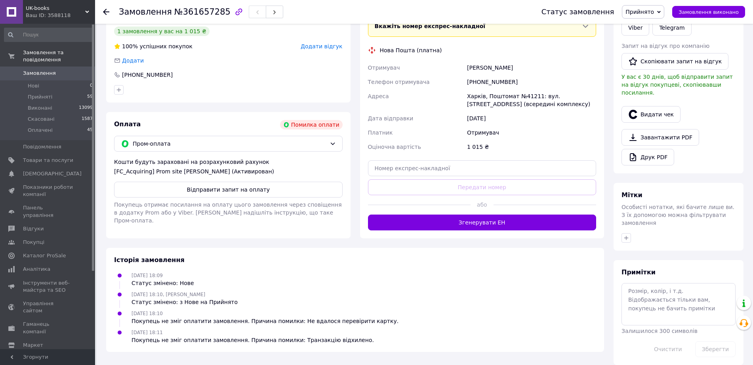
scroll to position [175, 0]
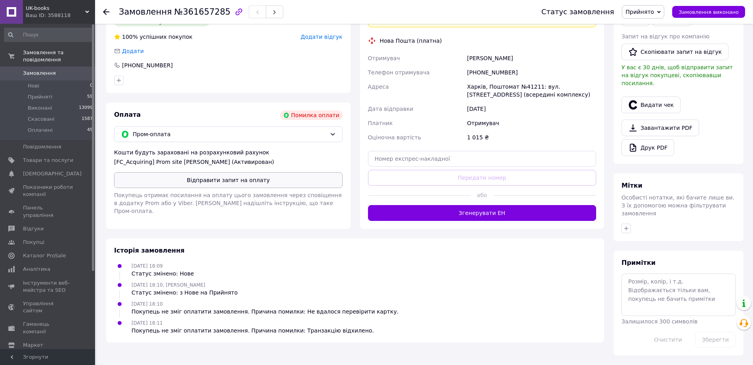
click at [252, 188] on button "Відправити запит на оплату" at bounding box center [228, 180] width 228 height 16
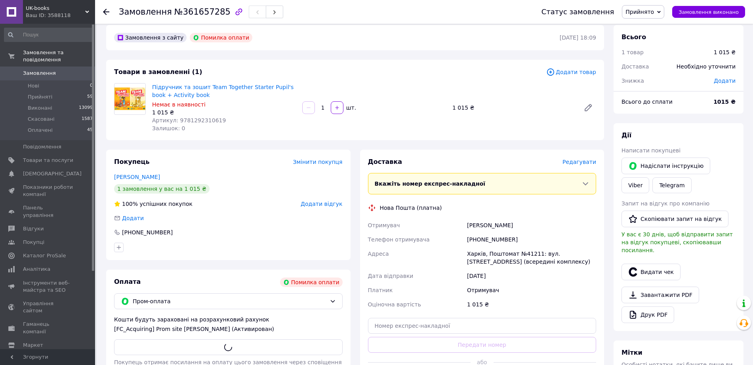
scroll to position [0, 0]
